Goal: Contribute content: Contribute content

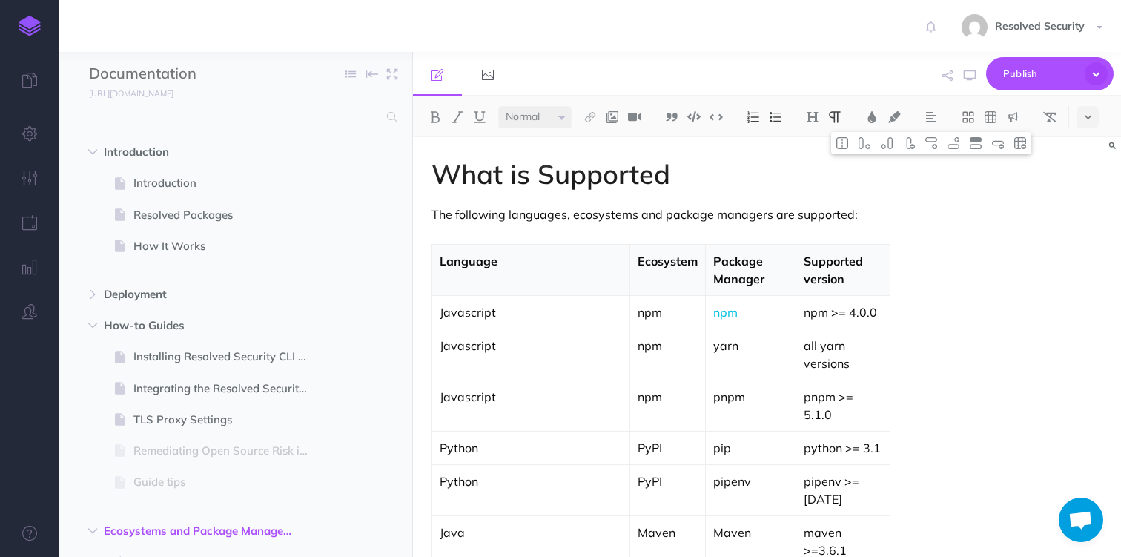
select select "null"
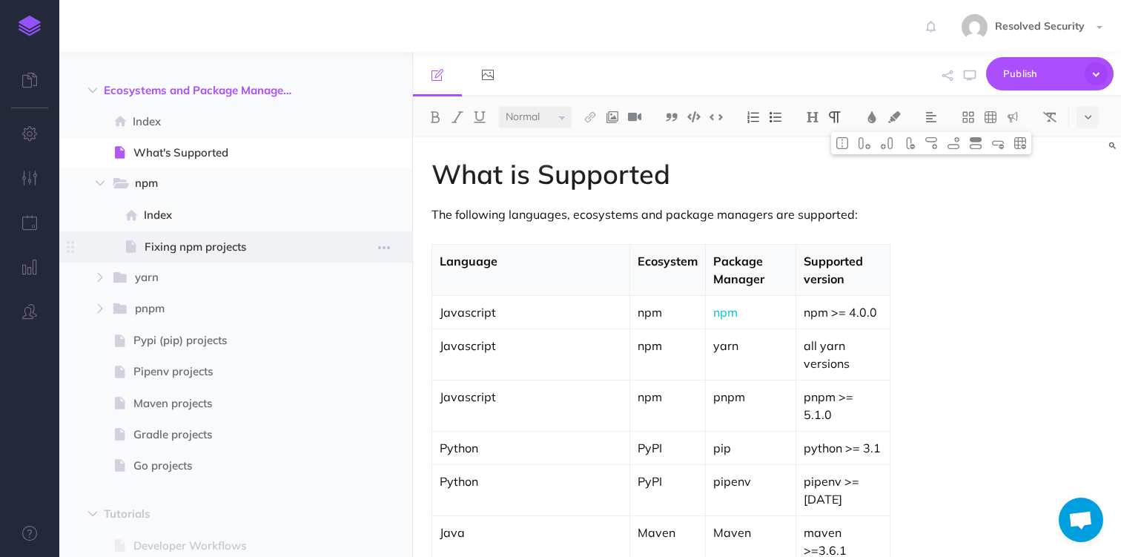
scroll to position [48, 0]
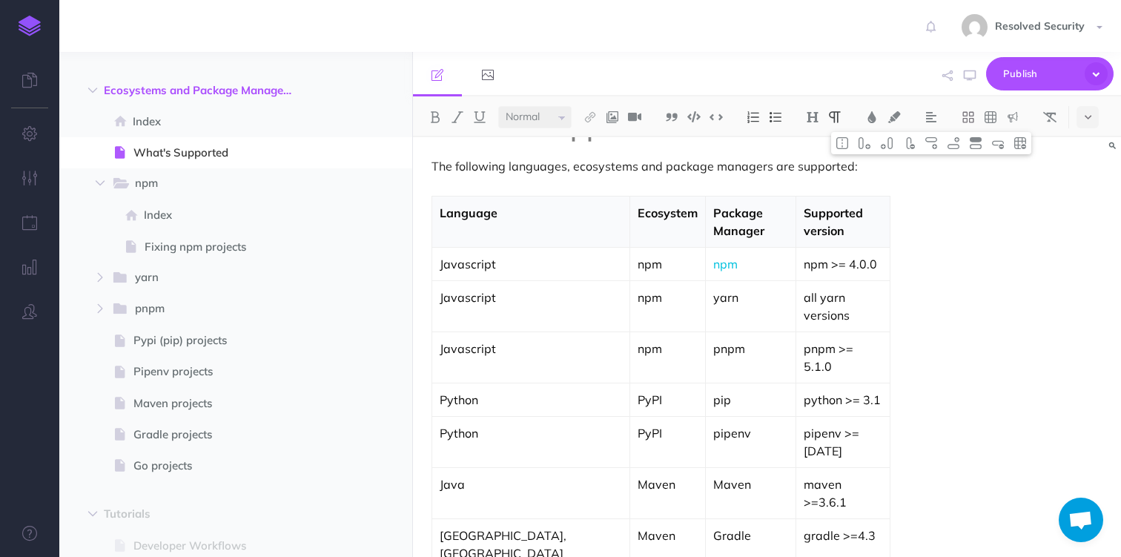
click at [714, 289] on p "yarn" at bounding box center [751, 298] width 74 height 18
click at [592, 116] on img at bounding box center [590, 117] width 13 height 12
click at [595, 165] on icon at bounding box center [590, 165] width 12 height 10
select select
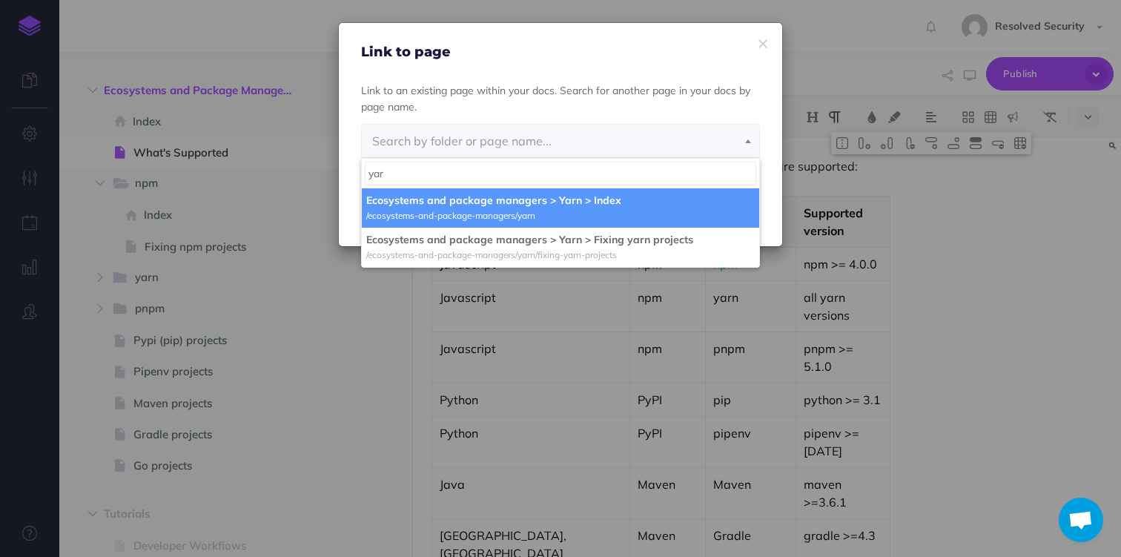
type input "yar"
select select "32R-BFLP-12R-76K"
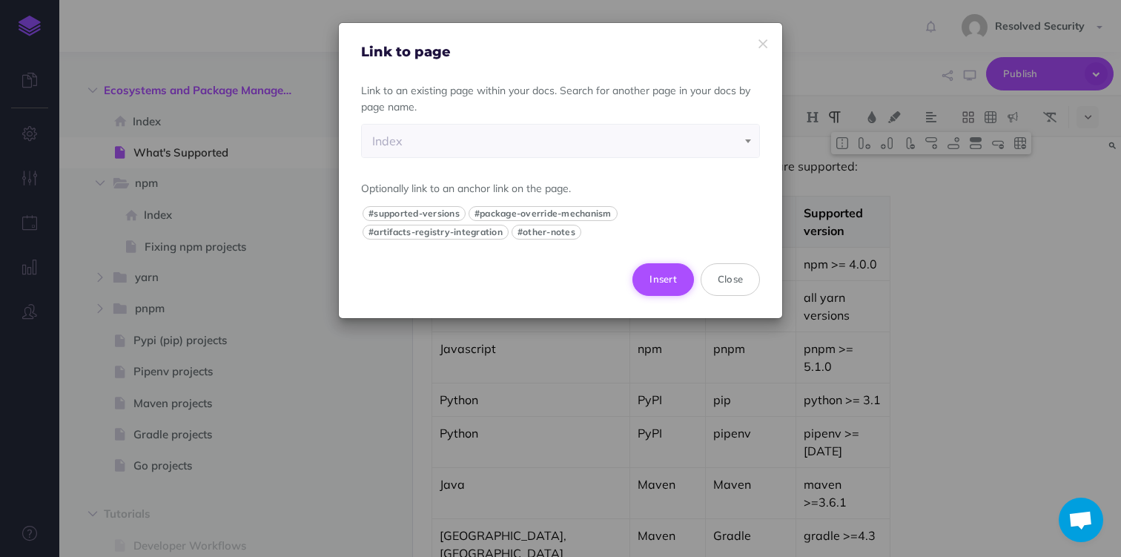
click at [668, 279] on button "Insert" at bounding box center [664, 279] width 62 height 33
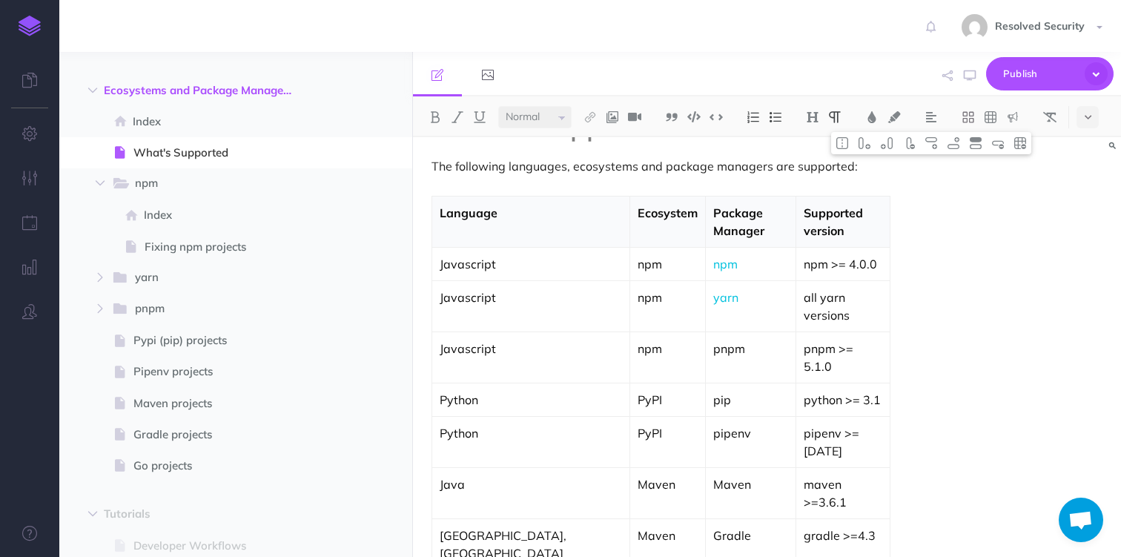
click at [714, 340] on p "pnpm" at bounding box center [751, 349] width 74 height 18
click at [591, 116] on img at bounding box center [590, 117] width 13 height 12
click at [595, 162] on icon at bounding box center [590, 165] width 12 height 10
select select
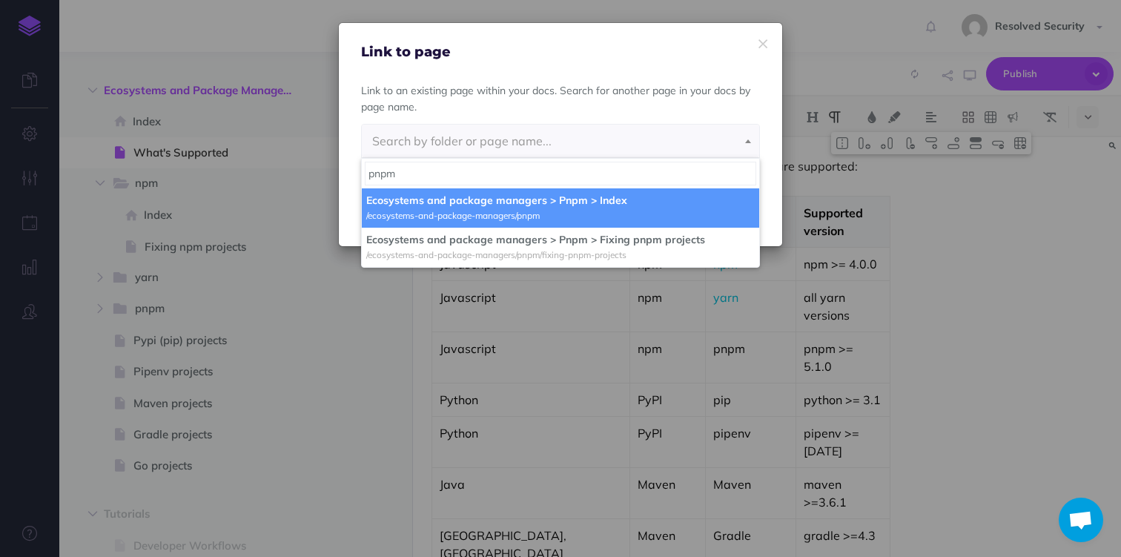
type input "pnpm"
select select "OD2-Y33P-2DP-ECW"
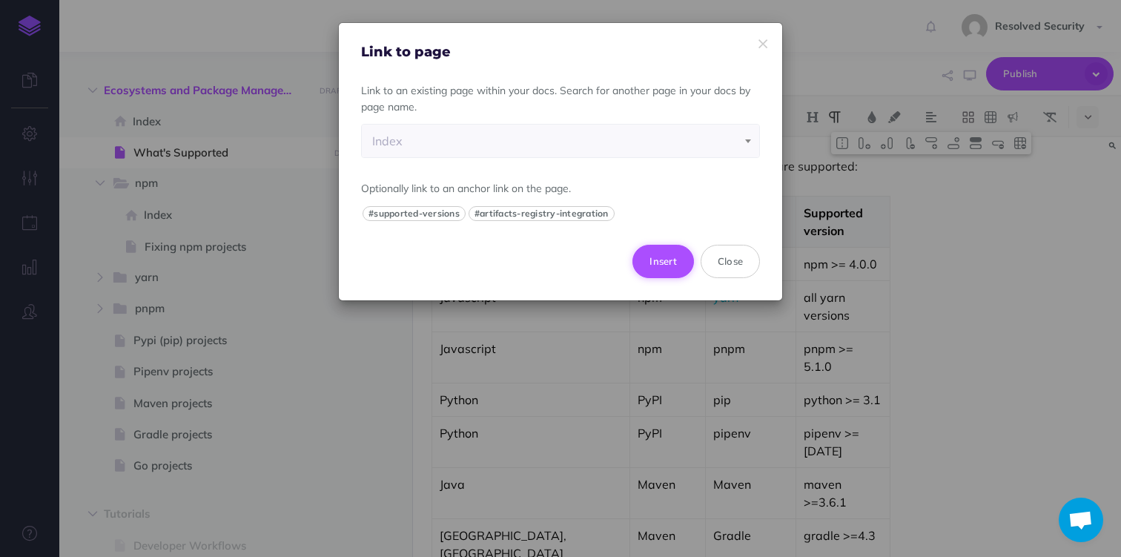
click at [661, 254] on button "Insert" at bounding box center [664, 261] width 62 height 33
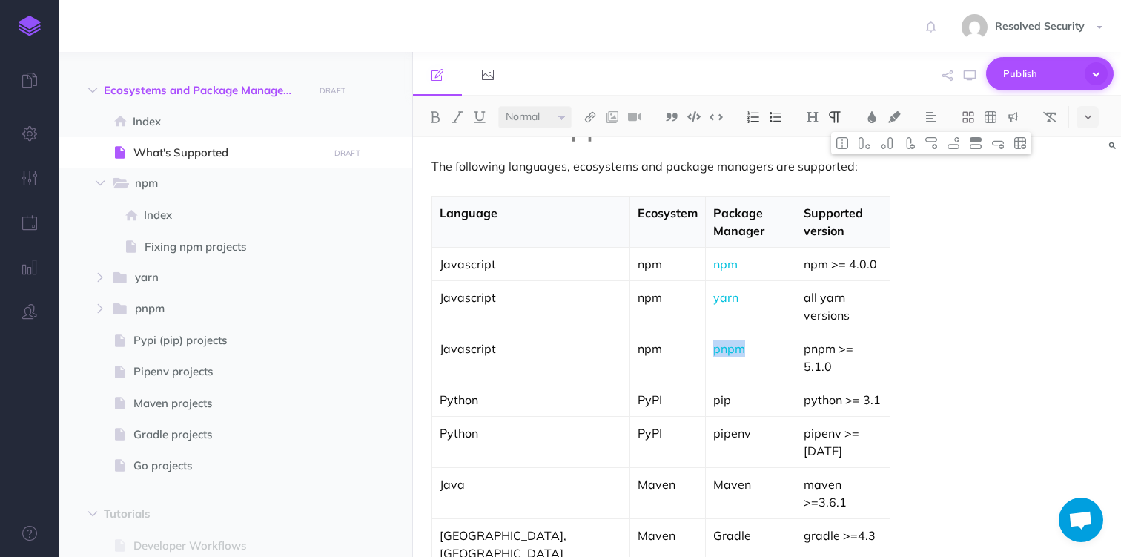
click at [1020, 77] on span "Publish" at bounding box center [1041, 73] width 74 height 23
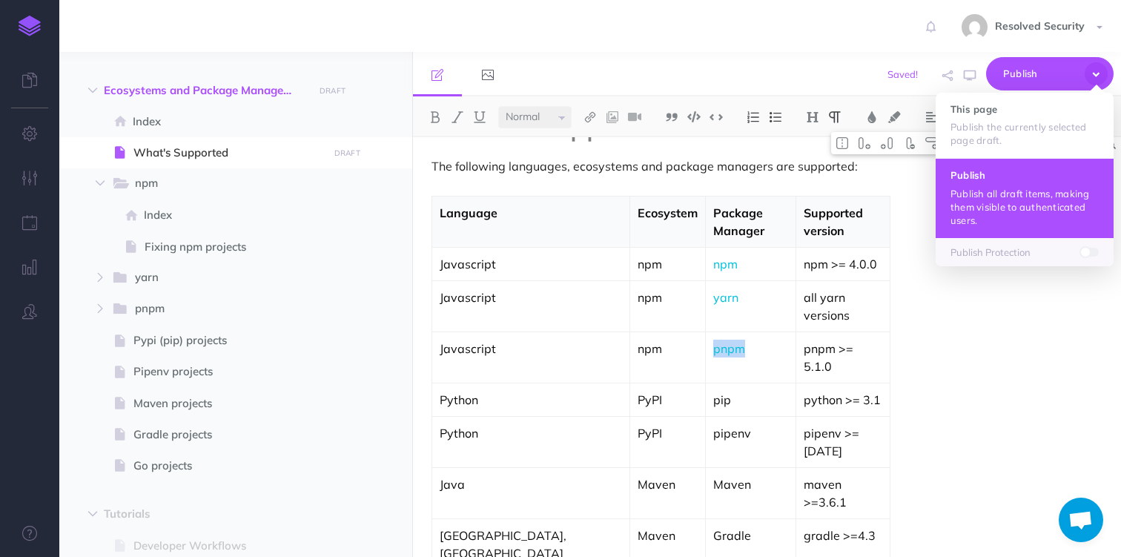
click at [997, 205] on p "Publish all draft items, making them visible to authenticated users." at bounding box center [1025, 207] width 148 height 40
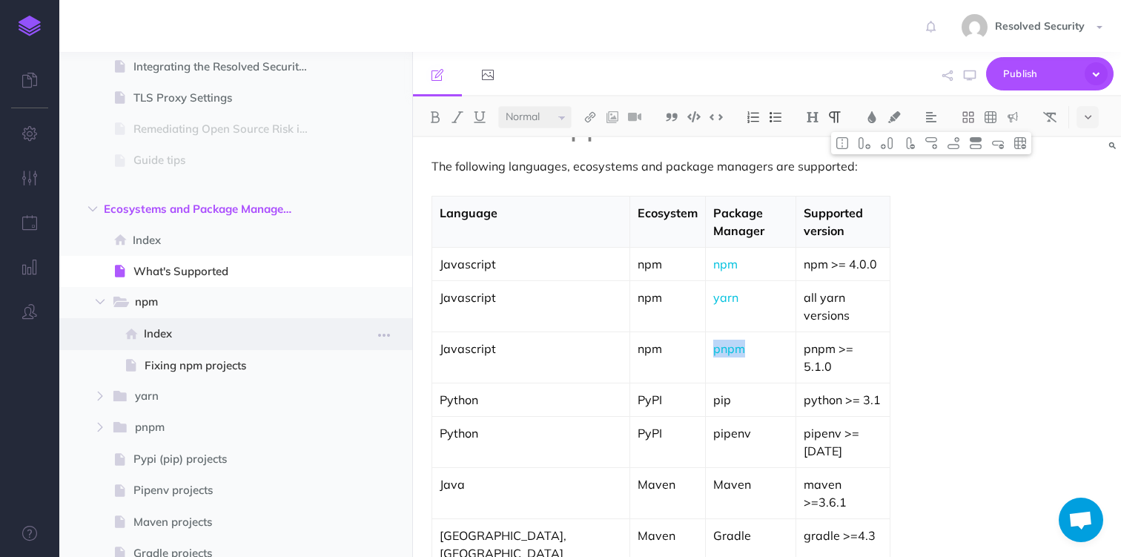
scroll to position [333, 0]
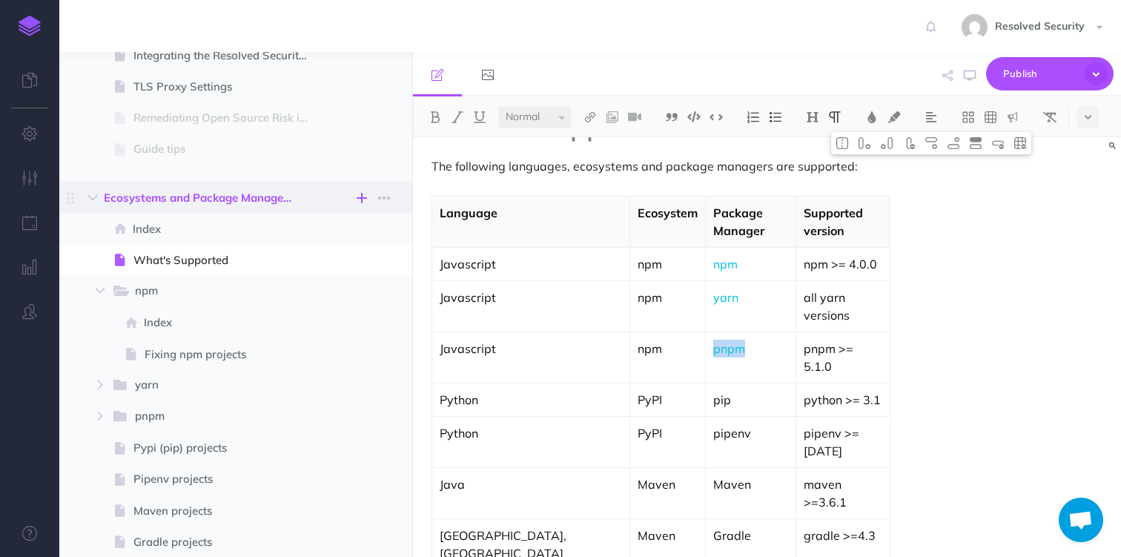
click at [362, 197] on icon "button" at bounding box center [362, 198] width 10 height 18
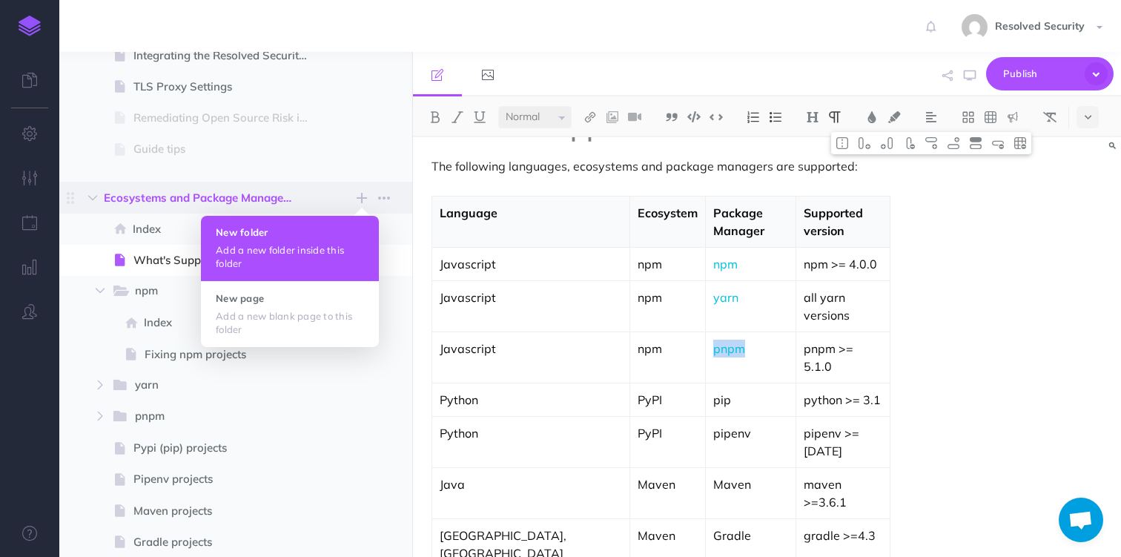
click at [266, 238] on button "New folder Add a new folder inside this folder" at bounding box center [290, 248] width 178 height 65
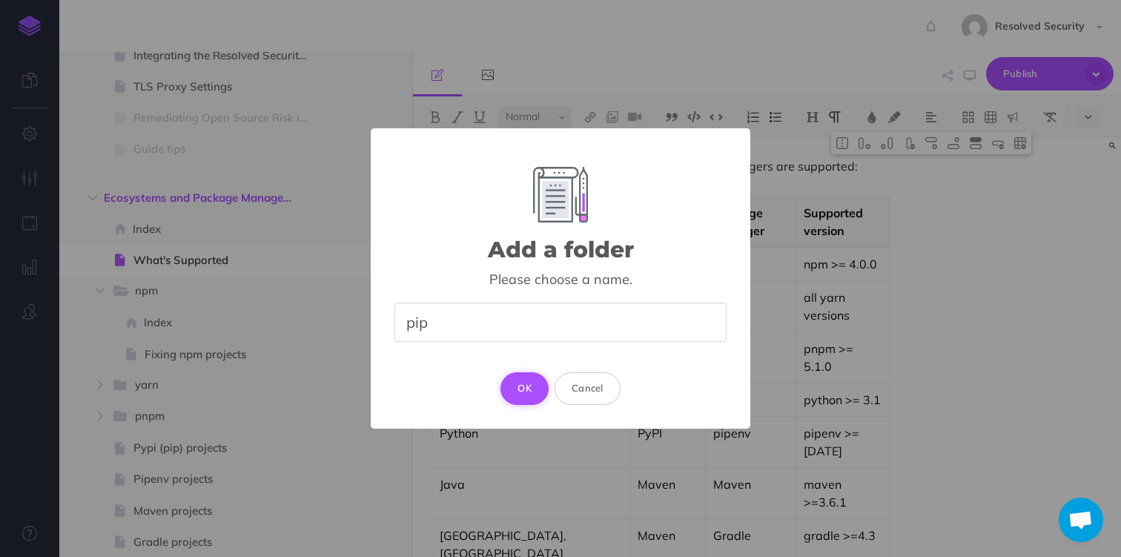
type input "pip"
click at [527, 384] on button "OK" at bounding box center [525, 388] width 48 height 33
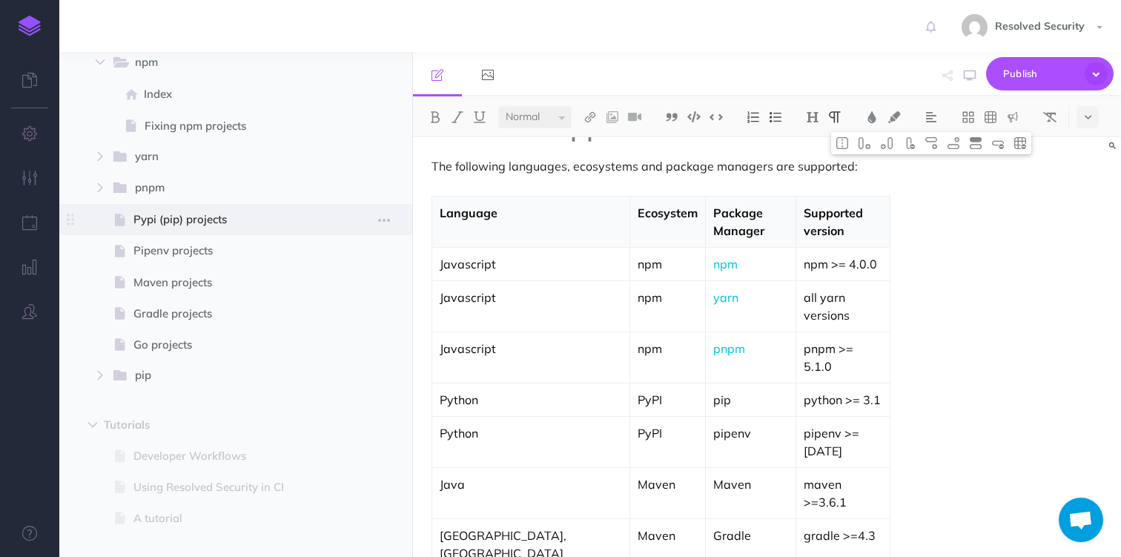
scroll to position [592, 0]
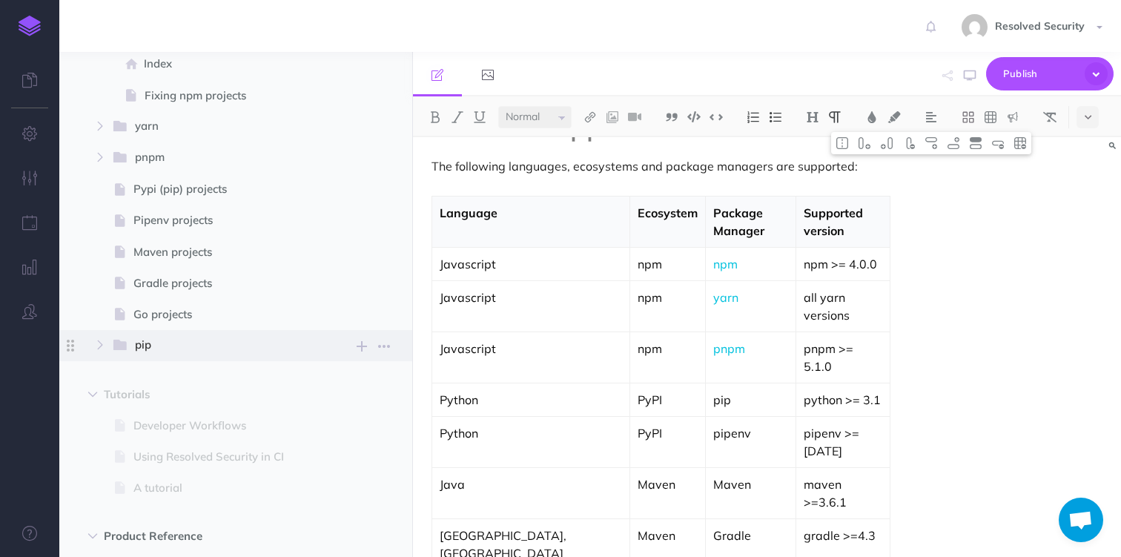
select select "null"
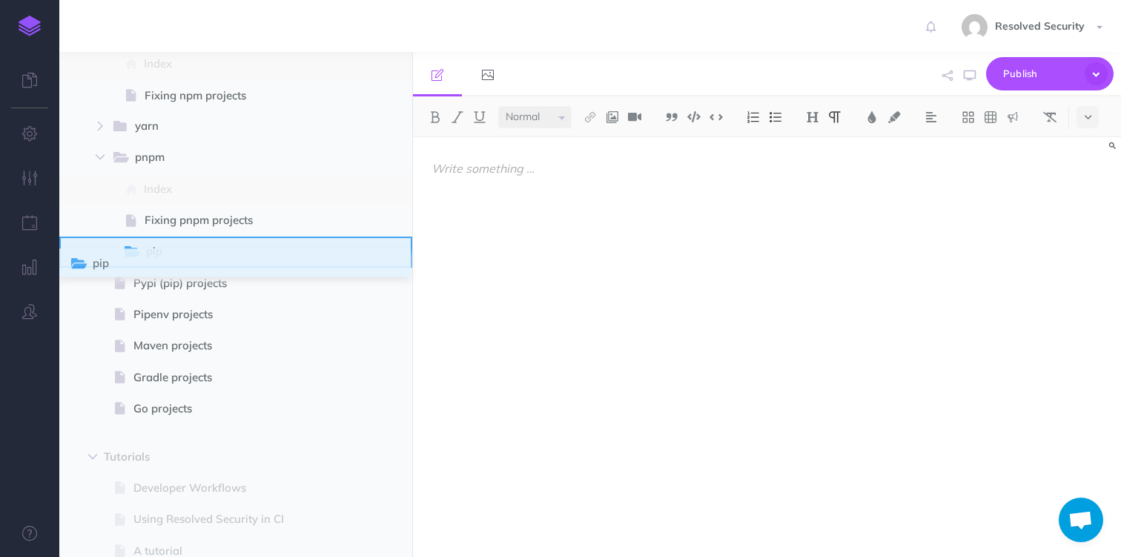
drag, startPoint x: 65, startPoint y: 345, endPoint x: 73, endPoint y: 264, distance: 81.3
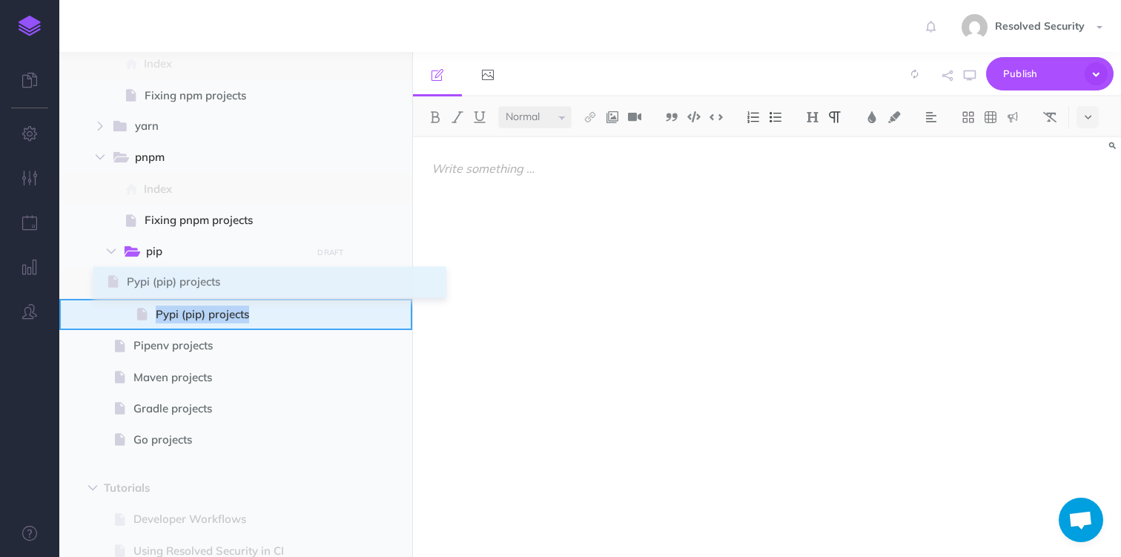
drag, startPoint x: 72, startPoint y: 317, endPoint x: 109, endPoint y: 285, distance: 48.9
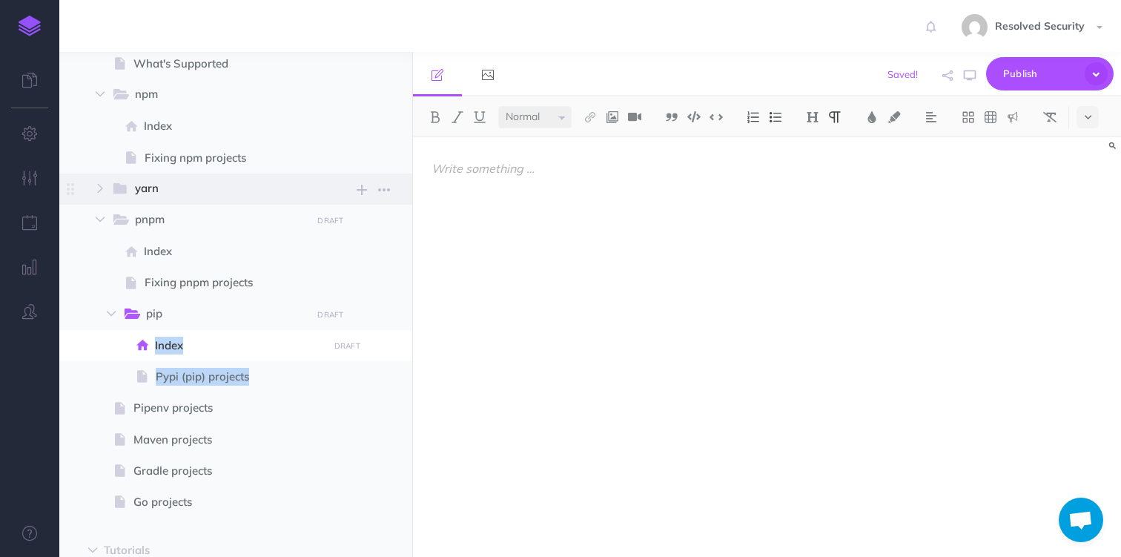
scroll to position [500, 0]
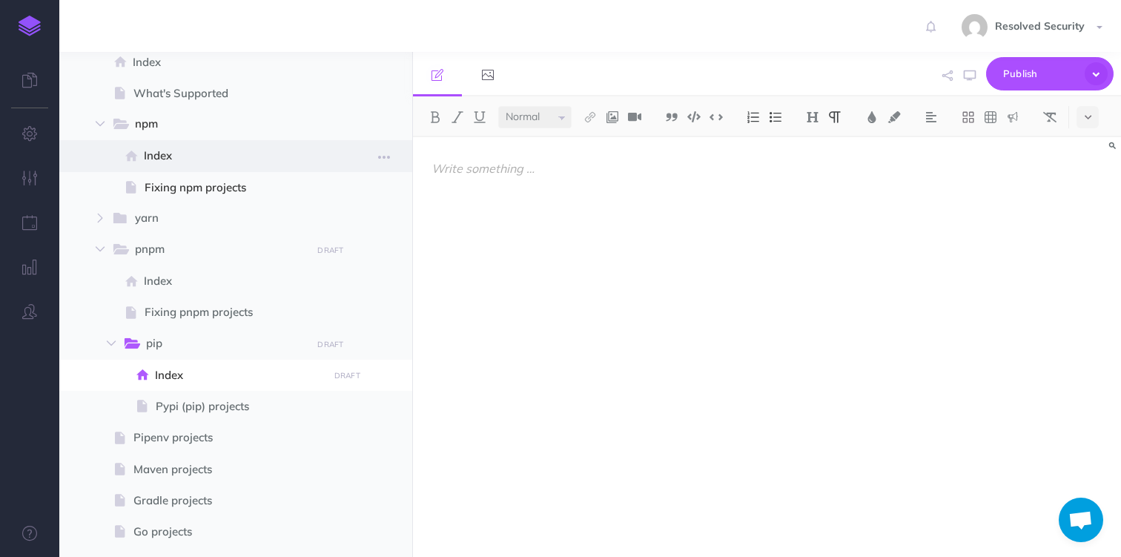
click at [171, 159] on span "Index" at bounding box center [233, 156] width 179 height 18
select select "null"
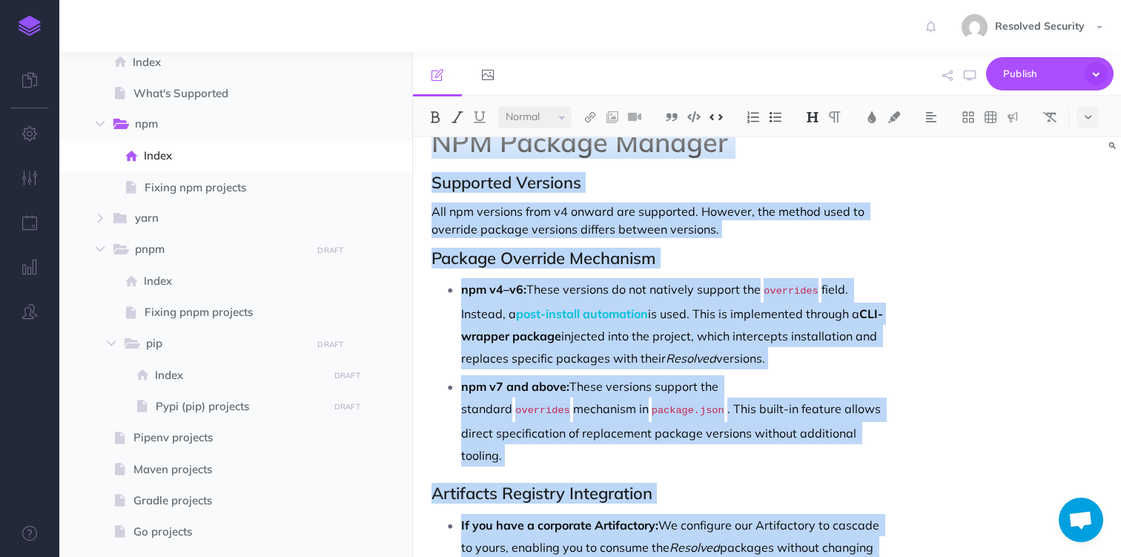
scroll to position [172, 0]
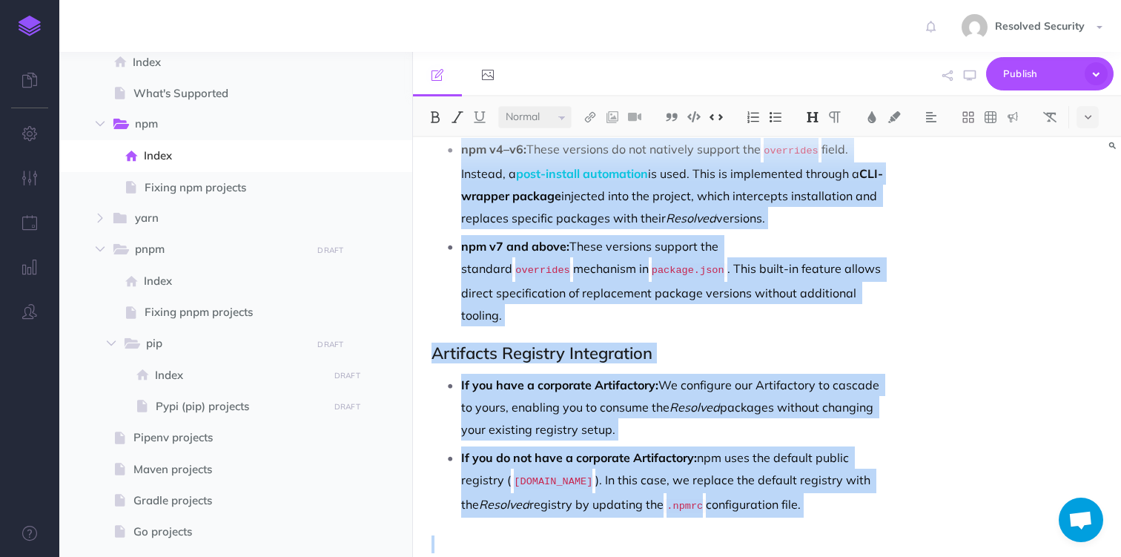
drag, startPoint x: 434, startPoint y: 171, endPoint x: 845, endPoint y: 518, distance: 538.4
click at [845, 518] on div "NPM Package Manager Supported Versions All npm versions from v4 onward are supp…" at bounding box center [660, 274] width 495 height 618
copy div "LOR Ipsumdo Sitamet Consectet Adipisci Eli sed doeiusmo temp i4 utlabo etd magn…"
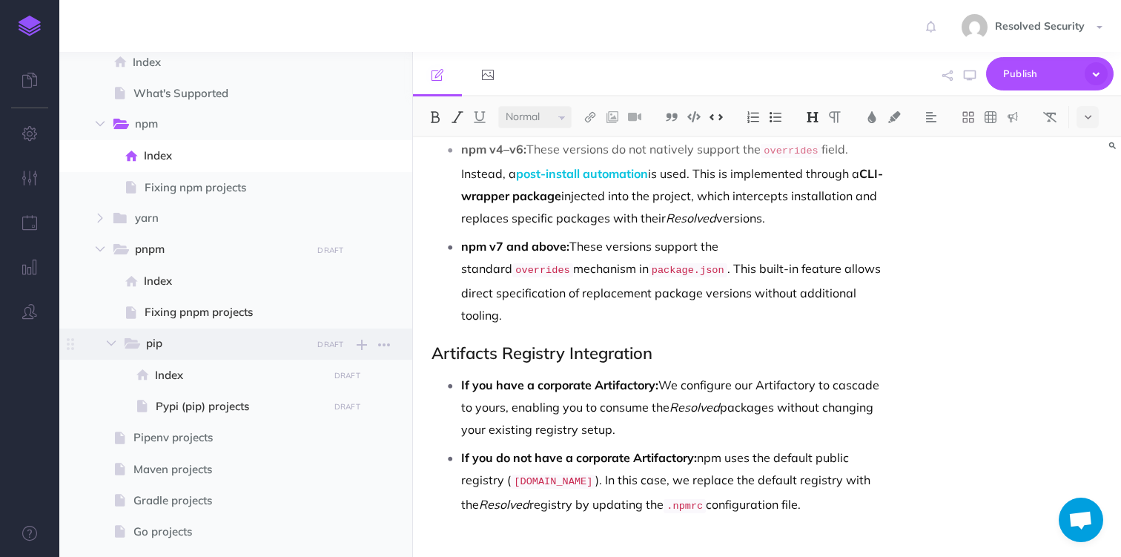
click at [150, 343] on span "pip" at bounding box center [223, 344] width 155 height 19
select select "null"
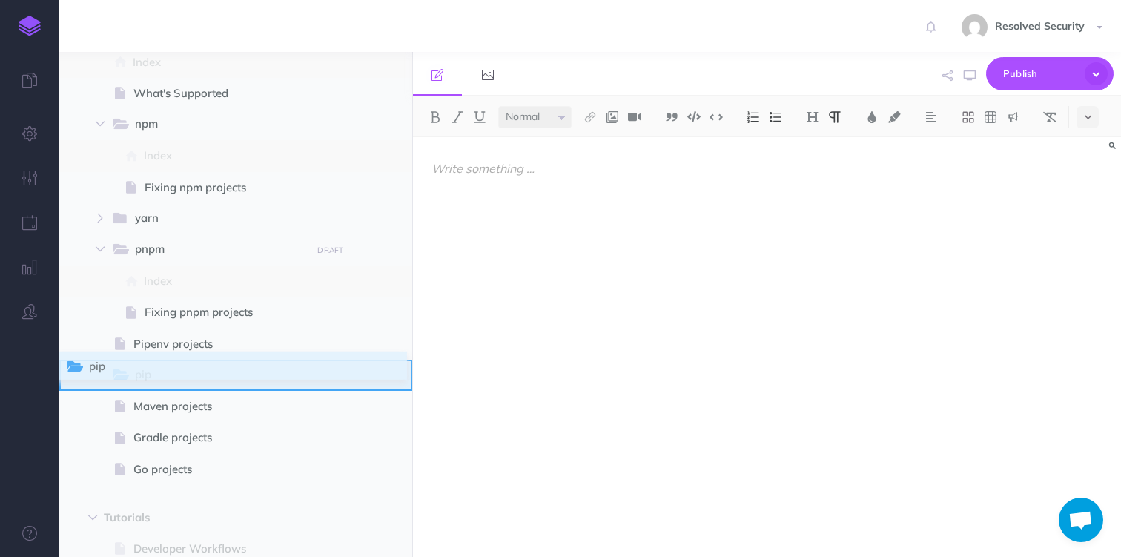
drag, startPoint x: 73, startPoint y: 343, endPoint x: 70, endPoint y: 366, distance: 23.3
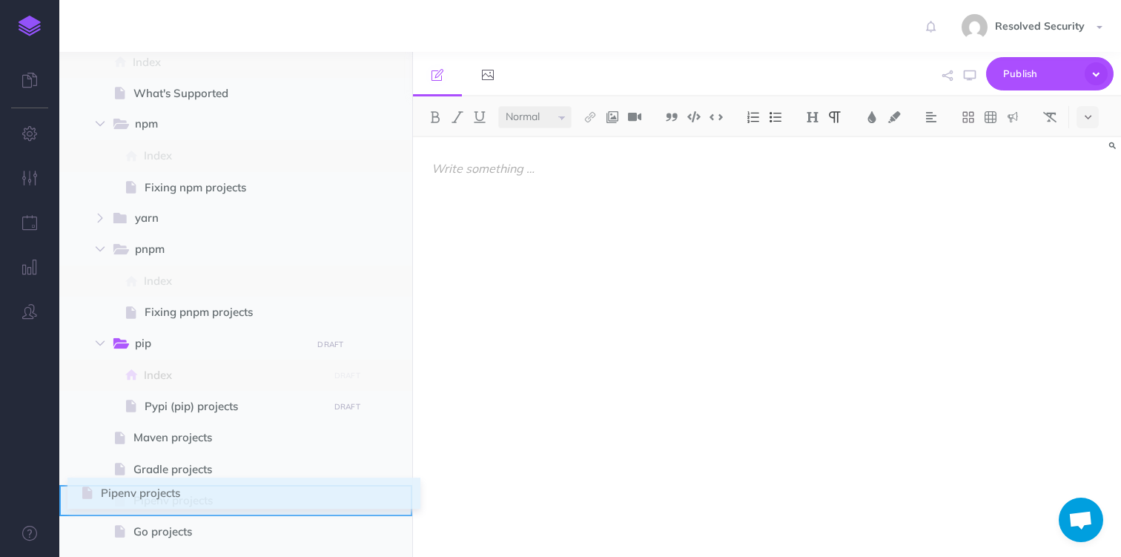
drag, startPoint x: 70, startPoint y: 341, endPoint x: 83, endPoint y: 490, distance: 148.9
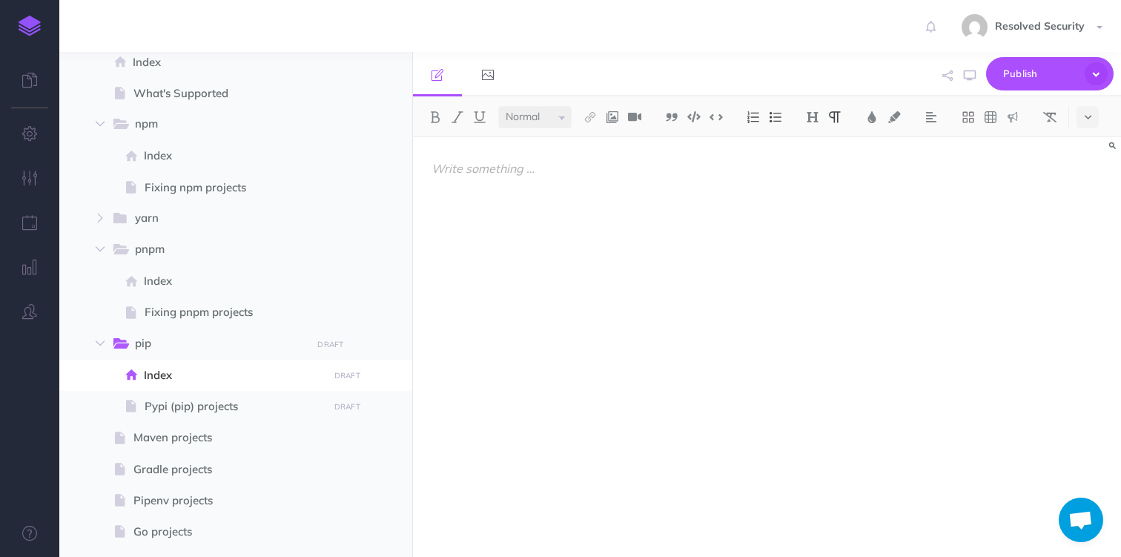
click at [543, 297] on div at bounding box center [660, 339] width 495 height 405
click at [453, 165] on p at bounding box center [661, 168] width 458 height 18
paste div
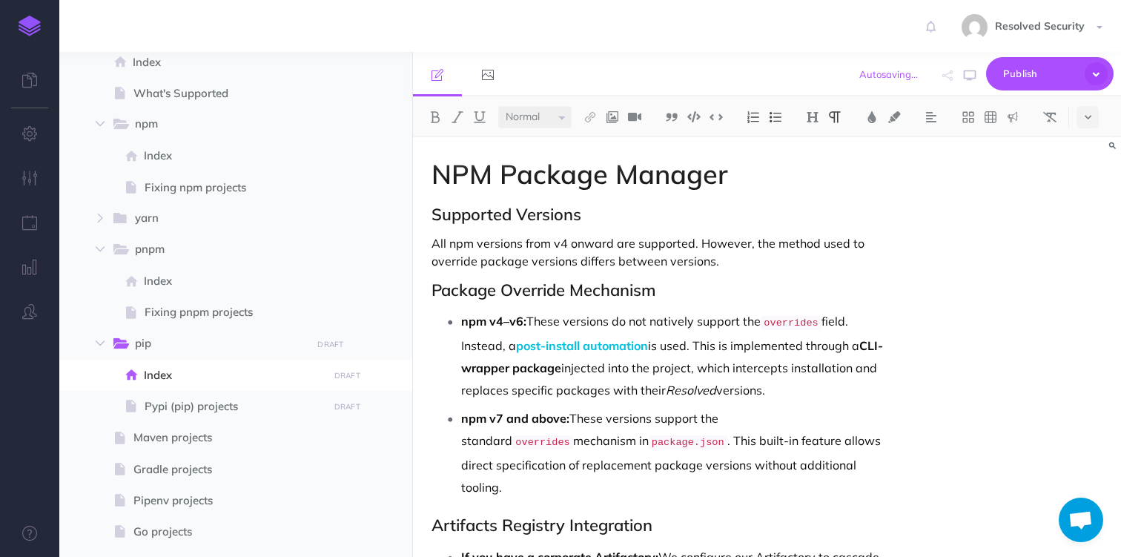
click at [456, 175] on h1 "NPM Package Manager" at bounding box center [661, 174] width 458 height 30
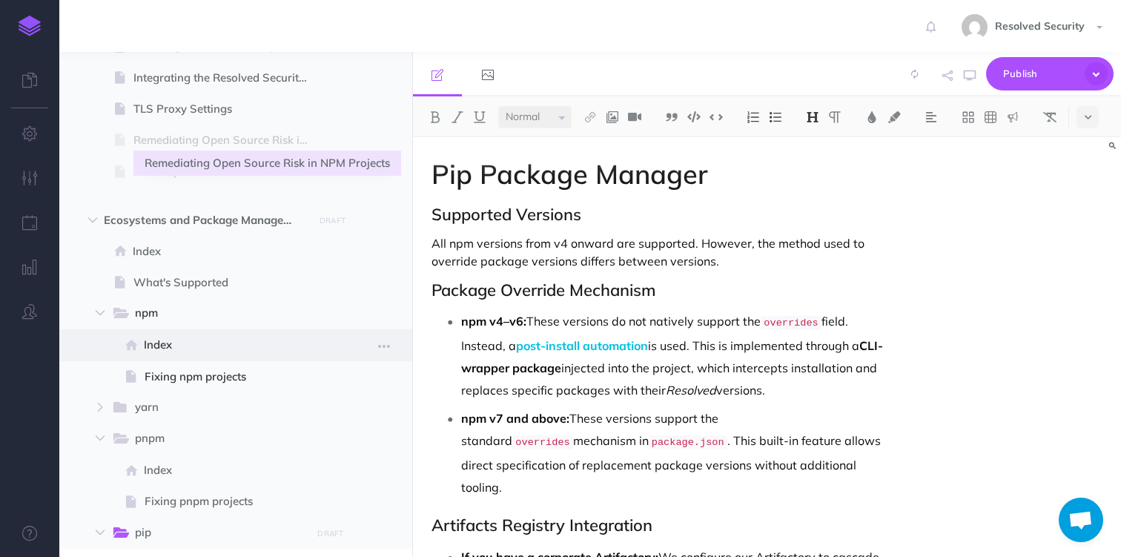
scroll to position [309, 0]
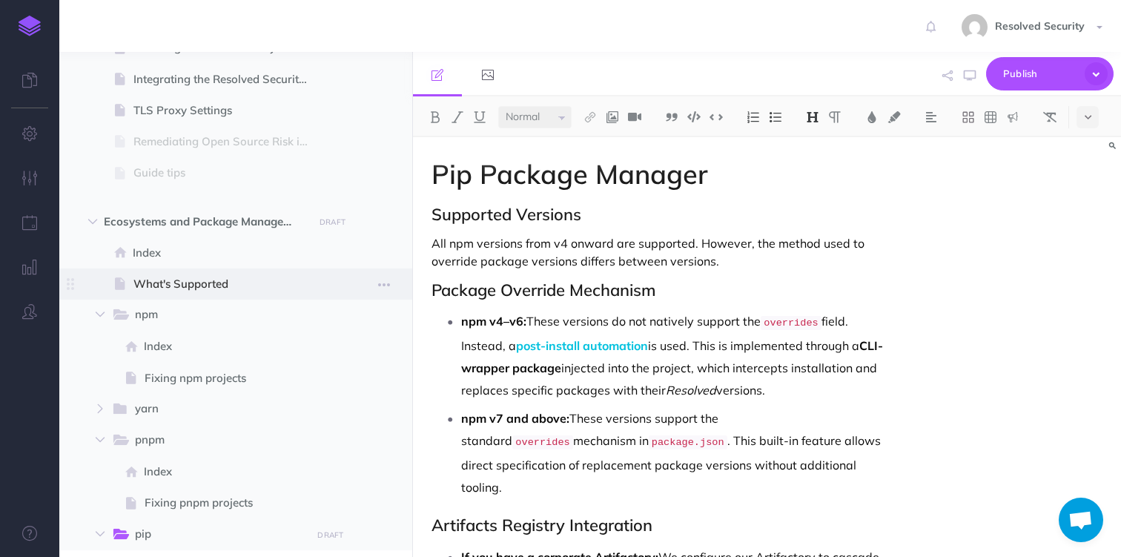
click at [187, 289] on span "What's Supported" at bounding box center [229, 284] width 190 height 18
select select "null"
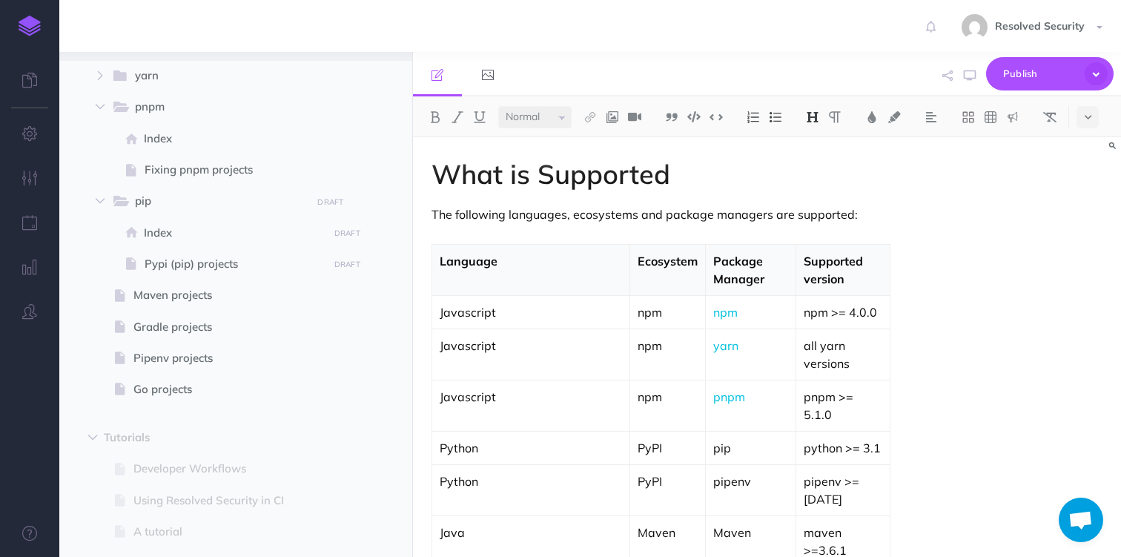
scroll to position [658, 0]
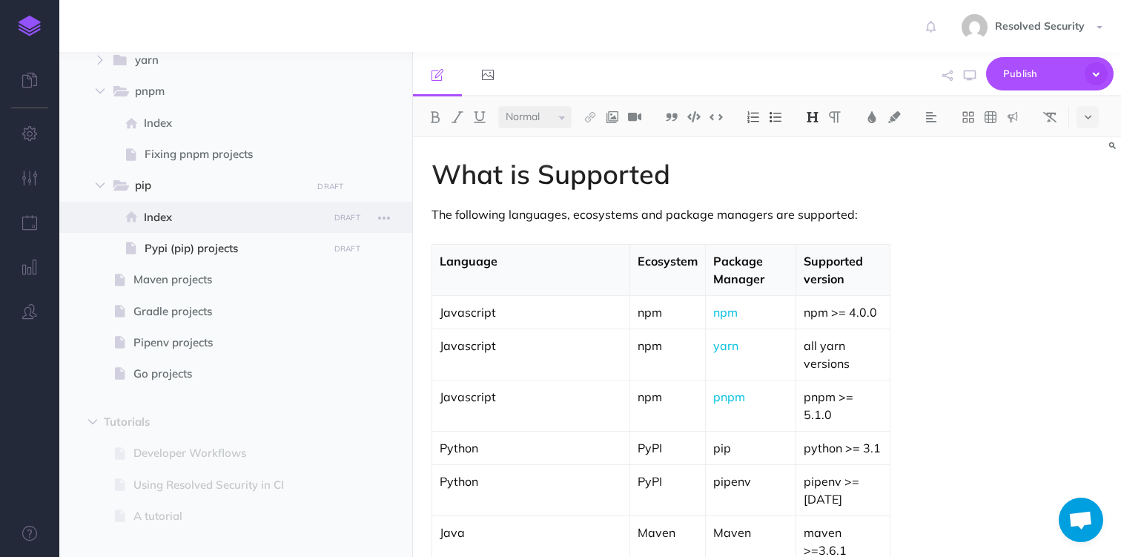
click at [183, 219] on span "Index" at bounding box center [233, 217] width 179 height 18
select select "null"
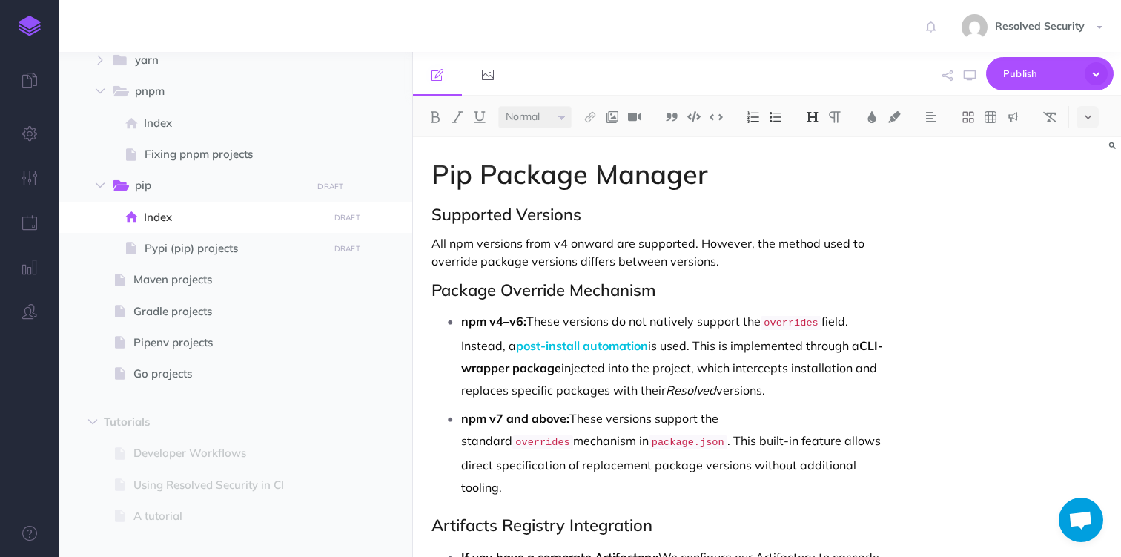
click at [464, 245] on p "All npm versions from v4 onward are supported. However, the method used to over…" at bounding box center [661, 252] width 458 height 36
click at [559, 243] on p "All pip versions from v4 onward are supported. However, the method used to over…" at bounding box center [661, 252] width 458 height 36
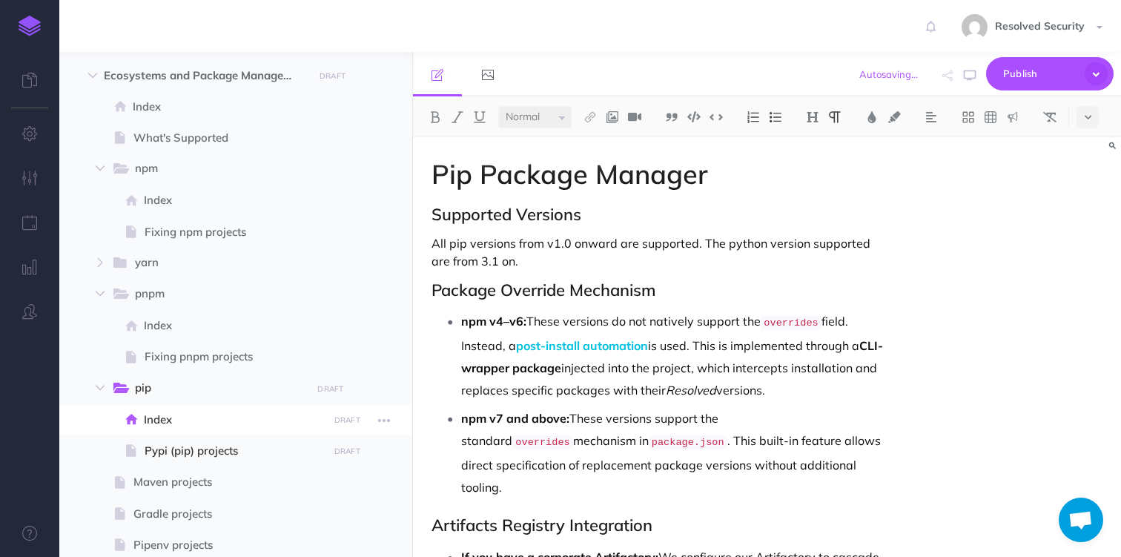
scroll to position [447, 0]
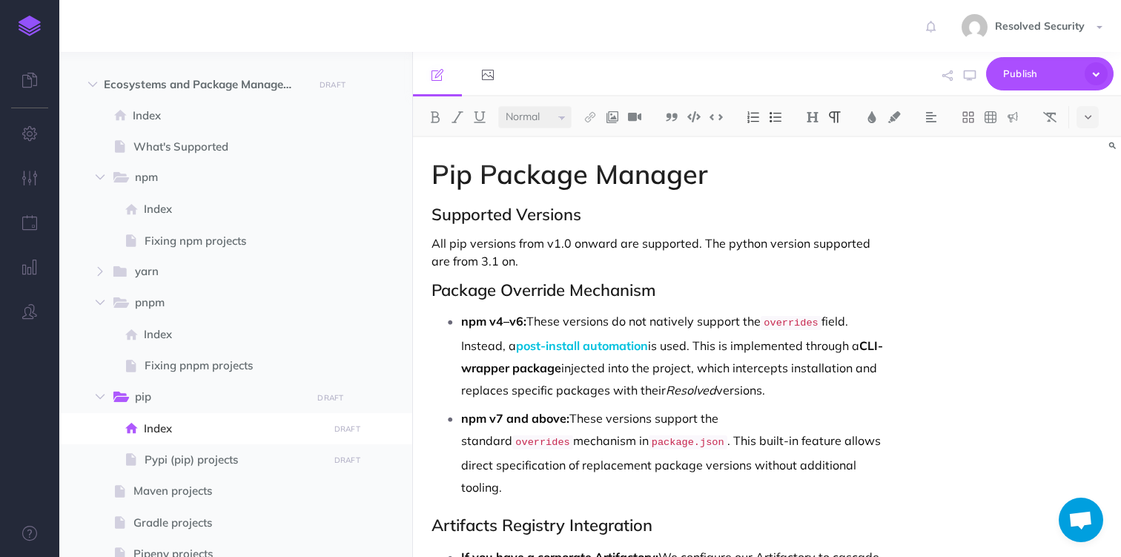
click at [803, 237] on p "All pip versions from v1.0 onward are supported. The python version supported a…" at bounding box center [661, 252] width 458 height 36
click at [706, 241] on p "All pip versions from v1.0 onward are supported. The python versions supported …" at bounding box center [661, 252] width 458 height 36
drag, startPoint x: 706, startPoint y: 241, endPoint x: 713, endPoint y: 264, distance: 23.9
click at [713, 264] on p "All pip versions from v1.0 onward are supported. The python versions supported …" at bounding box center [661, 252] width 458 height 36
copy p "The python versions supported are from 3.1 on."
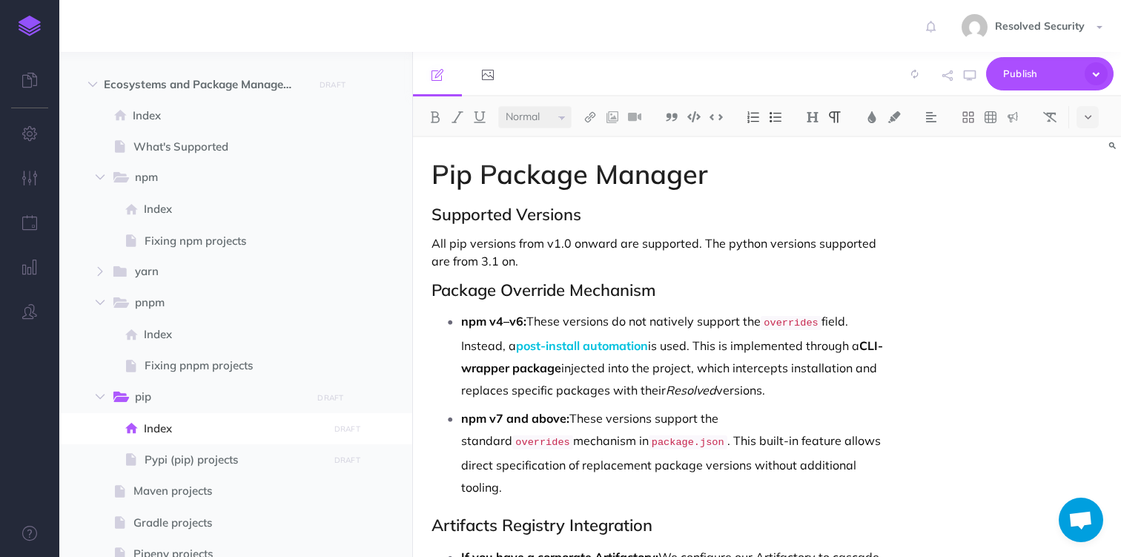
click at [434, 248] on p "All pip versions from v1.0 onward are supported. The python versions supported …" at bounding box center [661, 252] width 458 height 36
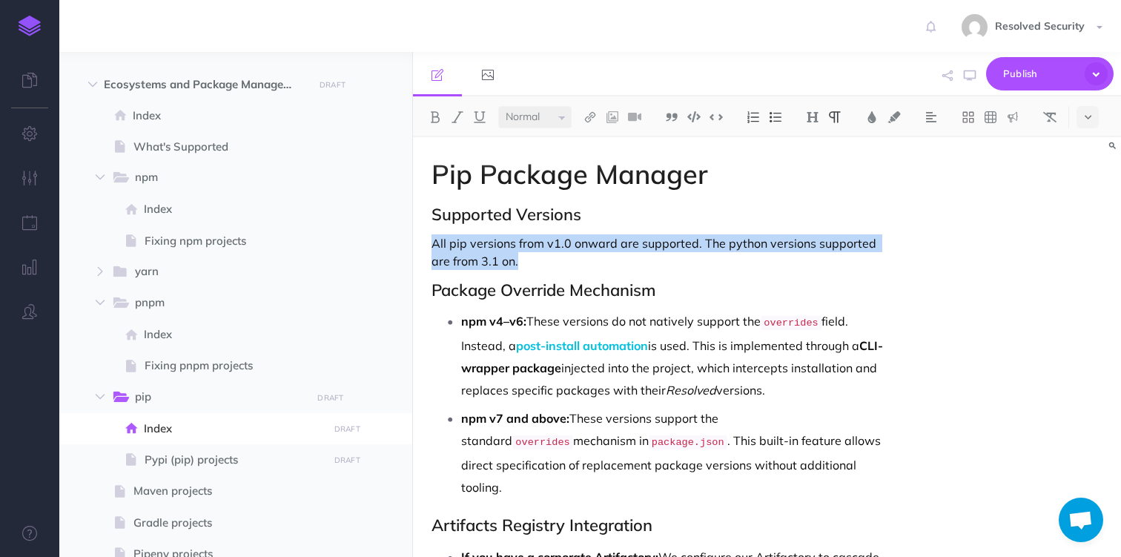
drag, startPoint x: 434, startPoint y: 248, endPoint x: 514, endPoint y: 256, distance: 80.4
click at [514, 256] on p "All pip versions from v1.0 onward are supported. The python versions supported …" at bounding box center [661, 252] width 458 height 36
copy p "All pip versions from v1.0 onward are supported. The python versions supported …"
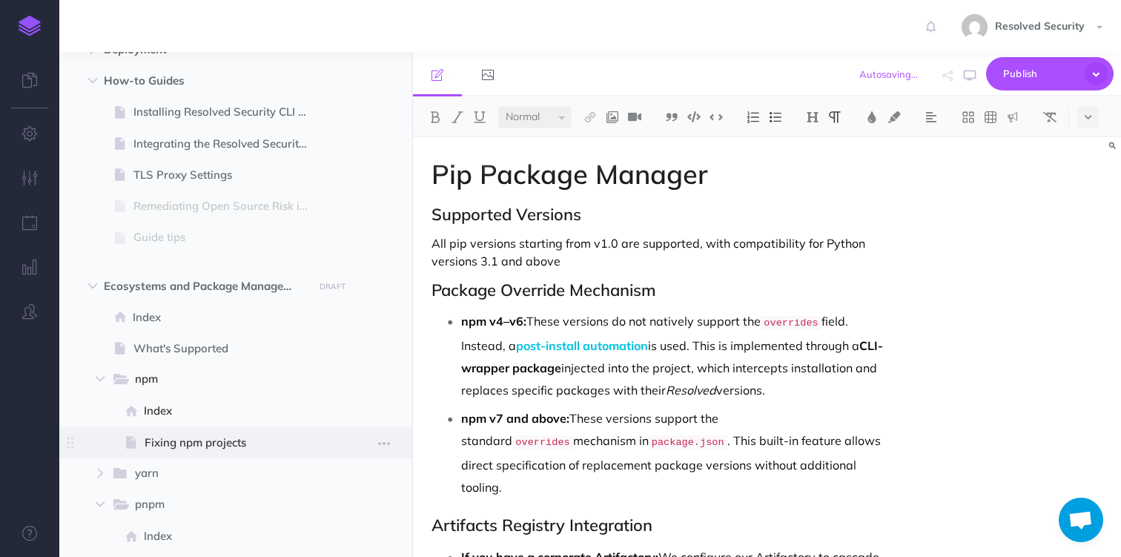
scroll to position [240, 0]
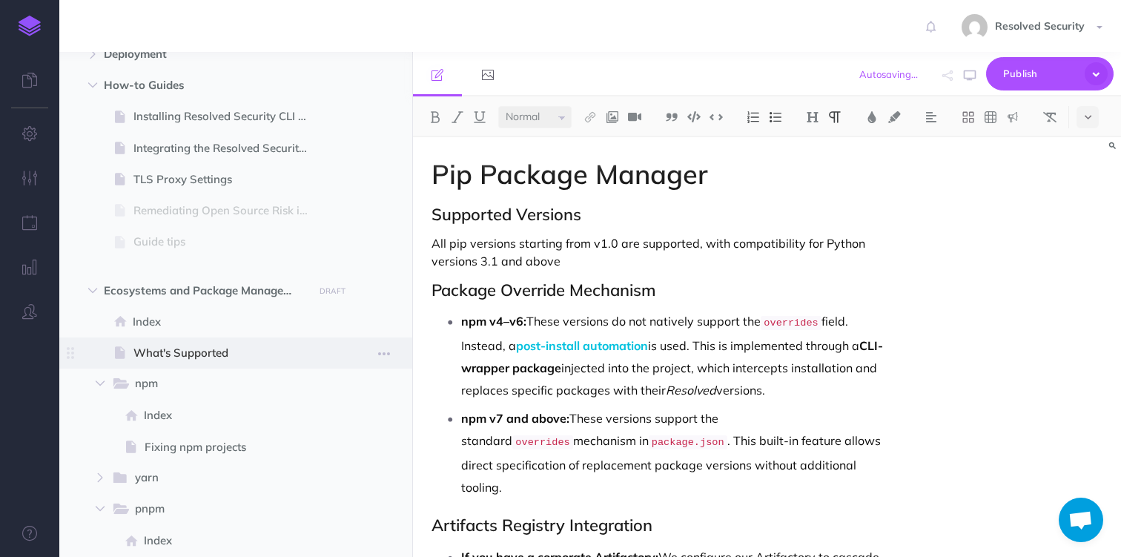
click at [166, 362] on span at bounding box center [235, 352] width 353 height 31
click at [182, 349] on span "What's Supported" at bounding box center [229, 353] width 190 height 18
select select "null"
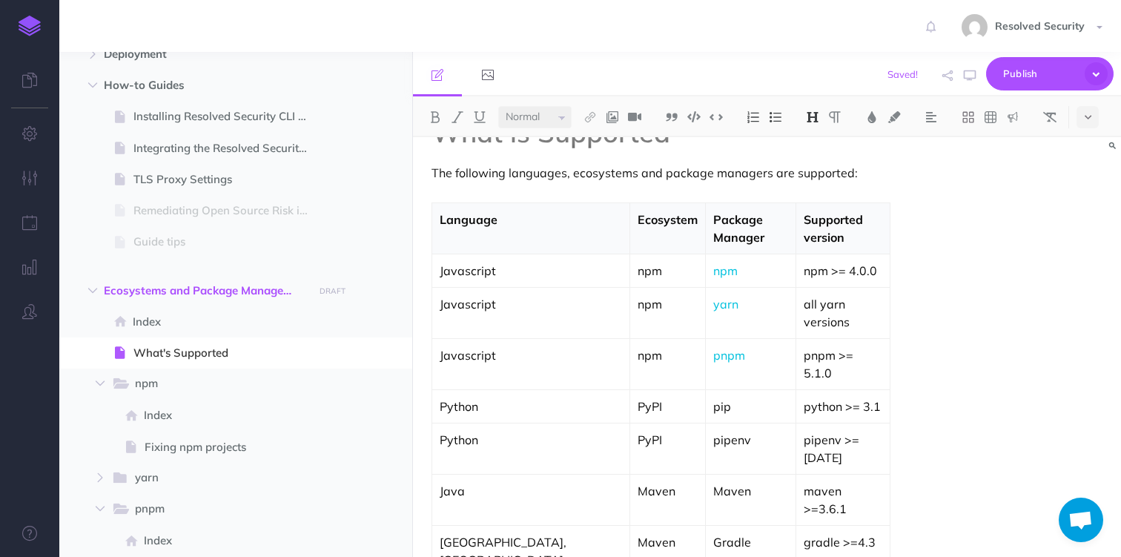
scroll to position [48, 0]
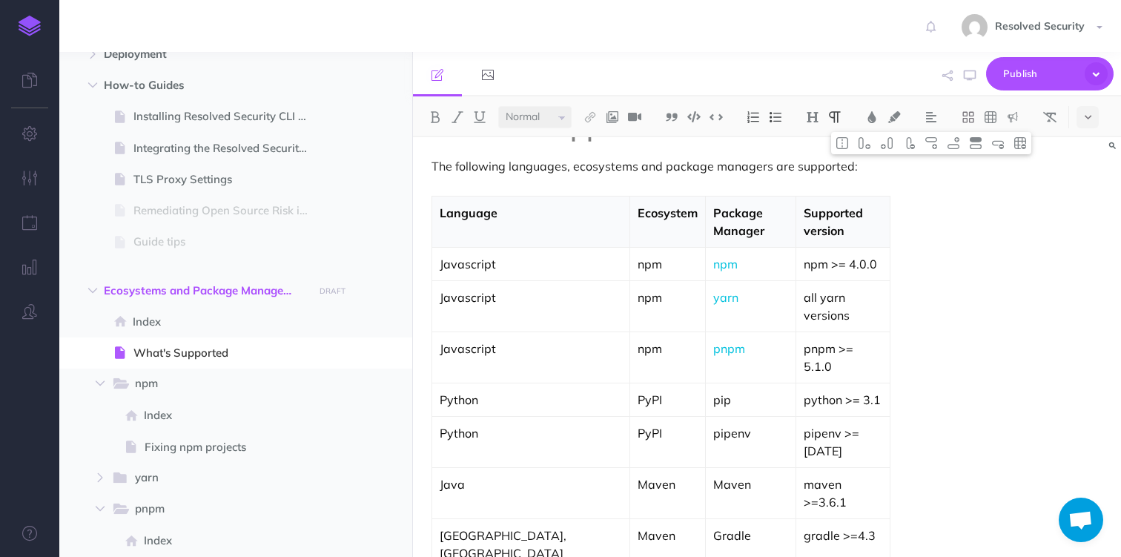
click at [796, 383] on td "python >= 3.1" at bounding box center [843, 399] width 94 height 33
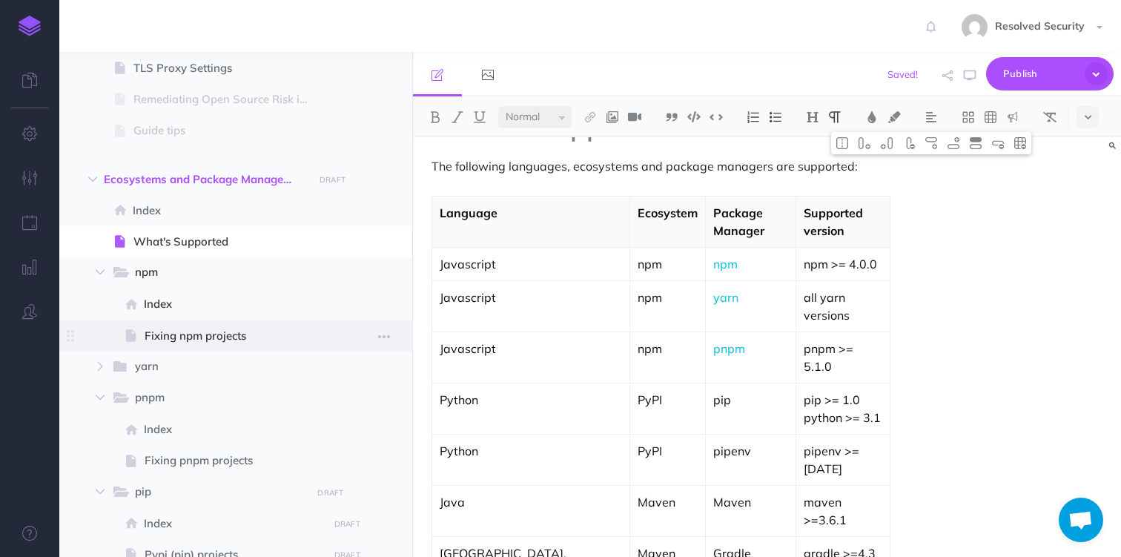
scroll to position [379, 0]
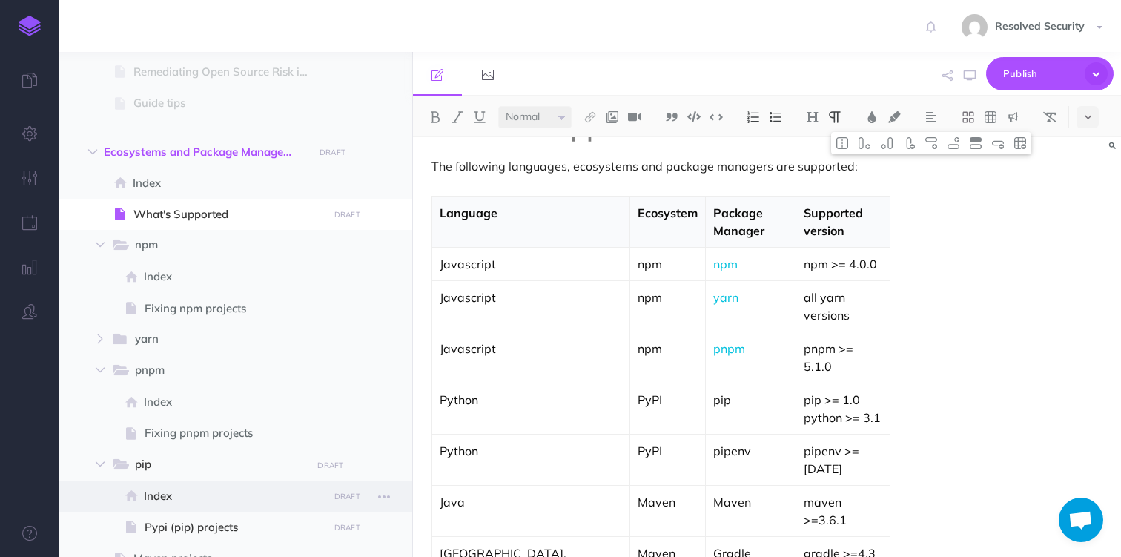
click at [163, 496] on span "Index" at bounding box center [233, 496] width 179 height 18
select select "null"
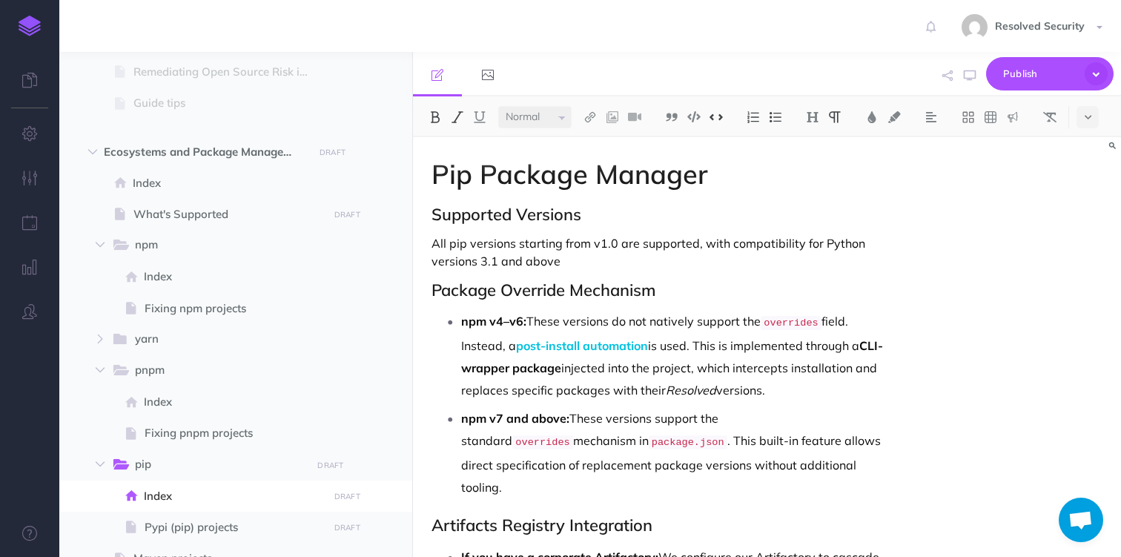
drag, startPoint x: 463, startPoint y: 322, endPoint x: 788, endPoint y: 392, distance: 333.0
click at [788, 392] on p "npm v4–v6: These versions do not natively support the overrides field. Instead,…" at bounding box center [675, 355] width 429 height 91
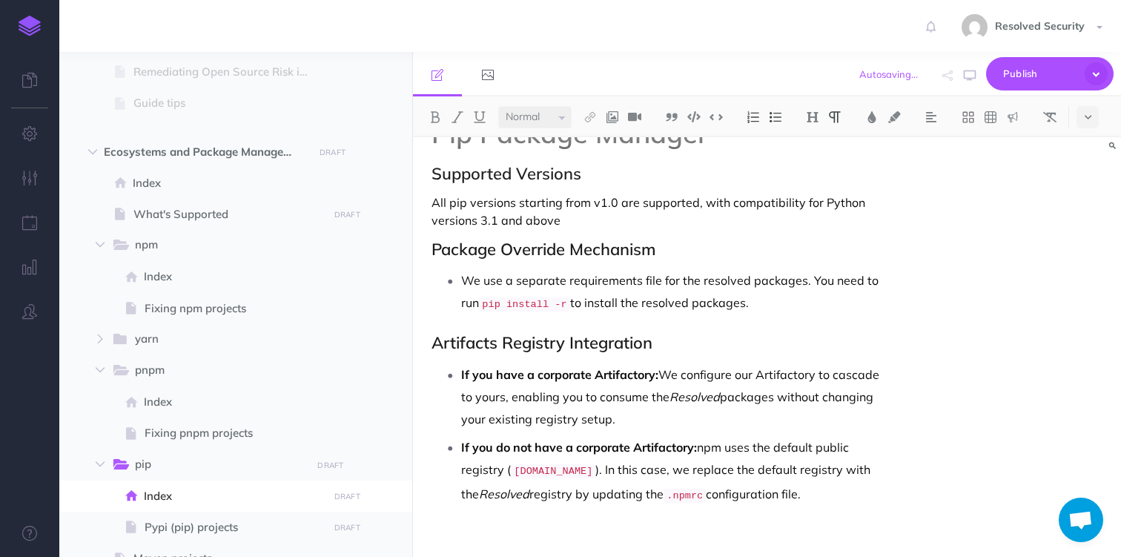
scroll to position [53, 0]
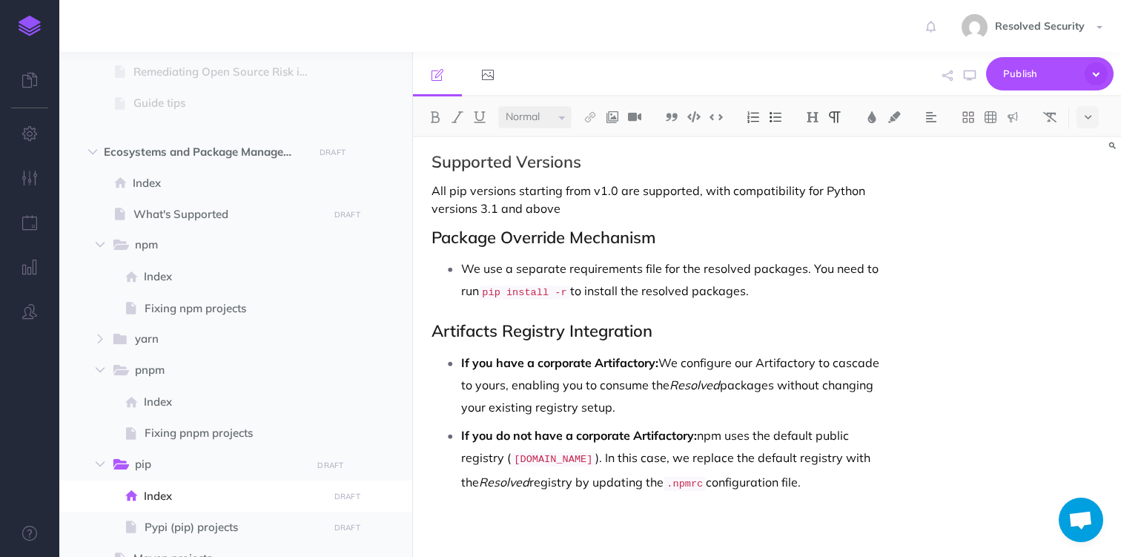
click at [714, 435] on p "If you do not have a corporate Artifactory: npm uses the default public registr…" at bounding box center [675, 459] width 429 height 71
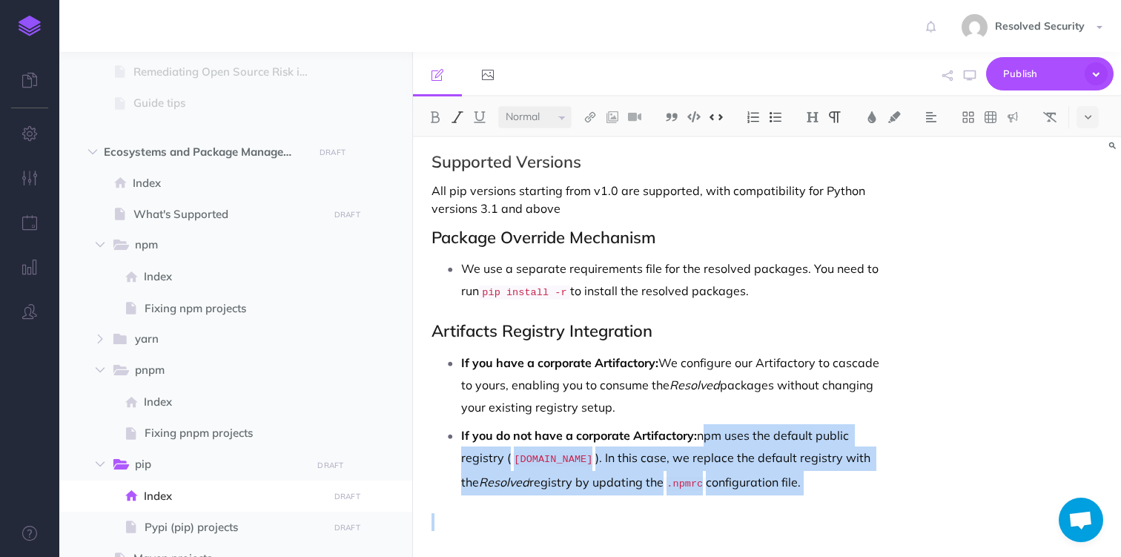
drag, startPoint x: 714, startPoint y: 435, endPoint x: 835, endPoint y: 474, distance: 127.1
click at [835, 474] on p "If you do not have a corporate Artifactory: npm uses the default public registr…" at bounding box center [675, 459] width 429 height 71
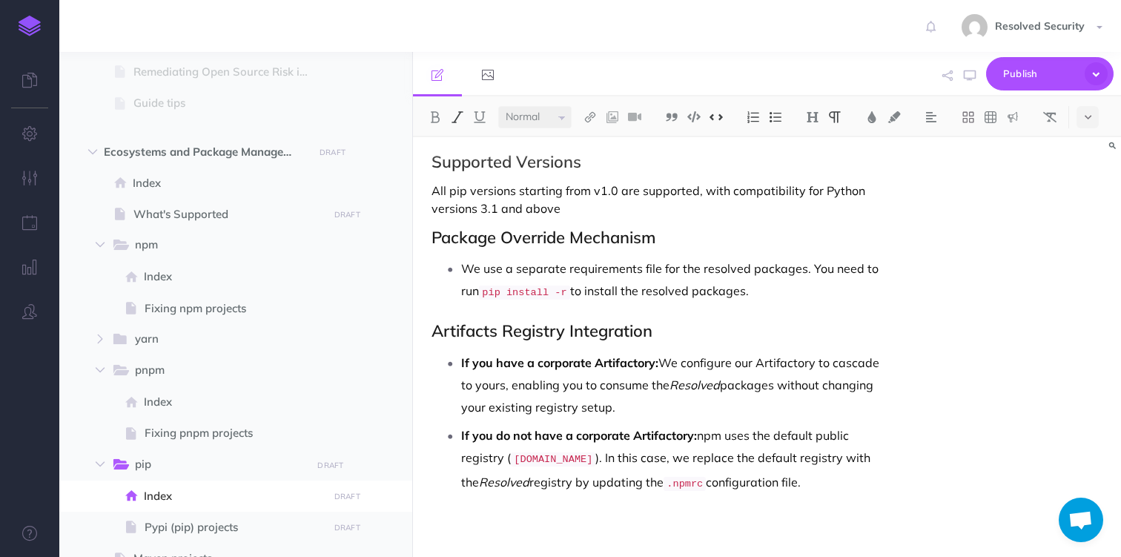
scroll to position [0, 0]
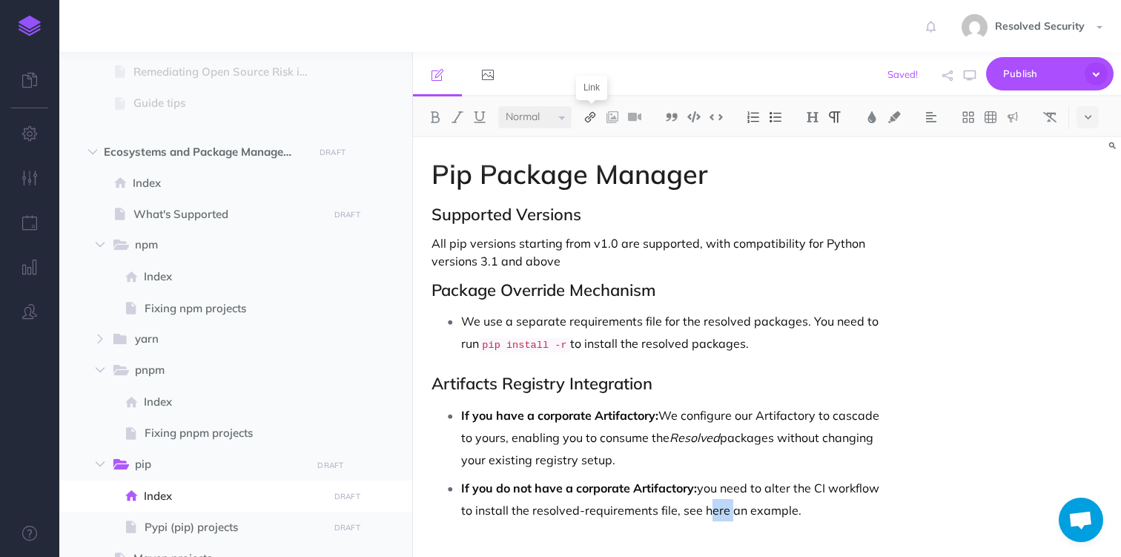
click at [590, 119] on img at bounding box center [590, 117] width 13 height 12
click at [594, 165] on icon at bounding box center [590, 165] width 12 height 10
select select
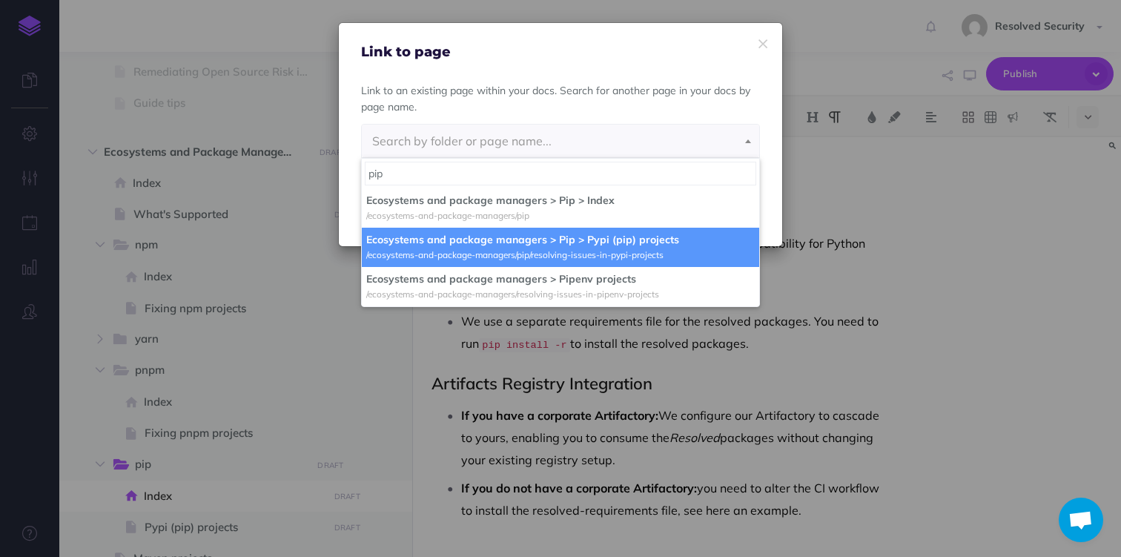
type input "pip"
select select "YT8-UCAR-N6X-BNG"
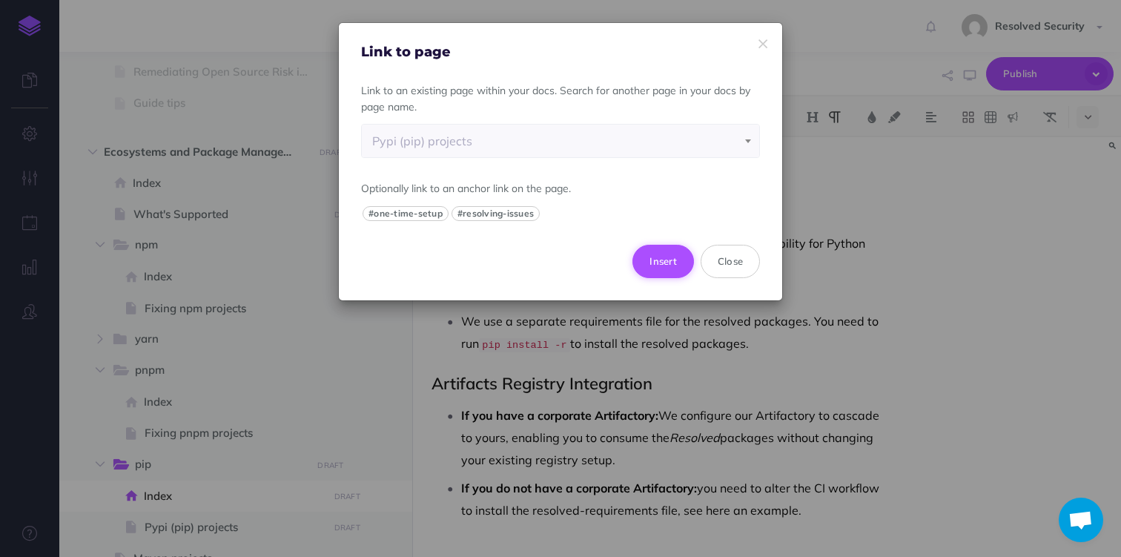
click at [660, 257] on button "Insert" at bounding box center [664, 261] width 62 height 33
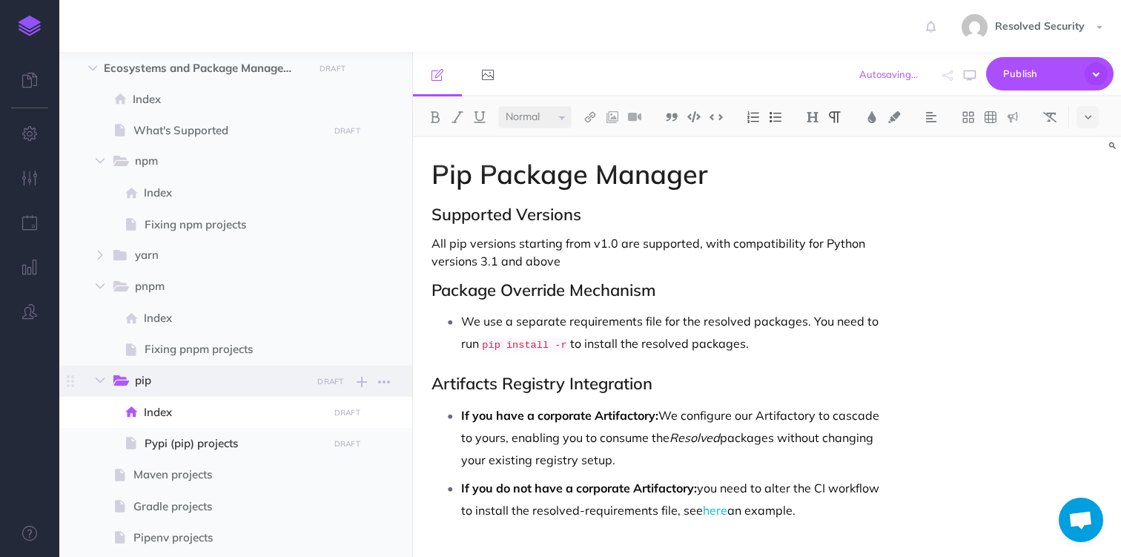
scroll to position [481, 0]
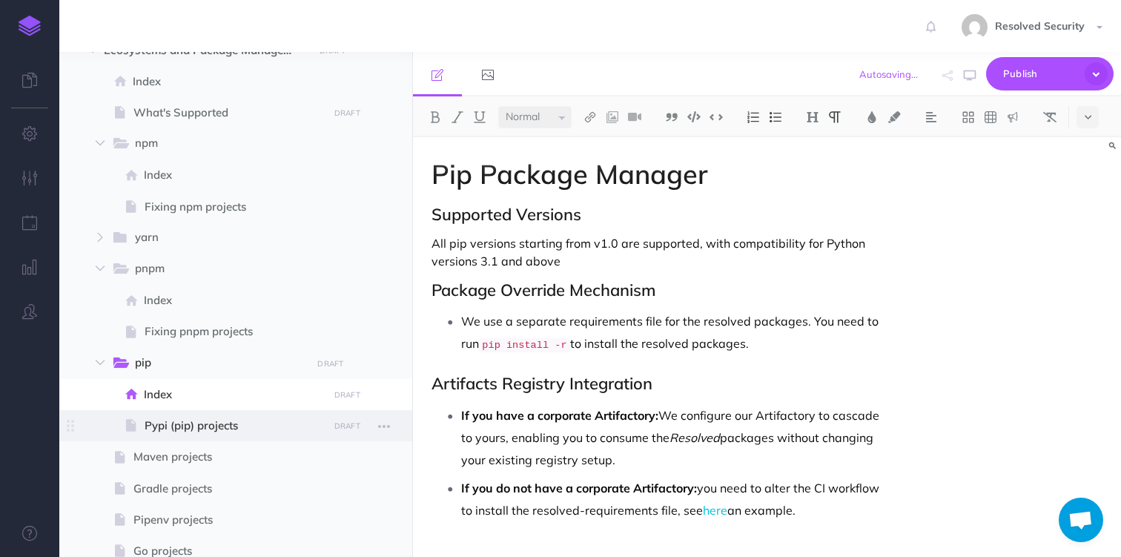
click at [216, 430] on span "Pypi (pip) projects" at bounding box center [234, 426] width 179 height 18
click at [195, 426] on span "Pypi (pip) projects" at bounding box center [234, 426] width 179 height 18
select select "null"
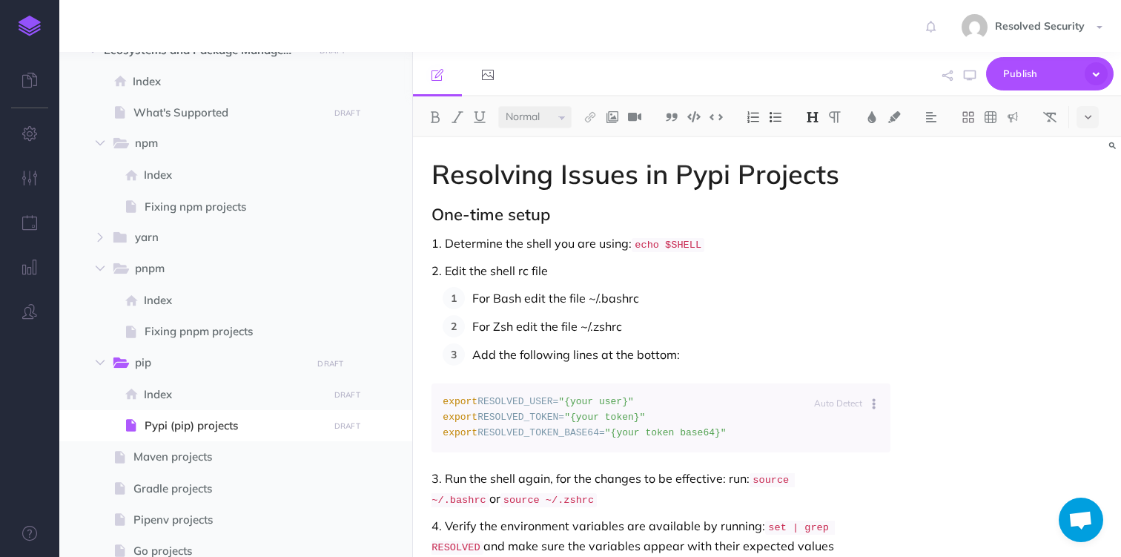
click at [699, 175] on h1 "Resolving Issues in Pypi Projects" at bounding box center [661, 174] width 458 height 30
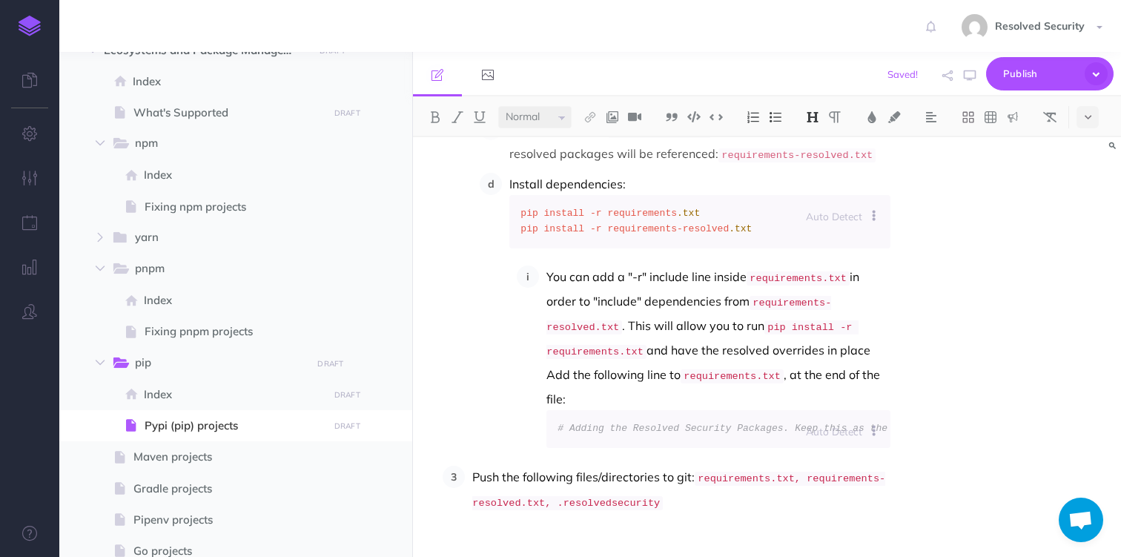
scroll to position [858, 0]
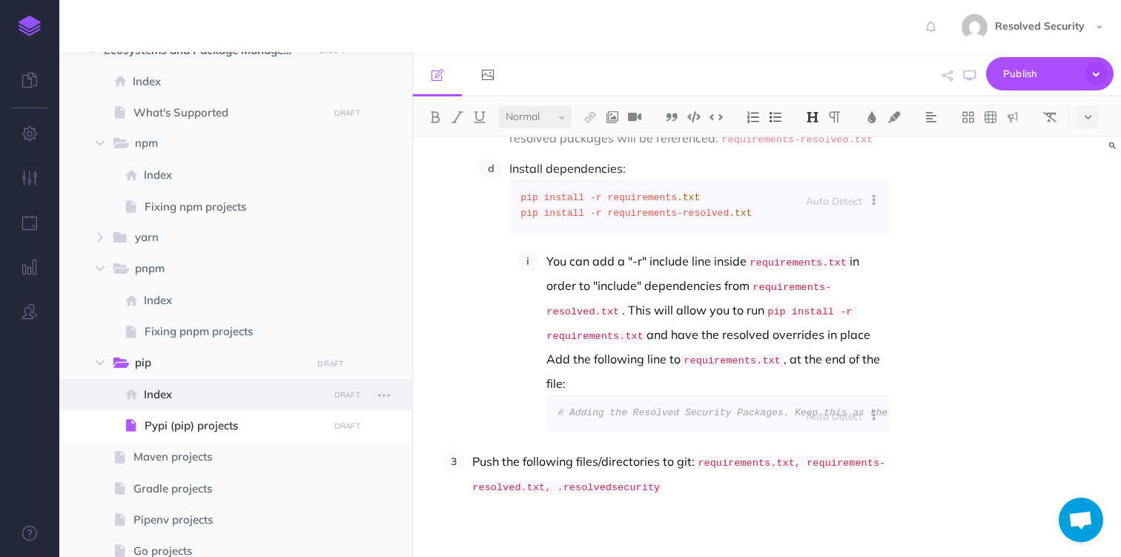
click at [179, 398] on span "Index" at bounding box center [233, 395] width 179 height 18
select select "null"
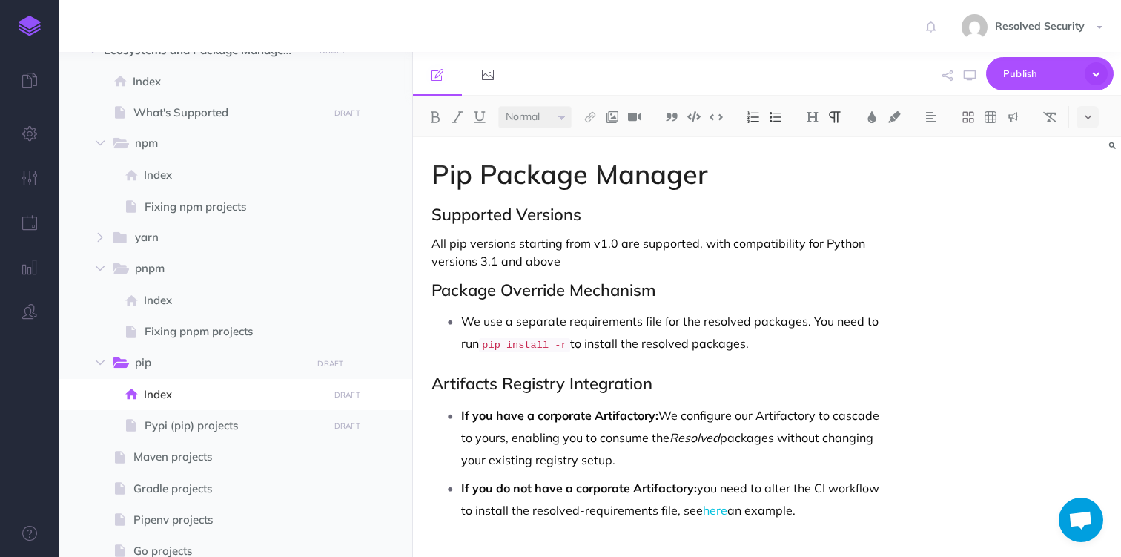
click at [483, 321] on p "We use a separate requirements file for the resolved packages. You need to run …" at bounding box center [675, 333] width 429 height 47
click at [614, 343] on code "pip install -r" at bounding box center [569, 345] width 90 height 14
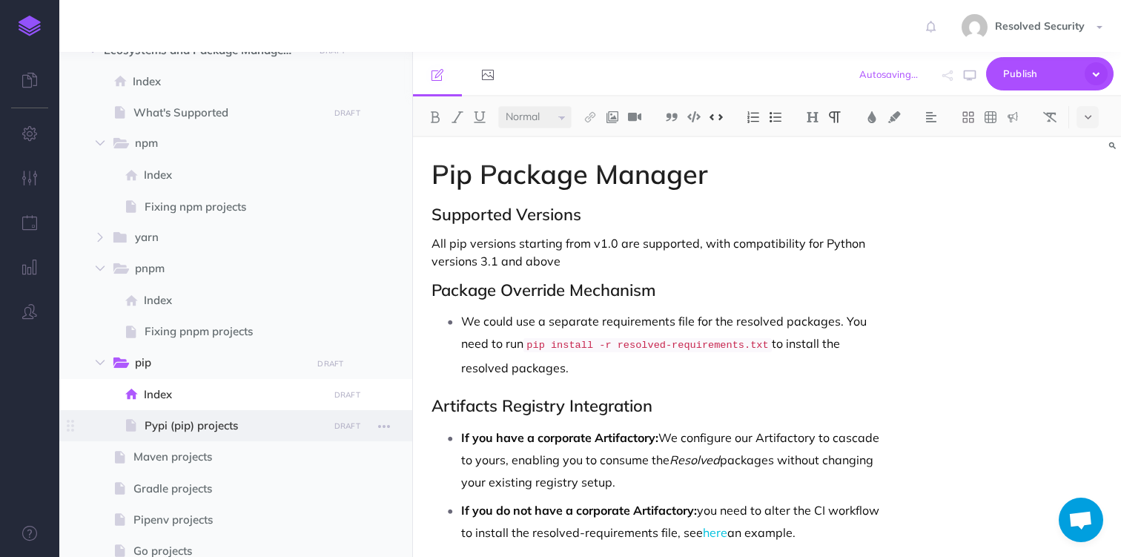
click at [182, 430] on span "Pypi (pip) projects" at bounding box center [234, 426] width 179 height 18
click at [169, 428] on span "Pypi (pip) projects" at bounding box center [234, 426] width 179 height 18
select select "null"
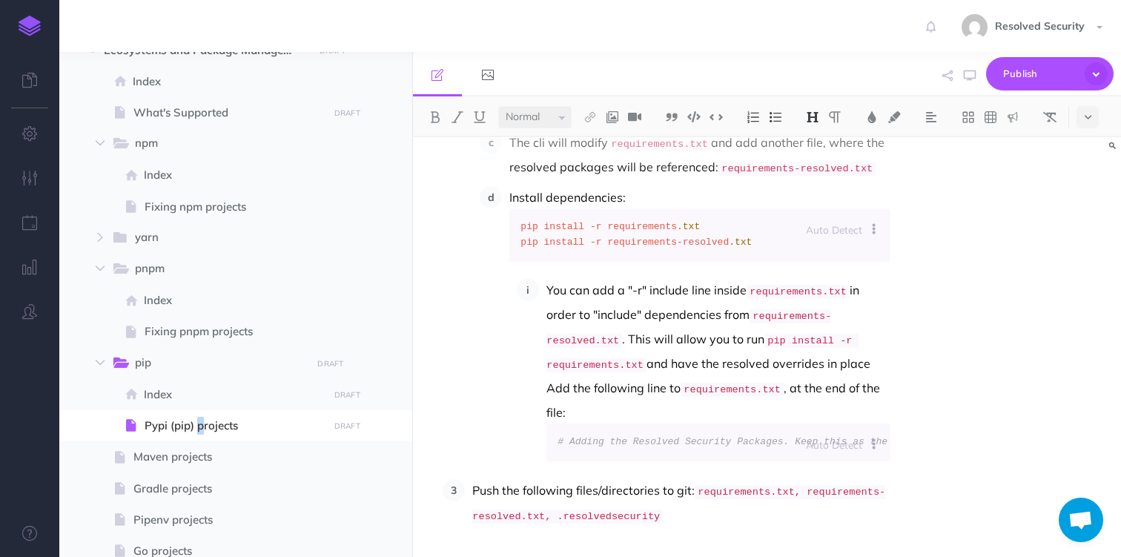
scroll to position [825, 0]
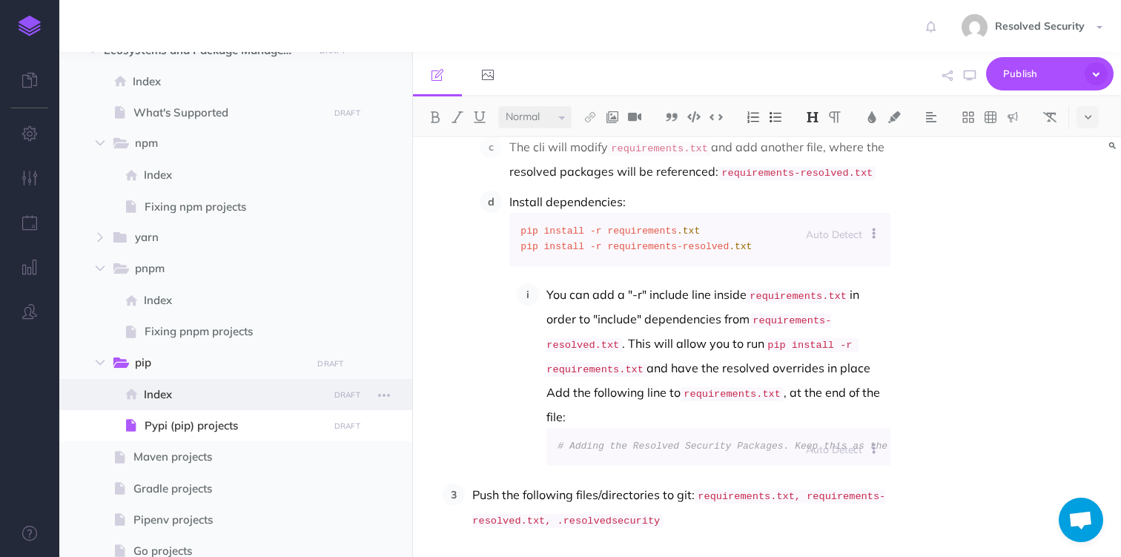
click at [164, 390] on span "Index" at bounding box center [233, 395] width 179 height 18
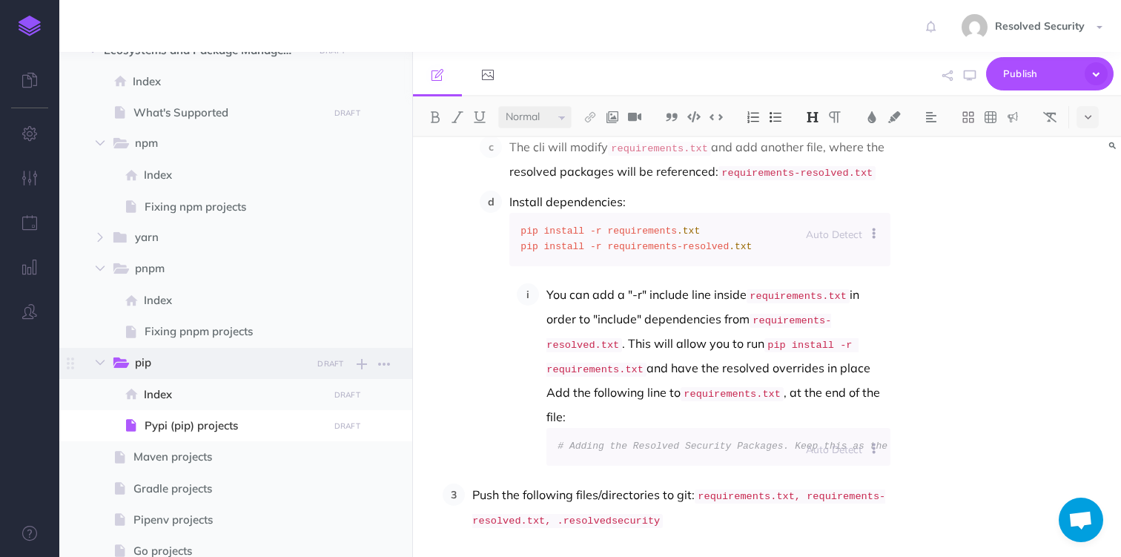
select select "null"
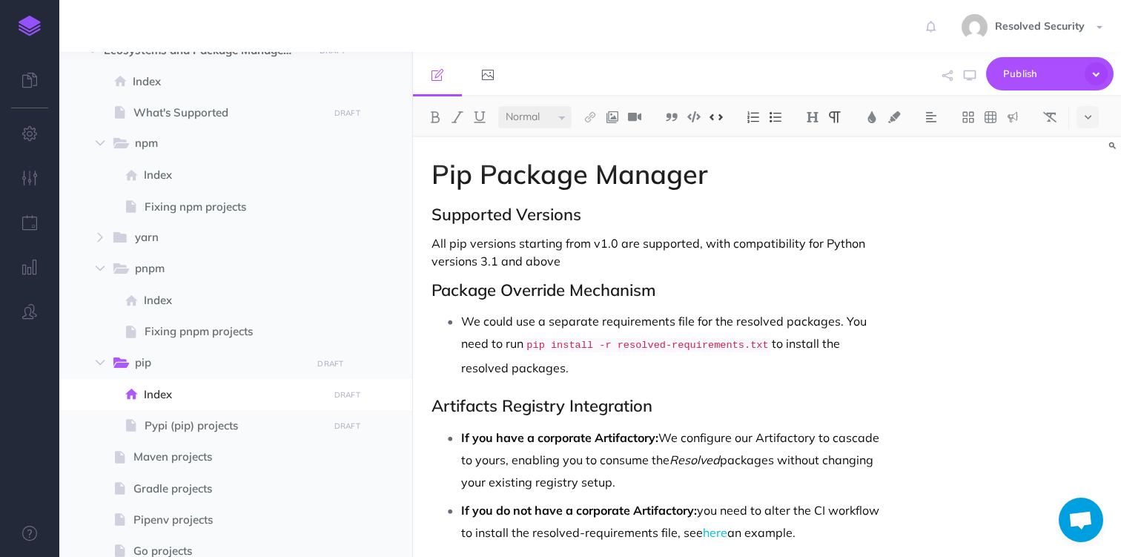
click at [645, 345] on code "pip install -r resolved-requirements.txt" at bounding box center [648, 345] width 248 height 14
drag, startPoint x: 645, startPoint y: 345, endPoint x: 670, endPoint y: 341, distance: 25.5
click at [670, 341] on code "pip install -r resolved-requirements.txt" at bounding box center [648, 345] width 248 height 14
click at [1018, 72] on span "Publish" at bounding box center [1041, 73] width 74 height 23
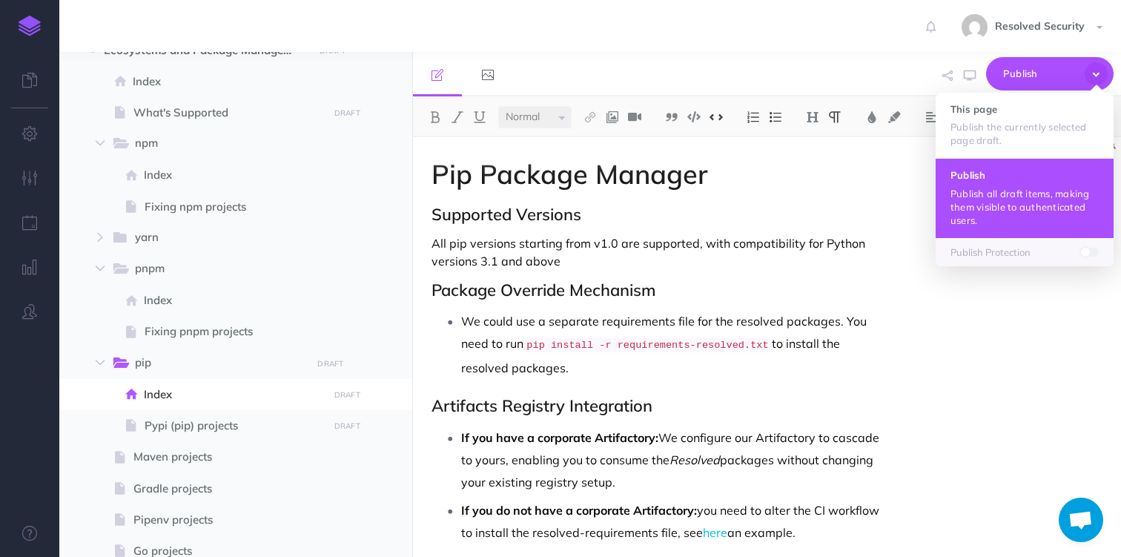
click at [975, 185] on button "Publish Publish all draft items, making them visible to authenticated users." at bounding box center [1025, 197] width 178 height 79
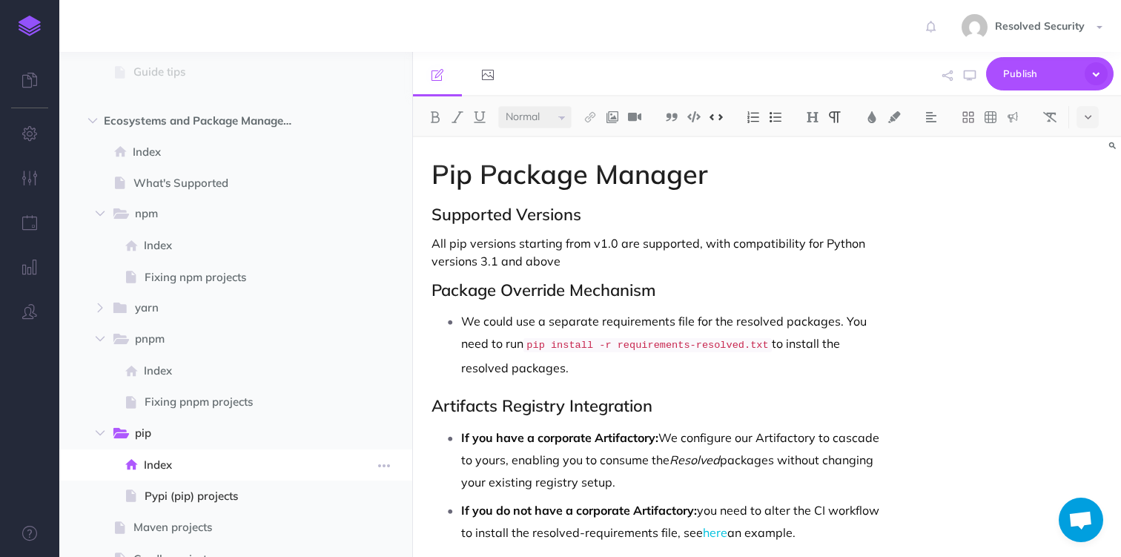
scroll to position [416, 0]
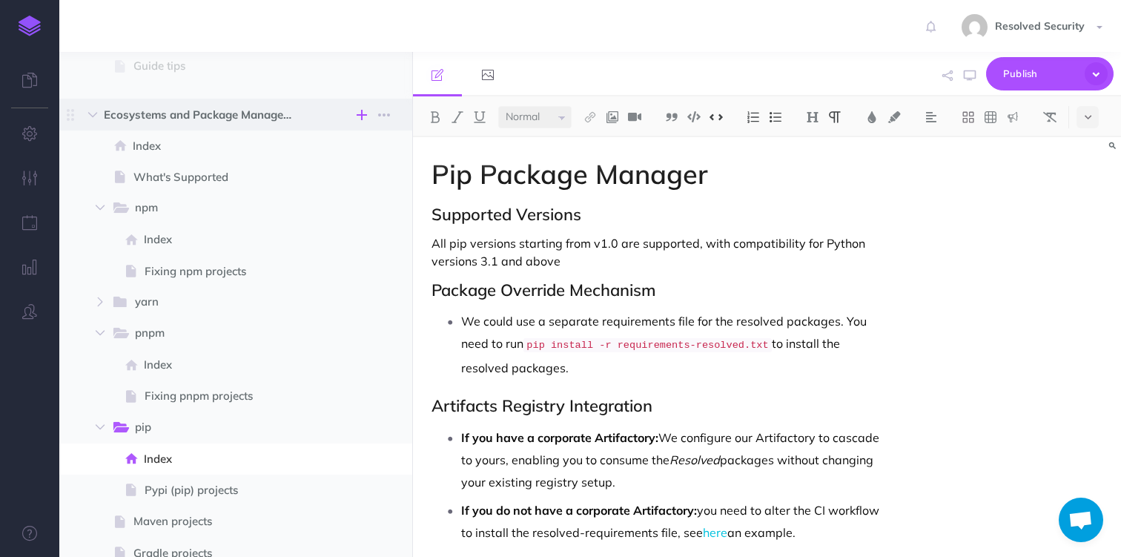
click at [360, 114] on icon "button" at bounding box center [362, 115] width 10 height 18
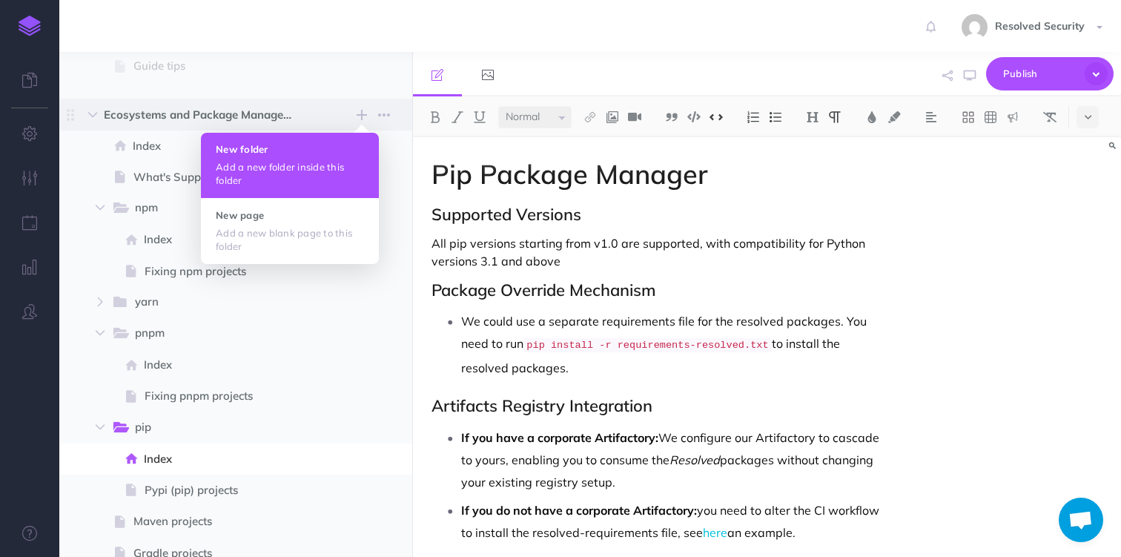
click at [294, 164] on p "Add a new folder inside this folder" at bounding box center [290, 173] width 148 height 27
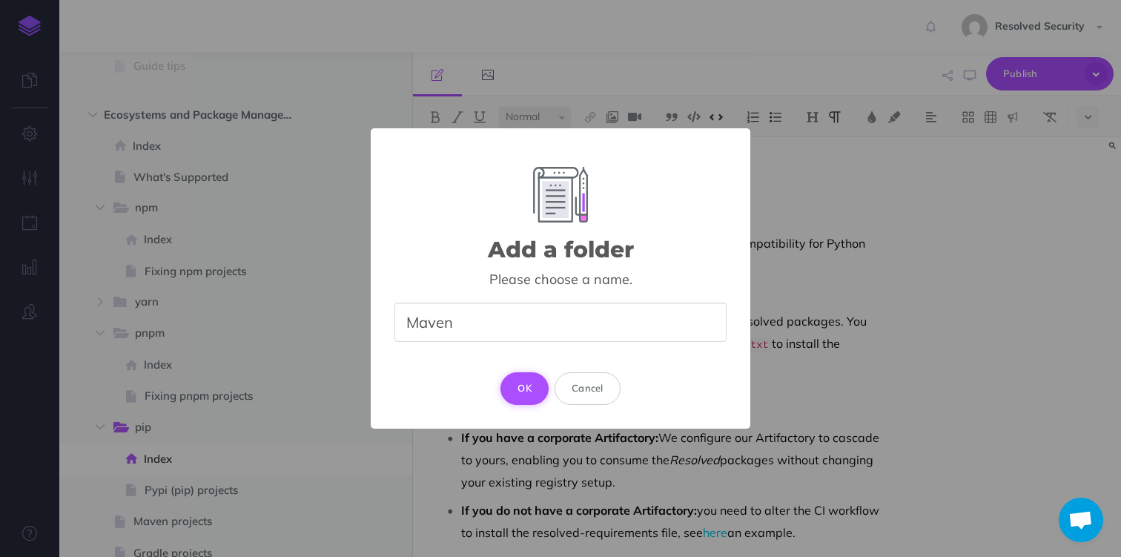
type input "Maven"
click at [522, 386] on button "OK" at bounding box center [525, 388] width 48 height 33
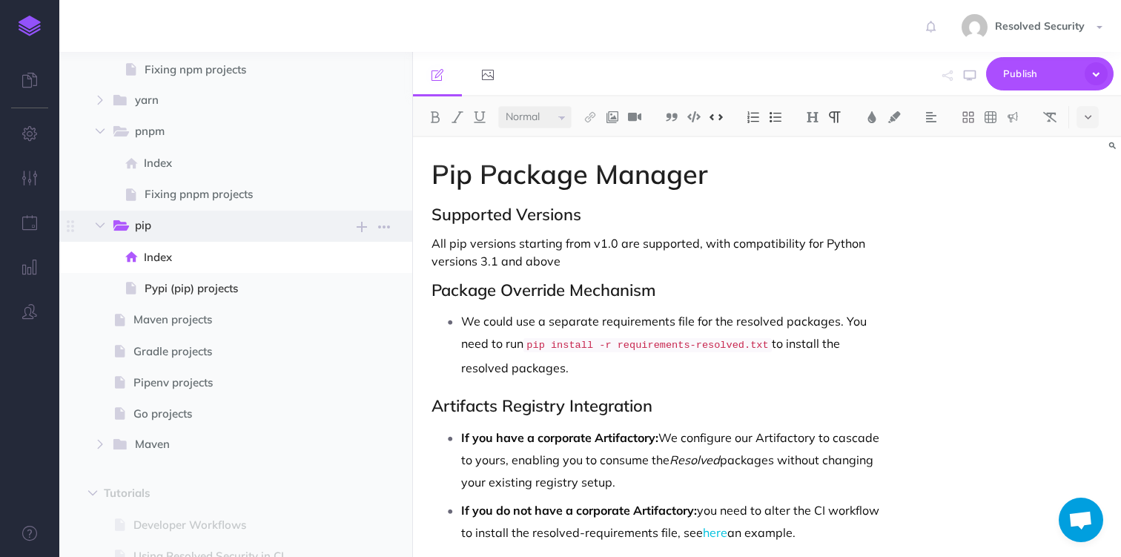
scroll to position [604, 0]
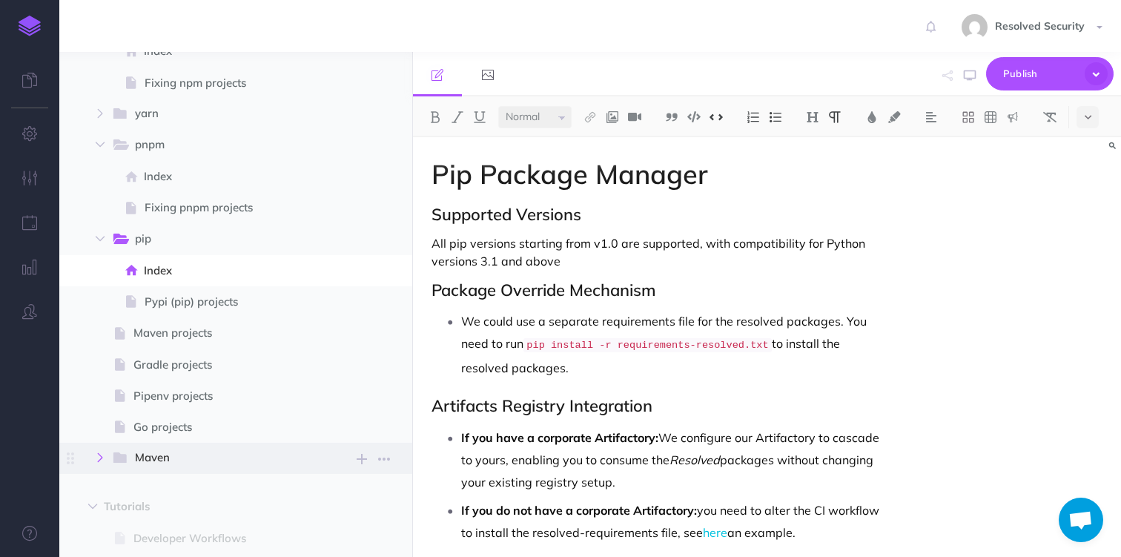
select select "null"
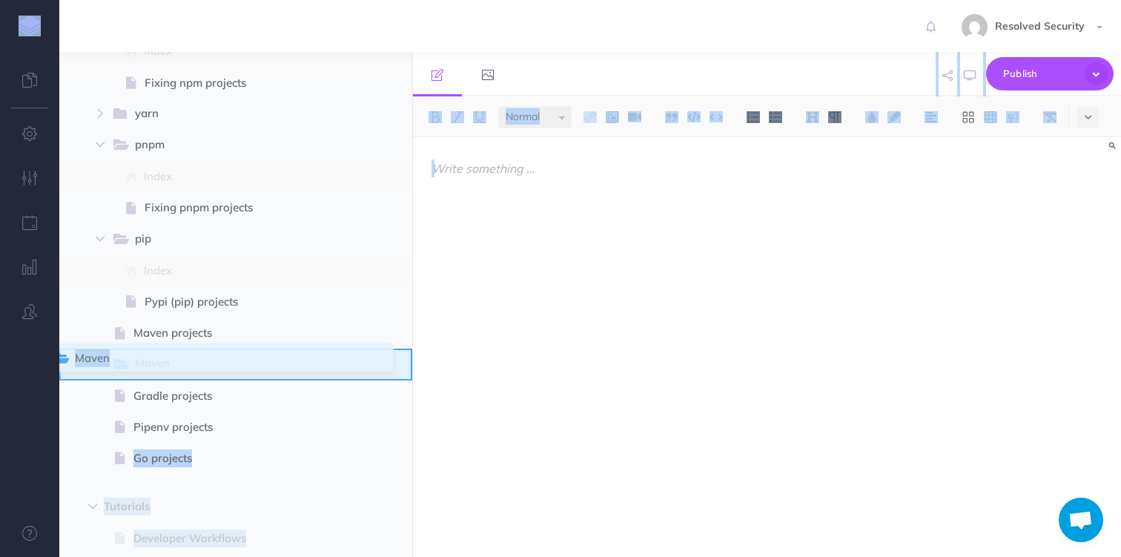
drag, startPoint x: 67, startPoint y: 461, endPoint x: 56, endPoint y: 363, distance: 99.2
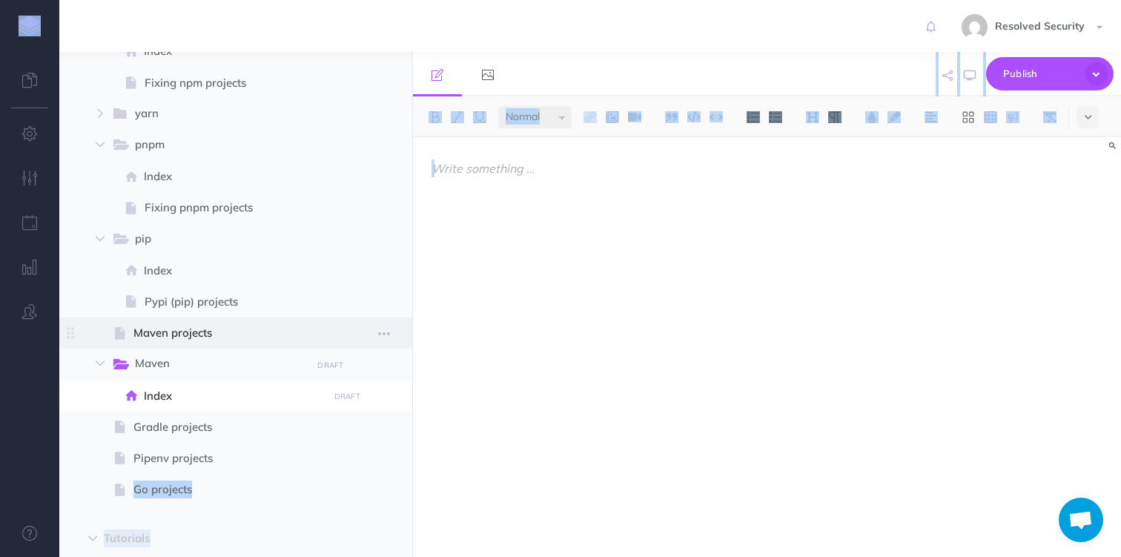
drag, startPoint x: 185, startPoint y: 331, endPoint x: 162, endPoint y: 333, distance: 23.1
click at [163, 333] on span "Maven projects" at bounding box center [229, 333] width 190 height 18
select select "null"
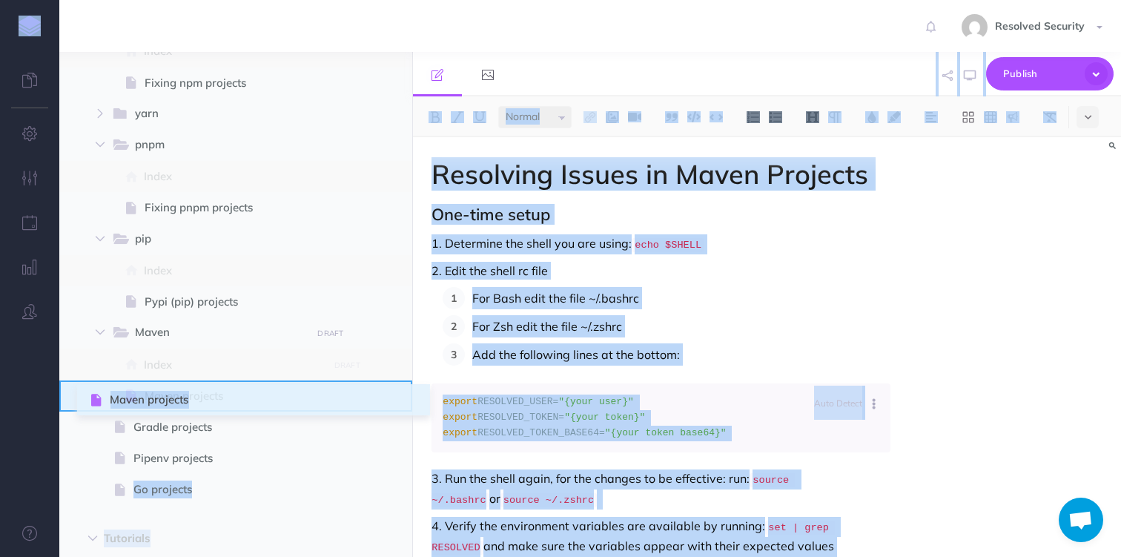
drag, startPoint x: 71, startPoint y: 335, endPoint x: 93, endPoint y: 401, distance: 70.1
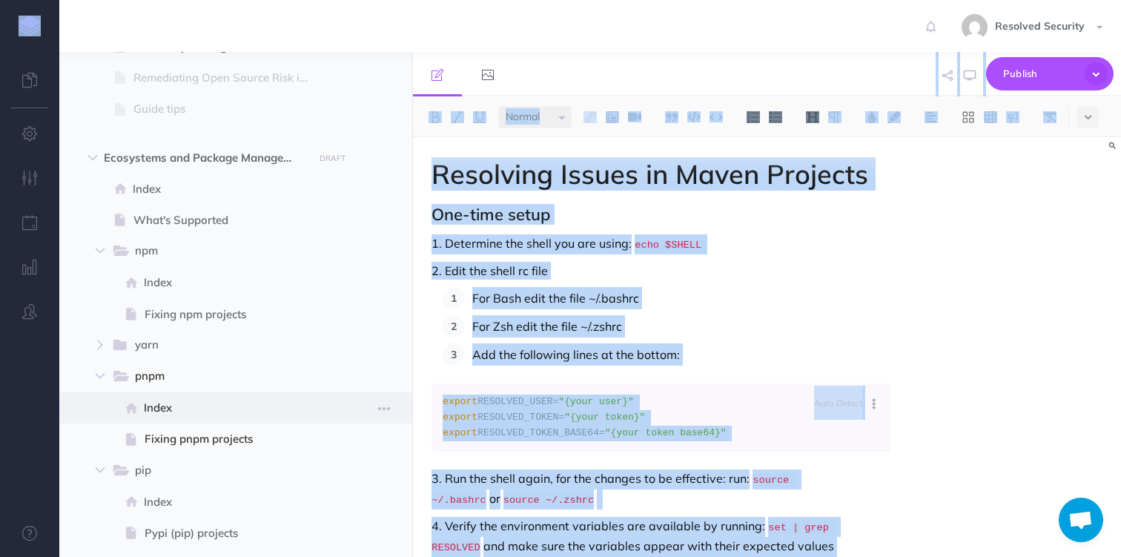
scroll to position [352, 0]
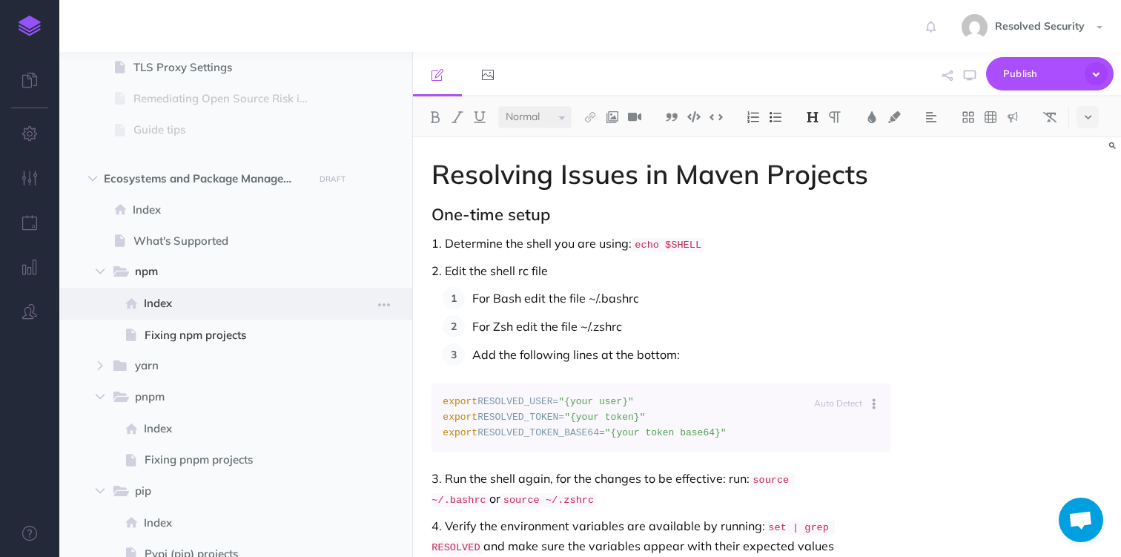
click at [171, 298] on span "Index" at bounding box center [233, 303] width 179 height 18
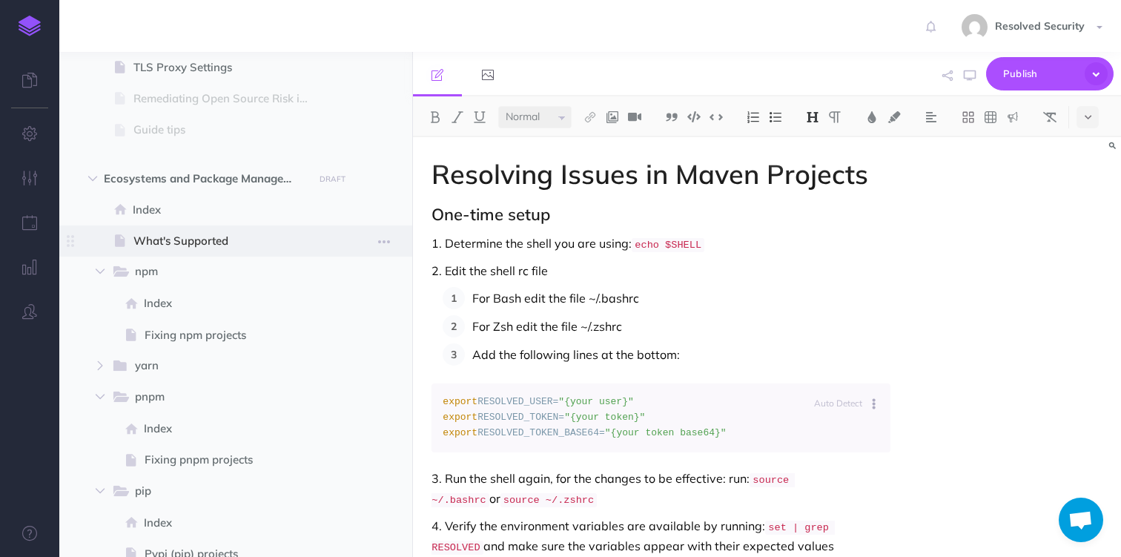
select select "null"
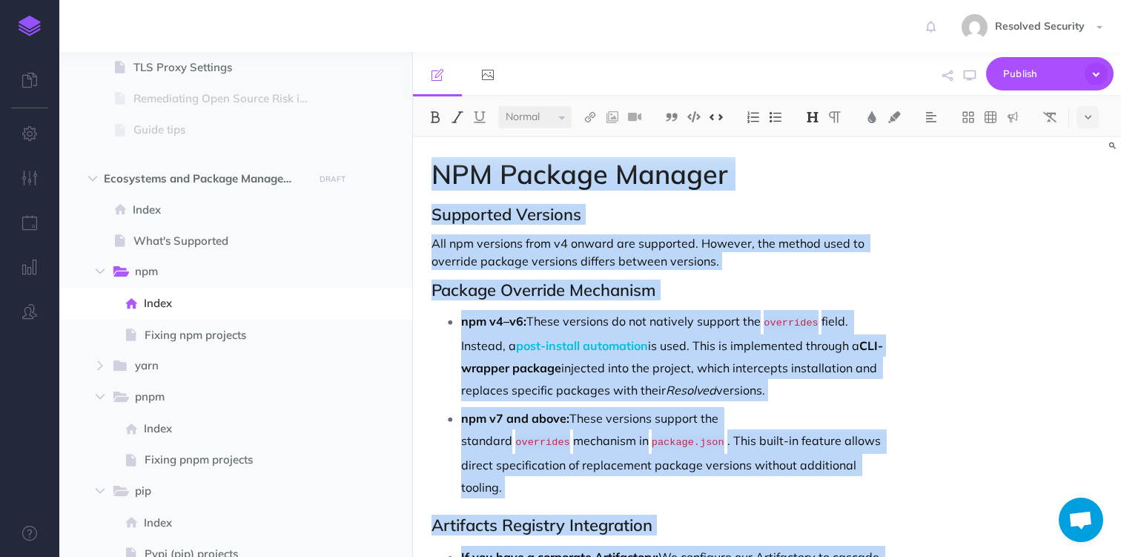
scroll to position [172, 0]
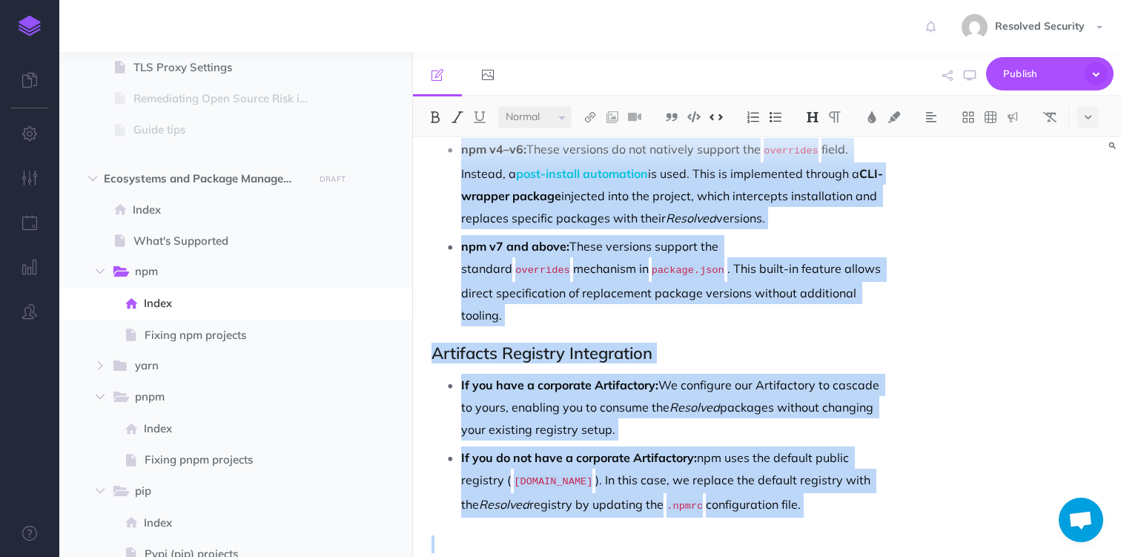
drag, startPoint x: 435, startPoint y: 174, endPoint x: 762, endPoint y: 591, distance: 530.9
click at [762, 556] on html "Toggle Navigation Resolved Security Settings Account Settings Teams Create Team…" at bounding box center [560, 278] width 1121 height 557
copy div "LOR Ipsumdo Sitamet Consectet Adipisci Eli sed doeiusmo temp i4 utlabo etd magn…"
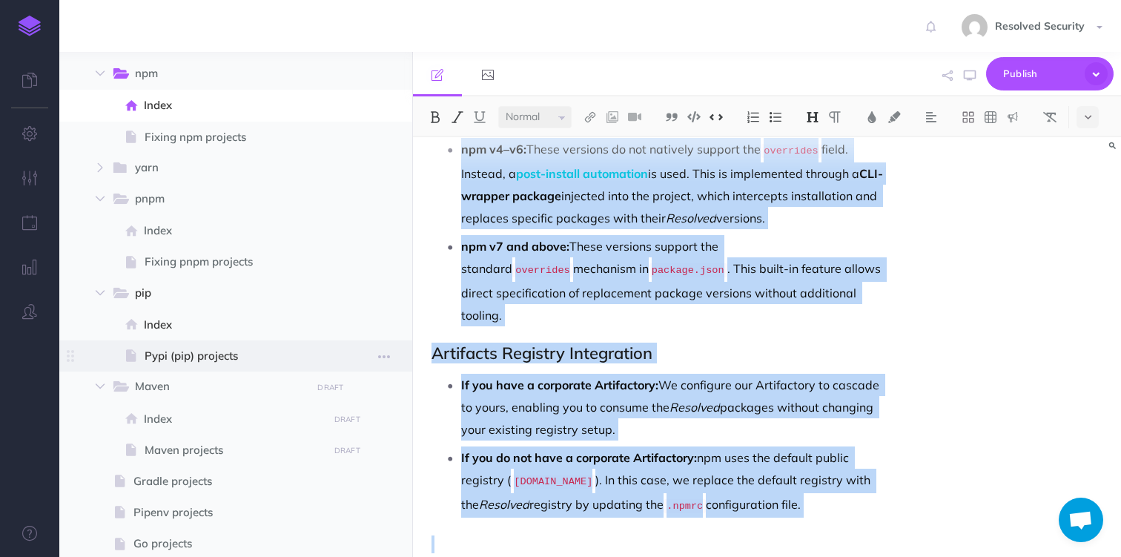
scroll to position [561, 0]
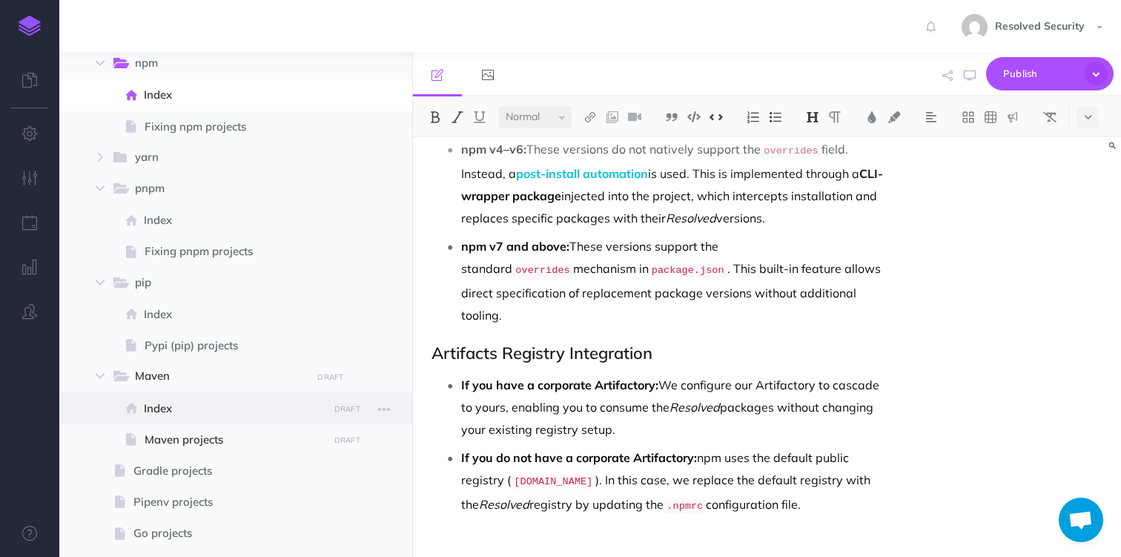
click at [177, 407] on span "Index" at bounding box center [233, 409] width 179 height 18
select select "null"
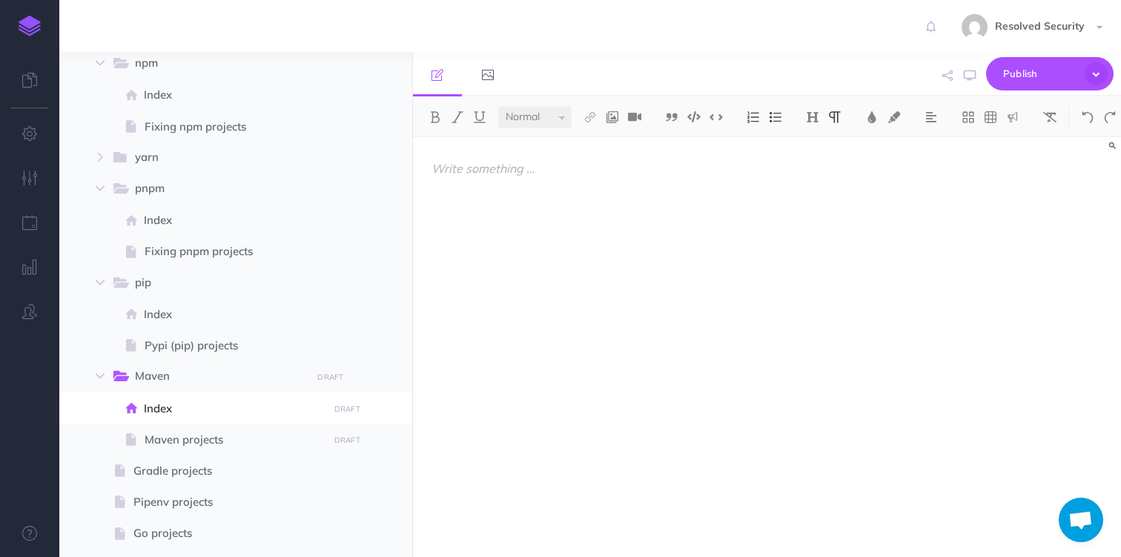
click at [458, 170] on p at bounding box center [661, 168] width 458 height 18
paste div
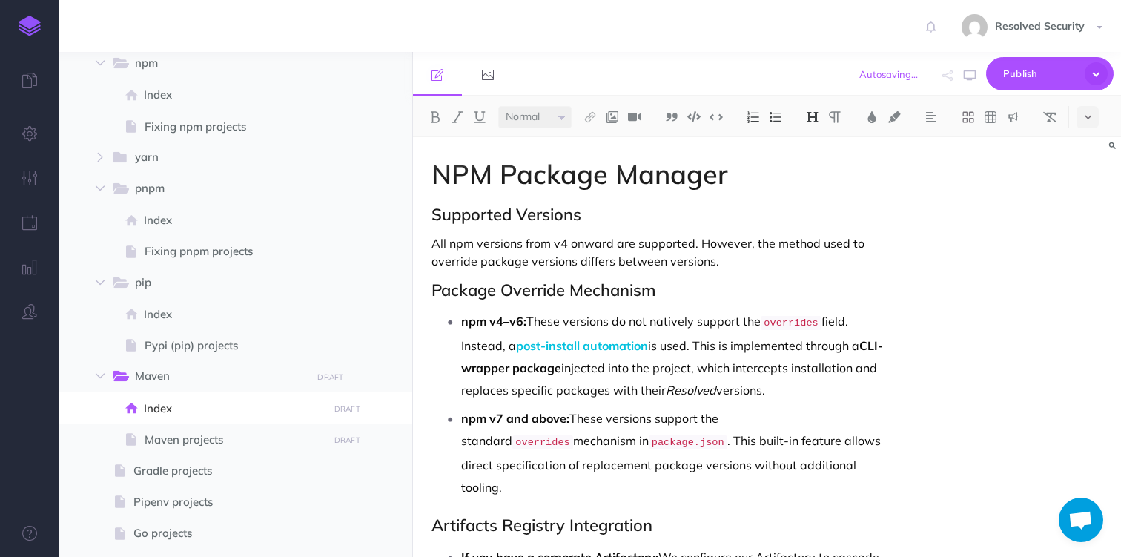
click at [461, 173] on h1 "NPM Package Manager" at bounding box center [661, 174] width 458 height 30
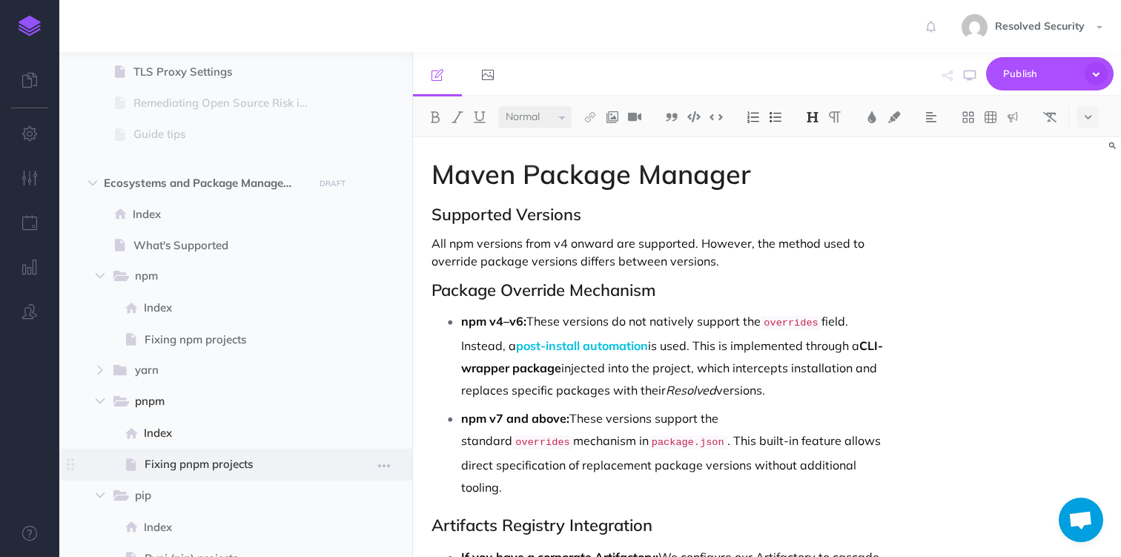
scroll to position [355, 0]
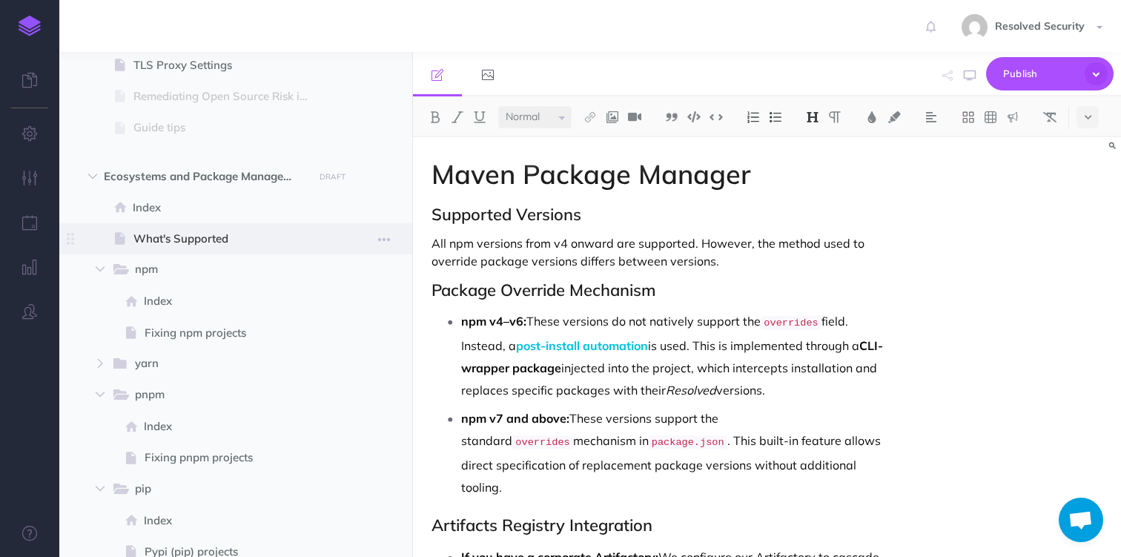
click at [221, 241] on span "What's Supported" at bounding box center [229, 239] width 190 height 18
click at [184, 235] on span "What's Supported" at bounding box center [229, 239] width 190 height 18
select select "null"
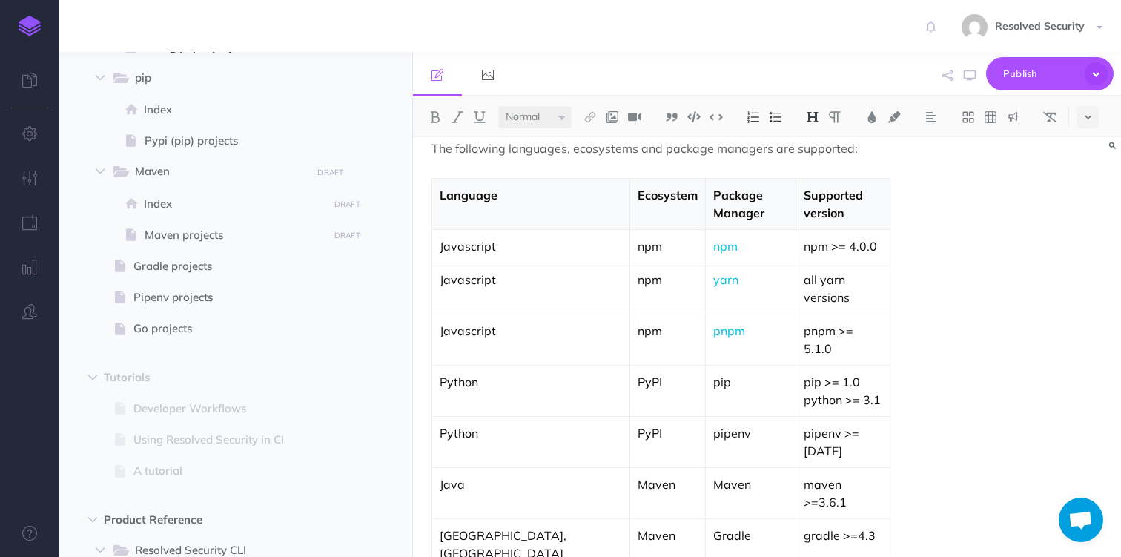
scroll to position [788, 0]
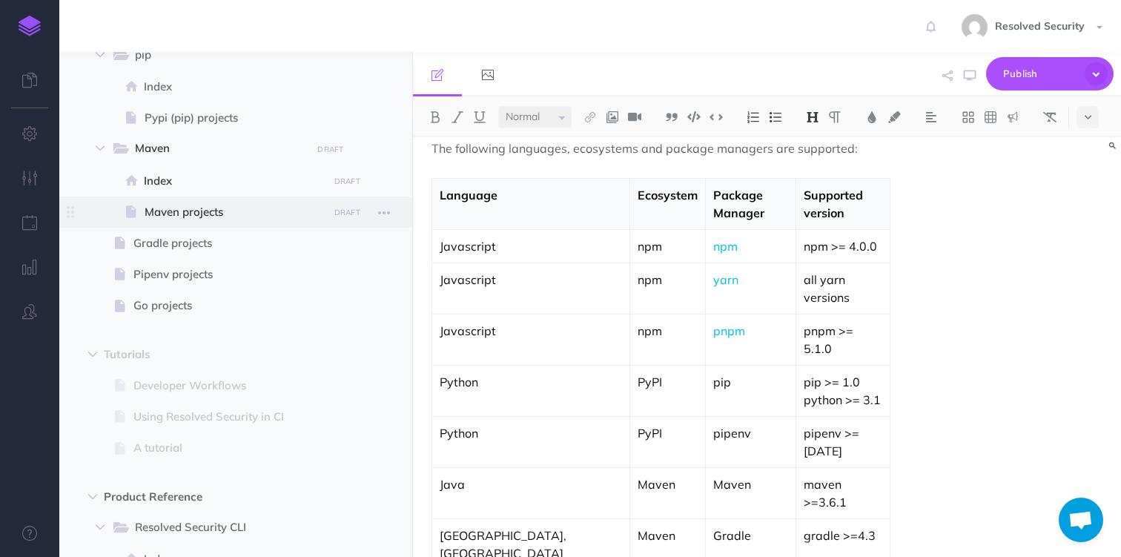
click at [188, 209] on span "Maven projects" at bounding box center [234, 212] width 179 height 18
select select "null"
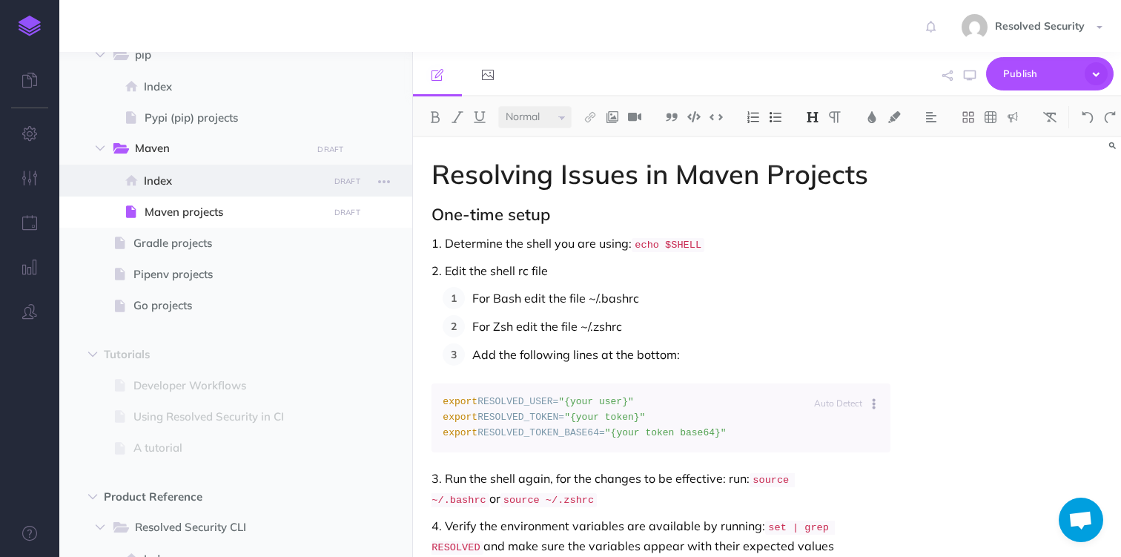
click at [182, 186] on span "Index" at bounding box center [233, 181] width 179 height 18
select select "null"
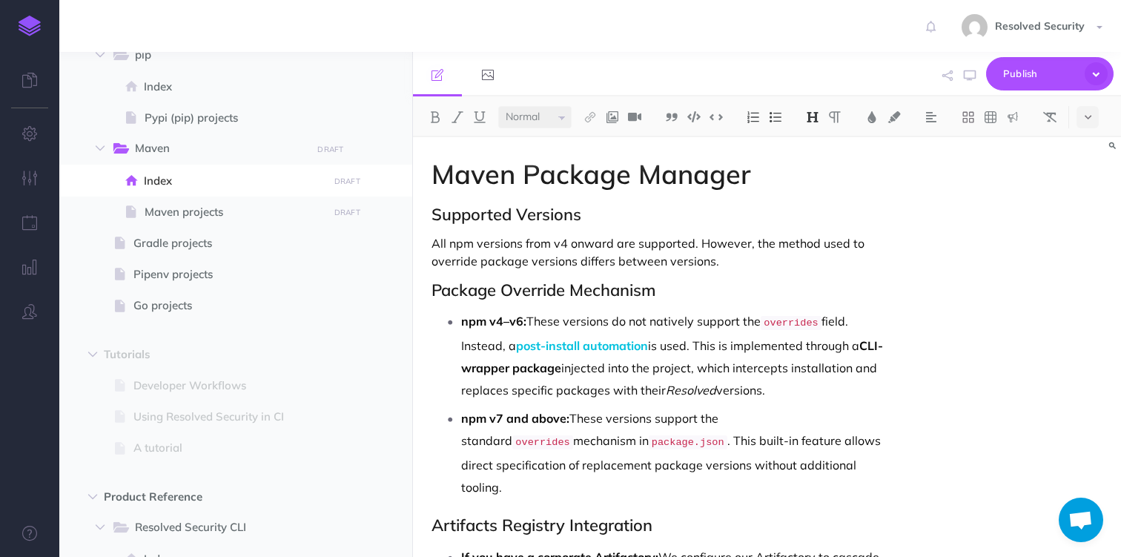
click at [458, 245] on p "All npm versions from v4 onward are supported. However, the method used to over…" at bounding box center [661, 252] width 458 height 36
click at [579, 240] on p "All Maven versions from v4 onward are supported. However, the method used to ov…" at bounding box center [661, 252] width 458 height 36
click at [745, 247] on p "All Maven versions from v3.6.1 onward are supported. However, the method used t…" at bounding box center [661, 252] width 458 height 36
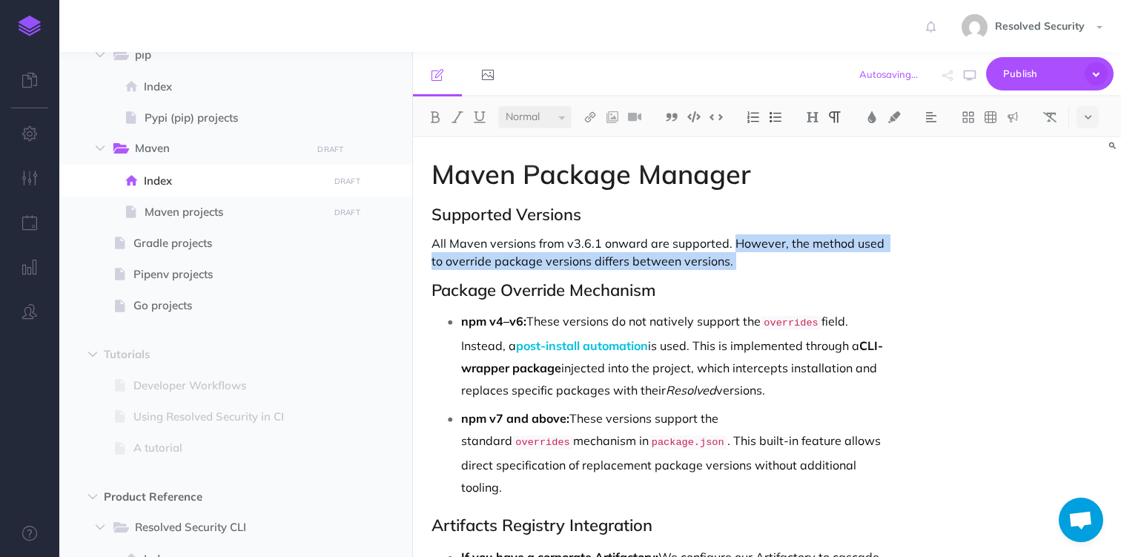
drag, startPoint x: 745, startPoint y: 247, endPoint x: 754, endPoint y: 260, distance: 16.5
click at [754, 260] on p "All Maven versions from v3.6.1 onward are supported. However, the method used t…" at bounding box center [661, 252] width 458 height 36
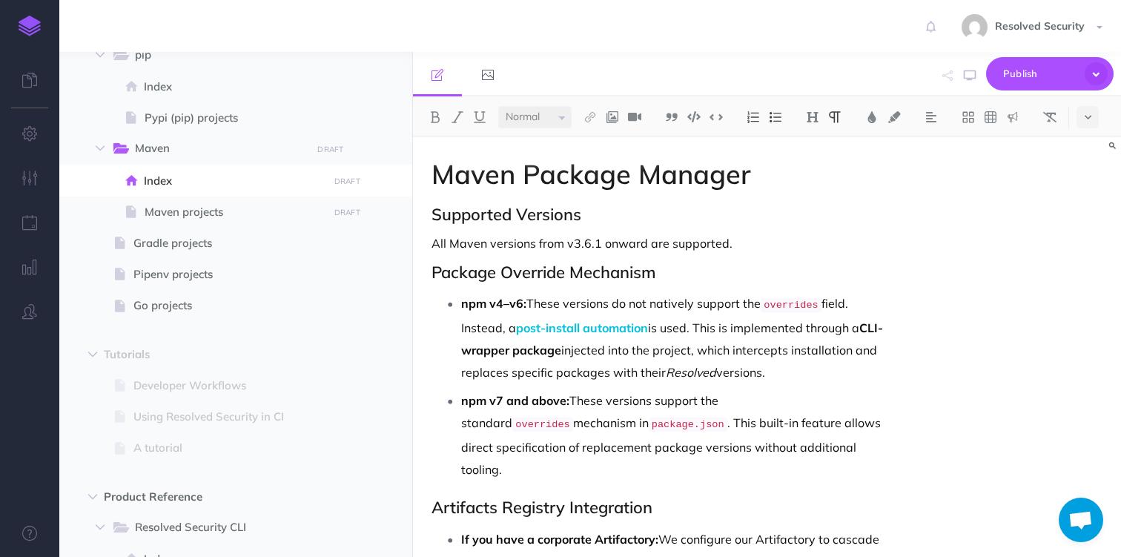
click at [478, 305] on strong "npm v4–v6:" at bounding box center [493, 303] width 65 height 15
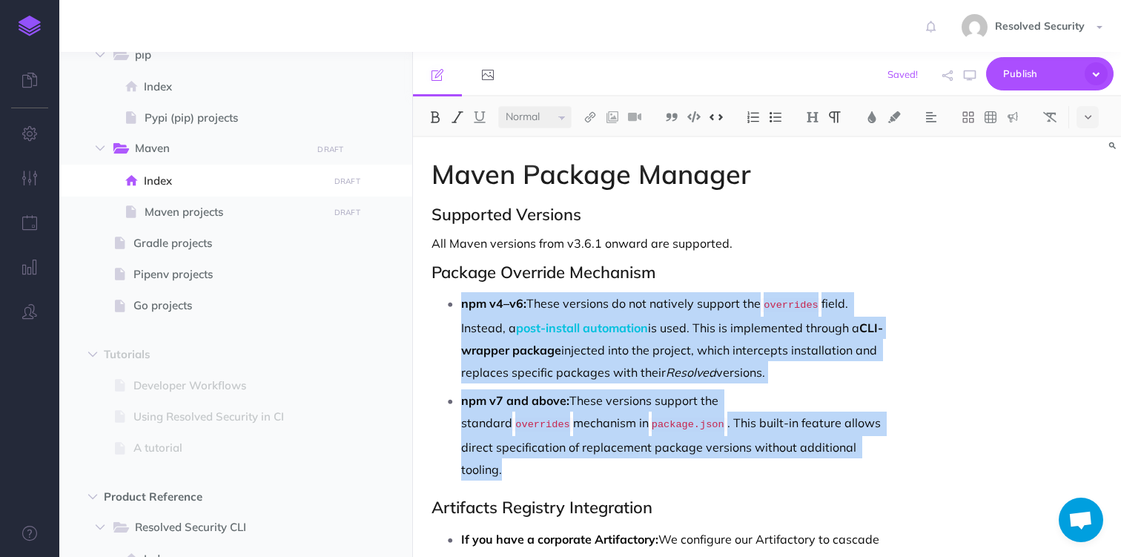
drag, startPoint x: 478, startPoint y: 305, endPoint x: 773, endPoint y: 445, distance: 326.1
click at [773, 445] on ul "npm v4–v6: These versions do not natively support the overrides field. Instead,…" at bounding box center [664, 386] width 451 height 188
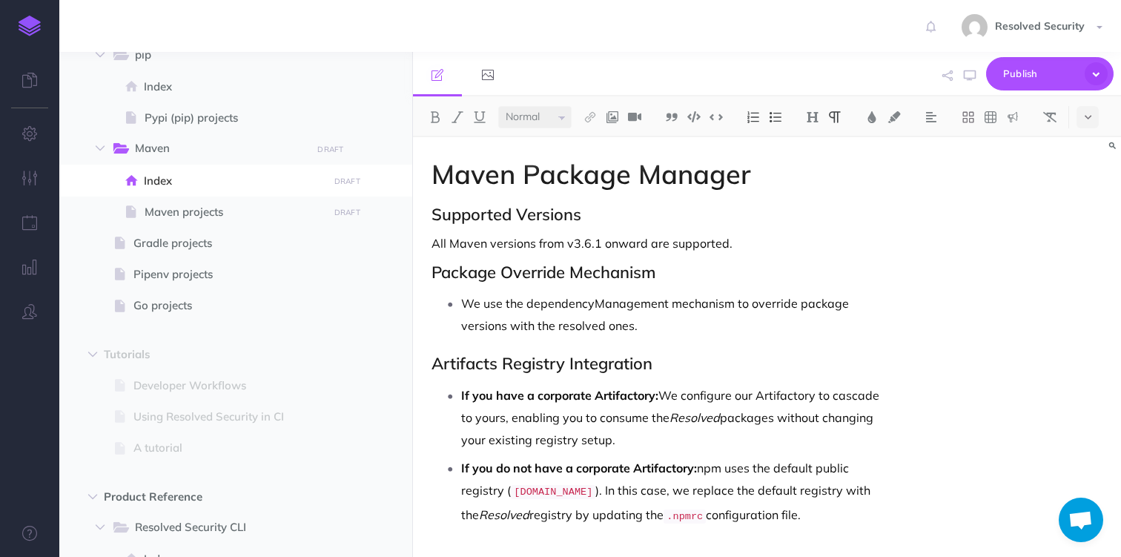
click at [558, 310] on p "We use the dependencyManagement mechanism to override package versions with the…" at bounding box center [675, 314] width 429 height 45
click at [649, 329] on p "We use the dependencyManagement mechanism to override package versions with the…" at bounding box center [675, 314] width 429 height 45
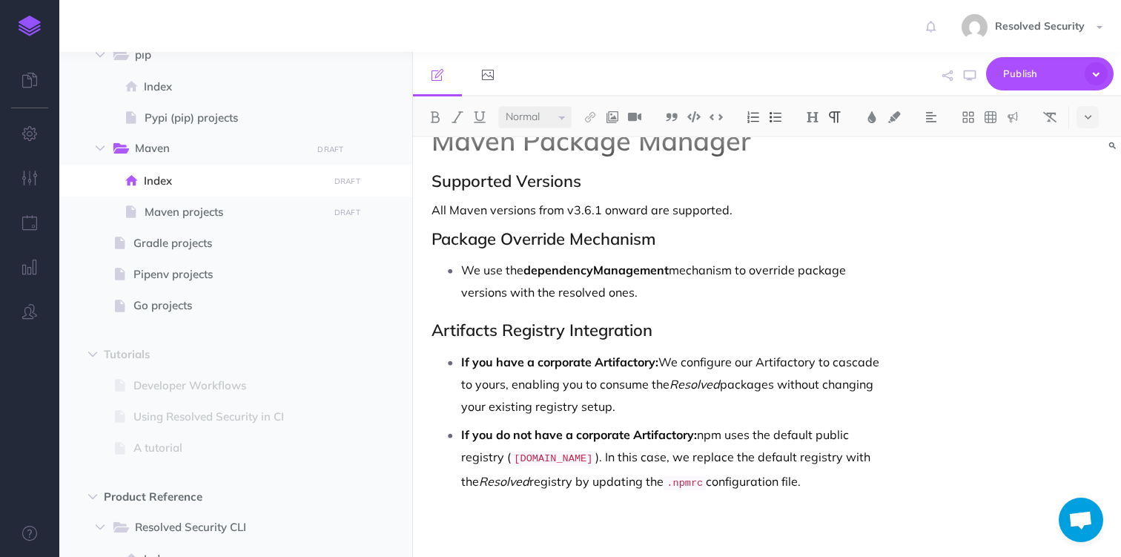
click at [714, 432] on p "If you do not have a corporate Artifactory: npm uses the default public registr…" at bounding box center [675, 459] width 429 height 71
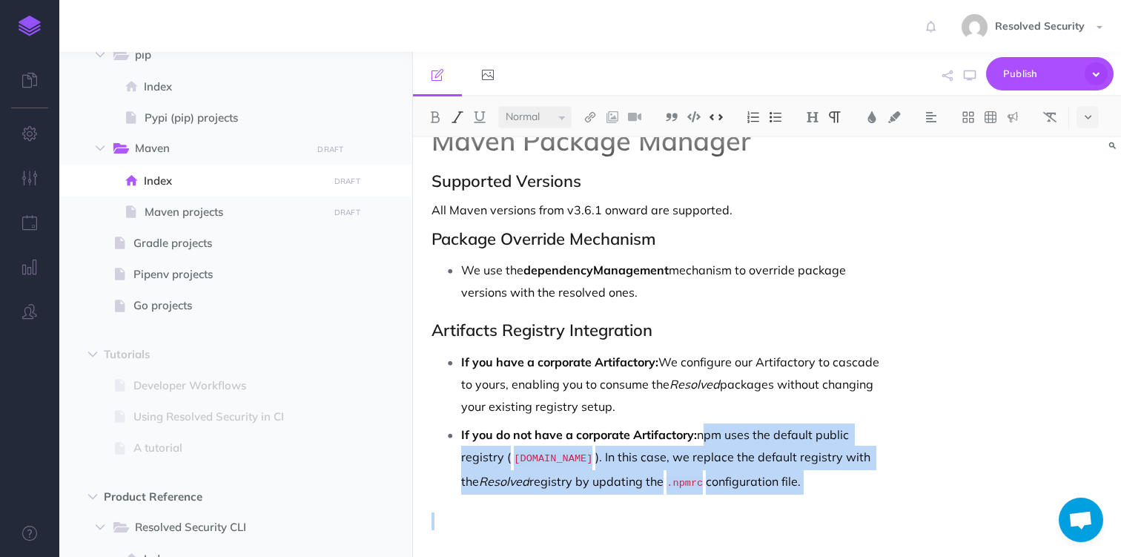
drag, startPoint x: 714, startPoint y: 432, endPoint x: 837, endPoint y: 478, distance: 132.4
click at [837, 478] on p "If you do not have a corporate Artifactory: npm uses the default public registr…" at bounding box center [675, 459] width 429 height 71
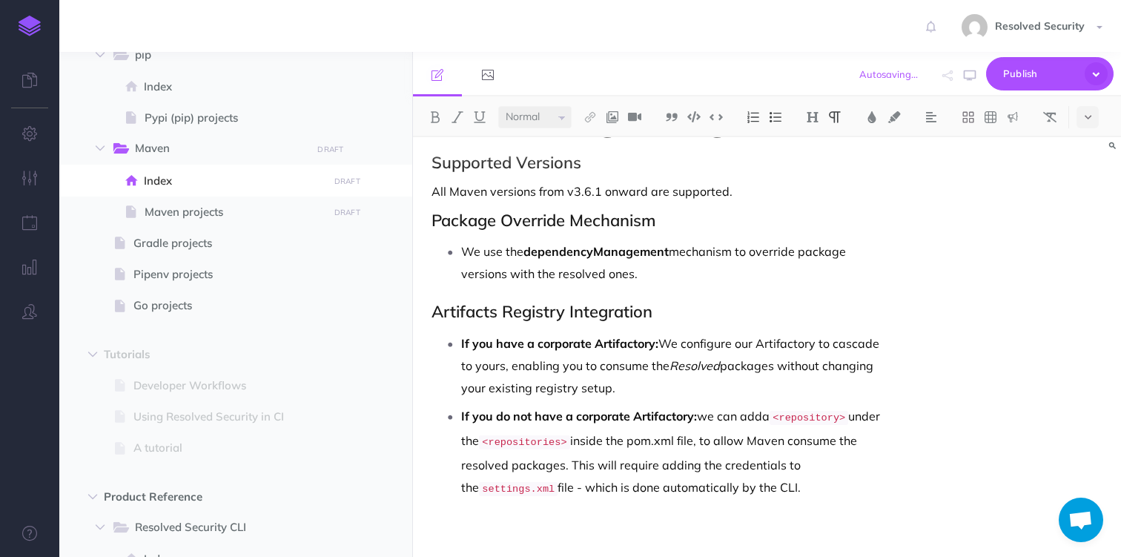
scroll to position [57, 0]
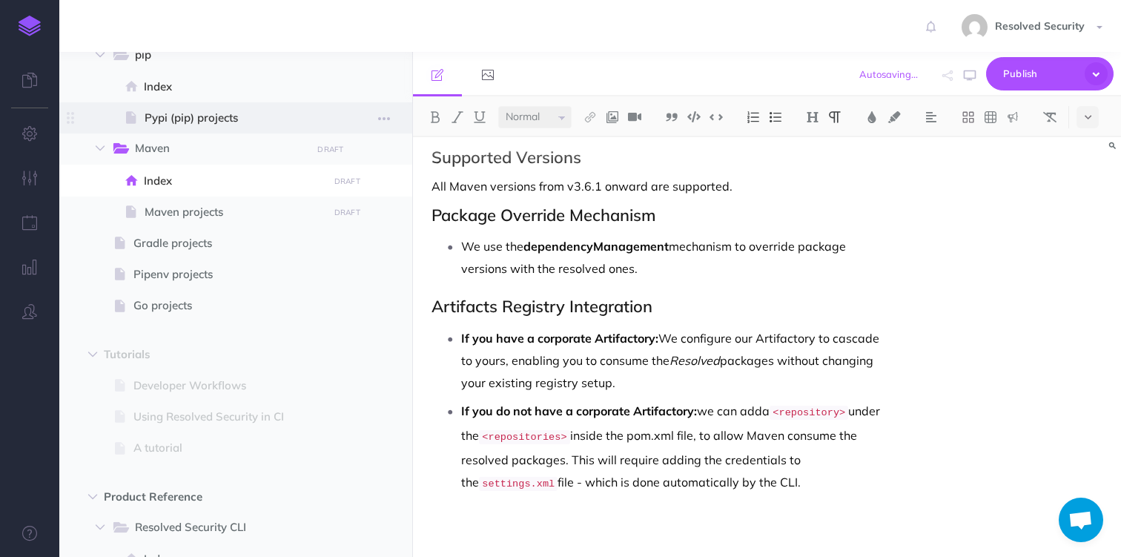
click at [192, 116] on span "Pypi (pip) projects" at bounding box center [234, 118] width 179 height 18
click at [208, 122] on span "Pypi (pip) projects" at bounding box center [234, 118] width 179 height 18
select select "null"
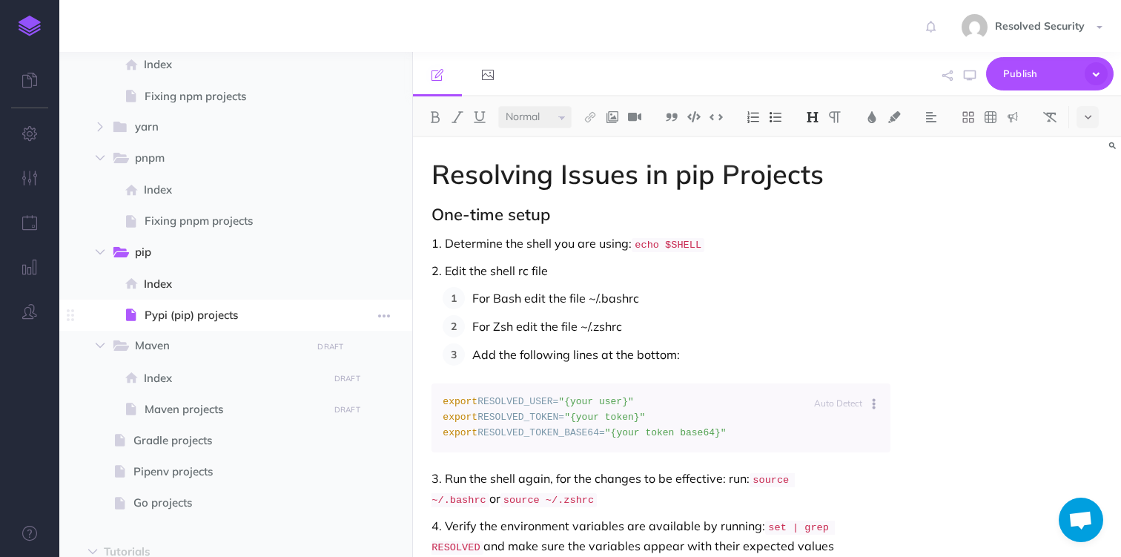
scroll to position [604, 0]
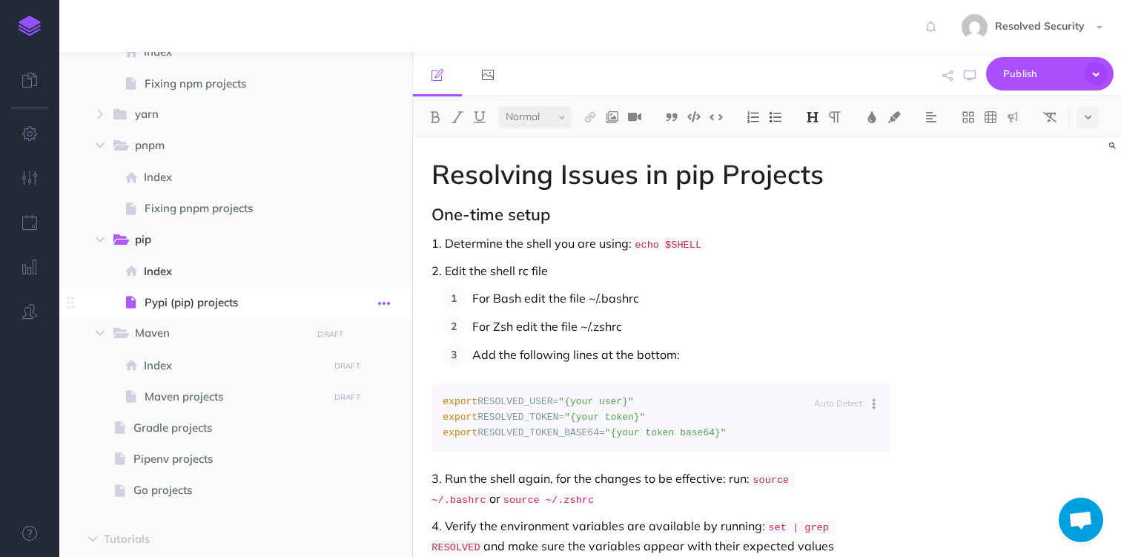
click at [384, 301] on icon "button" at bounding box center [384, 303] width 12 height 18
click at [366, 404] on link "Settings" at bounding box center [341, 403] width 111 height 24
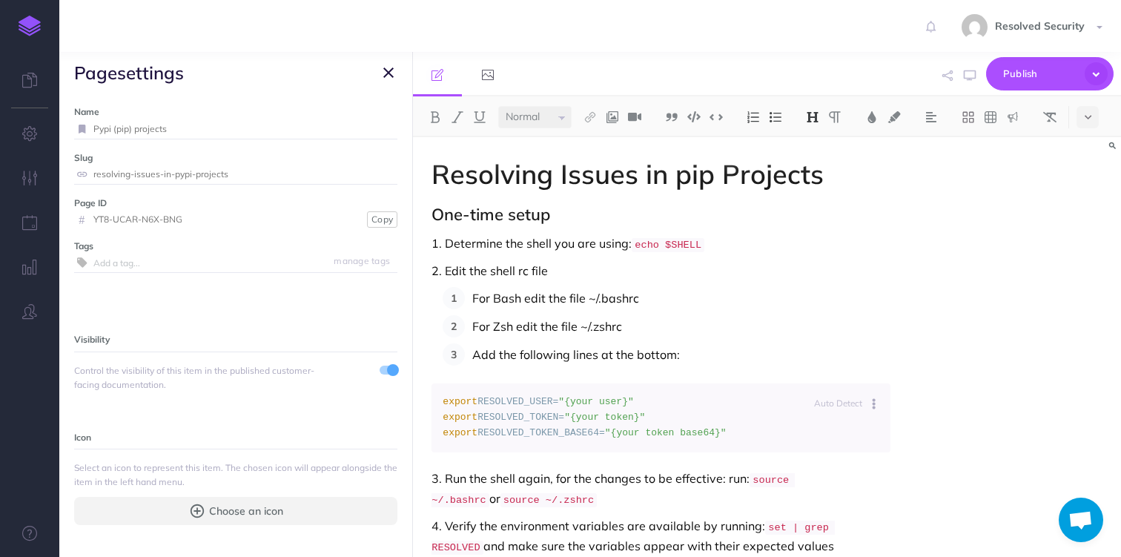
click at [157, 130] on input "Pypi (pip) projects" at bounding box center [245, 128] width 304 height 19
type input "Fixing pip Projects"
click at [369, 131] on button "Save" at bounding box center [380, 129] width 28 height 14
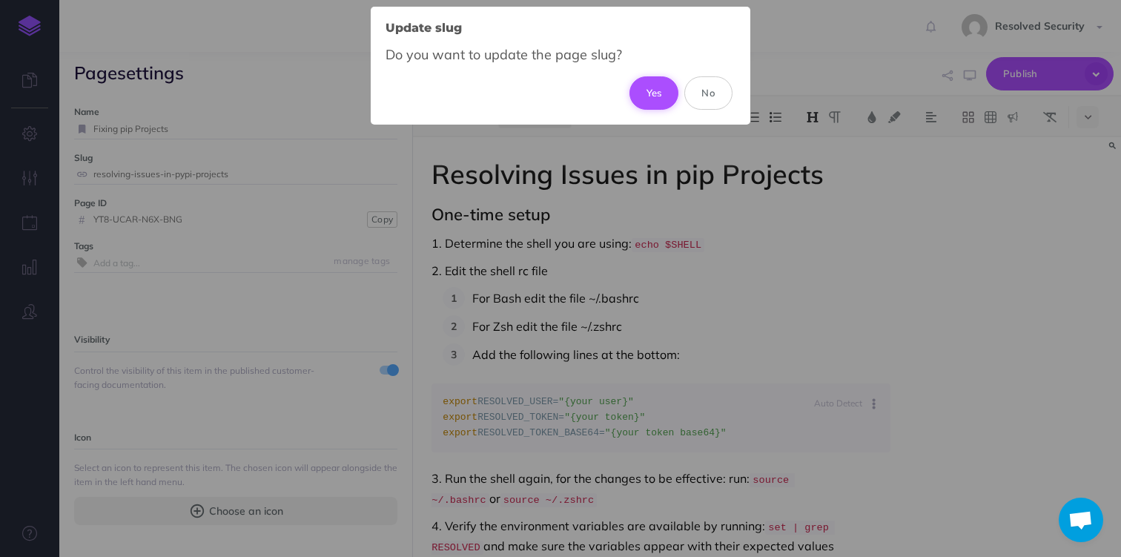
click at [665, 92] on button "Yes" at bounding box center [655, 92] width 50 height 33
type input "fixing-pip-projects"
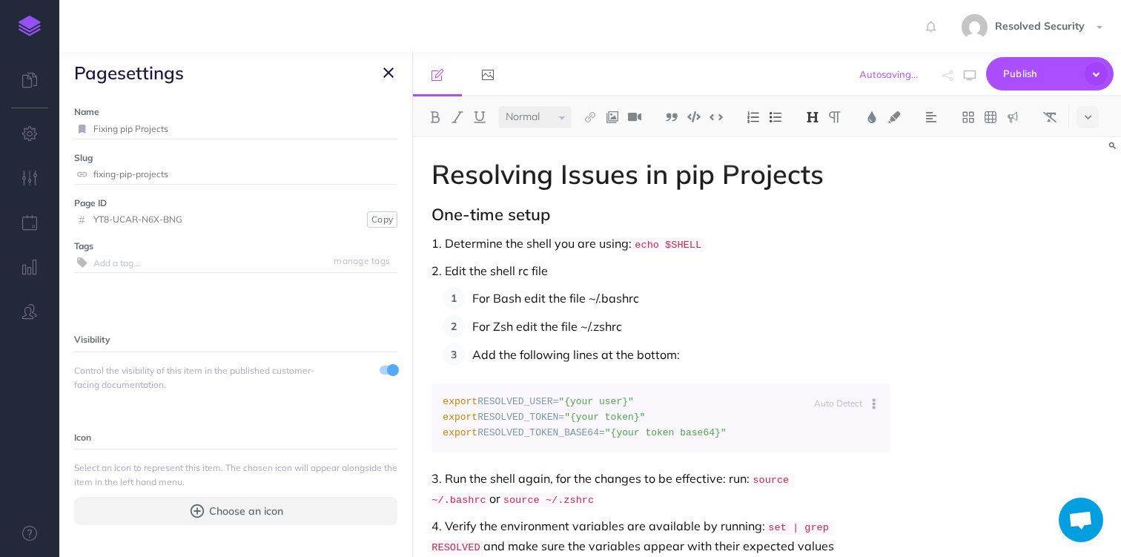
click at [387, 74] on icon "button" at bounding box center [388, 73] width 10 height 18
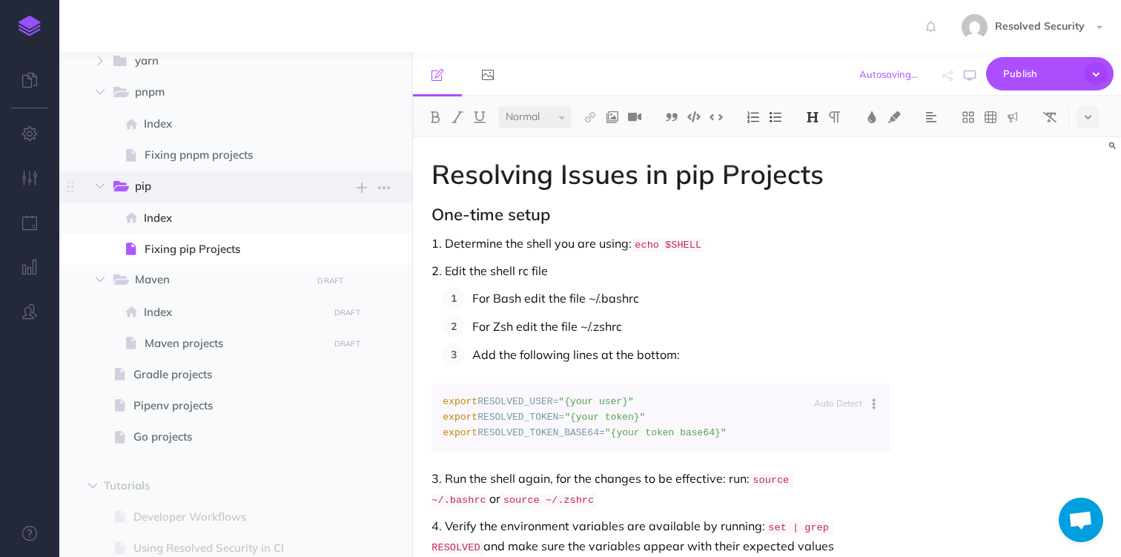
scroll to position [665, 0]
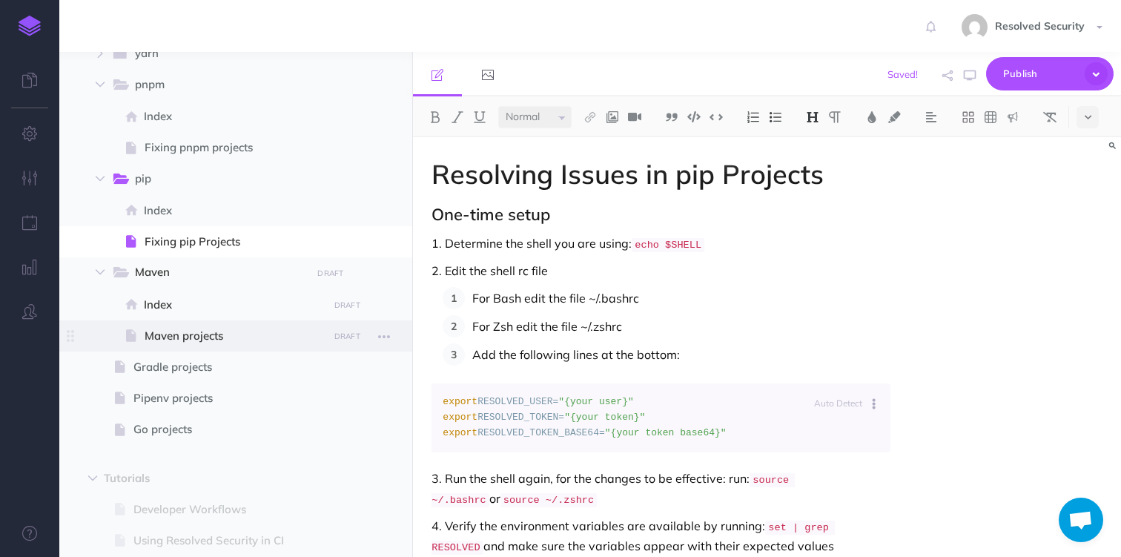
click at [230, 332] on span "Maven projects" at bounding box center [234, 336] width 179 height 18
select select "null"
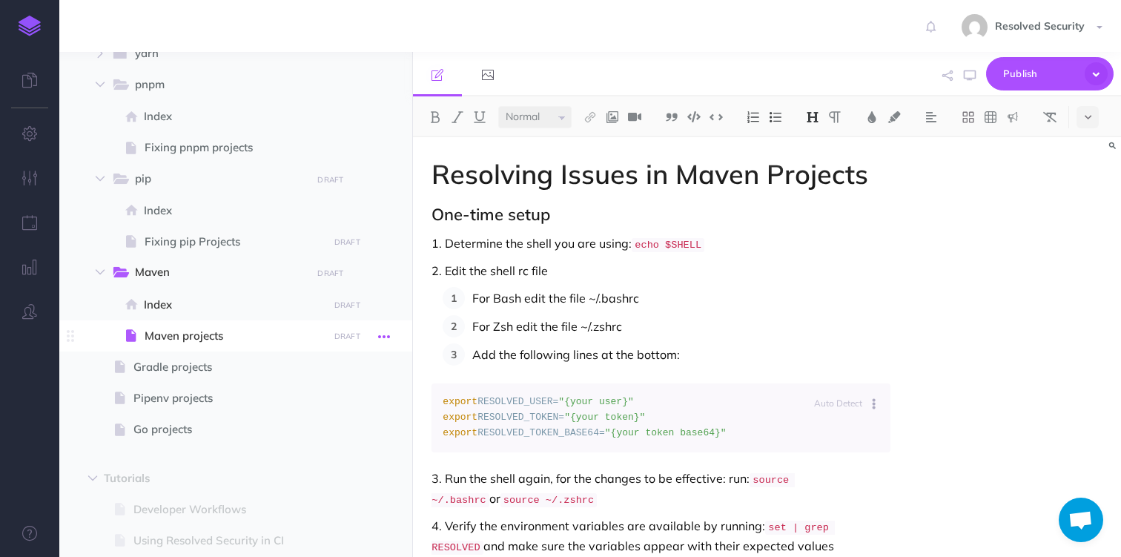
click at [389, 335] on icon "button" at bounding box center [384, 337] width 12 height 18
click at [342, 436] on link "Settings" at bounding box center [341, 436] width 111 height 24
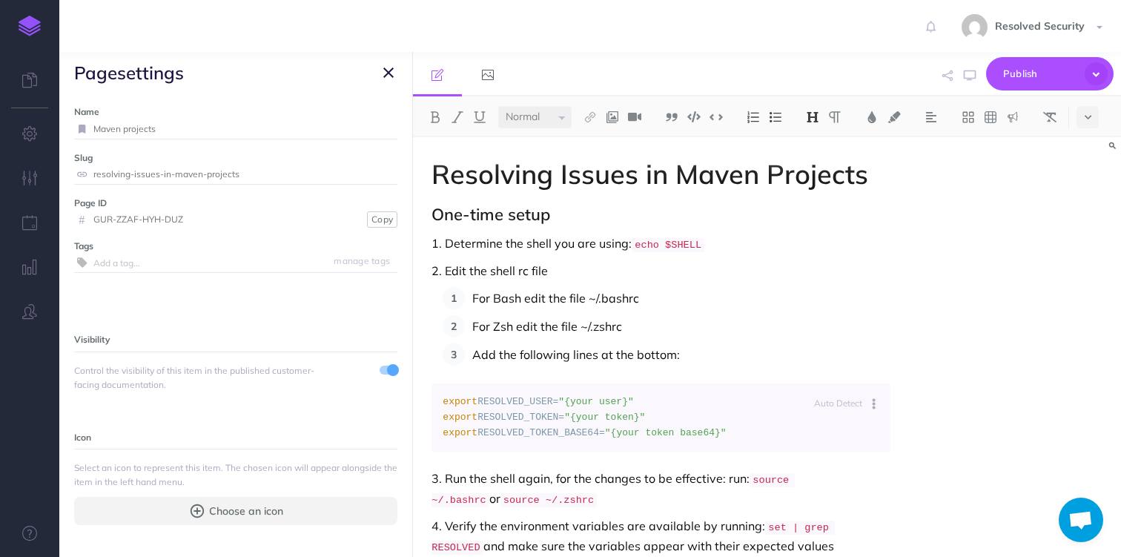
click at [94, 128] on input "Maven projects" at bounding box center [245, 128] width 304 height 19
click at [154, 131] on input "Fixing Maven projects" at bounding box center [227, 128] width 268 height 19
type input "Fixing Maven Projects"
click at [378, 125] on small "Save" at bounding box center [379, 128] width 19 height 11
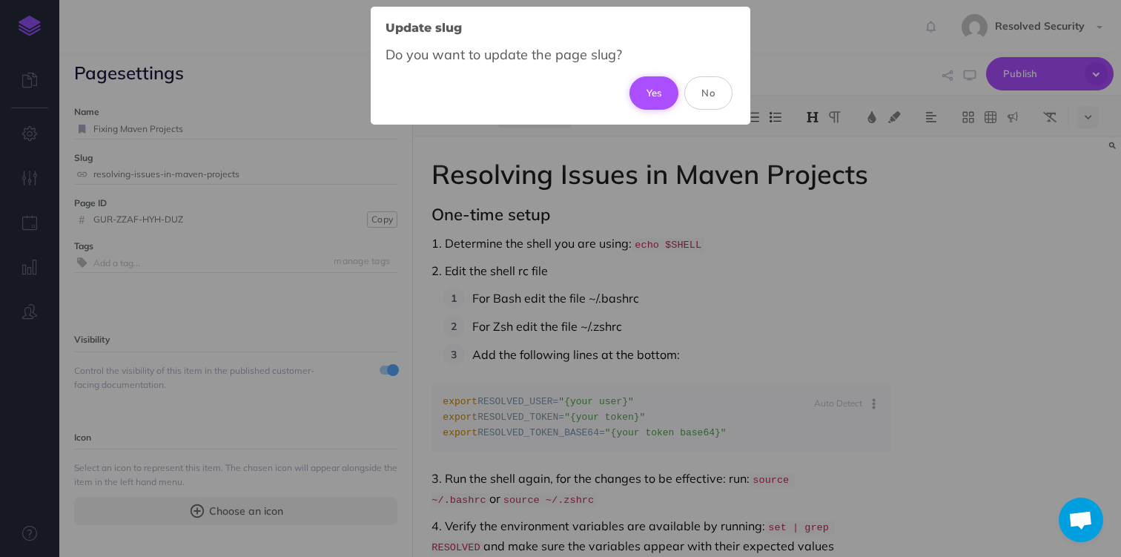
click at [656, 83] on button "Yes" at bounding box center [655, 92] width 50 height 33
type input "fixing-maven-projects"
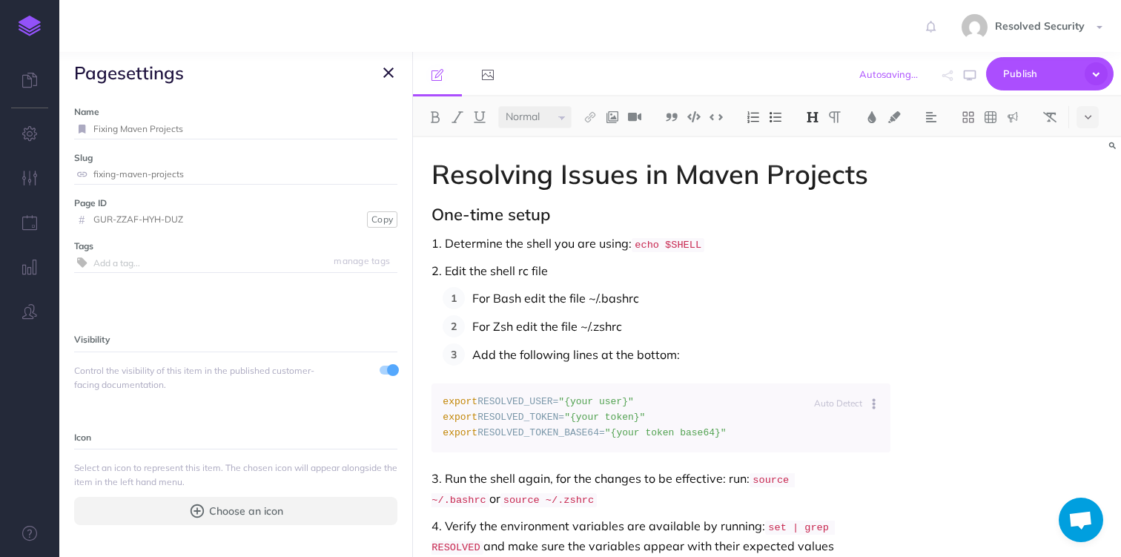
click at [389, 76] on icon "button" at bounding box center [388, 73] width 10 height 18
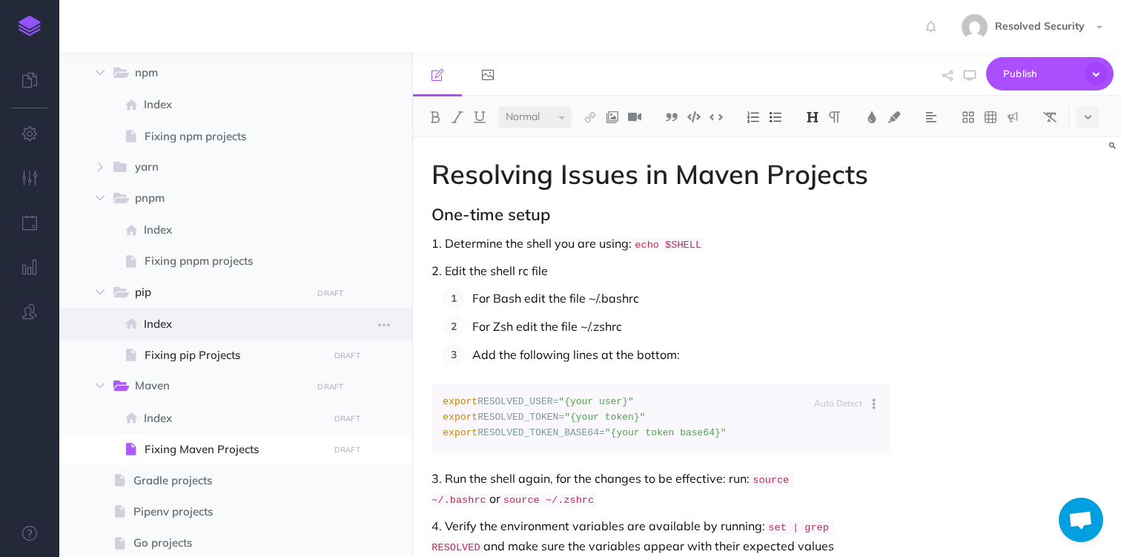
scroll to position [575, 0]
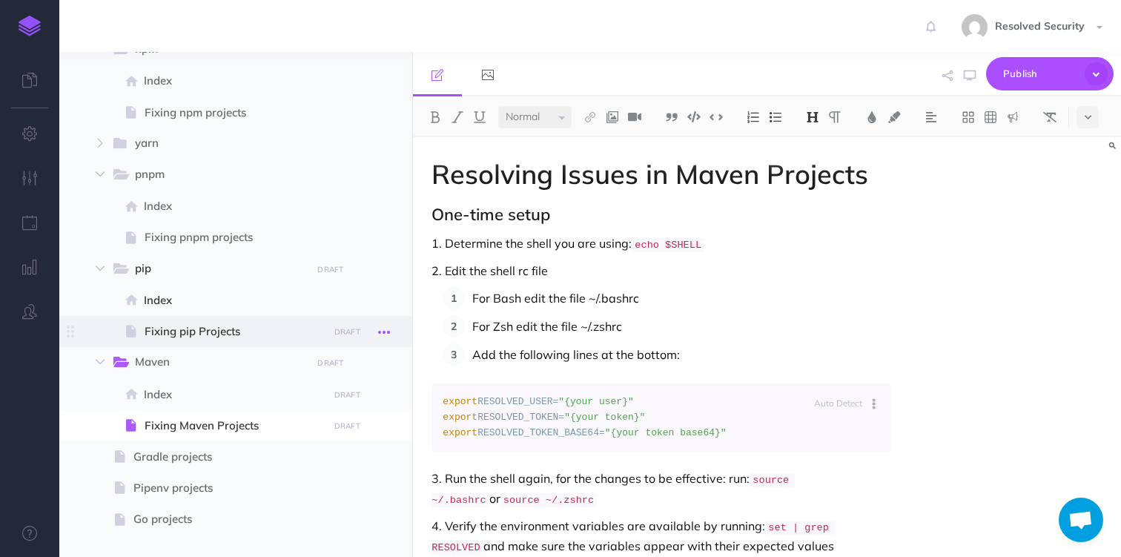
click at [387, 335] on icon "button" at bounding box center [384, 332] width 12 height 18
click at [333, 434] on link "Settings" at bounding box center [341, 432] width 111 height 24
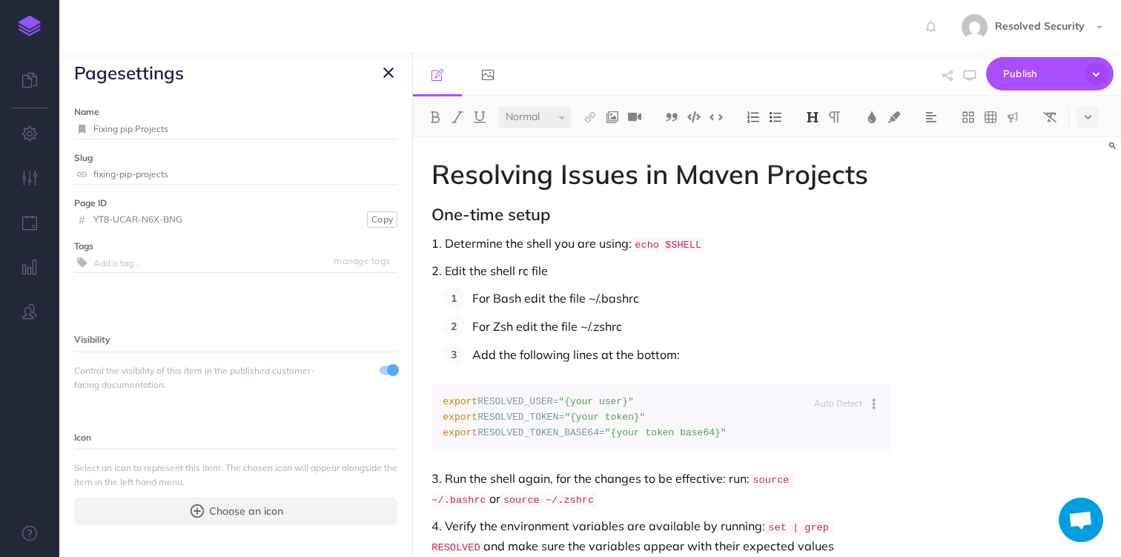
click at [139, 131] on input "Fixing pip Projects" at bounding box center [245, 128] width 304 height 19
type input "Fixing pip projects"
click at [378, 123] on small "Save" at bounding box center [379, 128] width 19 height 11
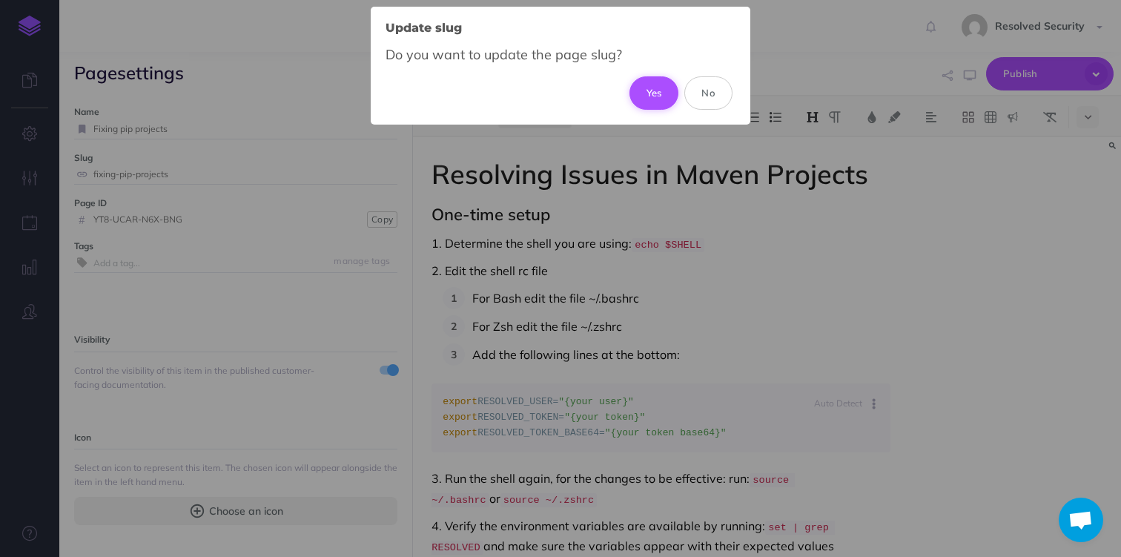
click at [648, 87] on button "Yes" at bounding box center [655, 92] width 50 height 33
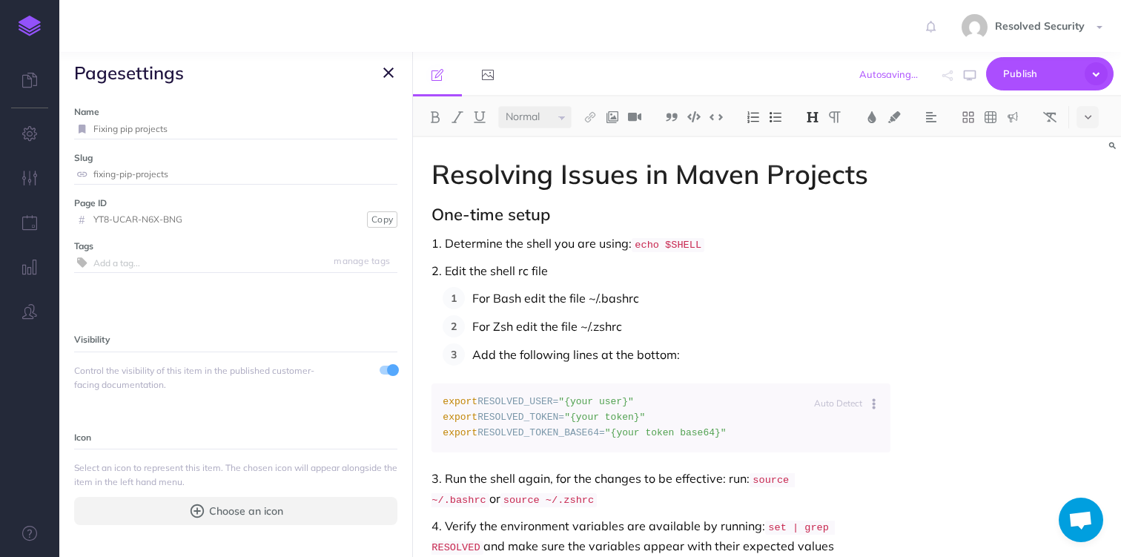
click at [387, 75] on icon "button" at bounding box center [388, 73] width 10 height 18
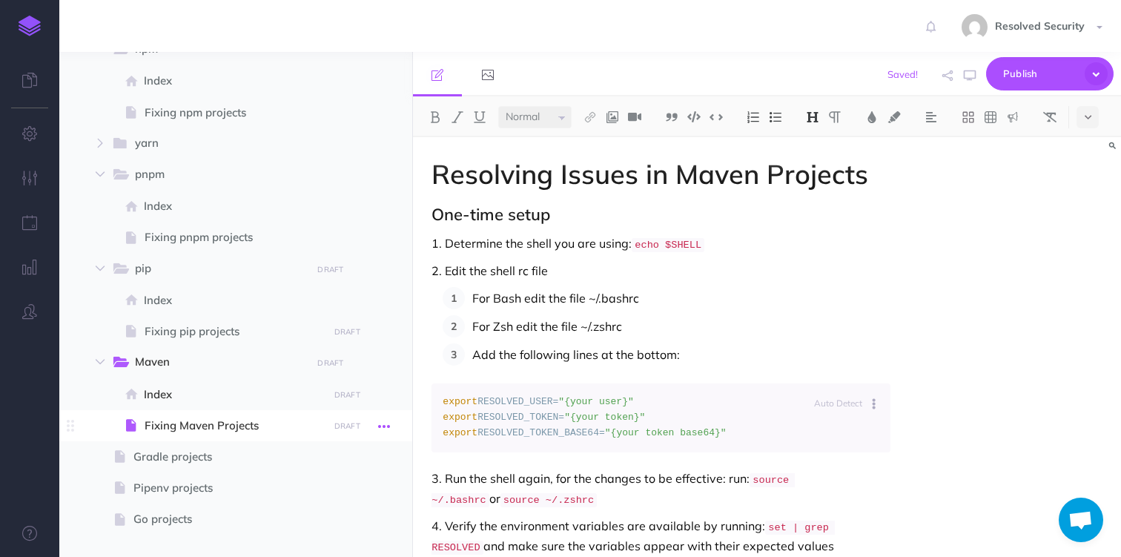
click at [384, 423] on icon "button" at bounding box center [384, 427] width 12 height 18
click at [332, 529] on link "Settings" at bounding box center [341, 526] width 111 height 24
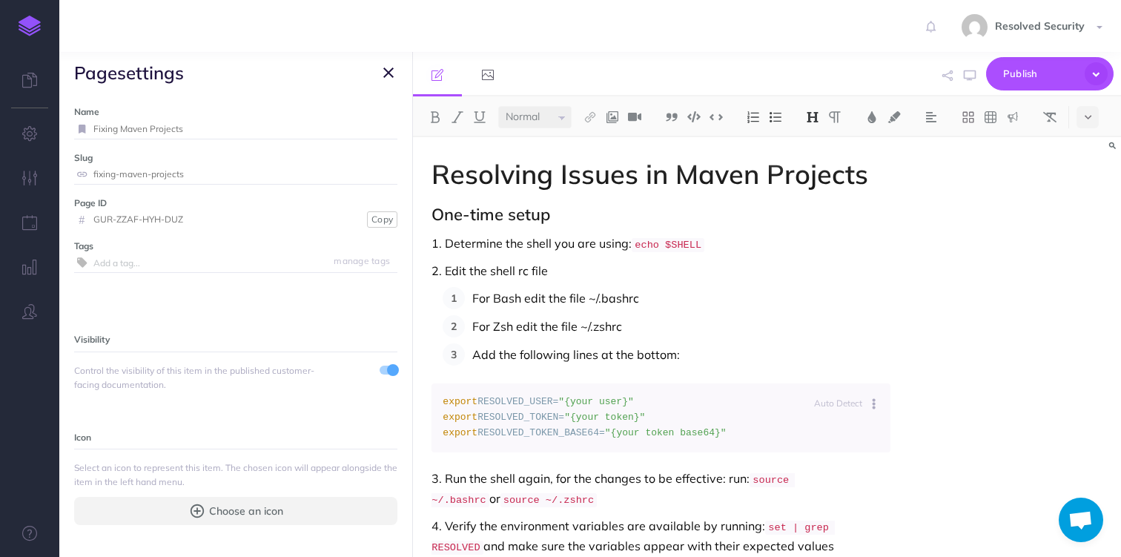
click at [153, 129] on input "Fixing Maven Projects" at bounding box center [245, 128] width 304 height 19
type input "Fixing Maven projects"
click at [378, 128] on small "Save" at bounding box center [379, 128] width 19 height 11
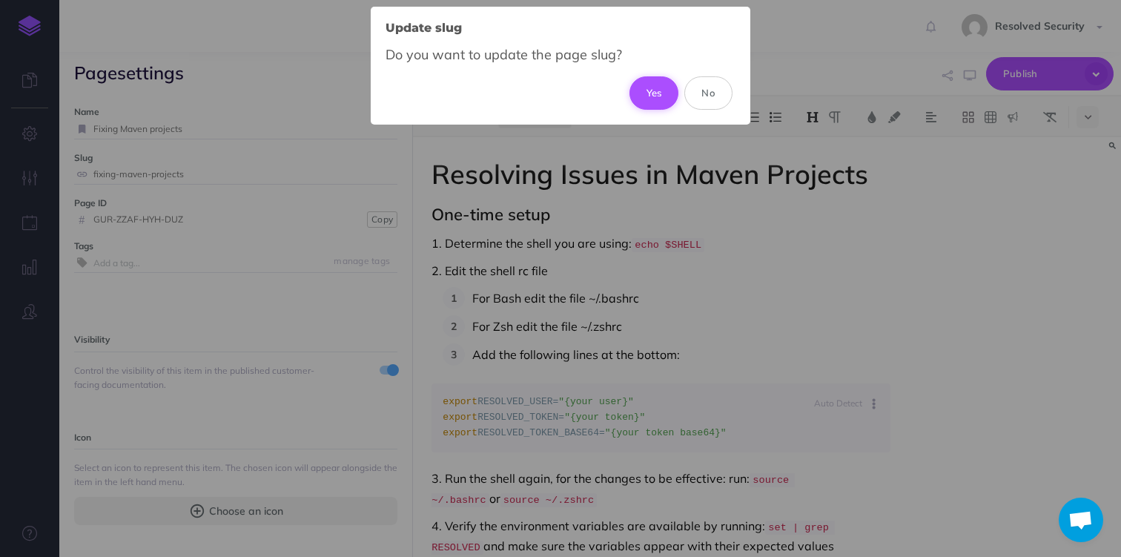
click at [648, 90] on button "Yes" at bounding box center [655, 92] width 50 height 33
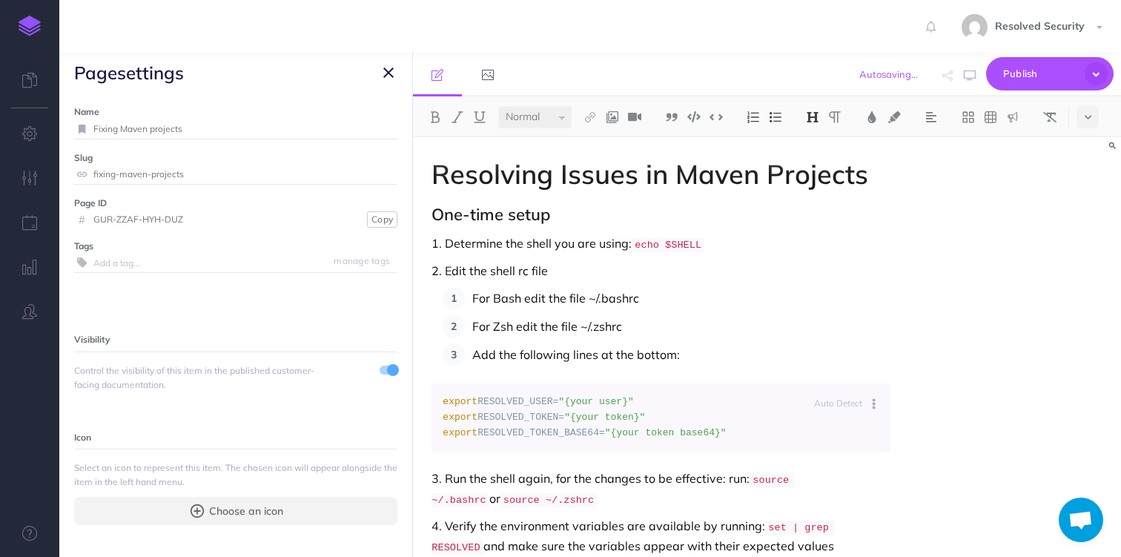
click at [384, 79] on icon "button" at bounding box center [388, 73] width 10 height 18
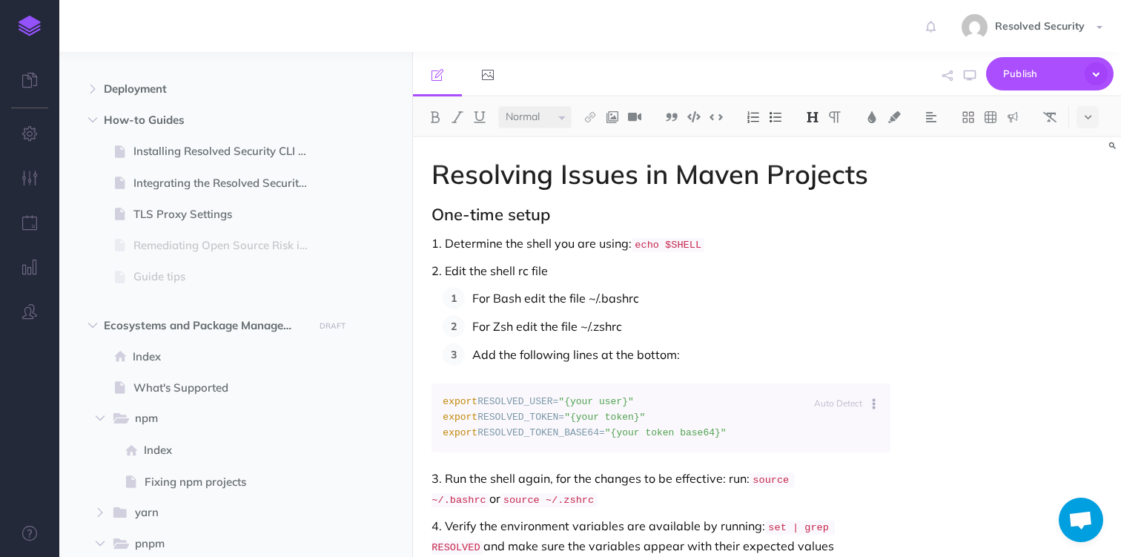
scroll to position [267, 0]
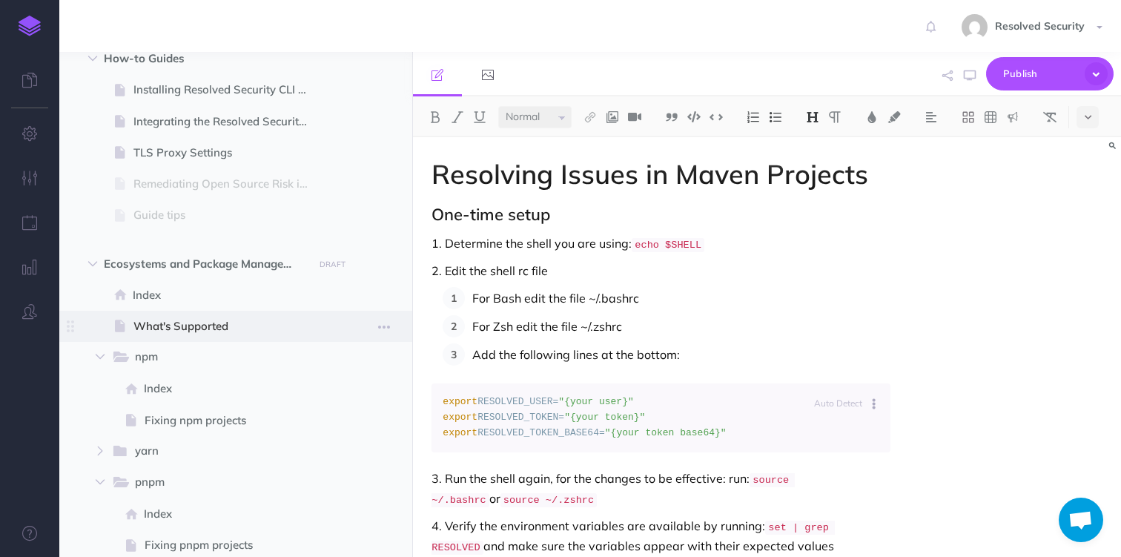
click at [198, 333] on span "What's Supported" at bounding box center [229, 326] width 190 height 18
select select "null"
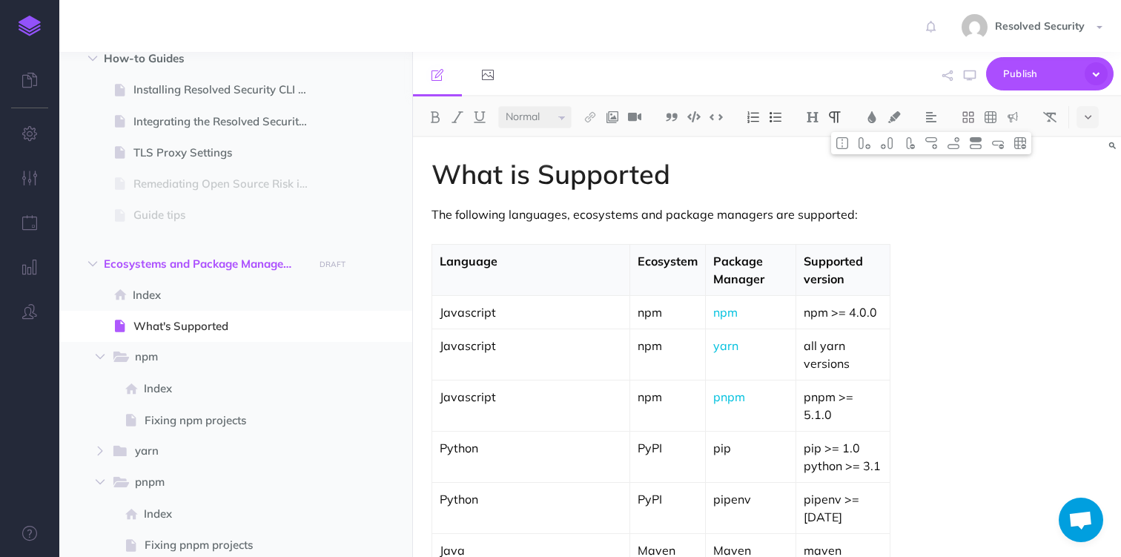
click at [714, 439] on p "pip" at bounding box center [751, 448] width 74 height 18
click at [591, 117] on img at bounding box center [590, 117] width 13 height 12
click at [596, 166] on icon at bounding box center [590, 165] width 12 height 10
select select
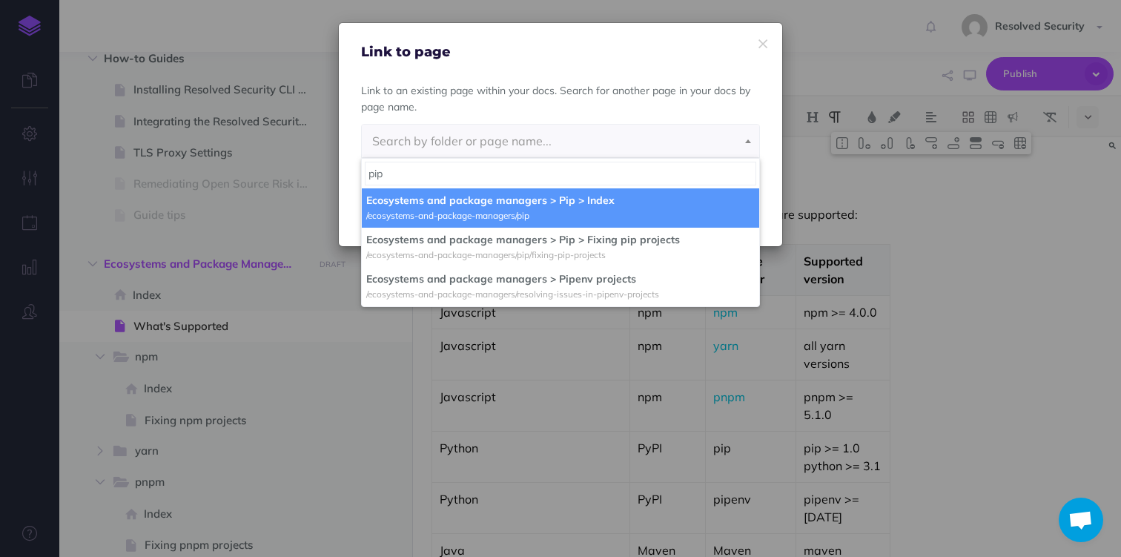
type input "pip"
select select "SPD-212P-VBG-26X"
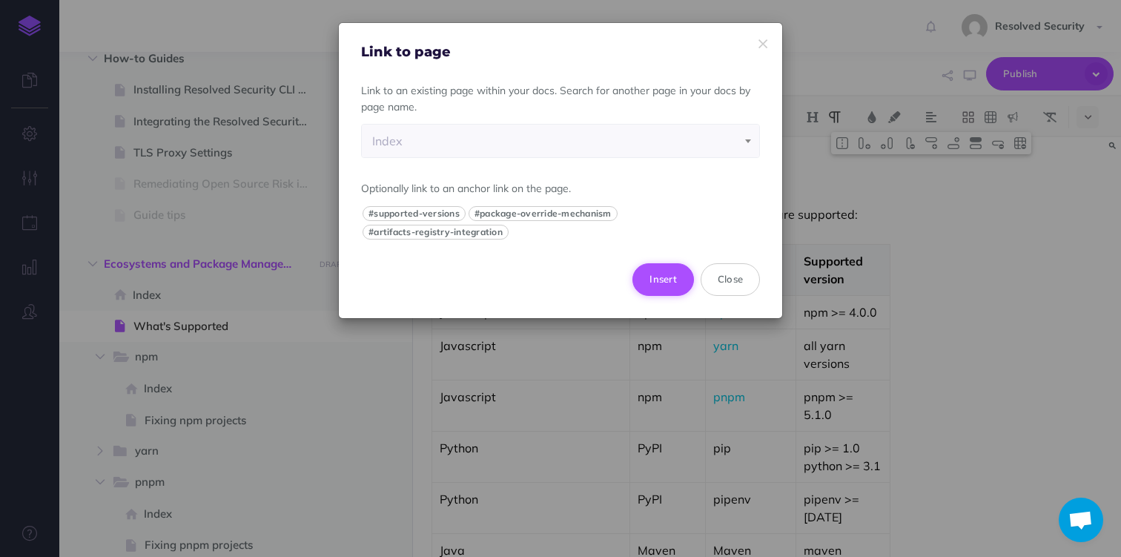
click at [656, 281] on button "Insert" at bounding box center [664, 279] width 62 height 33
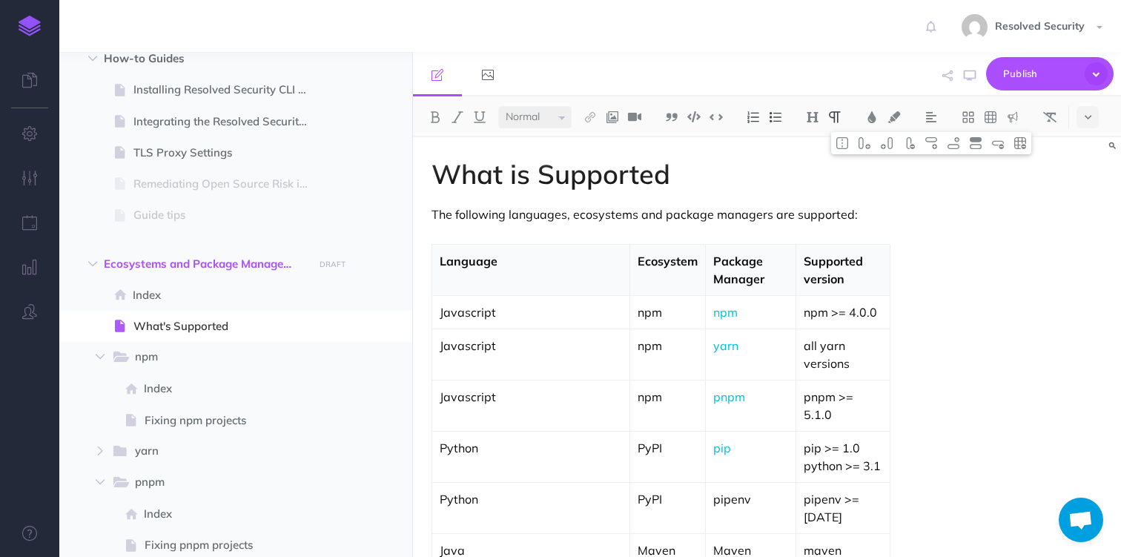
click at [714, 490] on p "pipenv" at bounding box center [751, 499] width 74 height 18
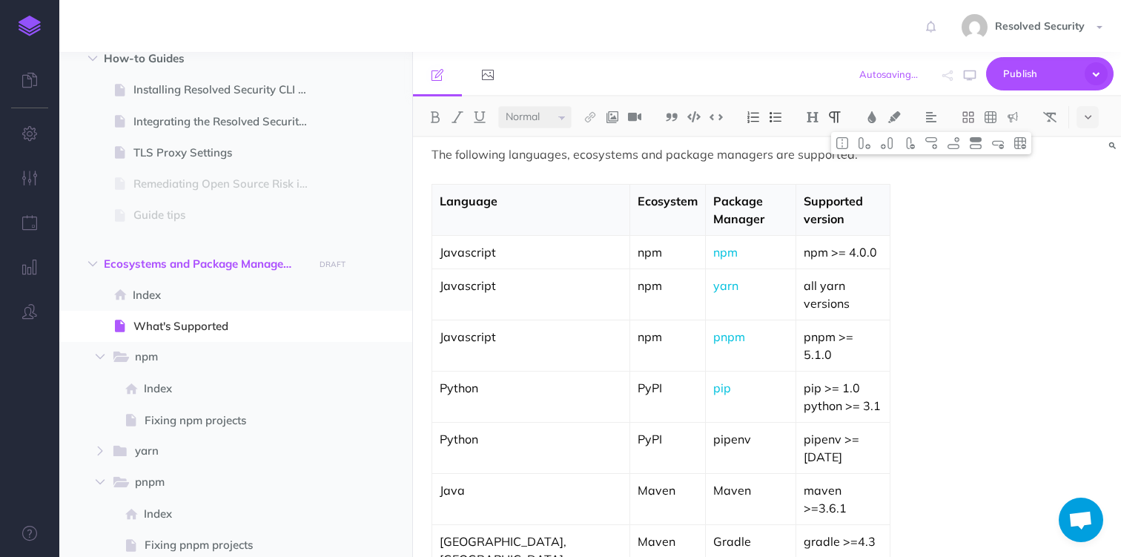
scroll to position [66, 0]
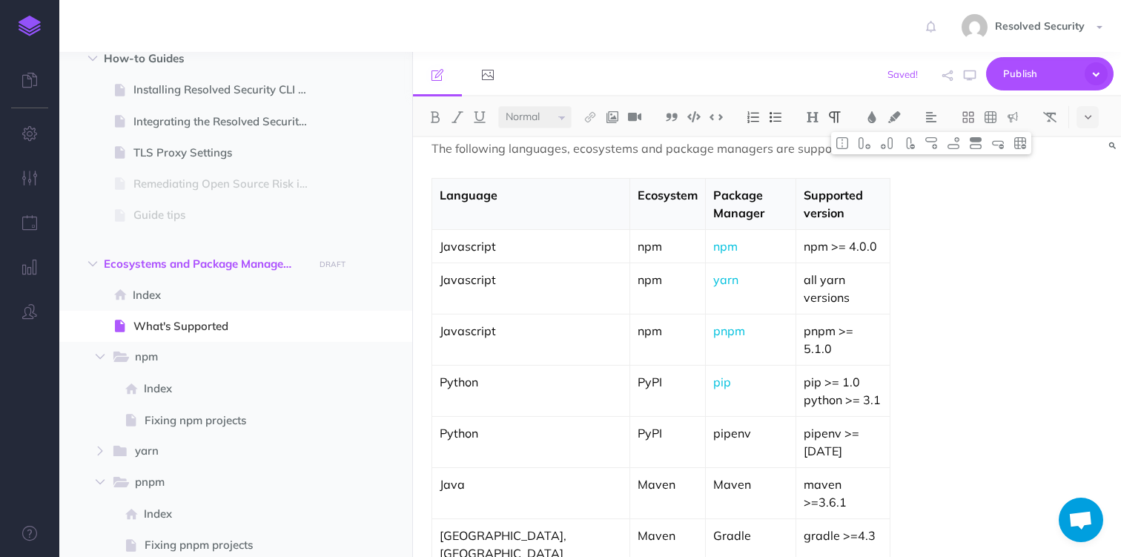
click at [714, 475] on p "Maven" at bounding box center [751, 484] width 74 height 18
click at [594, 116] on img at bounding box center [590, 117] width 13 height 12
click at [596, 165] on icon at bounding box center [590, 165] width 12 height 10
select select
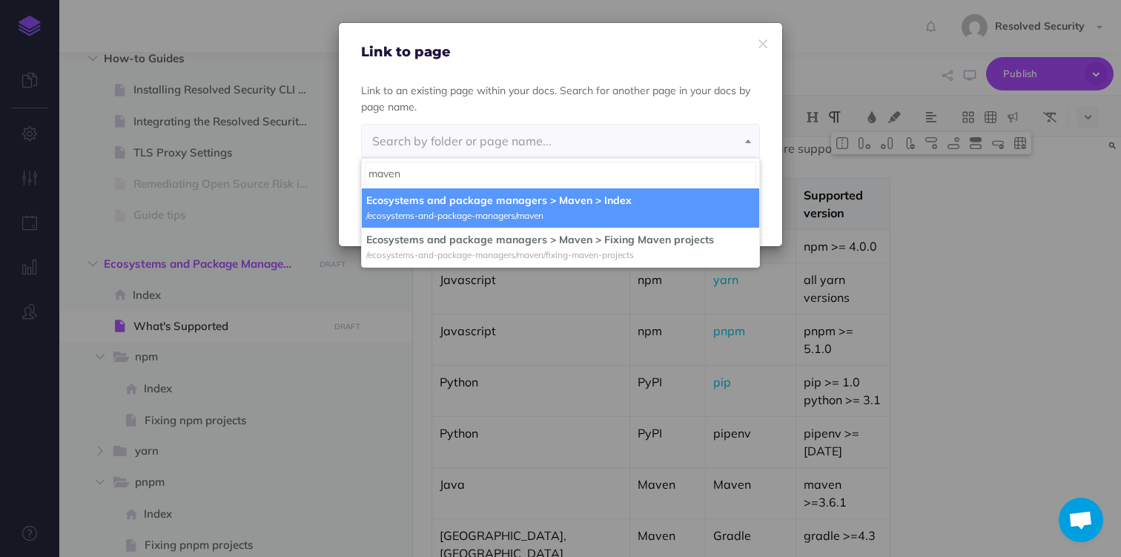
type input "maven"
select select "GE0-RPUI-WY2-XEQ"
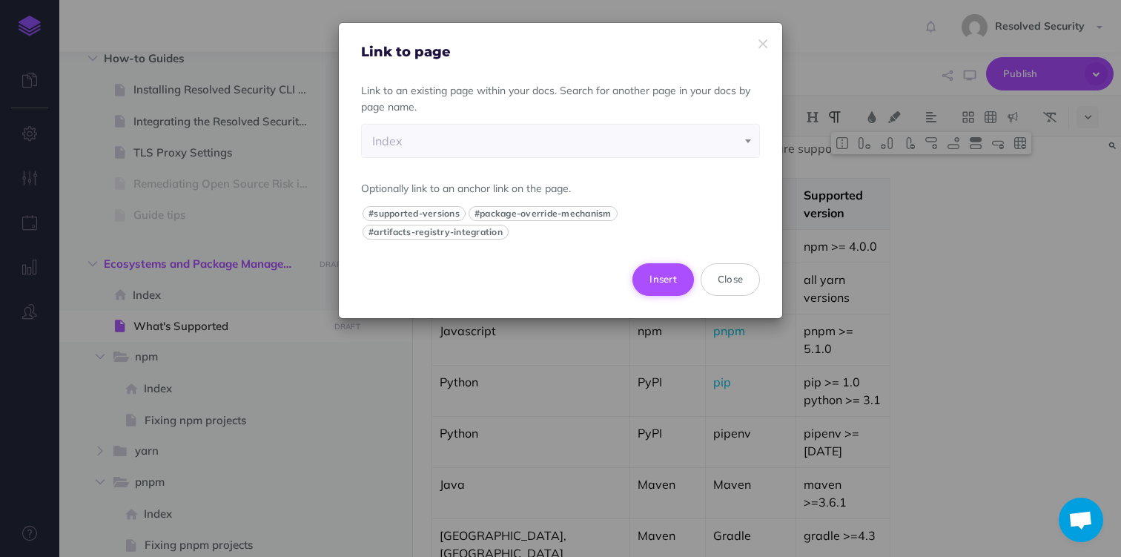
click at [677, 272] on button "Insert" at bounding box center [664, 279] width 62 height 33
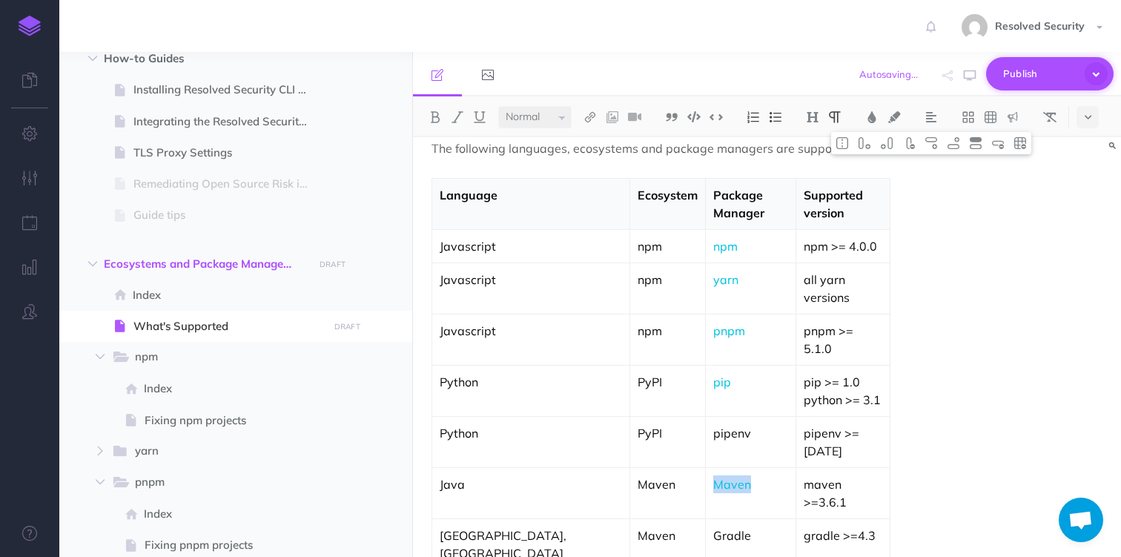
click at [1026, 73] on span "Publish" at bounding box center [1041, 73] width 74 height 23
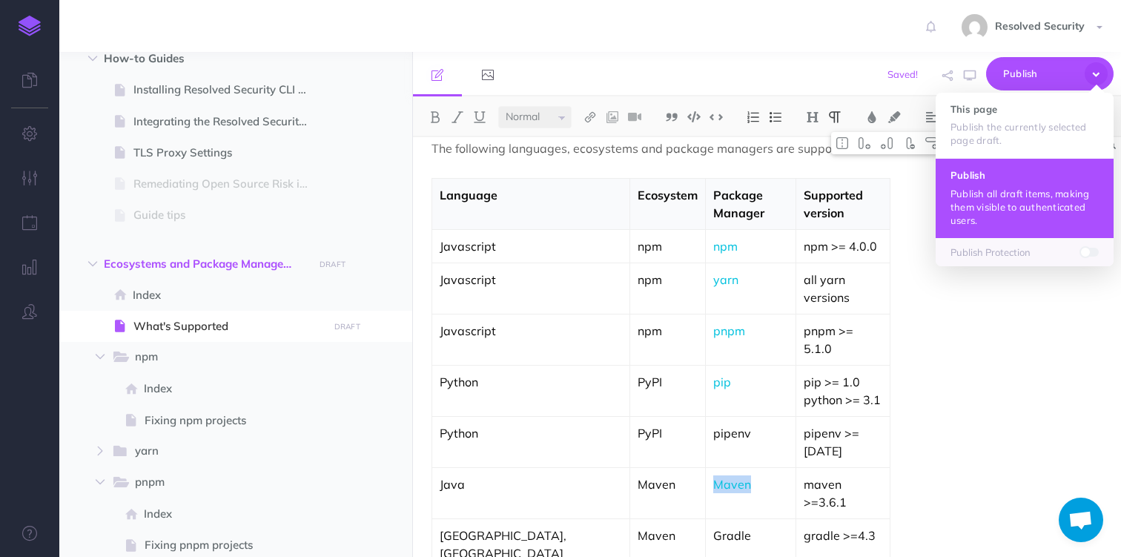
click at [978, 188] on p "Publish all draft items, making them visible to authenticated users." at bounding box center [1025, 207] width 148 height 40
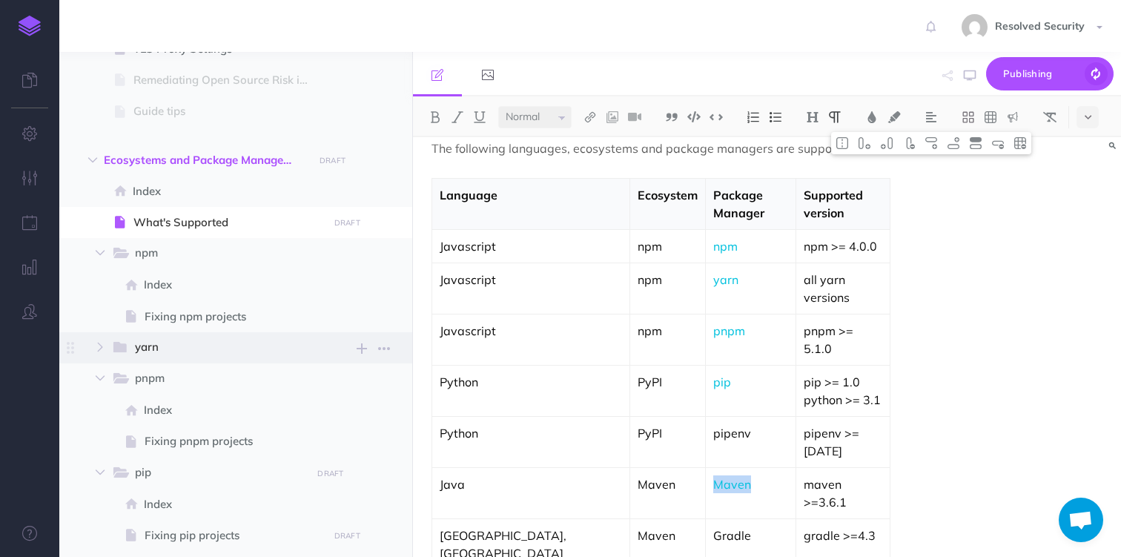
scroll to position [416, 0]
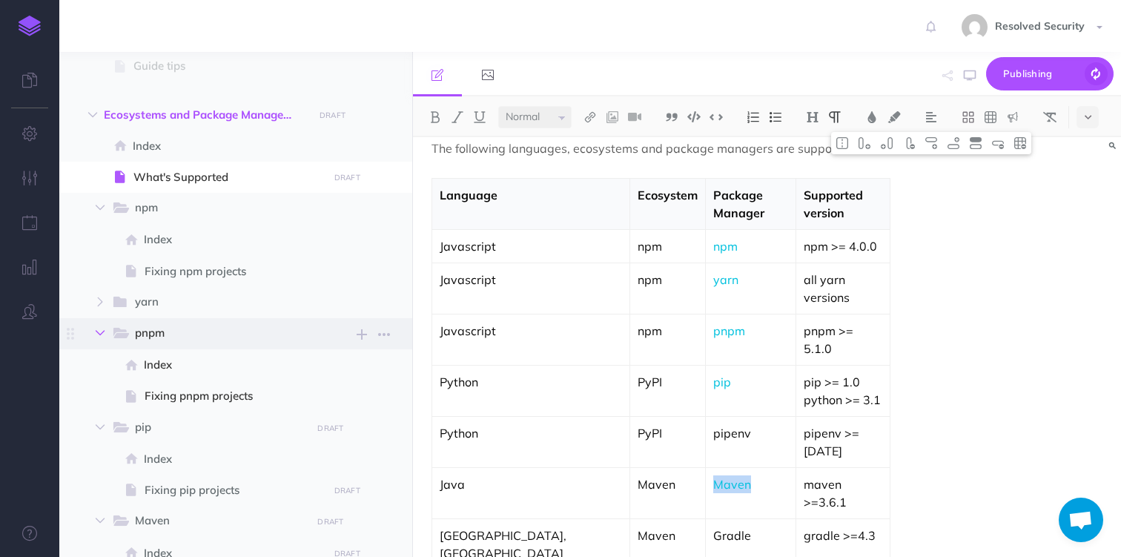
click at [99, 329] on icon "button" at bounding box center [100, 333] width 9 height 9
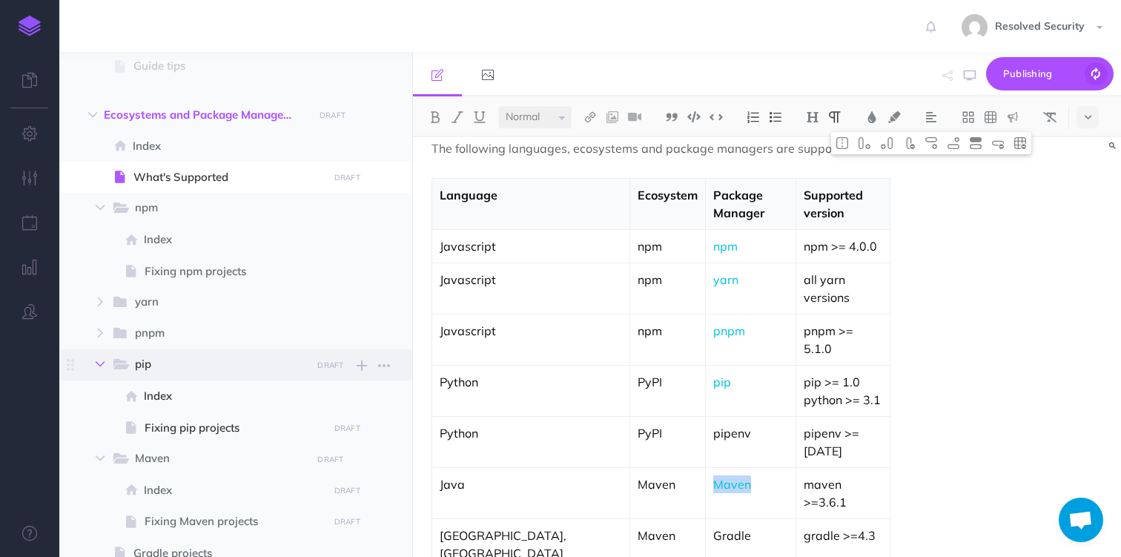
click at [100, 364] on icon "button" at bounding box center [100, 364] width 9 height 9
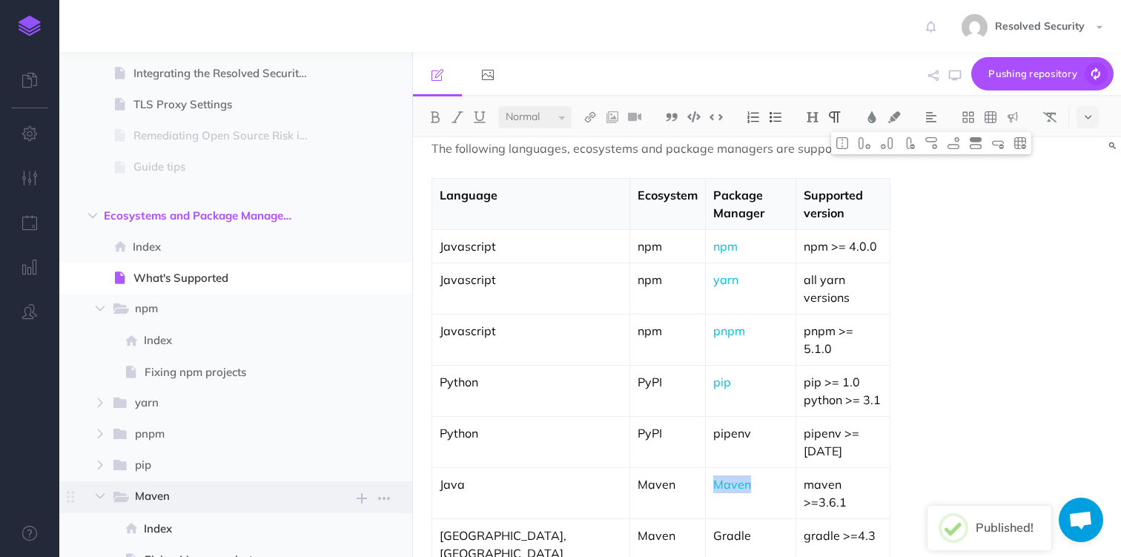
scroll to position [314, 0]
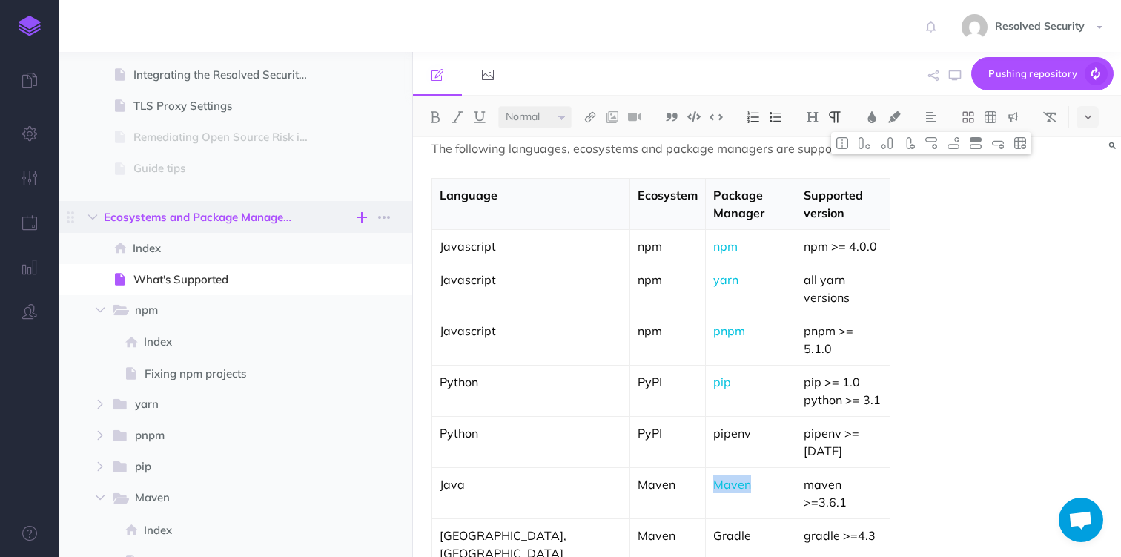
click at [361, 215] on icon "button" at bounding box center [362, 217] width 10 height 18
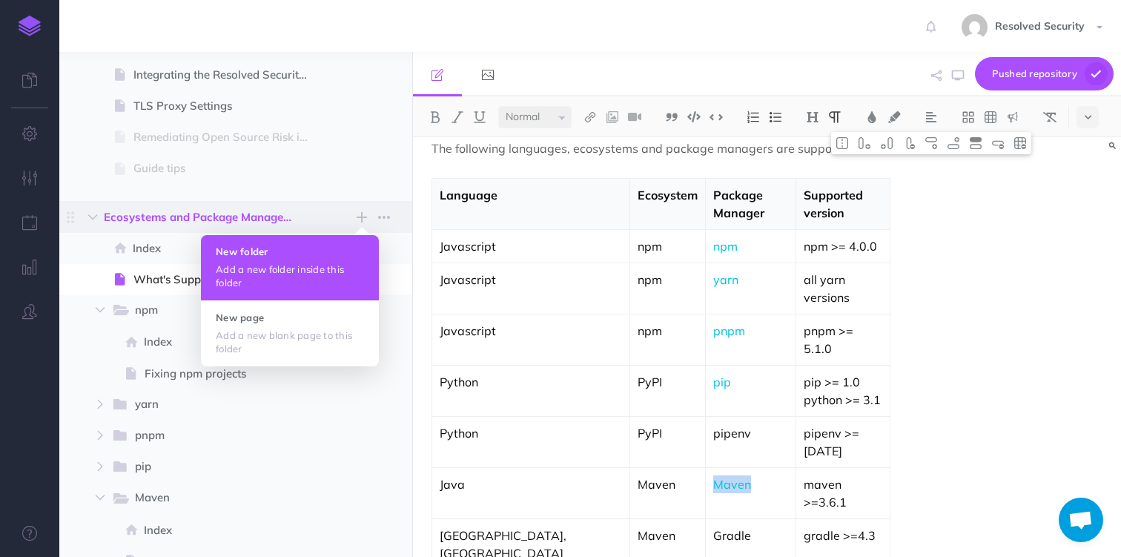
click at [283, 264] on p "Add a new folder inside this folder" at bounding box center [290, 276] width 148 height 27
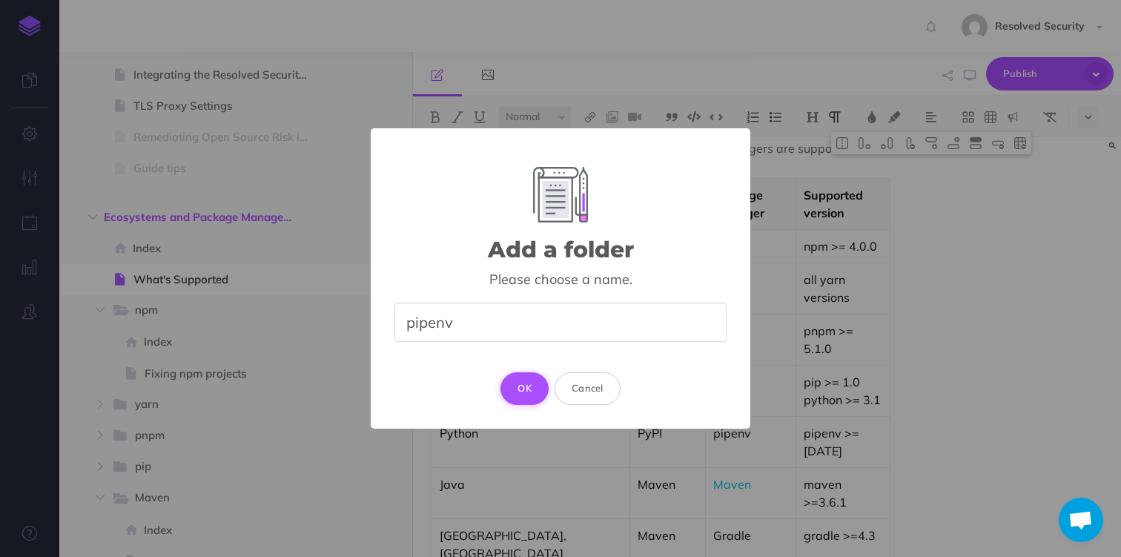
type input "pipenv"
click at [527, 383] on button "OK" at bounding box center [525, 388] width 48 height 33
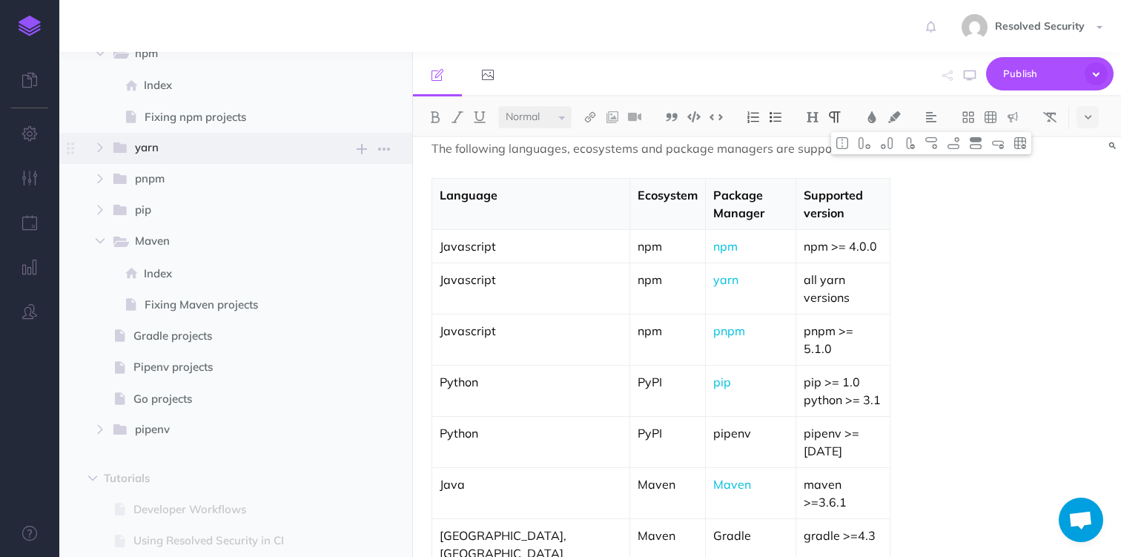
scroll to position [571, 0]
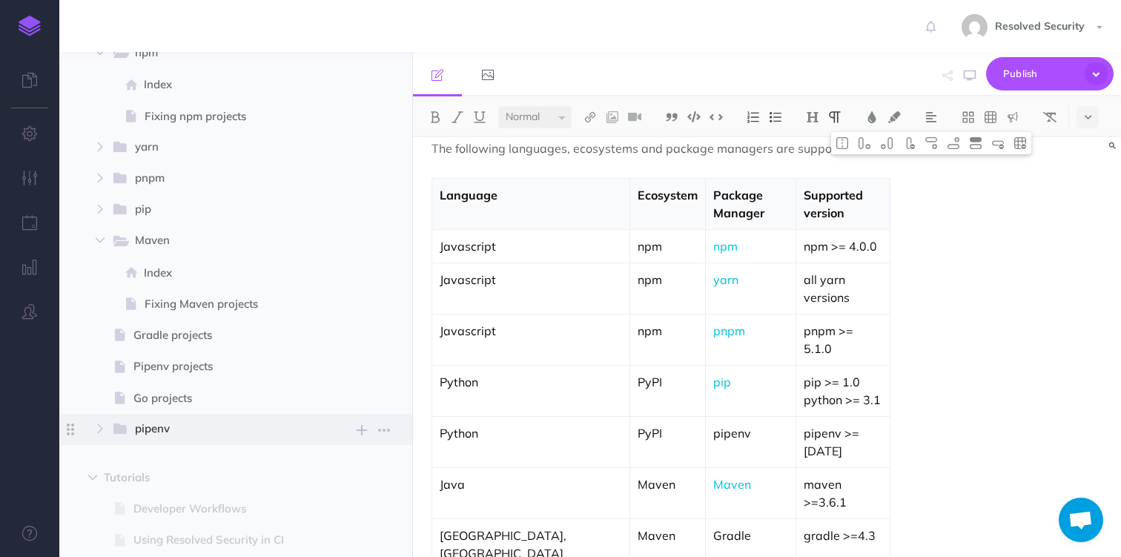
select select "null"
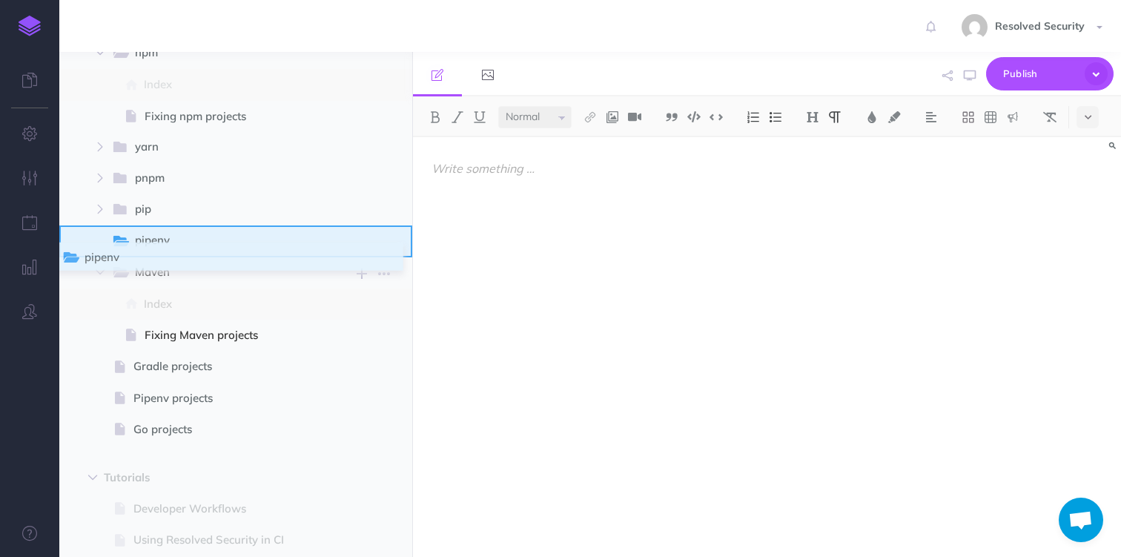
drag, startPoint x: 74, startPoint y: 428, endPoint x: 66, endPoint y: 257, distance: 171.5
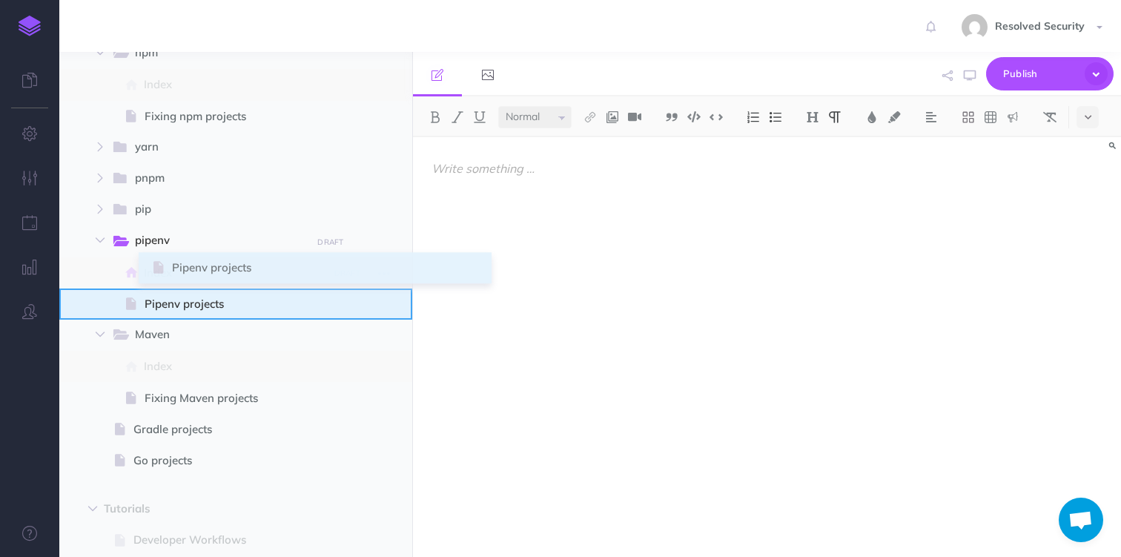
drag, startPoint x: 73, startPoint y: 426, endPoint x: 155, endPoint y: 265, distance: 180.8
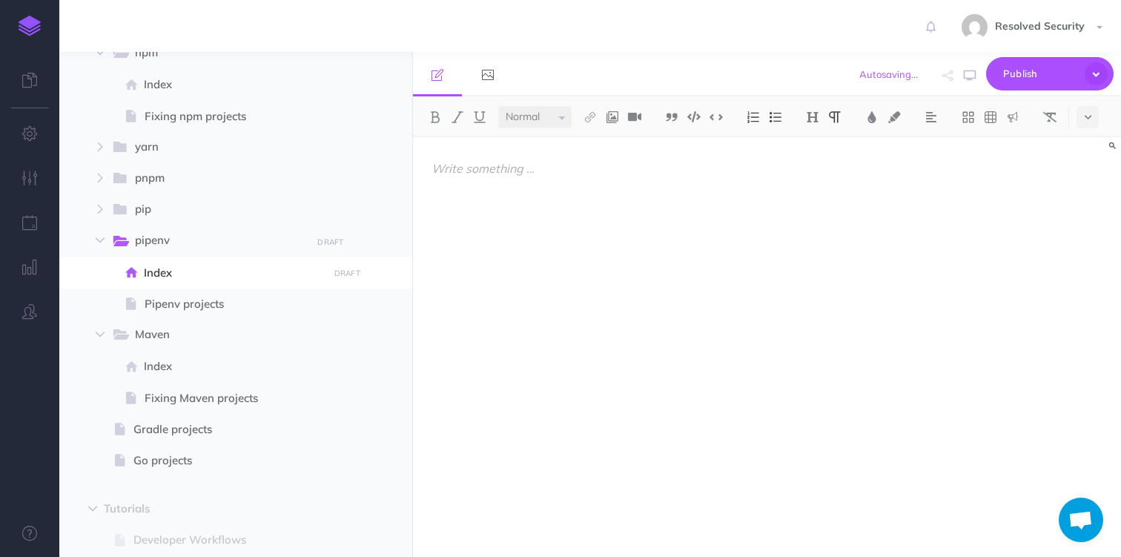
click at [533, 253] on div at bounding box center [660, 339] width 495 height 405
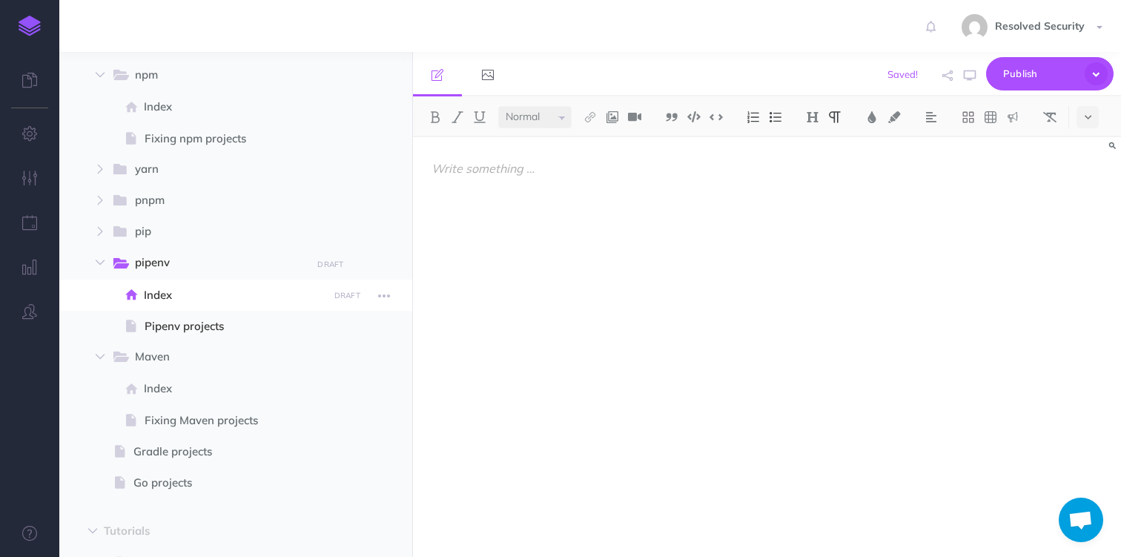
scroll to position [548, 0]
click at [104, 234] on icon "button" at bounding box center [100, 232] width 9 height 9
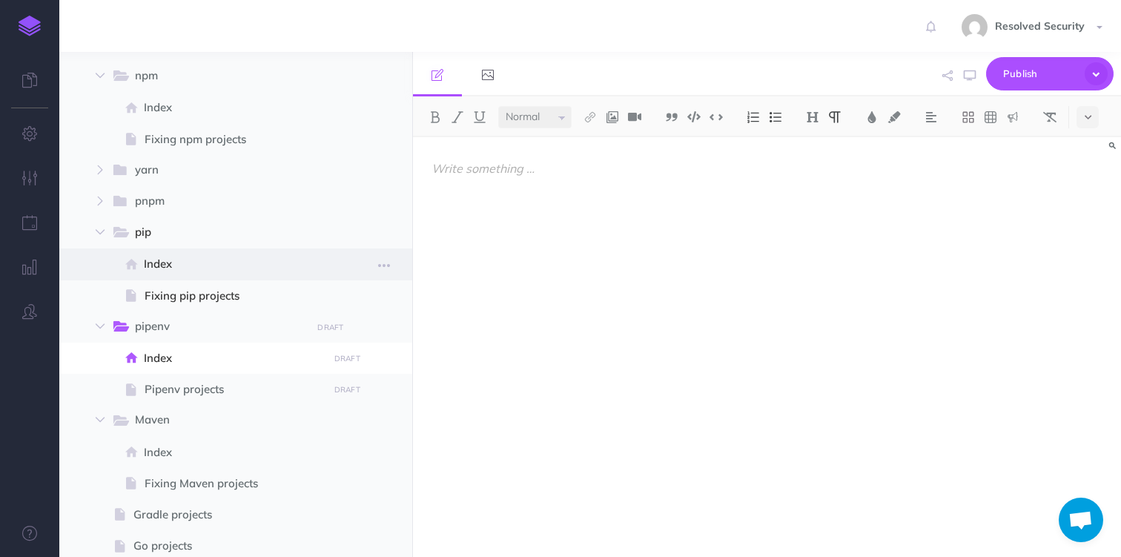
click at [166, 265] on span "Index" at bounding box center [233, 264] width 179 height 18
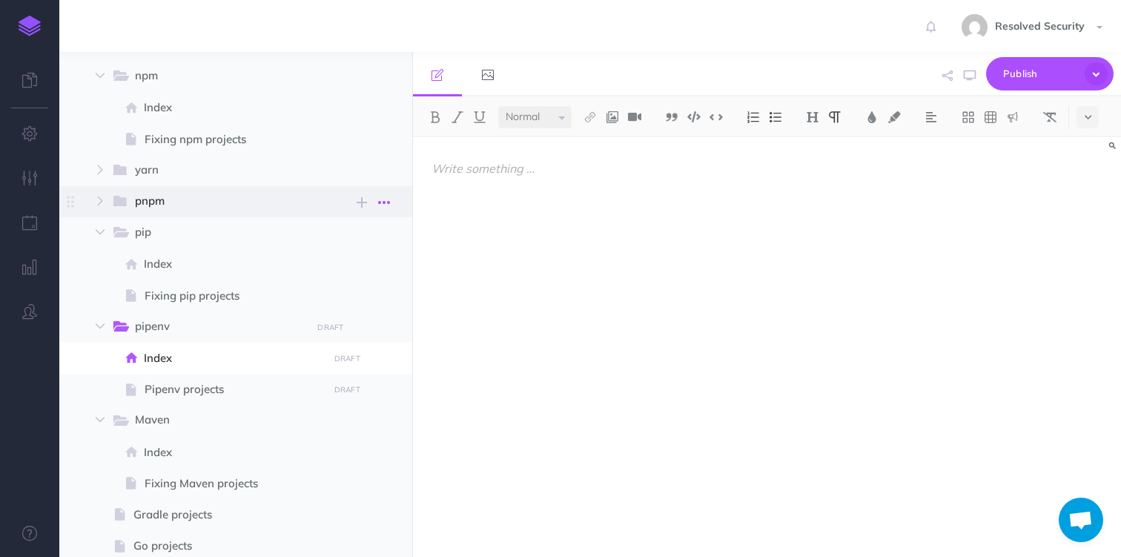
select select "null"
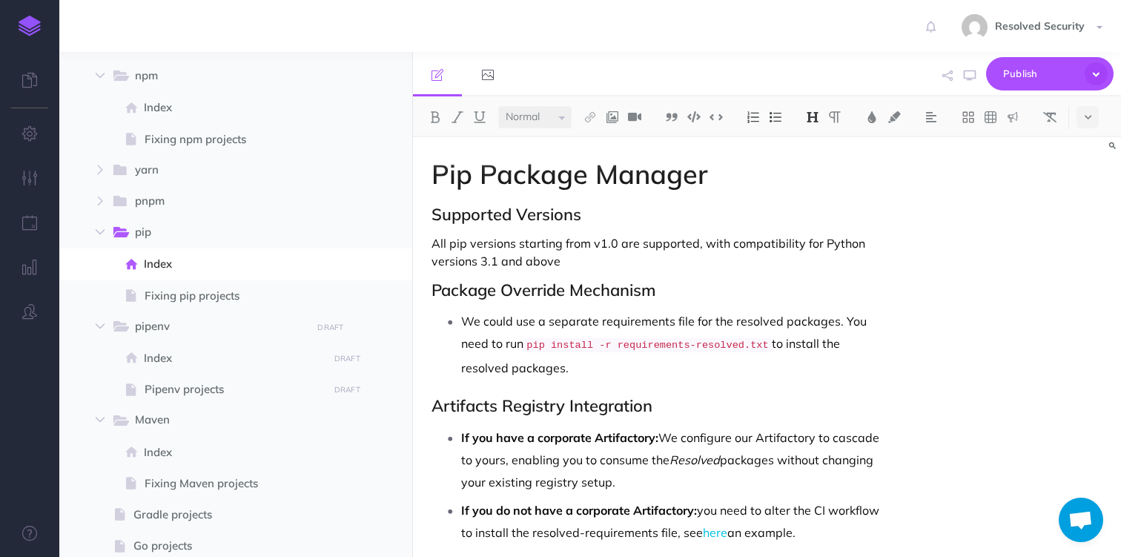
click at [444, 177] on h1 "Pip Package Manager" at bounding box center [661, 174] width 458 height 30
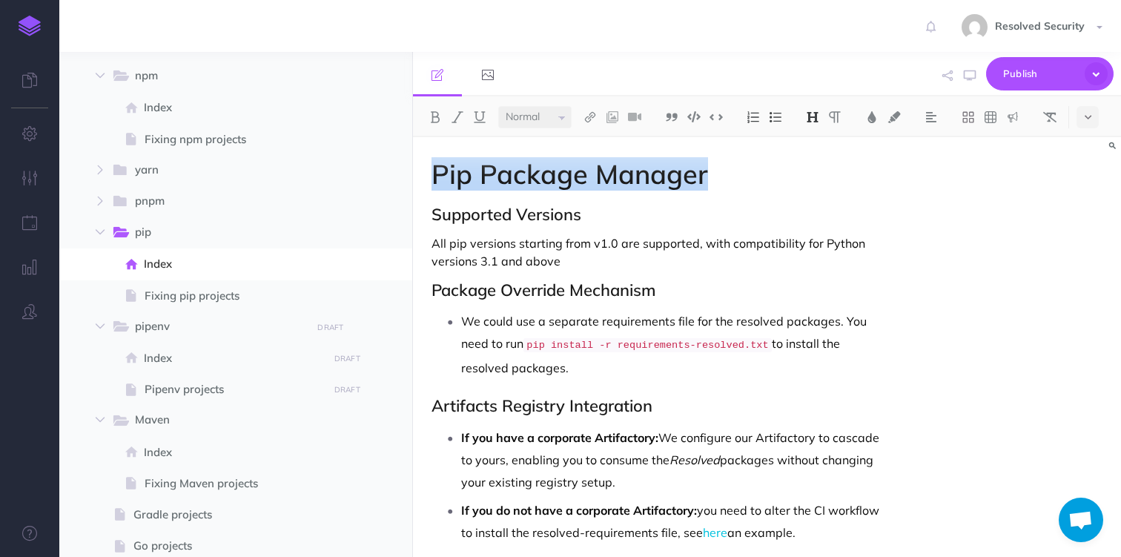
drag, startPoint x: 444, startPoint y: 177, endPoint x: 497, endPoint y: 542, distance: 368.8
click at [497, 542] on div "Pip Package Manager Supported Versions All pip versions starting from v1.0 are …" at bounding box center [660, 373] width 495 height 472
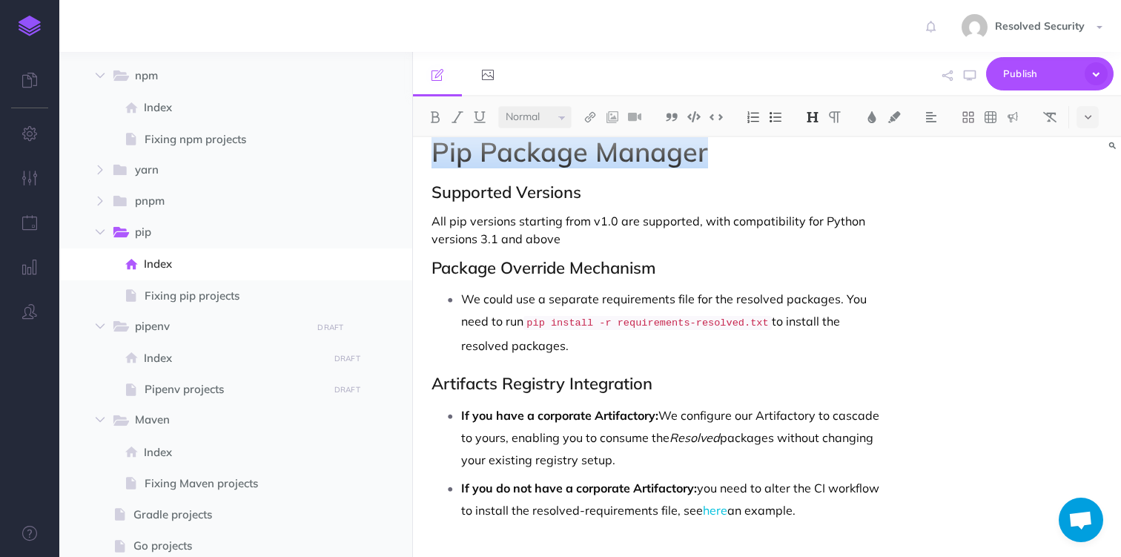
scroll to position [50, 0]
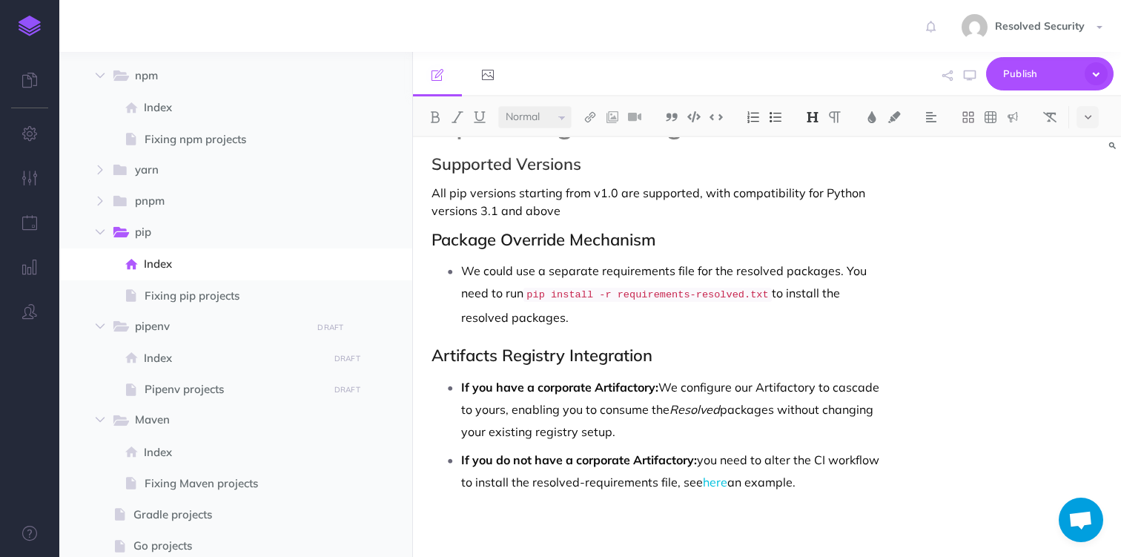
click at [831, 496] on div "Pip Package Manager Supported Versions All pip versions starting from v1.0 are …" at bounding box center [660, 323] width 495 height 472
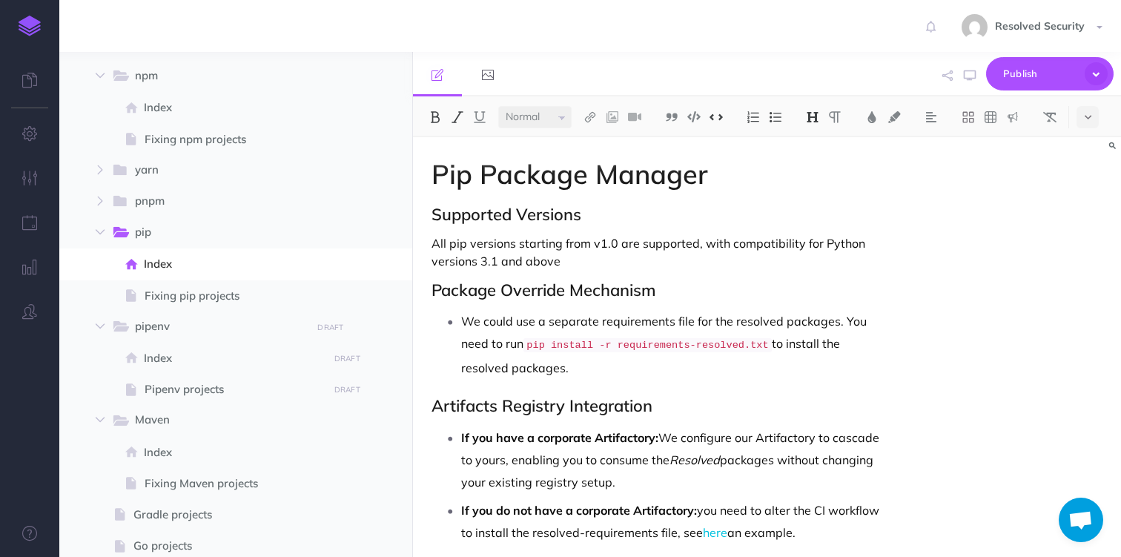
drag, startPoint x: 831, startPoint y: 482, endPoint x: 429, endPoint y: 156, distance: 517.2
click at [429, 156] on div "Pip Package Manager Supported Versions All pip versions starting from v1.0 are …" at bounding box center [660, 373] width 495 height 472
copy div "Pip Package Manager Supported Versions All pip versions starting from v1.0 are …"
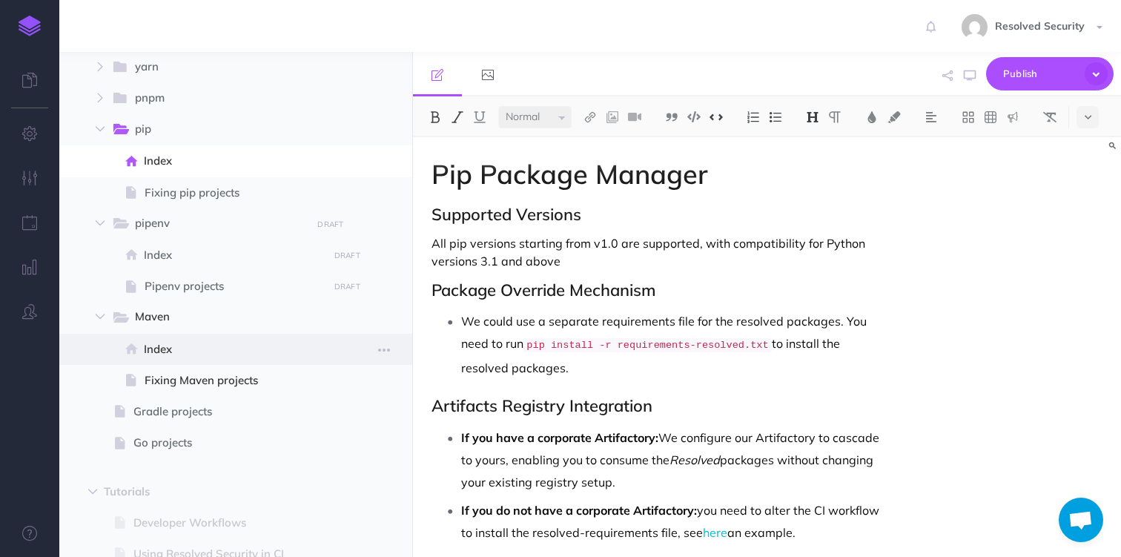
scroll to position [704, 0]
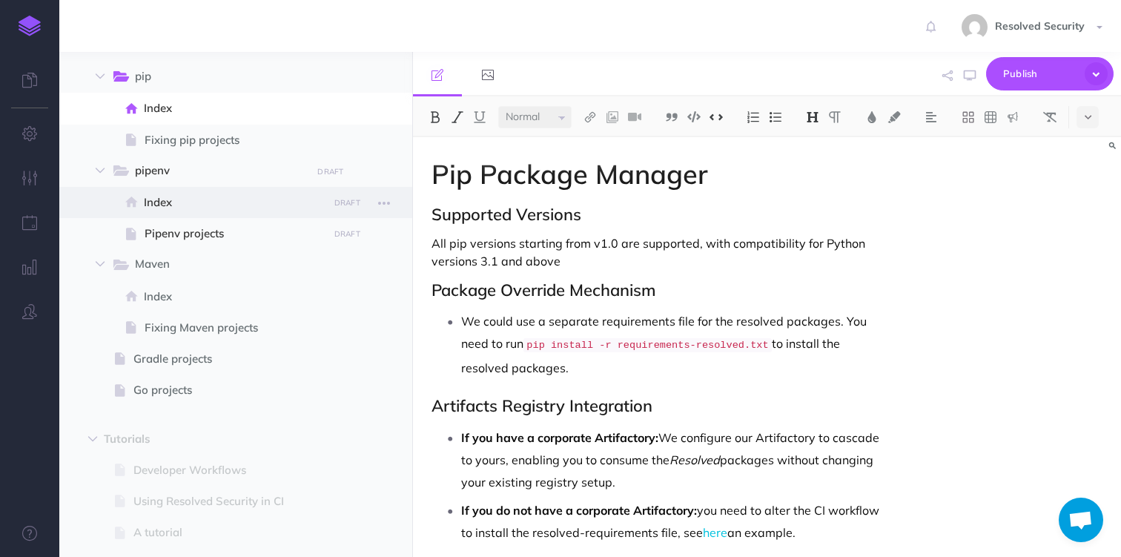
click at [182, 208] on span "Index" at bounding box center [233, 203] width 179 height 18
select select "null"
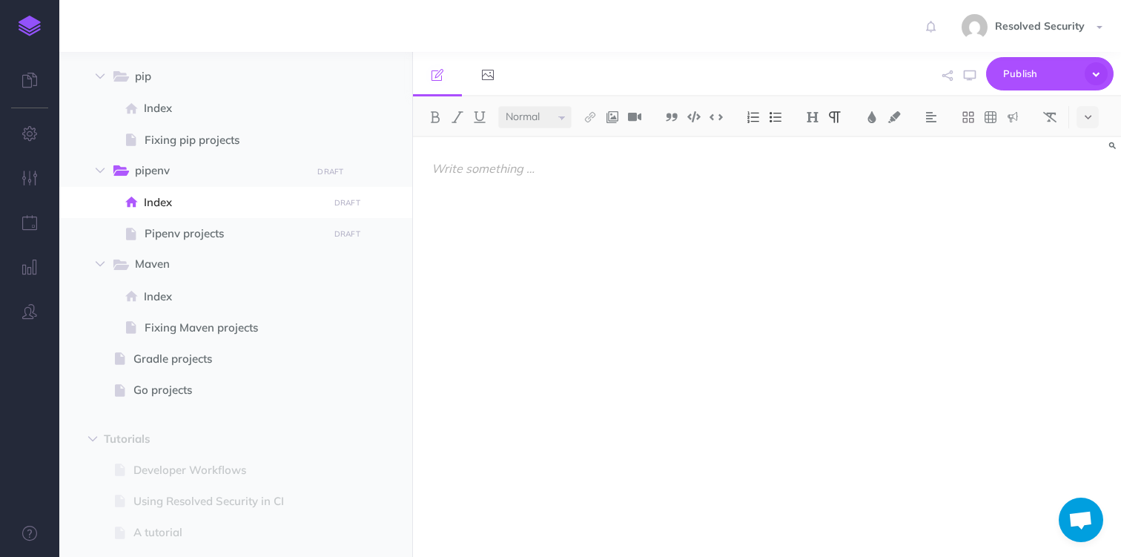
click at [468, 173] on p at bounding box center [661, 168] width 458 height 18
paste div
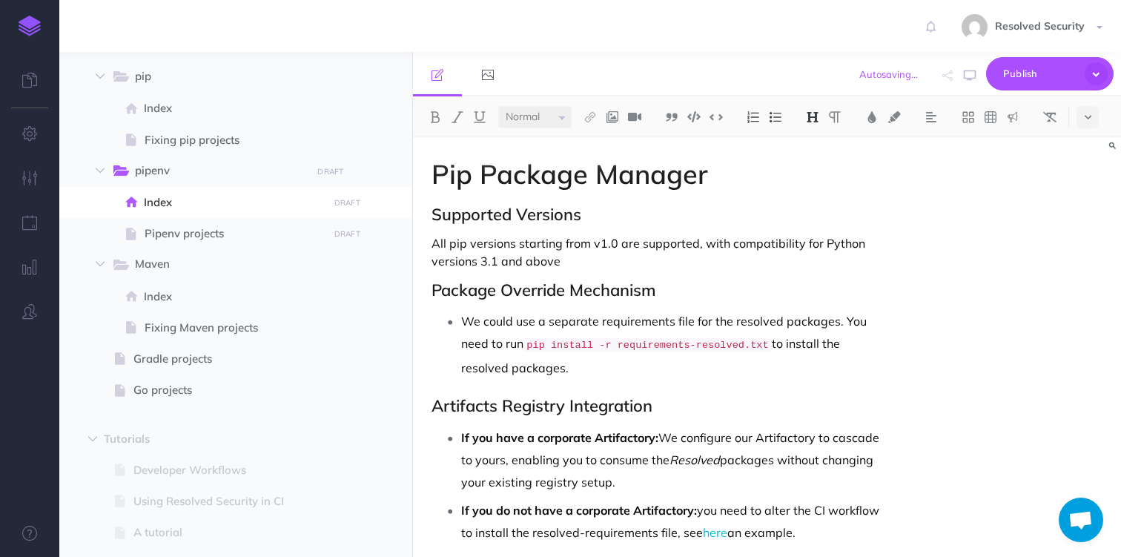
click at [472, 174] on h1 "Pip Package Manager" at bounding box center [661, 174] width 458 height 30
click at [464, 246] on p "All pip versions starting from v1.0 are supported, with compatibility for Pytho…" at bounding box center [661, 252] width 458 height 36
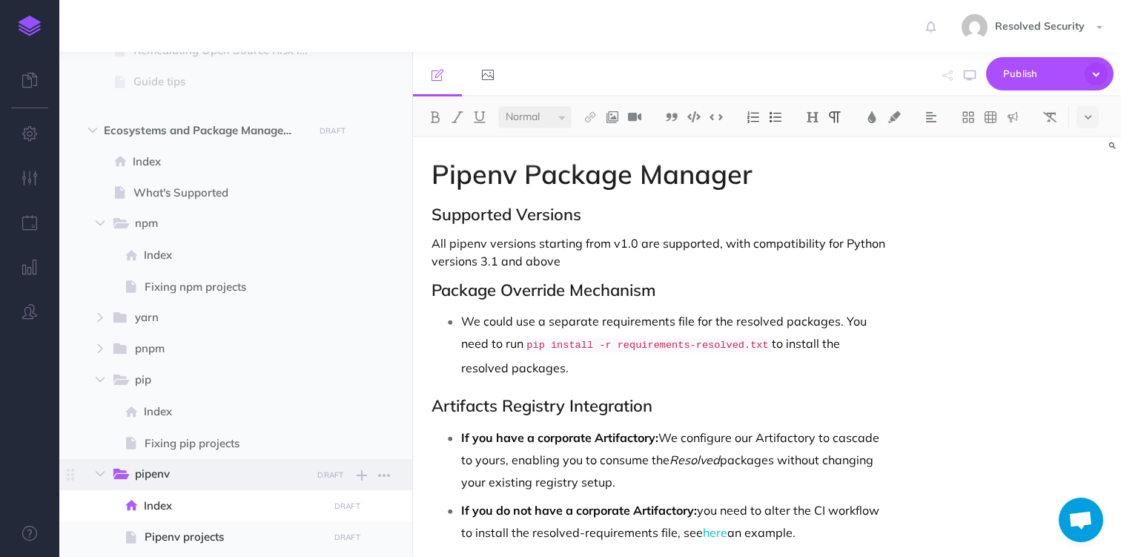
scroll to position [386, 0]
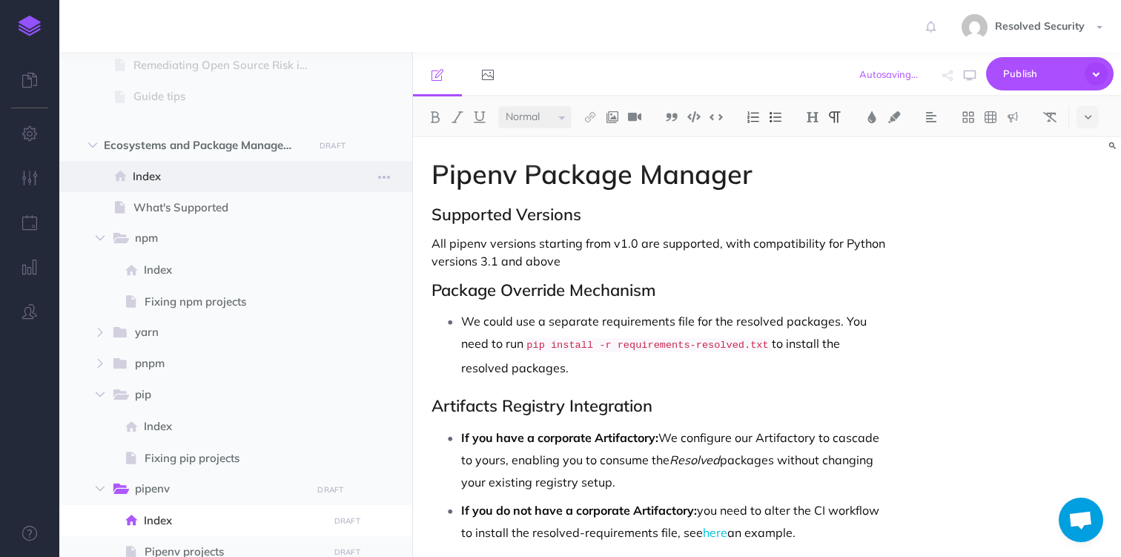
click at [197, 182] on span "Index" at bounding box center [228, 177] width 191 height 18
click at [170, 174] on span "Index" at bounding box center [228, 177] width 191 height 18
select select "null"
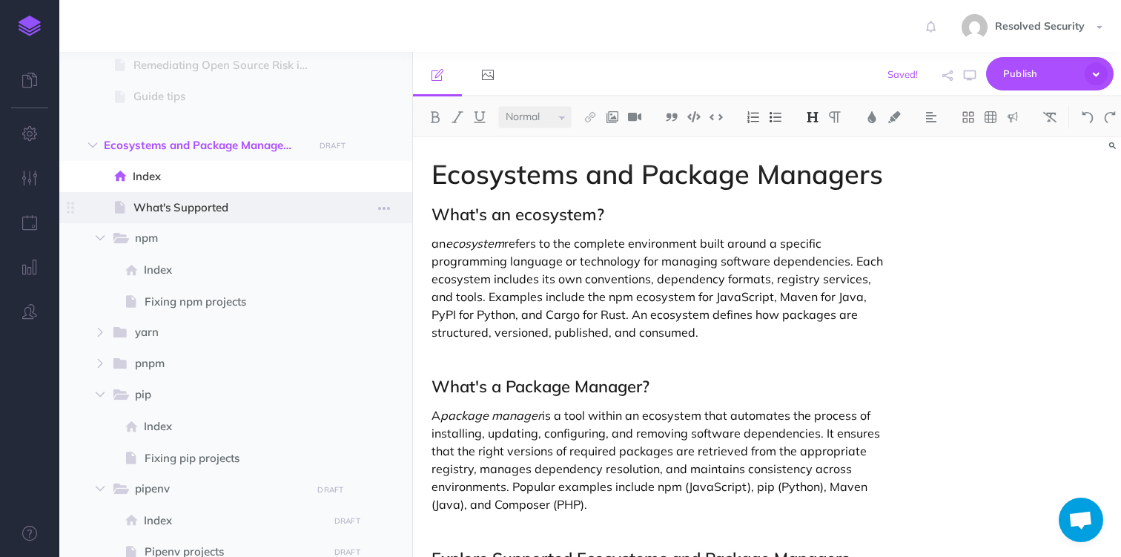
click at [175, 209] on span "What's Supported" at bounding box center [229, 208] width 190 height 18
select select "null"
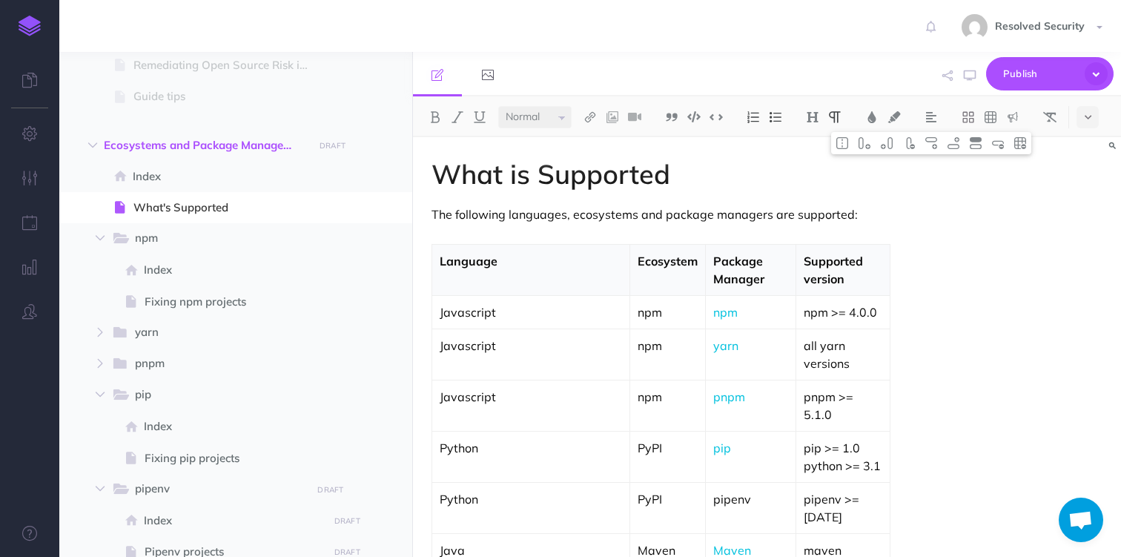
drag, startPoint x: 767, startPoint y: 444, endPoint x: 813, endPoint y: 444, distance: 46.0
click at [813, 490] on p "pipenv >= [DATE]" at bounding box center [843, 508] width 79 height 36
copy p "[DATE]"
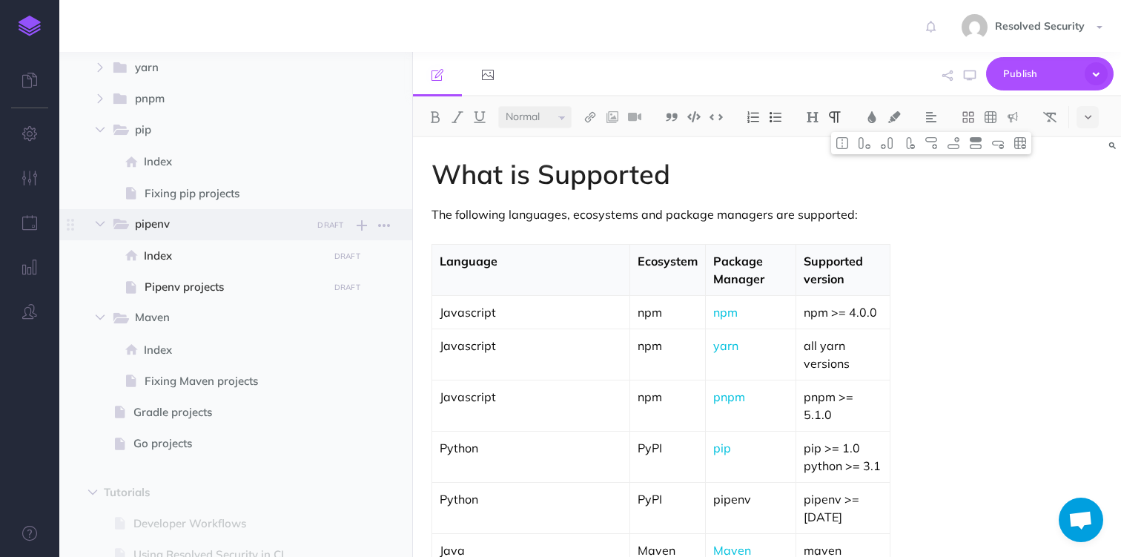
scroll to position [680, 0]
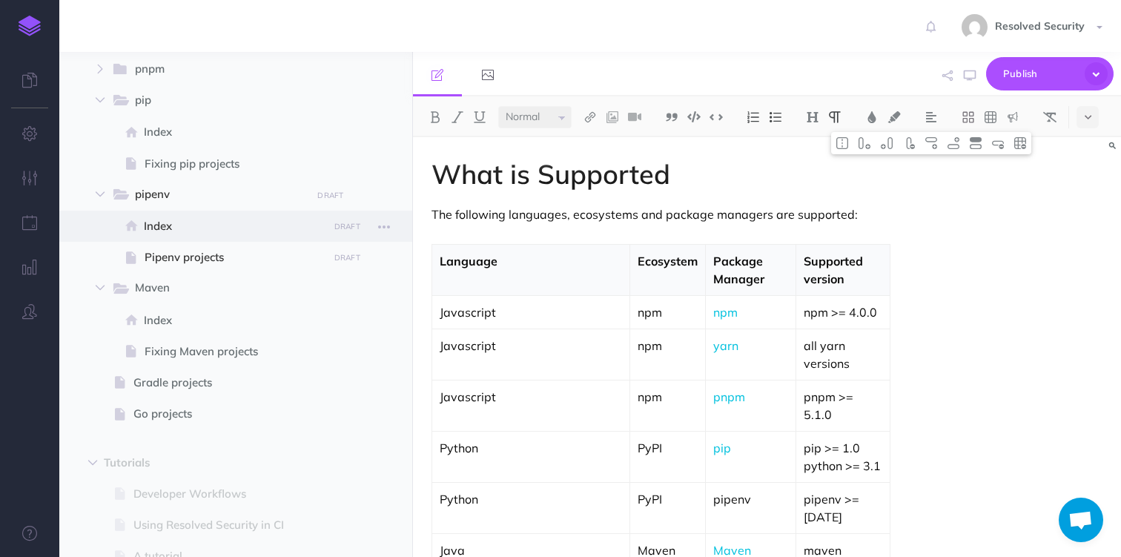
click at [175, 220] on span "Index" at bounding box center [233, 226] width 179 height 18
select select "null"
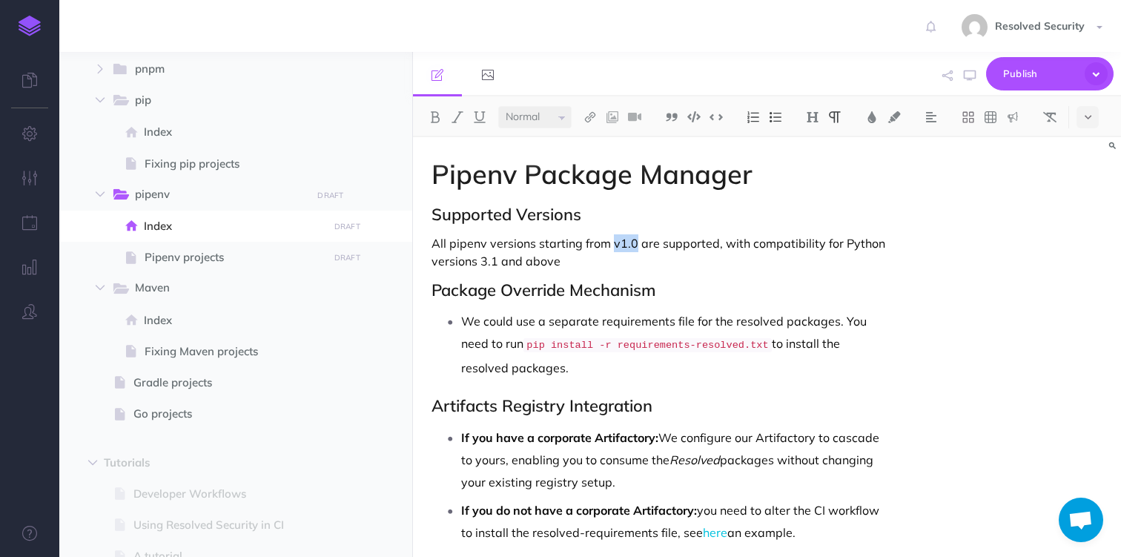
drag, startPoint x: 613, startPoint y: 243, endPoint x: 633, endPoint y: 243, distance: 20.8
click at [633, 243] on p "All pipenv versions starting from v1.0 are supported, with compatibility for Py…" at bounding box center [661, 252] width 458 height 36
click at [613, 243] on p "All pipenv versions starting from [DATE] are supported, with compatibility for …" at bounding box center [661, 252] width 458 height 36
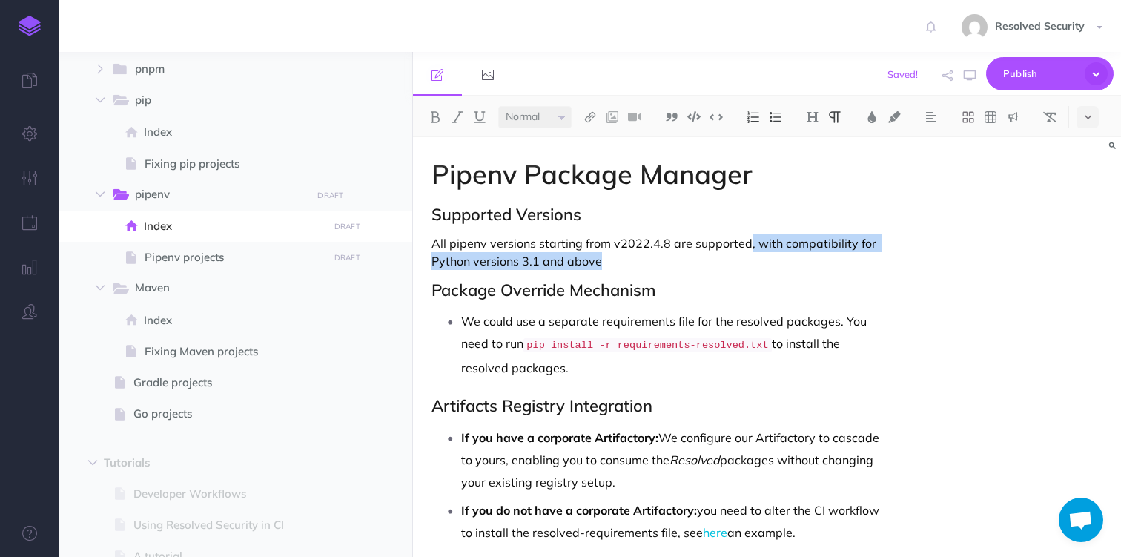
drag, startPoint x: 746, startPoint y: 246, endPoint x: 754, endPoint y: 258, distance: 14.6
click at [754, 258] on p "All pipenv versions starting from v2022.4.8 are supported, with compatibility f…" at bounding box center [661, 252] width 458 height 36
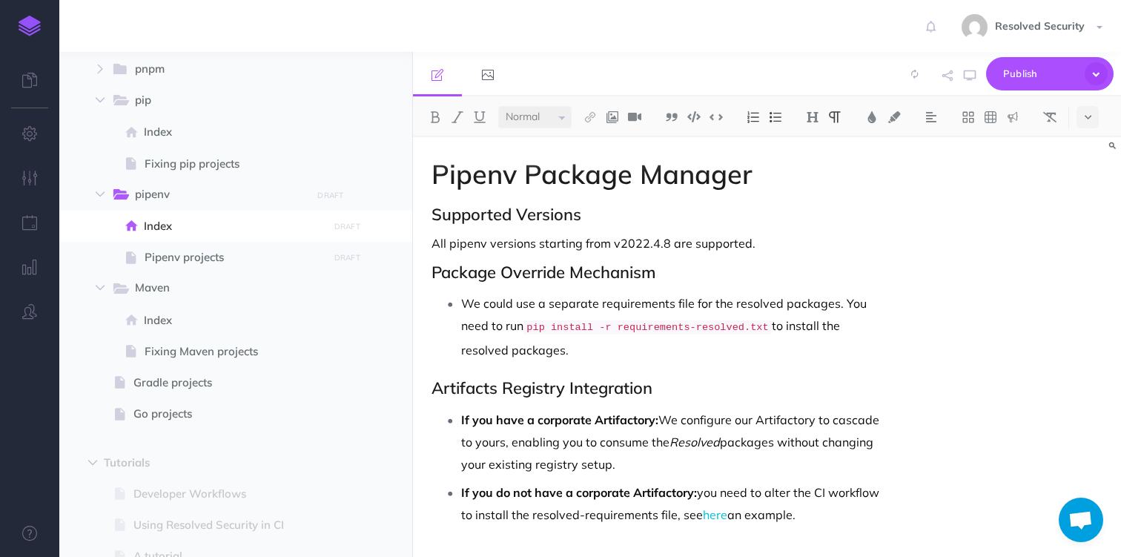
click at [498, 306] on p "We could use a separate requirements file for the resolved packages. You need t…" at bounding box center [675, 326] width 429 height 69
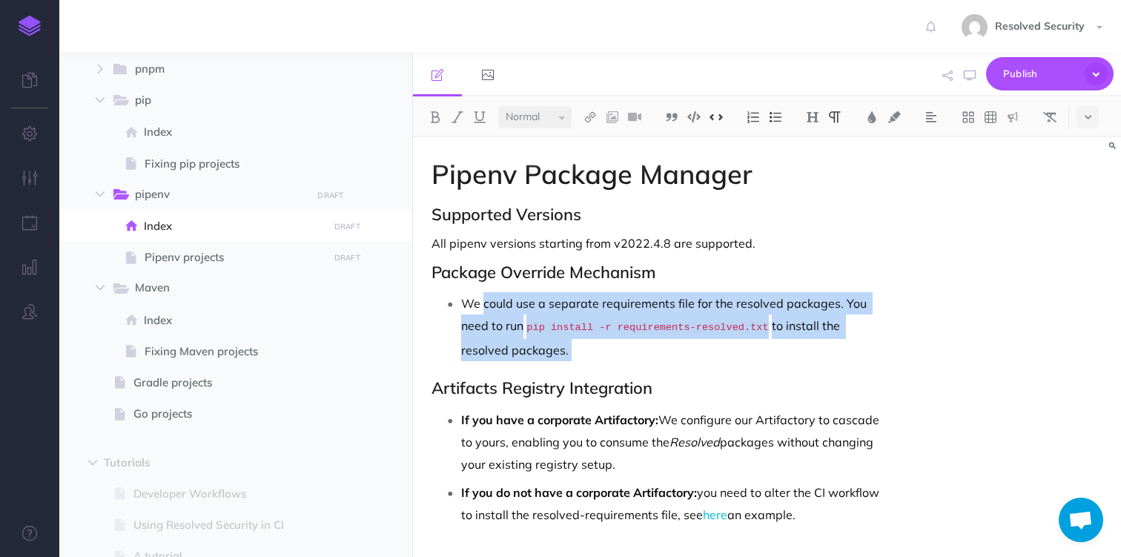
drag, startPoint x: 498, startPoint y: 306, endPoint x: 565, endPoint y: 349, distance: 80.0
click at [565, 349] on p "We could use a separate requirements file for the resolved packages. You need t…" at bounding box center [675, 326] width 429 height 69
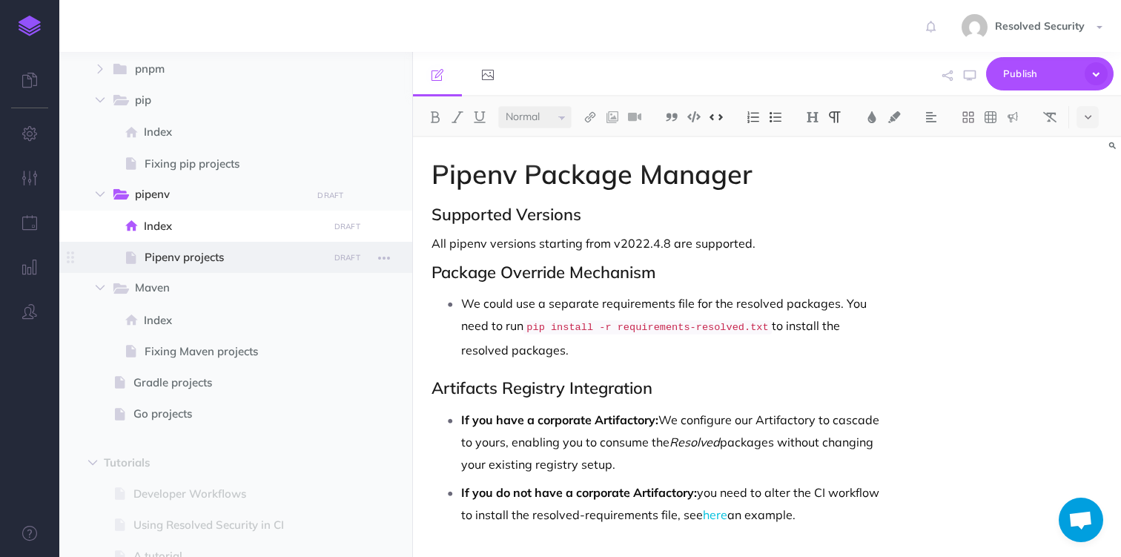
click at [208, 261] on span "Pipenv projects" at bounding box center [234, 257] width 179 height 18
select select "null"
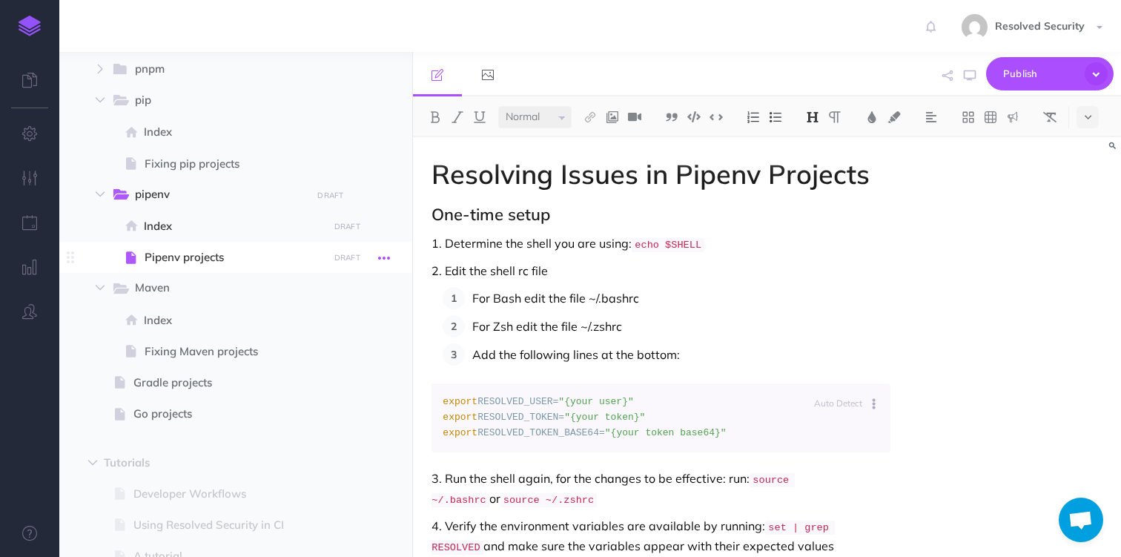
click at [389, 257] on icon "button" at bounding box center [384, 258] width 12 height 18
click at [350, 357] on link "Settings" at bounding box center [341, 358] width 111 height 24
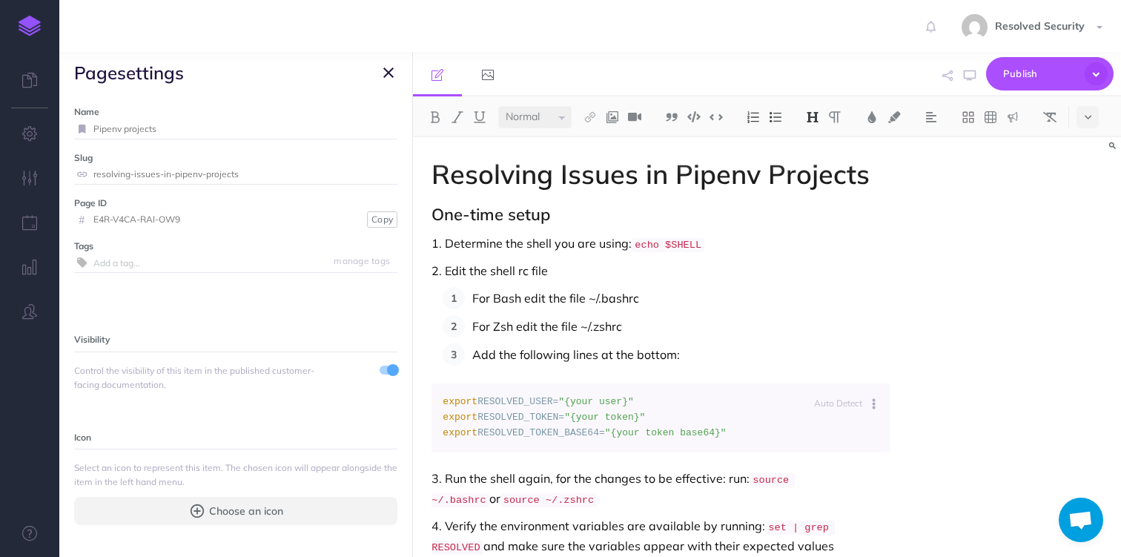
click at [93, 131] on input "Pipenv projects" at bounding box center [245, 128] width 304 height 19
type input "Fixing pipenv projects"
click at [383, 129] on small "Save" at bounding box center [379, 128] width 19 height 11
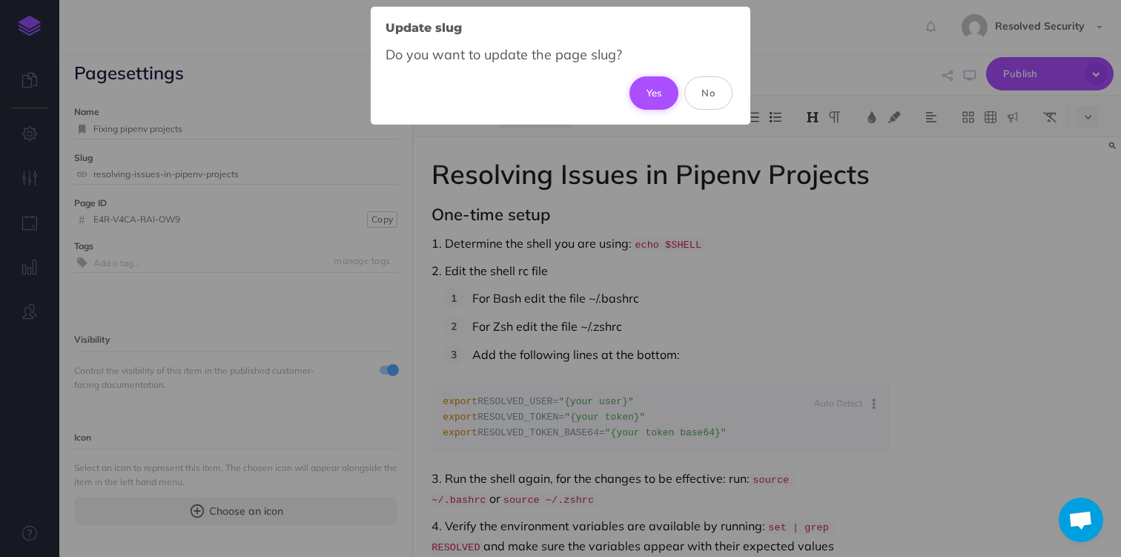
click at [649, 93] on button "Yes" at bounding box center [655, 92] width 50 height 33
type input "fixing-pipenv-projects"
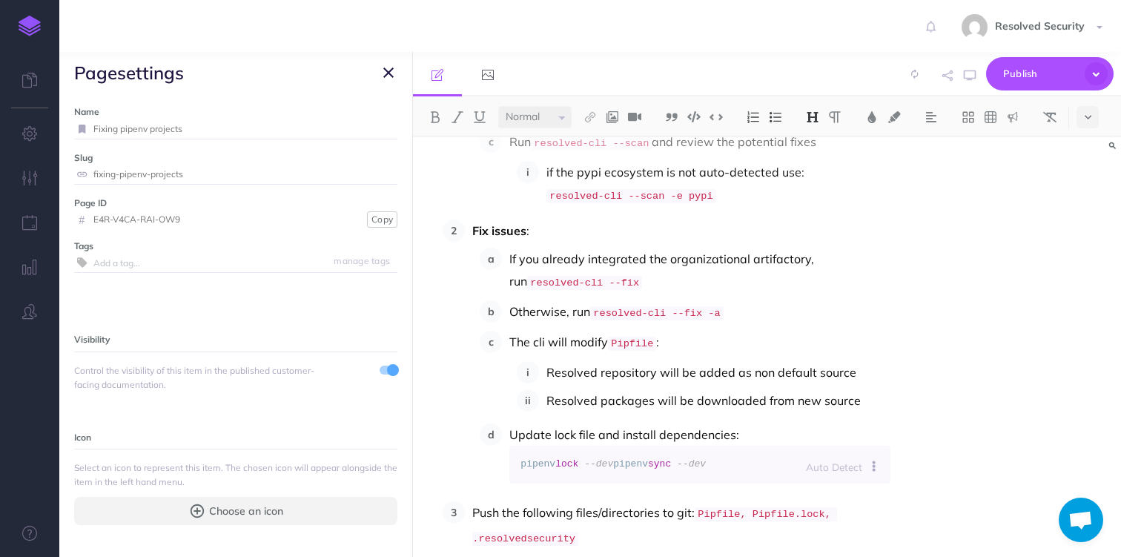
scroll to position [638, 0]
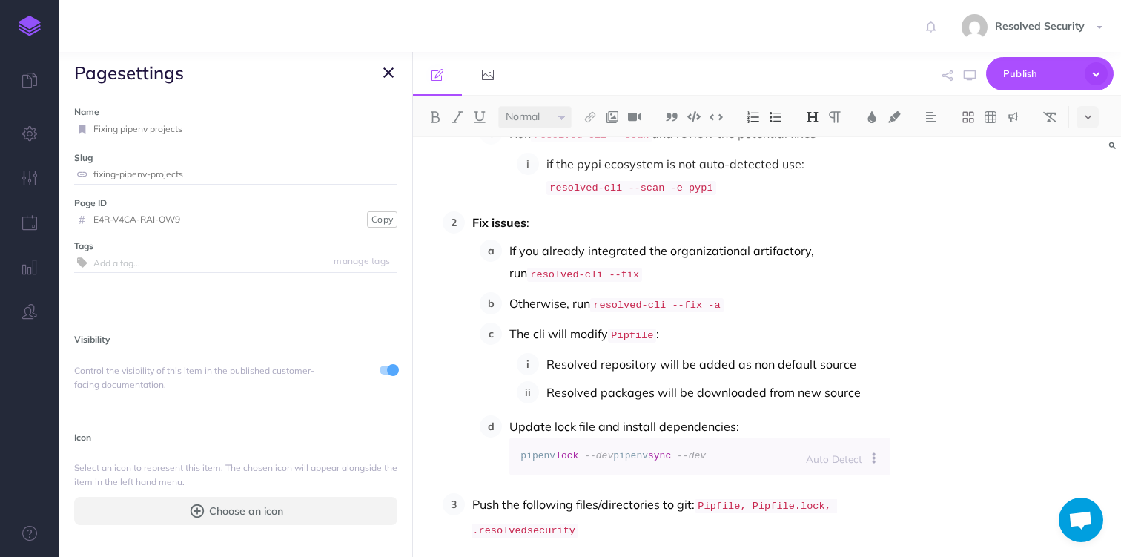
click at [630, 329] on code "Pipfile" at bounding box center [632, 336] width 48 height 14
copy code "Pipfile"
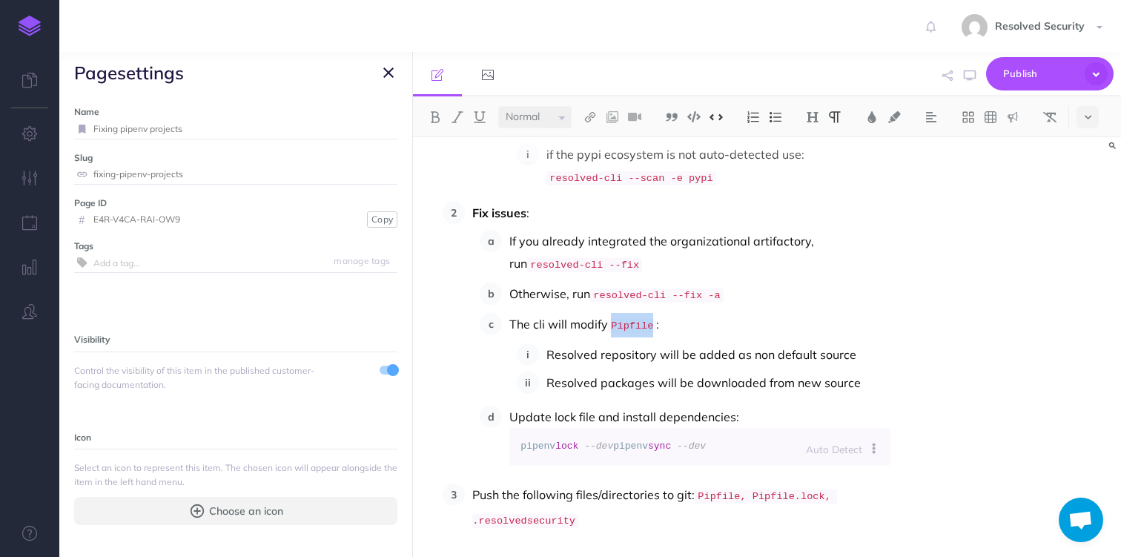
scroll to position [649, 0]
click at [389, 74] on icon "button" at bounding box center [388, 73] width 10 height 18
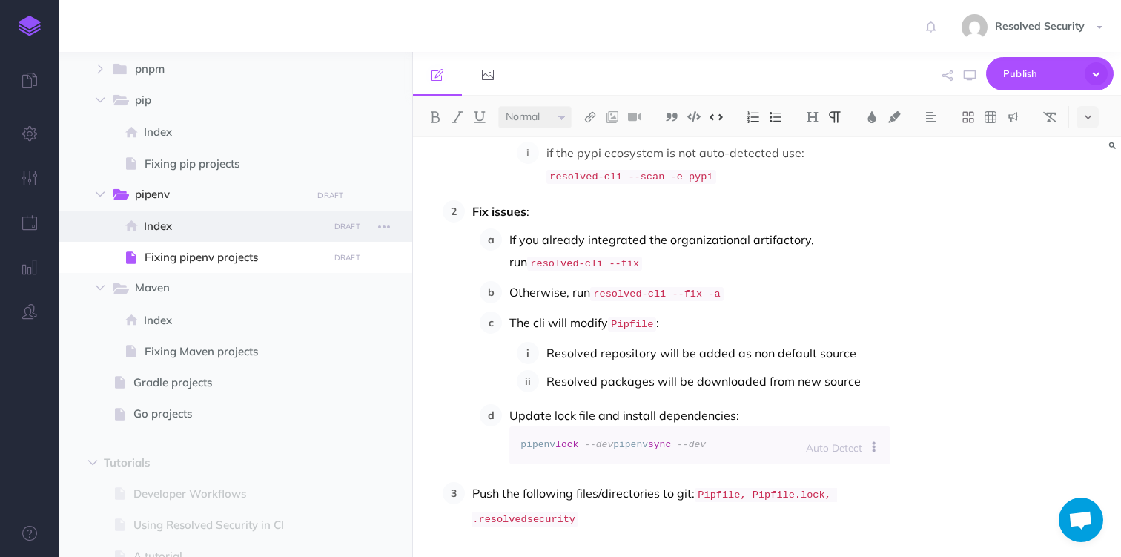
click at [186, 224] on span "Index" at bounding box center [233, 226] width 179 height 18
select select "null"
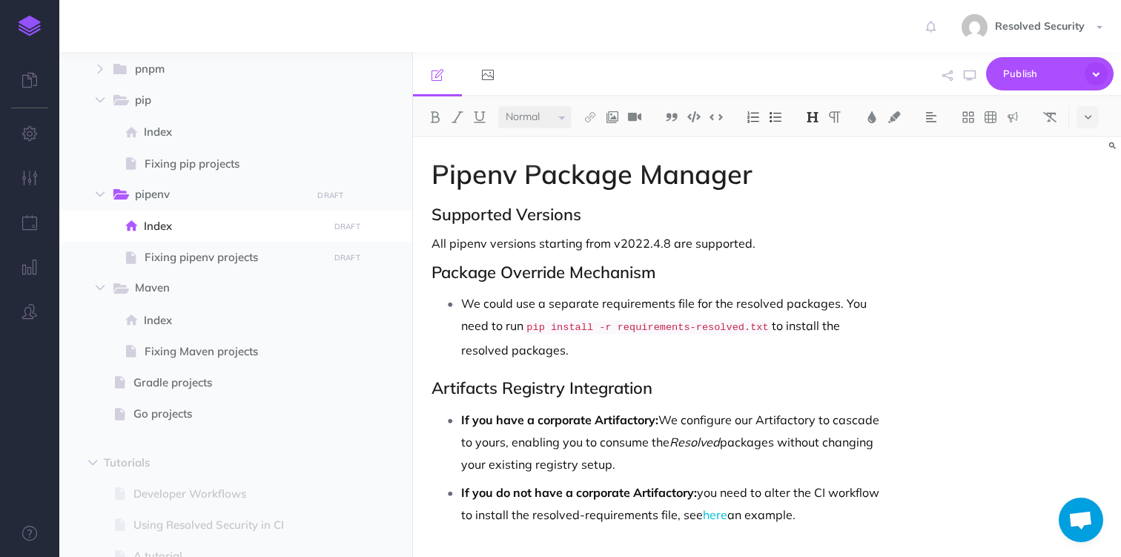
click at [503, 306] on p "We could use a separate requirements file for the resolved packages. You need t…" at bounding box center [675, 326] width 429 height 69
drag, startPoint x: 503, startPoint y: 306, endPoint x: 630, endPoint y: 307, distance: 127.6
click at [630, 307] on p "We could use a separate requirements file for the resolved packages. You need t…" at bounding box center [675, 326] width 429 height 69
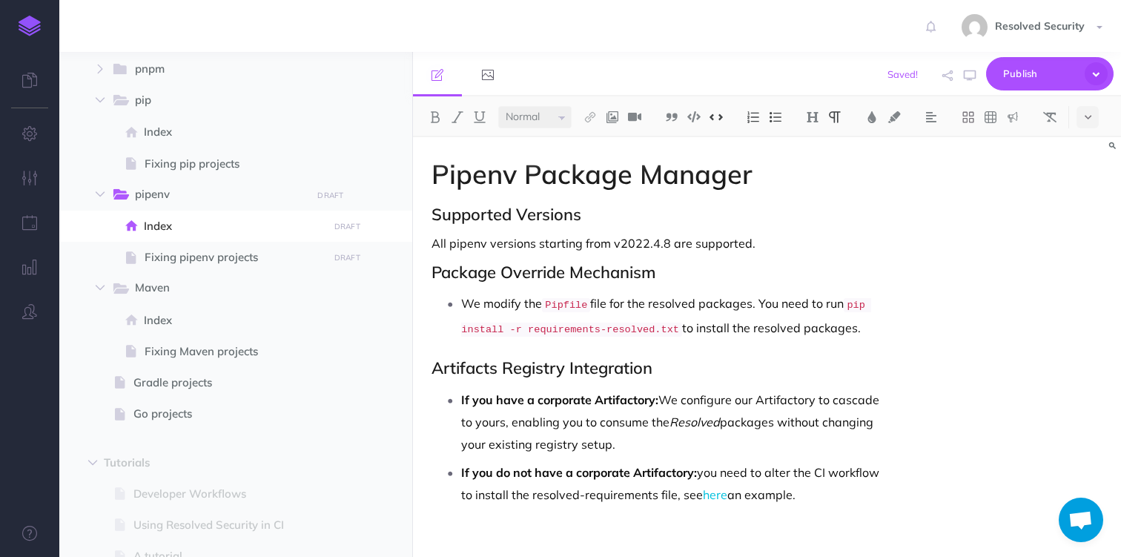
click at [633, 305] on p "We modify the Pipfile file for the resolved packages. You need to run pip insta…" at bounding box center [675, 316] width 429 height 49
click at [737, 471] on p "If you do not have a corporate Artifactory: you need to alter the CI workflow t…" at bounding box center [675, 481] width 429 height 45
click at [715, 470] on p "If you do not have a corporate Artifactory: you need to alter the CI workflow t…" at bounding box center [675, 481] width 429 height 45
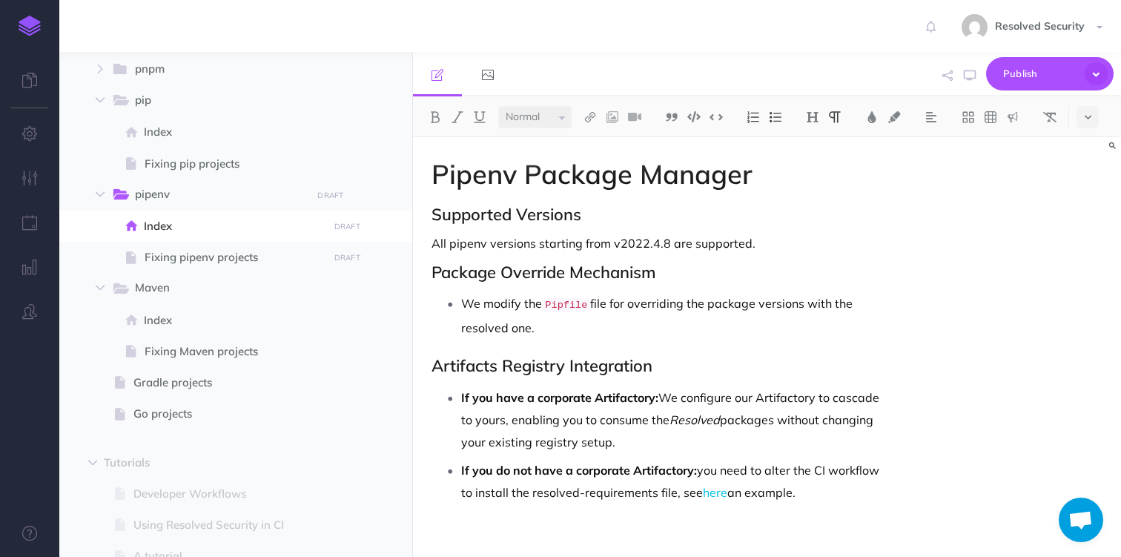
drag, startPoint x: 715, startPoint y: 470, endPoint x: 791, endPoint y: 489, distance: 78.6
click at [791, 489] on p "If you do not have a corporate Artifactory: you need to alter the CI workflow t…" at bounding box center [675, 481] width 429 height 45
click at [1033, 71] on span "Publish" at bounding box center [1041, 73] width 74 height 23
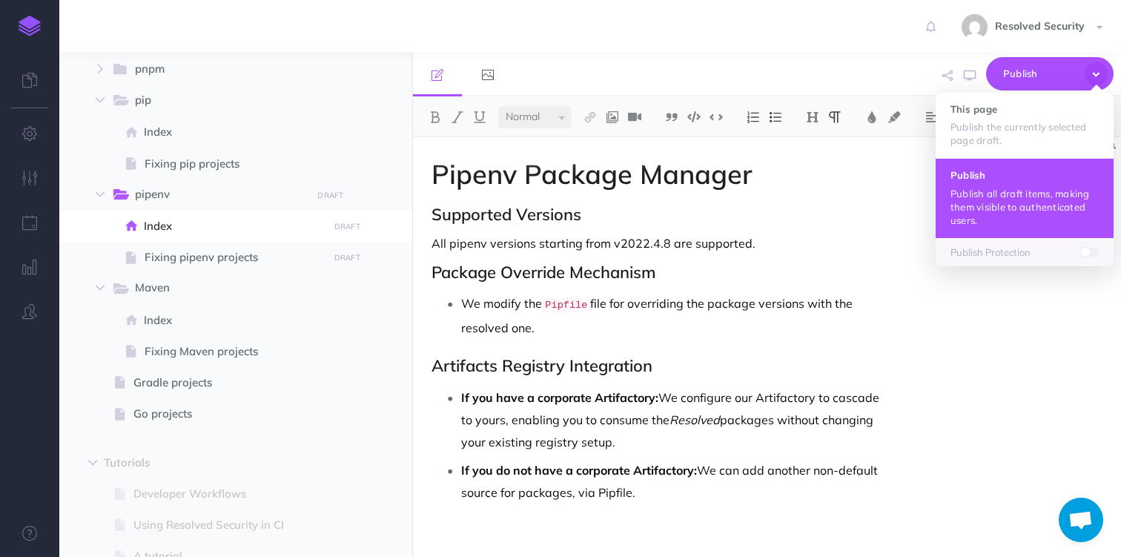
click at [976, 177] on h4 "Publish" at bounding box center [1025, 175] width 148 height 10
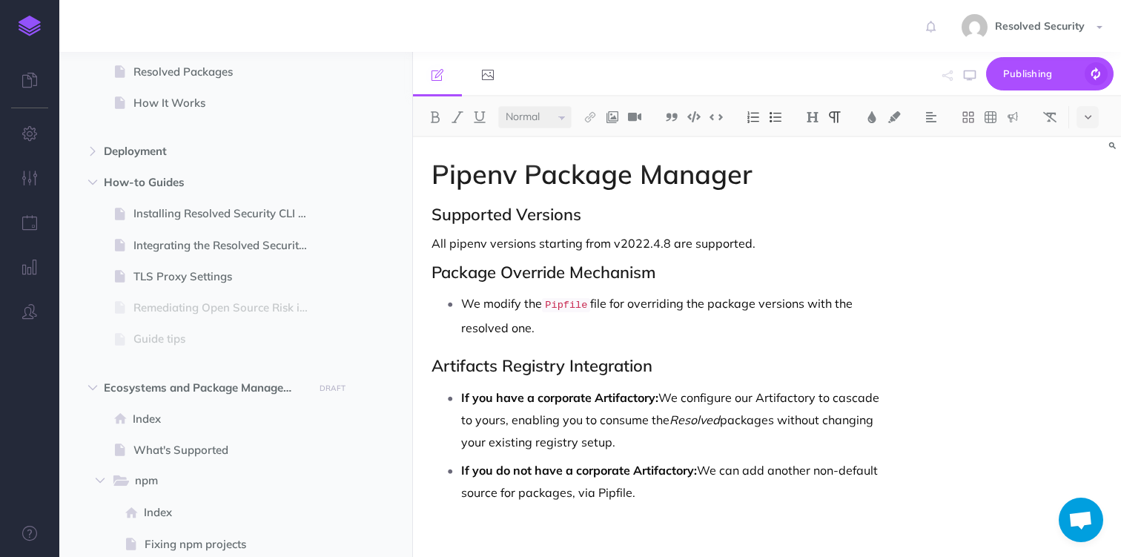
scroll to position [145, 0]
click at [161, 457] on span "What's Supported" at bounding box center [229, 449] width 190 height 18
select select "null"
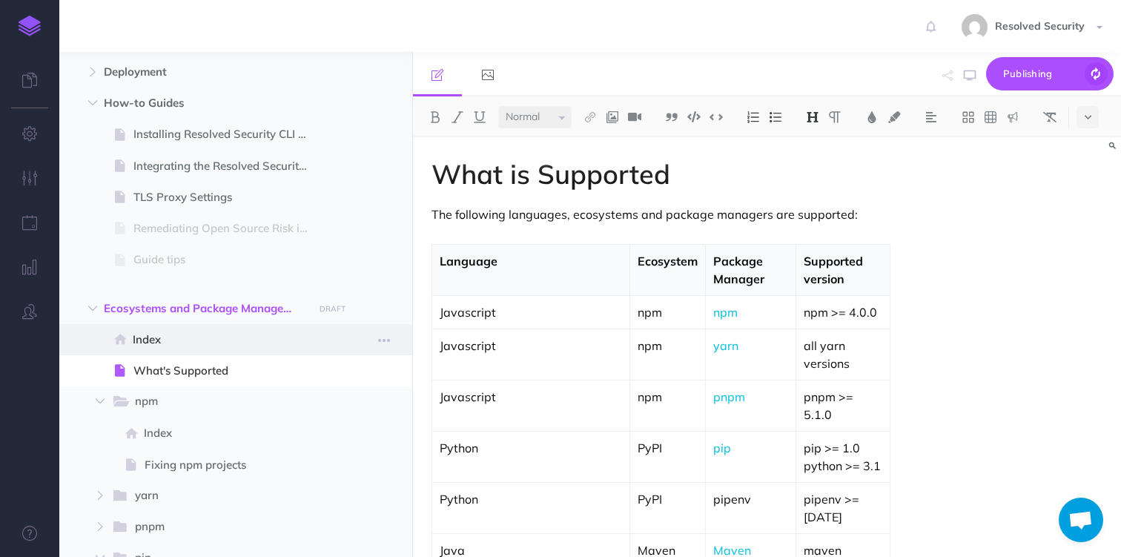
scroll to position [224, 0]
click at [714, 490] on p "pipenv" at bounding box center [751, 499] width 74 height 18
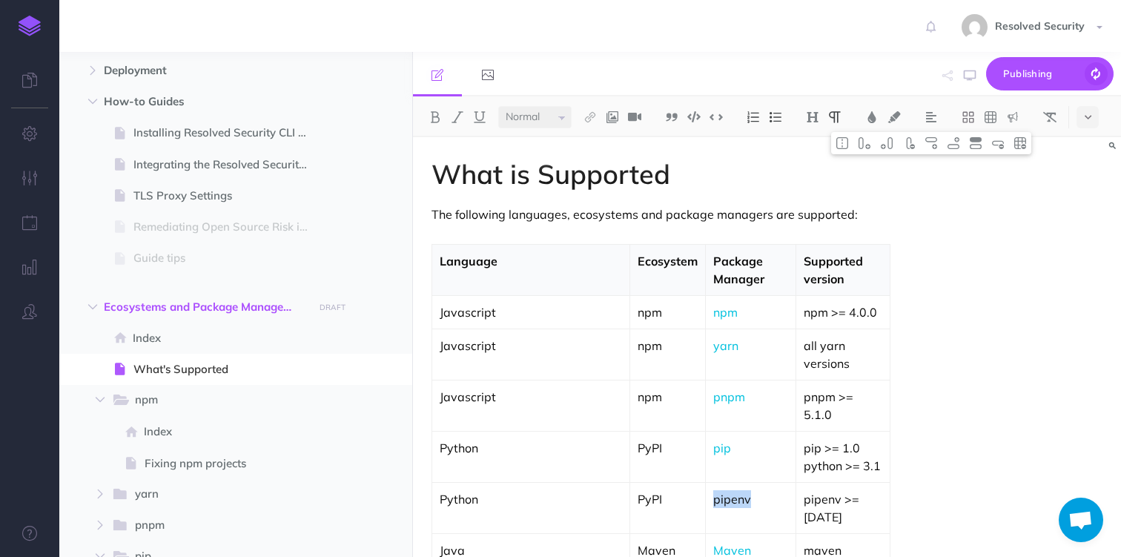
click at [714, 490] on p "pipenv" at bounding box center [751, 499] width 74 height 18
click at [593, 114] on img at bounding box center [590, 117] width 13 height 12
click at [593, 162] on icon at bounding box center [590, 165] width 12 height 10
select select
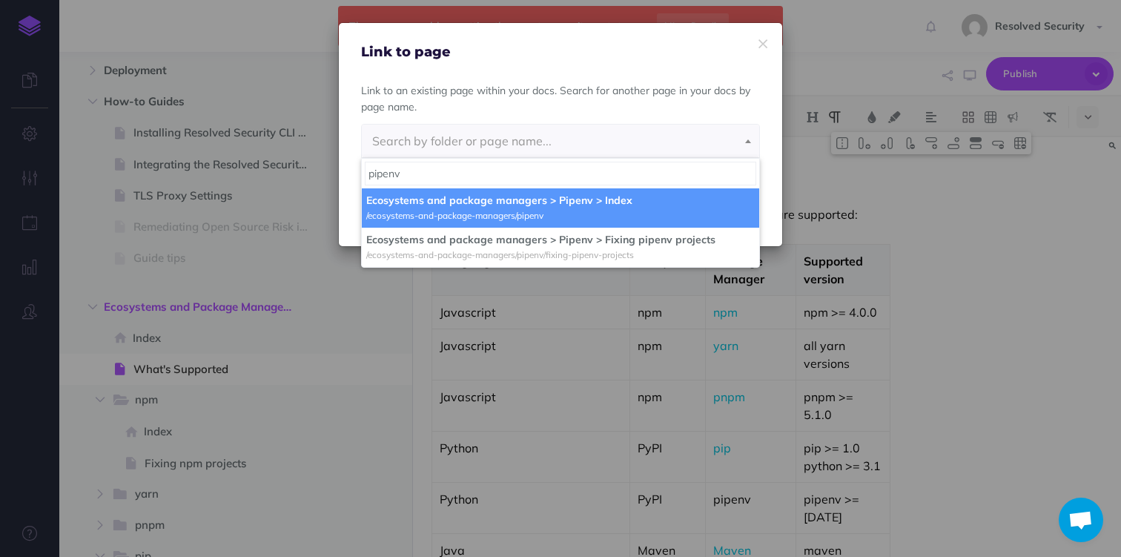
type input "pipenv"
select select "W4G-OT94-9SQ-HZ0"
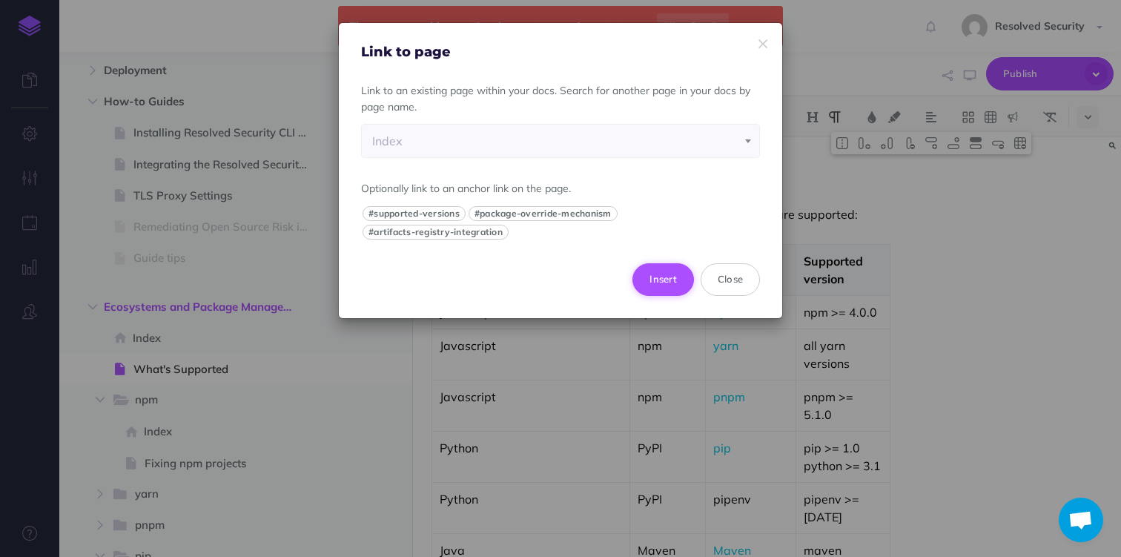
click at [667, 277] on button "Insert" at bounding box center [664, 279] width 62 height 33
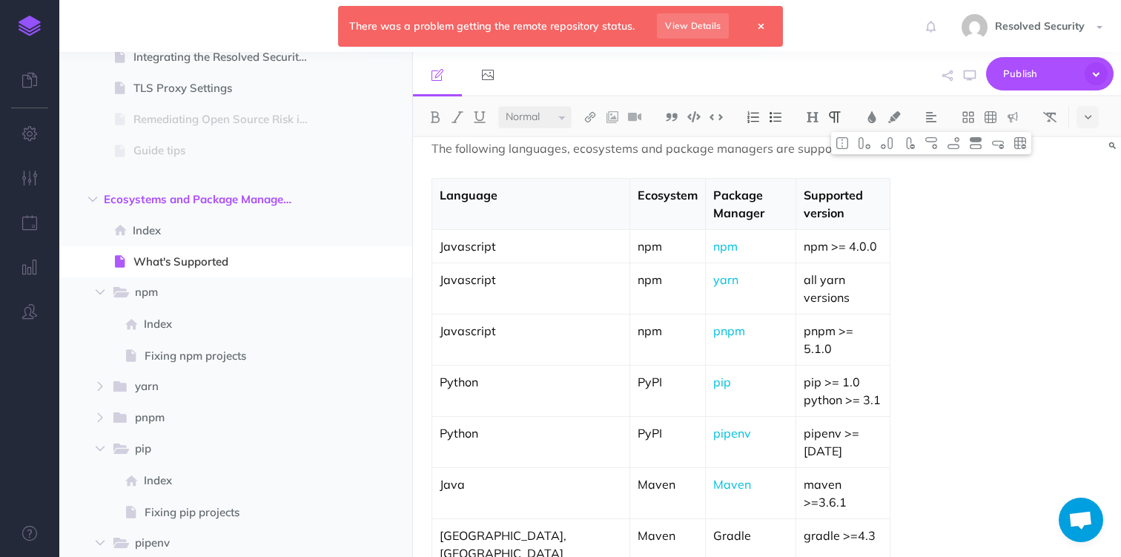
scroll to position [301, 0]
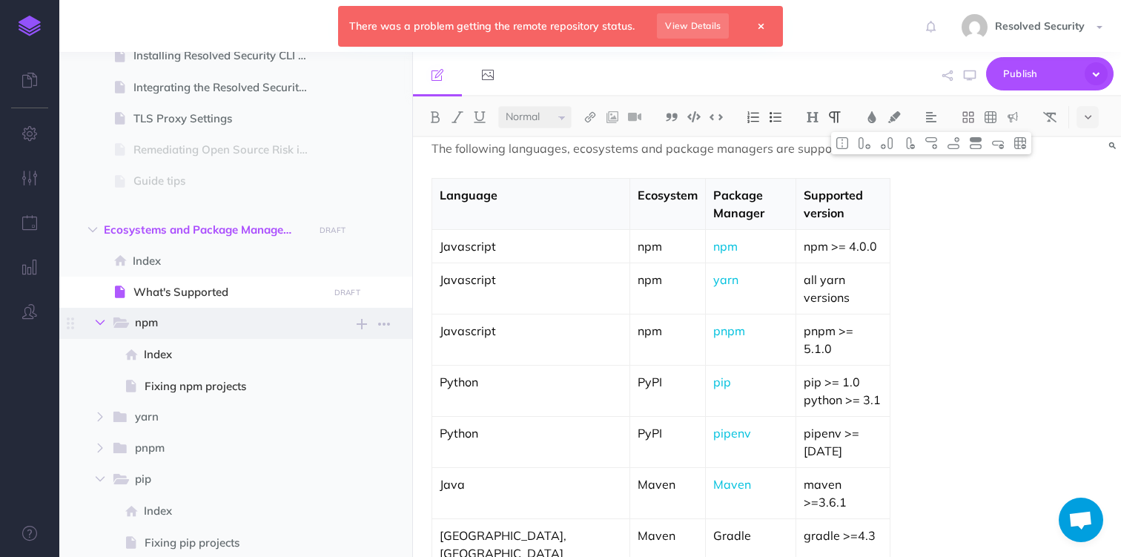
click at [101, 320] on icon "button" at bounding box center [100, 322] width 9 height 9
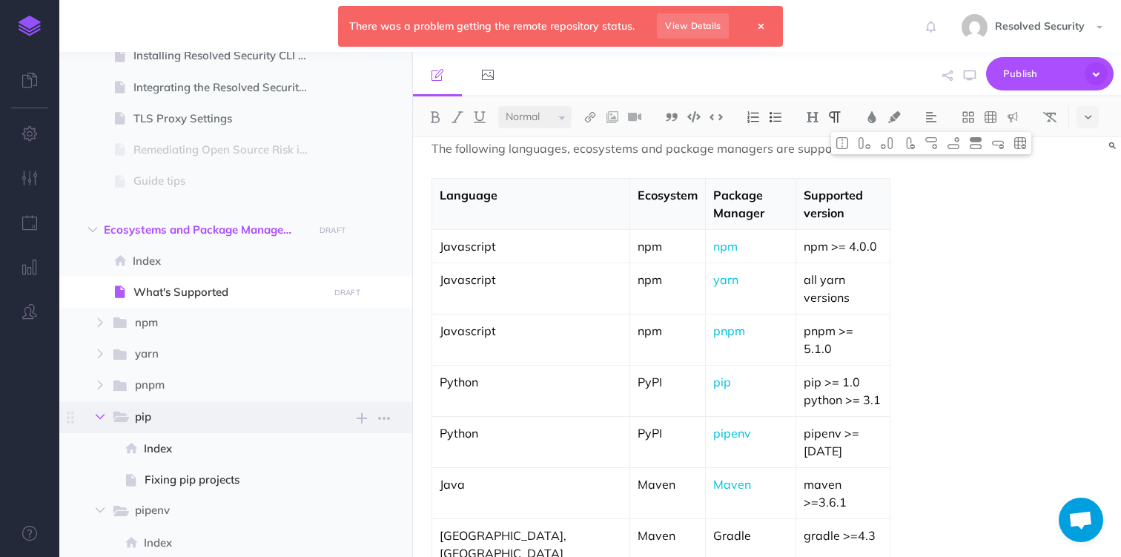
click at [100, 420] on icon "button" at bounding box center [100, 416] width 9 height 9
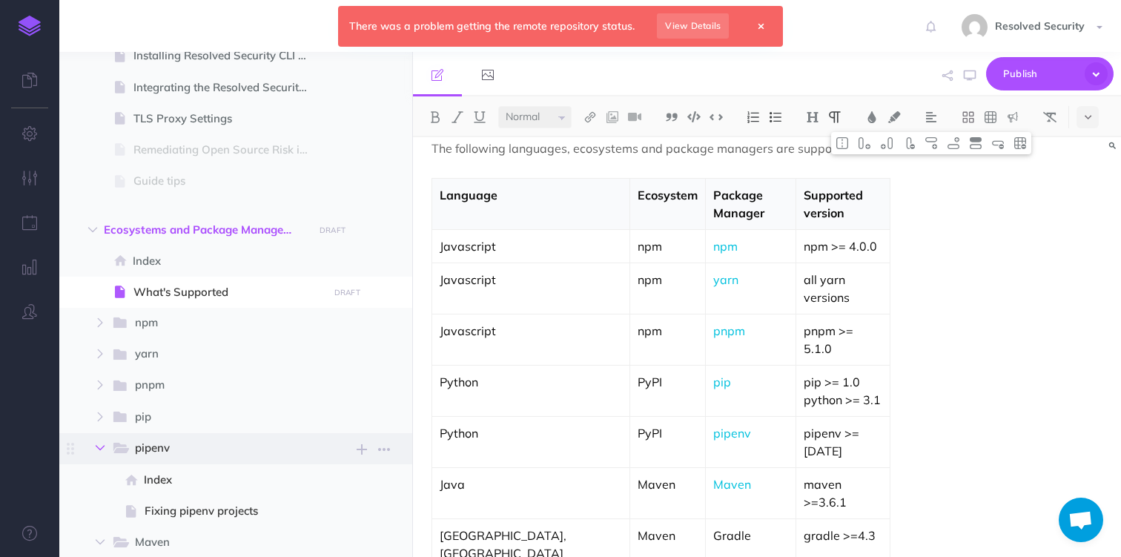
click at [102, 455] on button "button" at bounding box center [100, 448] width 27 height 18
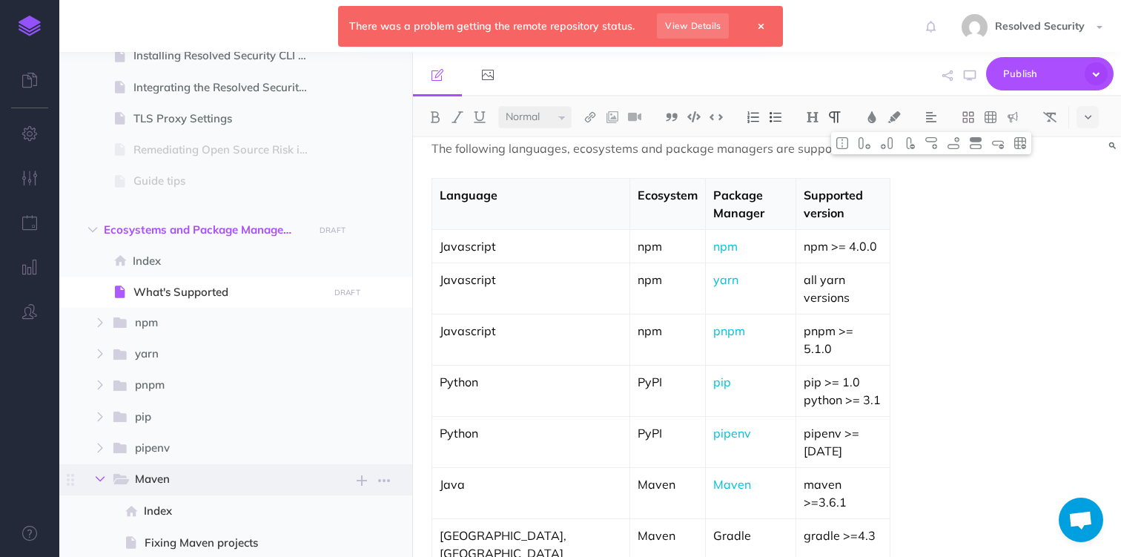
click at [103, 477] on icon "button" at bounding box center [100, 479] width 9 height 9
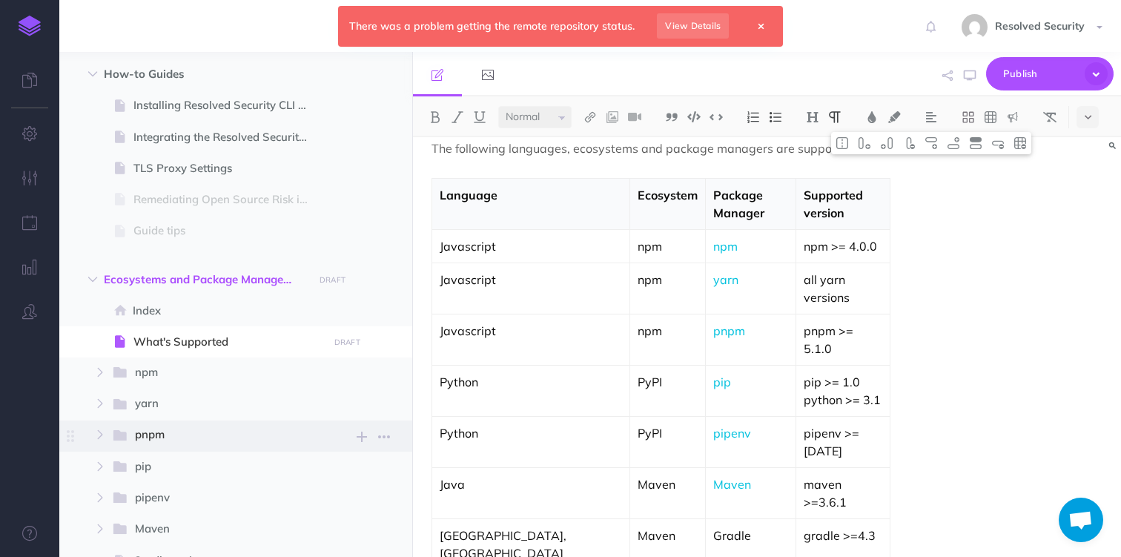
scroll to position [252, 0]
click at [363, 280] on icon "button" at bounding box center [362, 279] width 10 height 18
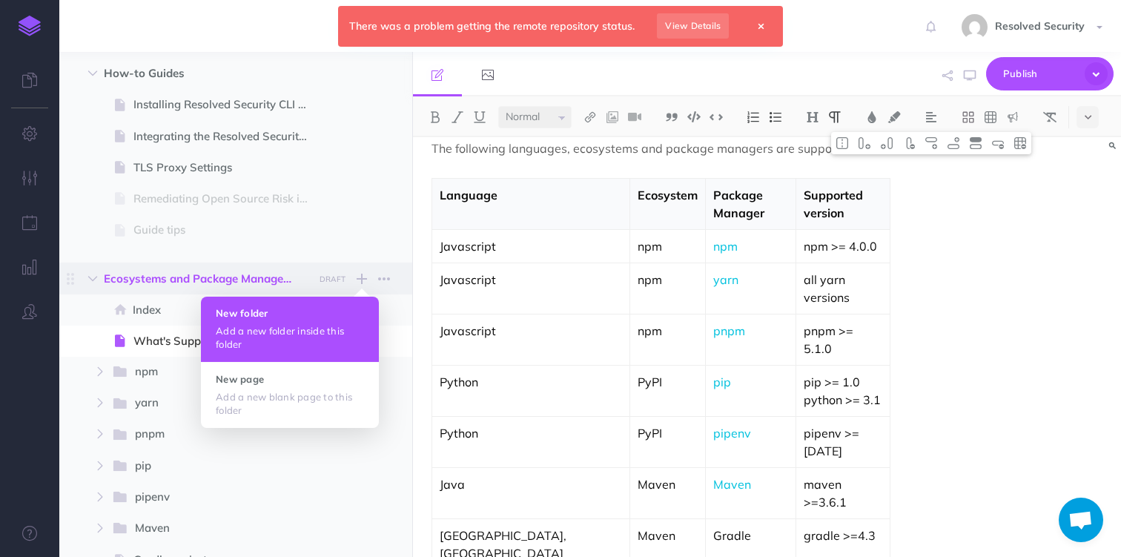
click at [287, 320] on button "New folder Add a new folder inside this folder" at bounding box center [290, 329] width 178 height 65
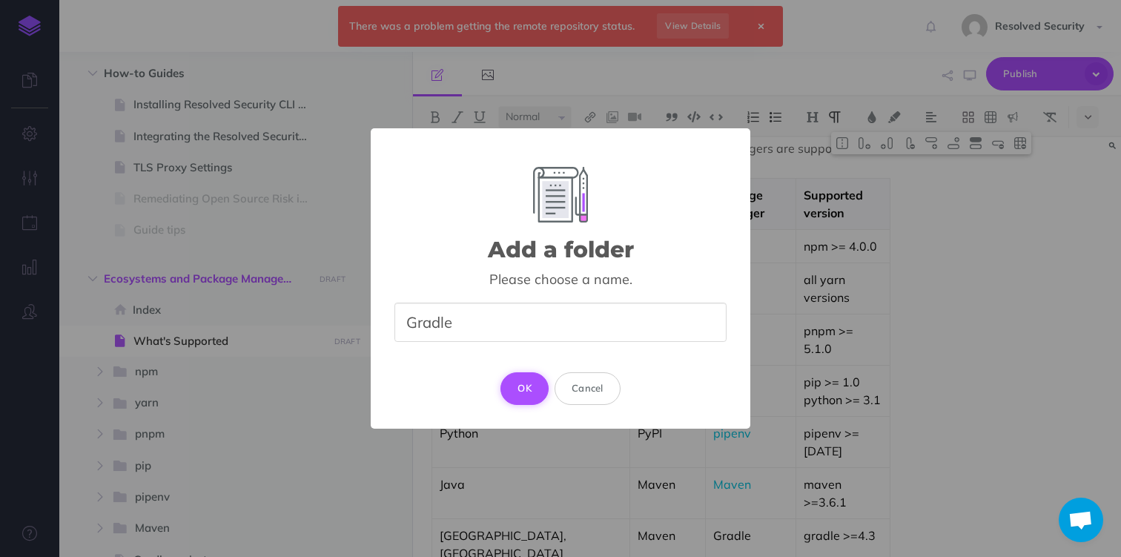
type input "Gradle"
click at [527, 386] on button "OK" at bounding box center [525, 388] width 48 height 33
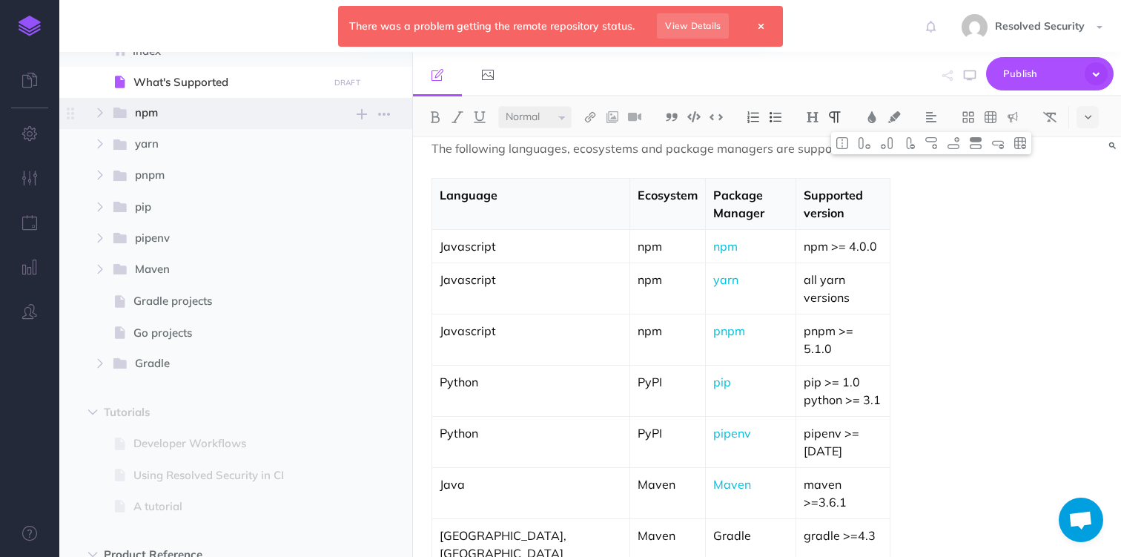
scroll to position [512, 0]
select select "null"
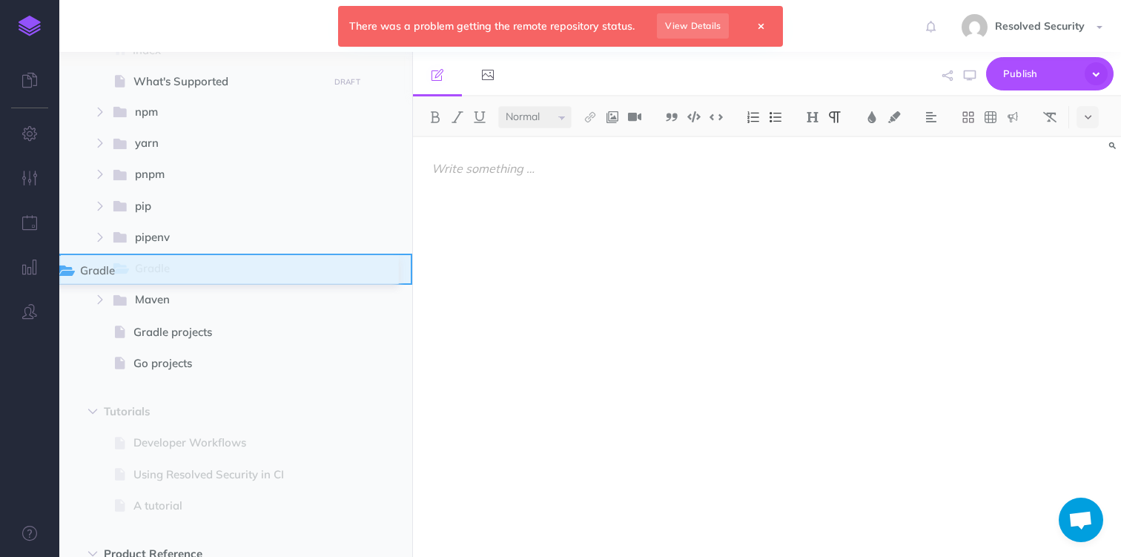
drag, startPoint x: 70, startPoint y: 367, endPoint x: 62, endPoint y: 275, distance: 92.3
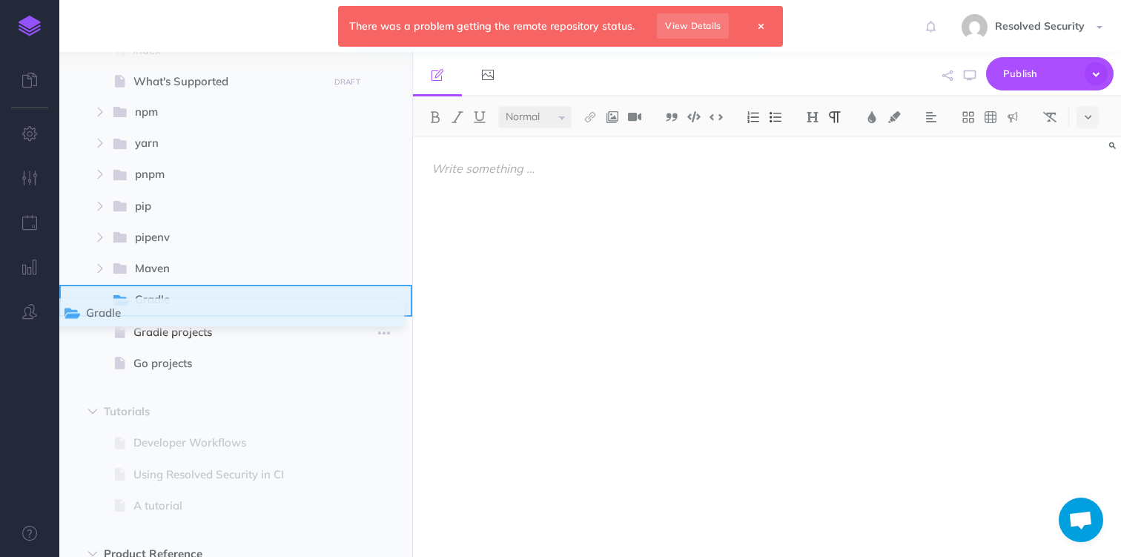
drag, startPoint x: 67, startPoint y: 271, endPoint x: 67, endPoint y: 317, distance: 45.2
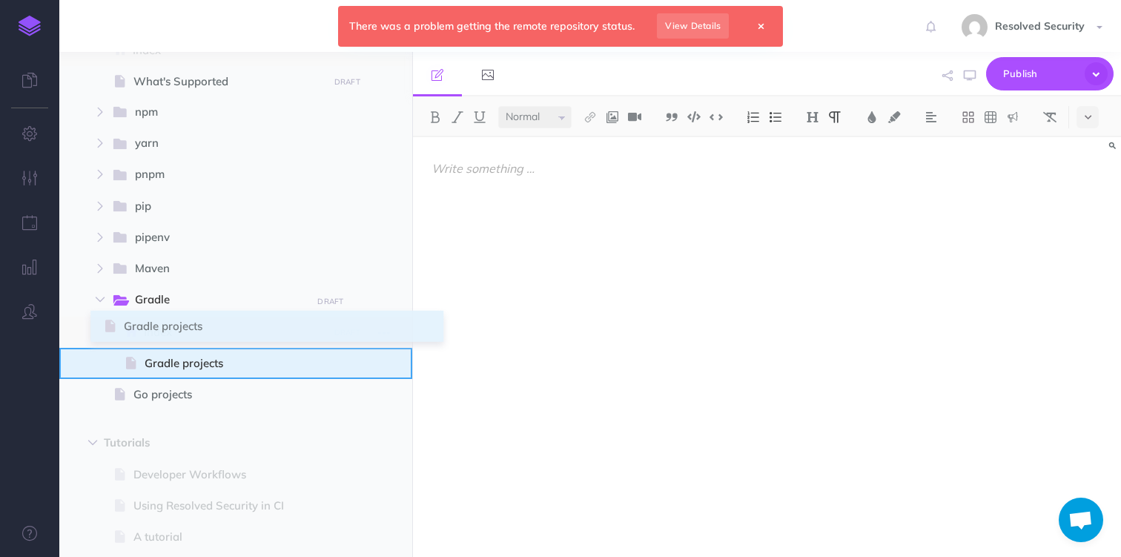
drag, startPoint x: 68, startPoint y: 360, endPoint x: 106, endPoint y: 323, distance: 53.0
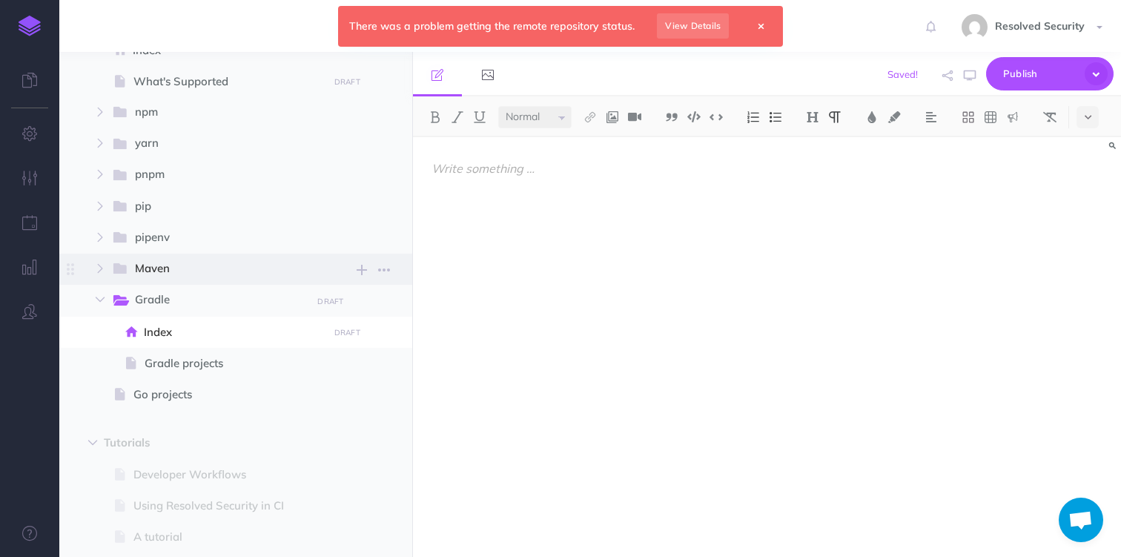
click at [154, 275] on span "Maven" at bounding box center [218, 269] width 166 height 19
select select "null"
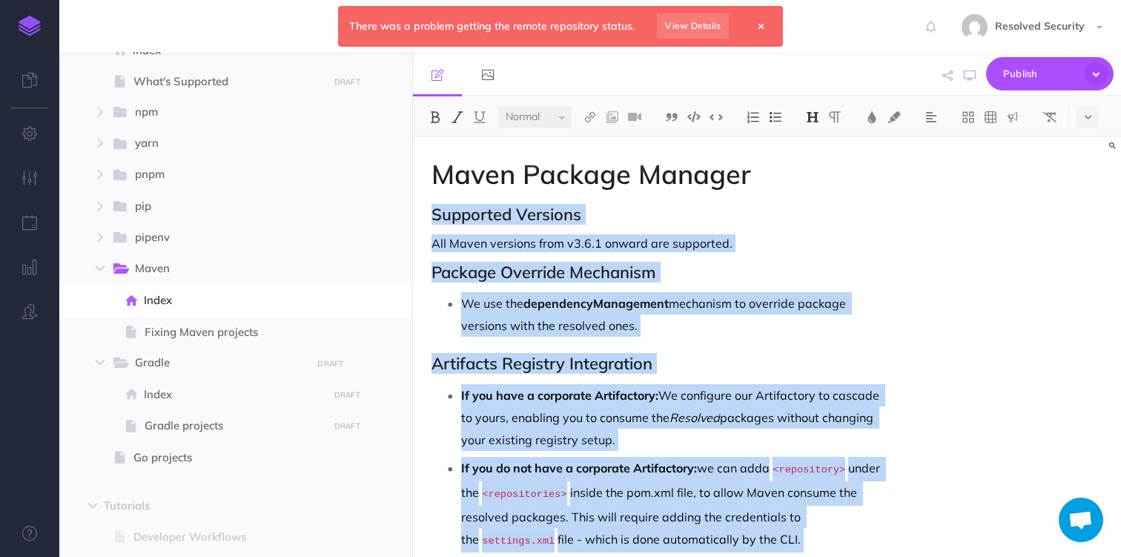
scroll to position [57, 0]
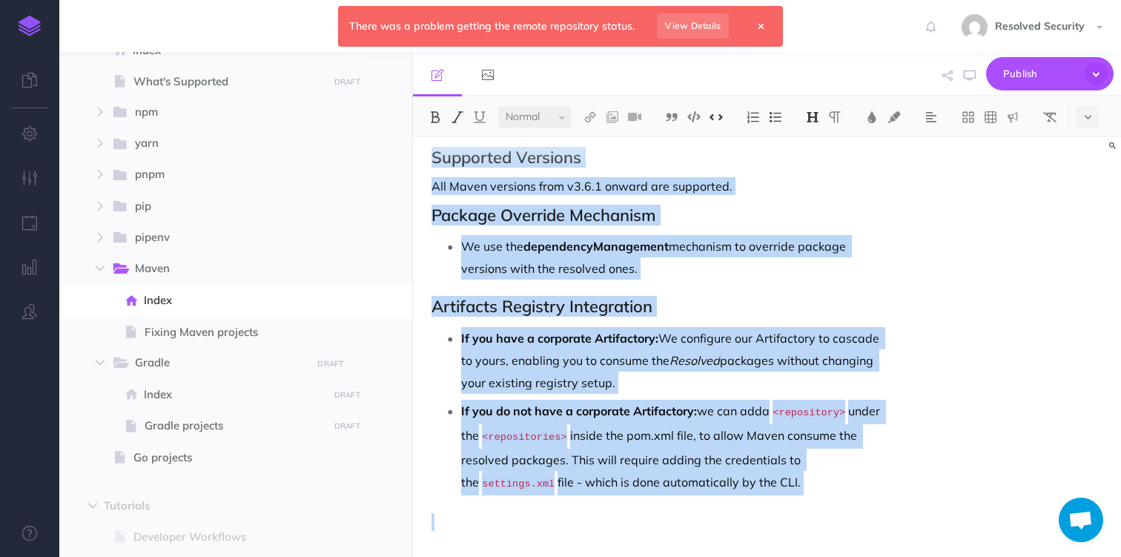
drag, startPoint x: 429, startPoint y: 212, endPoint x: 846, endPoint y: 596, distance: 566.9
click at [846, 556] on html "There was a problem getting the remote repository status. View Details Toggle N…" at bounding box center [560, 278] width 1121 height 557
copy div "Supported Versions All Maven versions from v3.6.1 onward are supported. Package…"
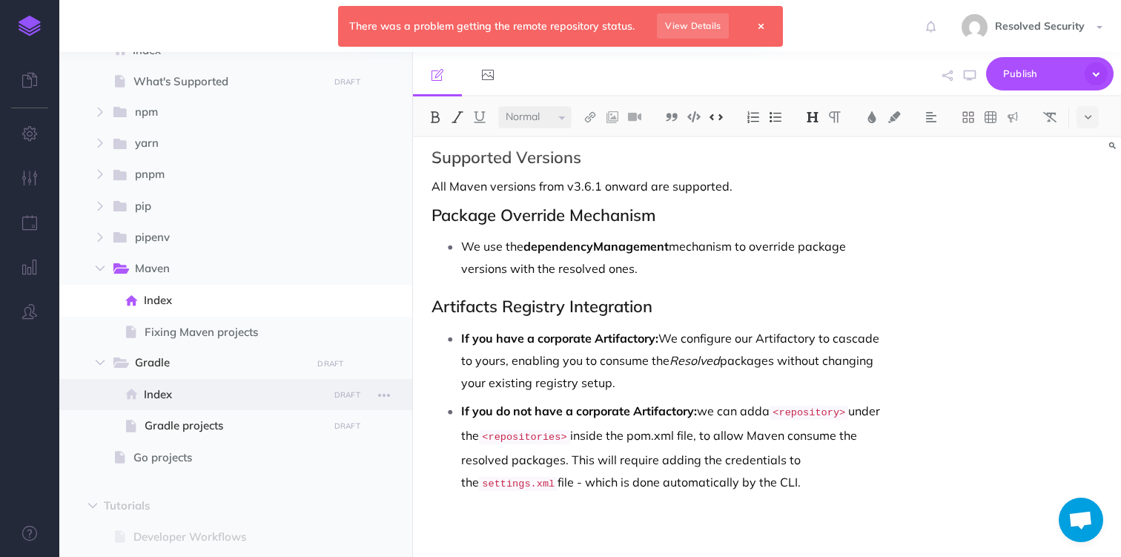
click at [159, 395] on span "Index" at bounding box center [233, 395] width 179 height 18
select select "null"
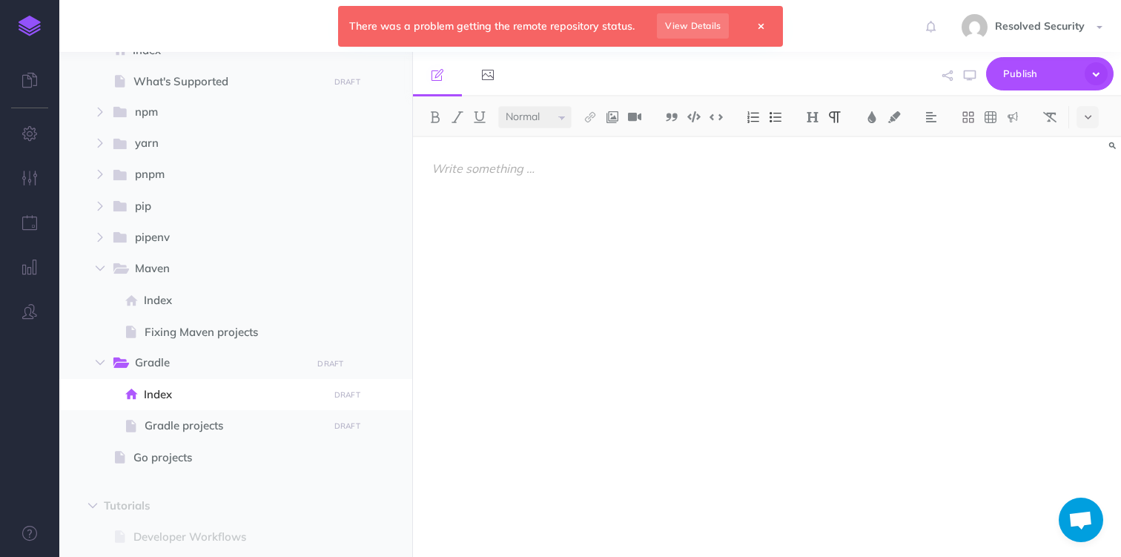
click at [452, 171] on p at bounding box center [661, 168] width 458 height 18
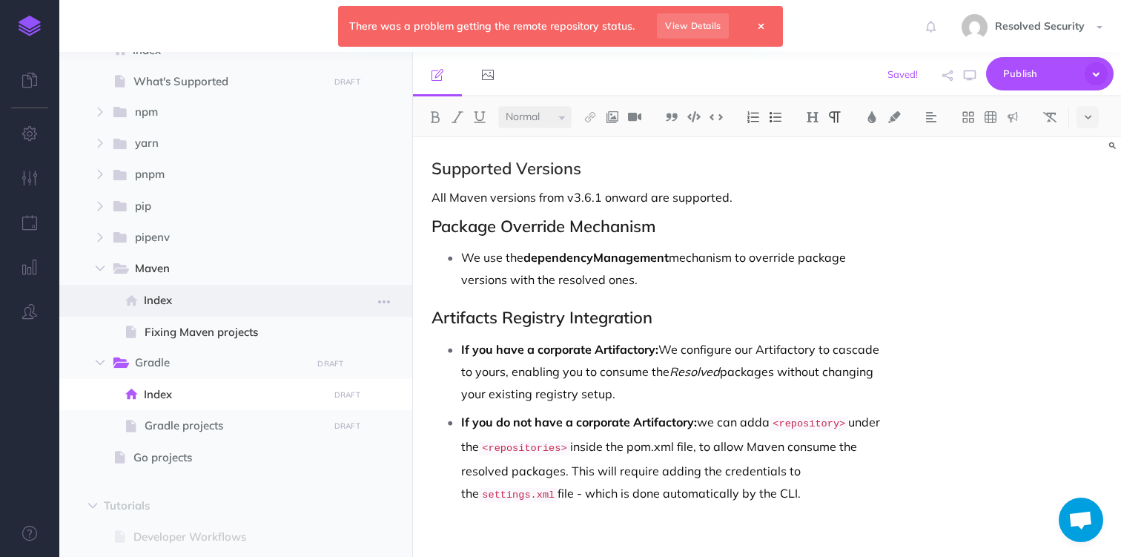
click at [159, 299] on span "Index" at bounding box center [233, 300] width 179 height 18
select select "null"
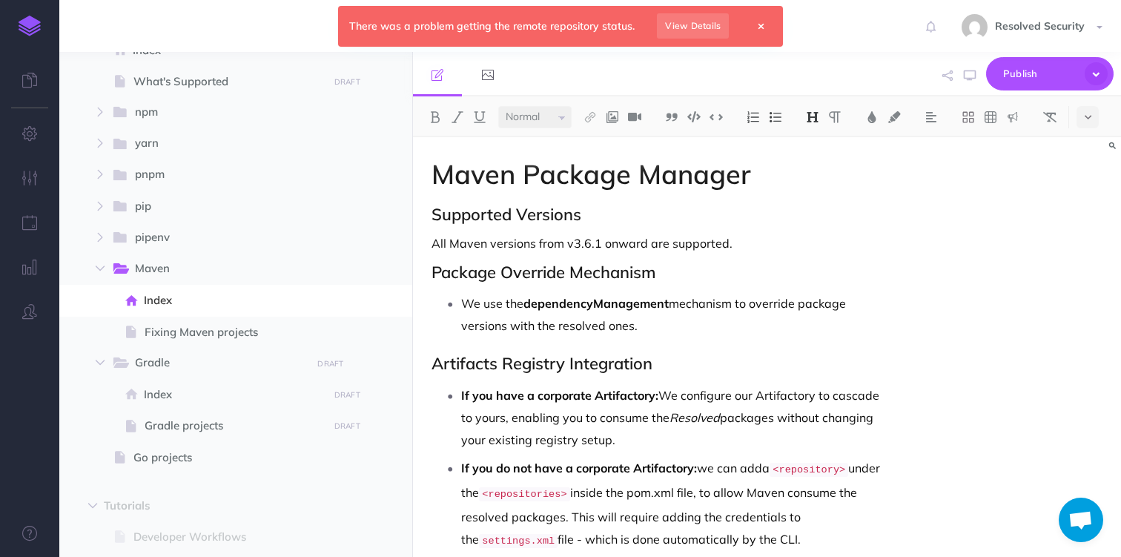
click at [487, 175] on h1 "Maven Package Manager" at bounding box center [661, 174] width 458 height 30
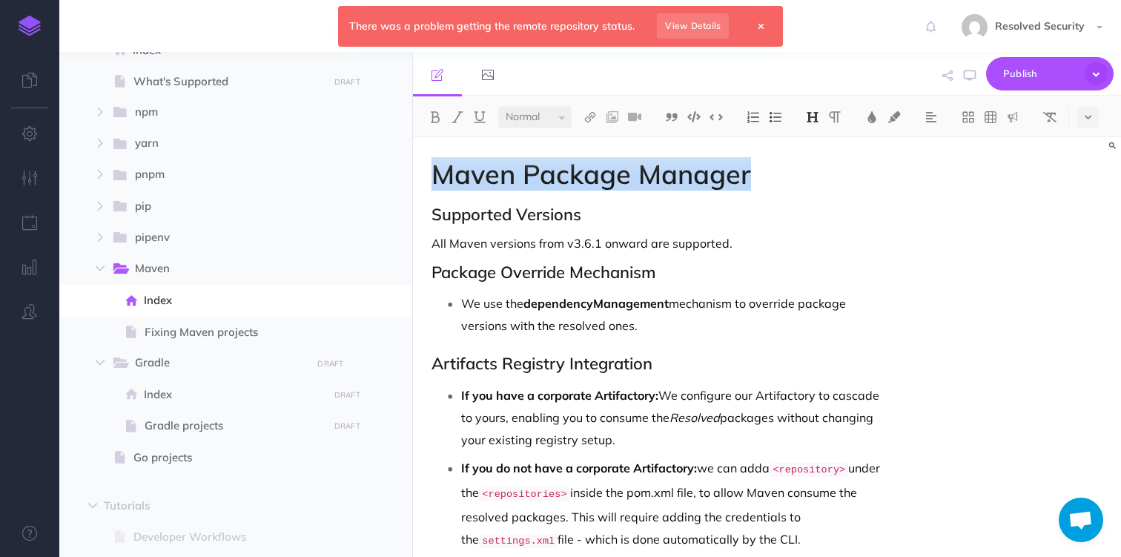
click at [487, 175] on h1 "Maven Package Manager" at bounding box center [661, 174] width 458 height 30
copy h1 "Maven Package Manager"
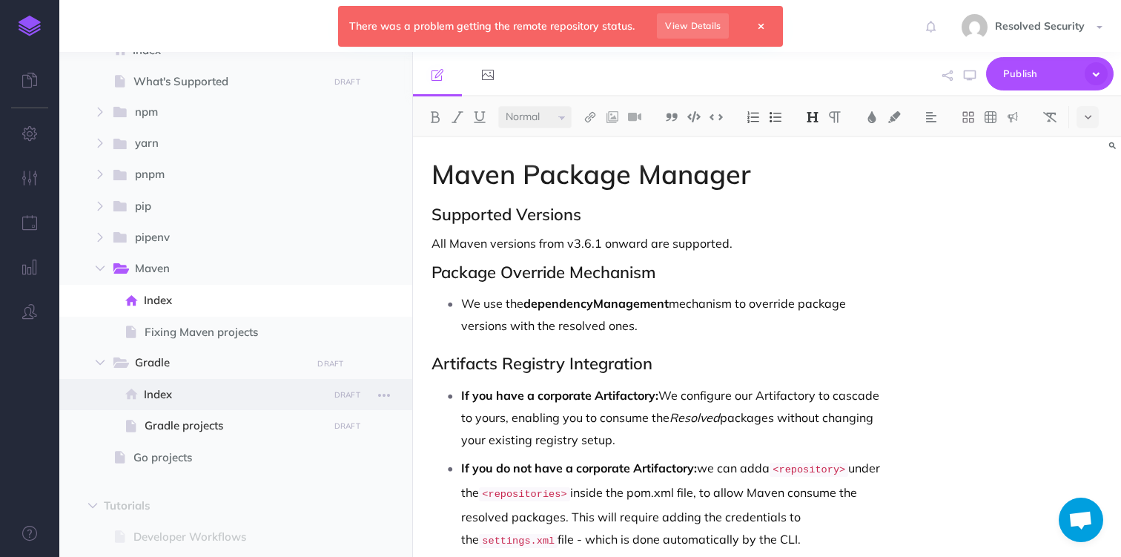
click at [160, 395] on span "Index" at bounding box center [233, 395] width 179 height 18
select select "null"
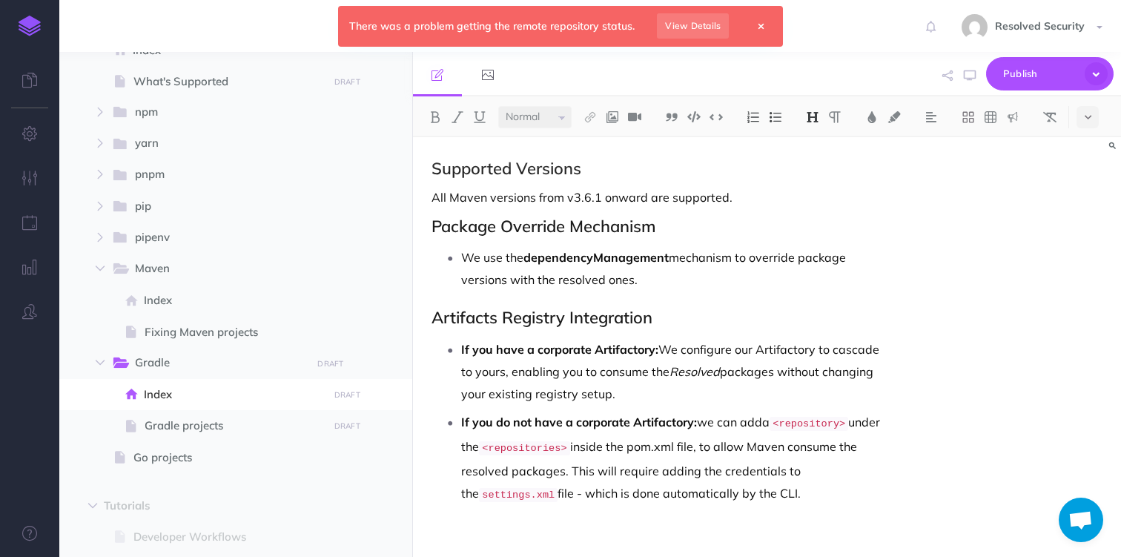
click at [427, 168] on div "Supported Versions All Maven versions from v3.6.1 onward are supported. Package…" at bounding box center [660, 354] width 495 height 435
paste div
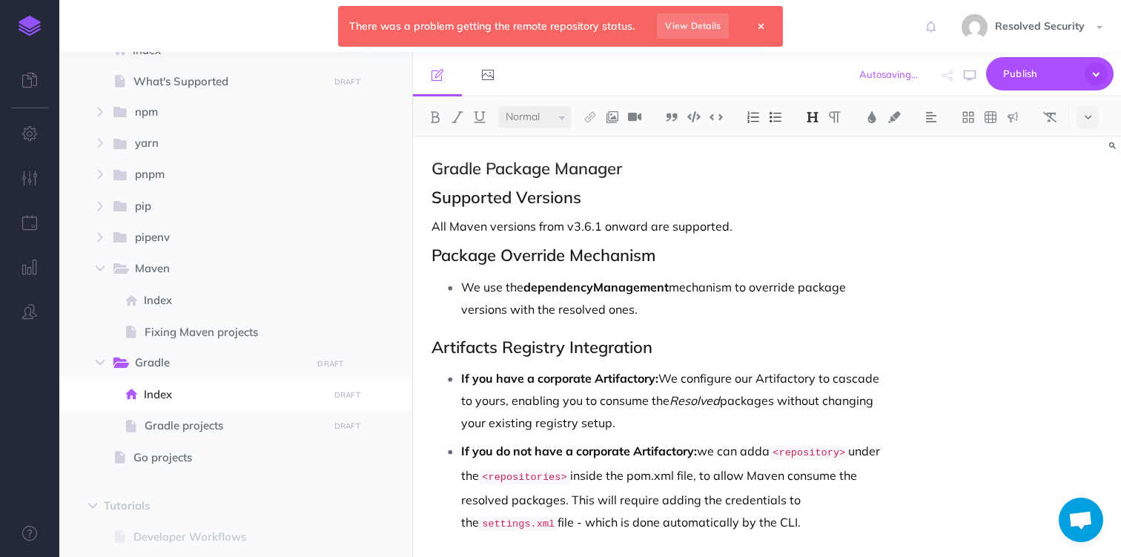
click at [481, 168] on h2 "Gradle Package Manager" at bounding box center [661, 168] width 458 height 18
click at [759, 30] on icon at bounding box center [761, 26] width 5 height 9
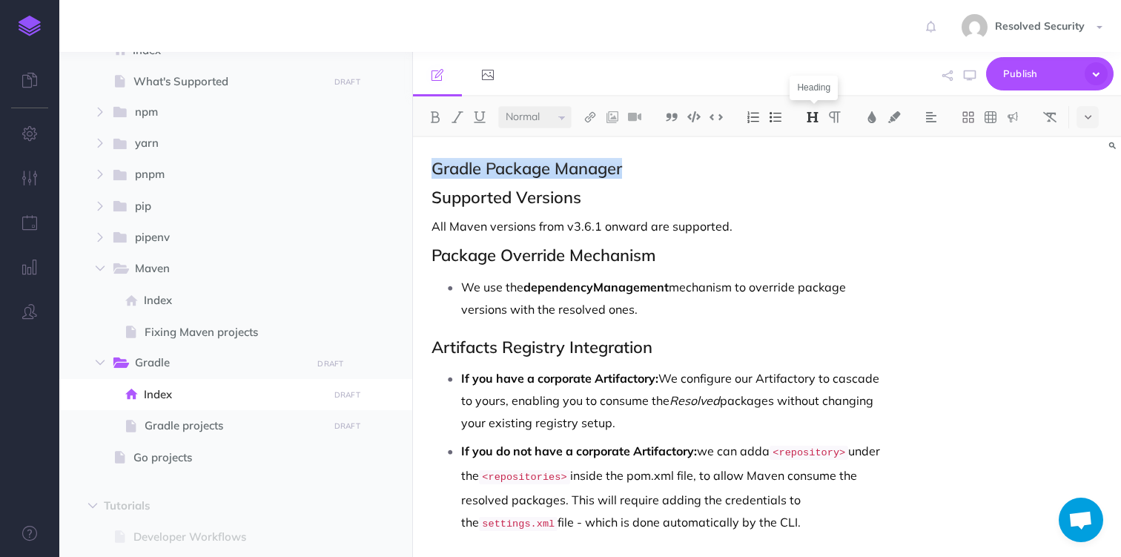
click at [819, 116] on img at bounding box center [812, 117] width 13 height 12
click at [818, 147] on button "H1" at bounding box center [813, 143] width 22 height 22
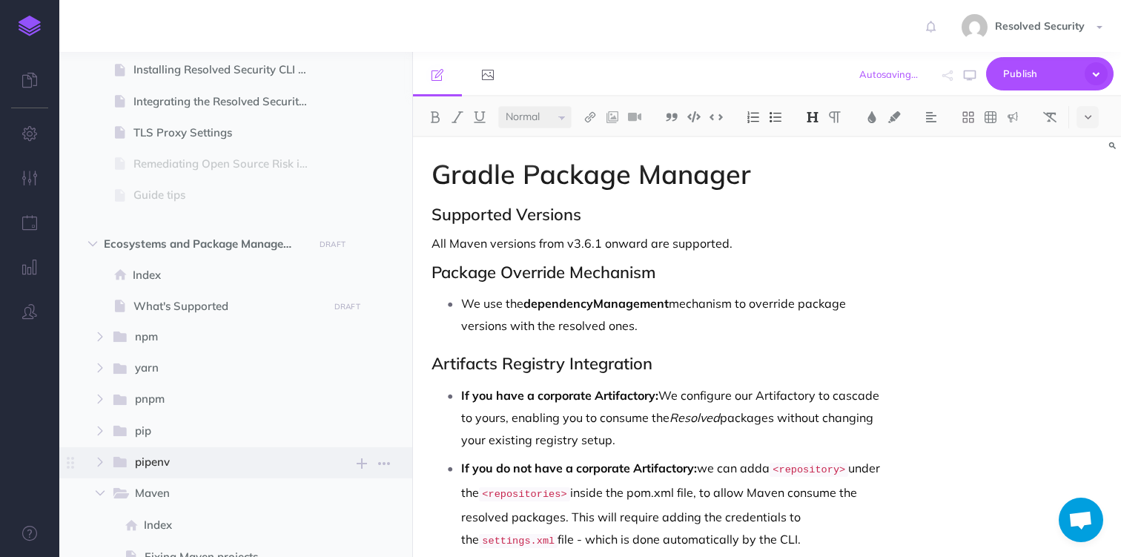
scroll to position [240, 0]
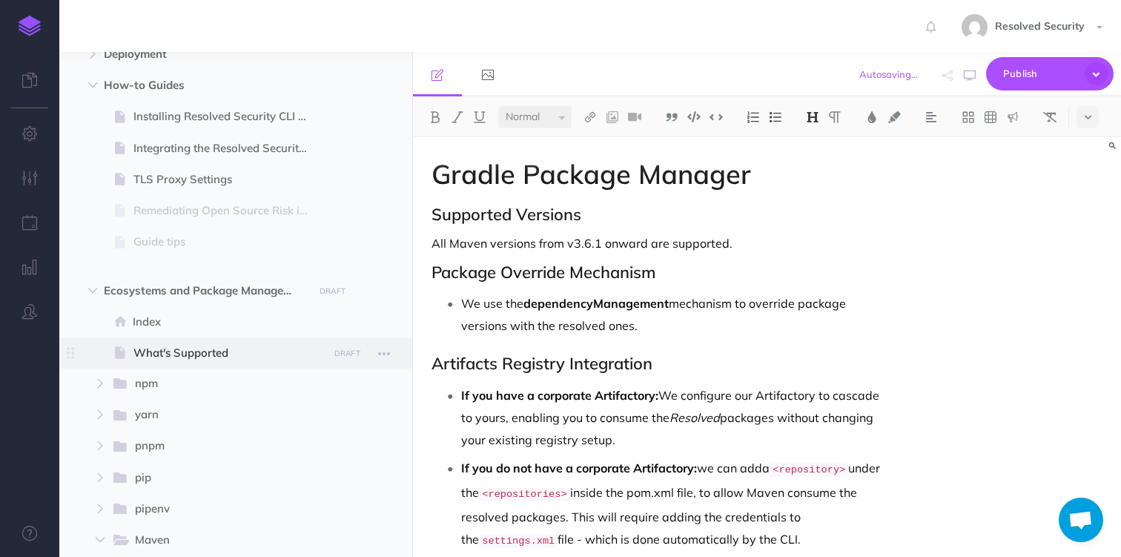
click at [185, 363] on span at bounding box center [235, 352] width 353 height 31
select select "null"
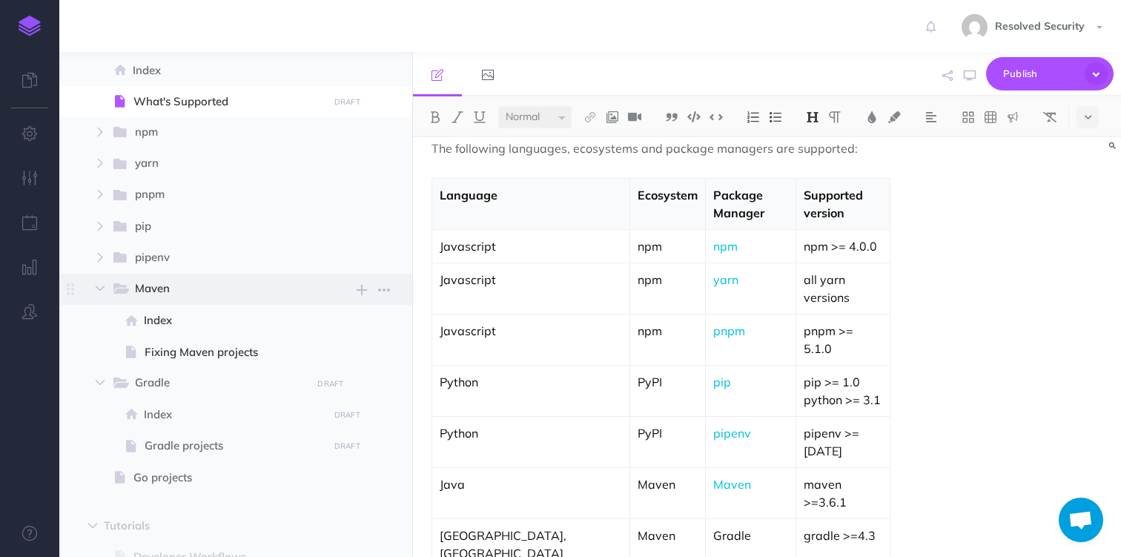
scroll to position [536, 0]
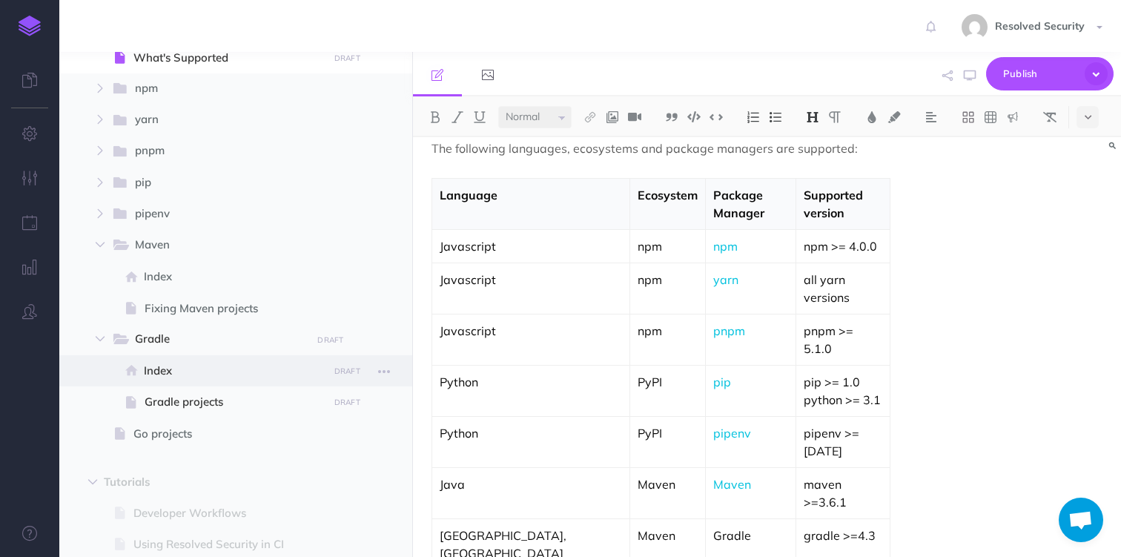
click at [174, 372] on span "Index" at bounding box center [233, 371] width 179 height 18
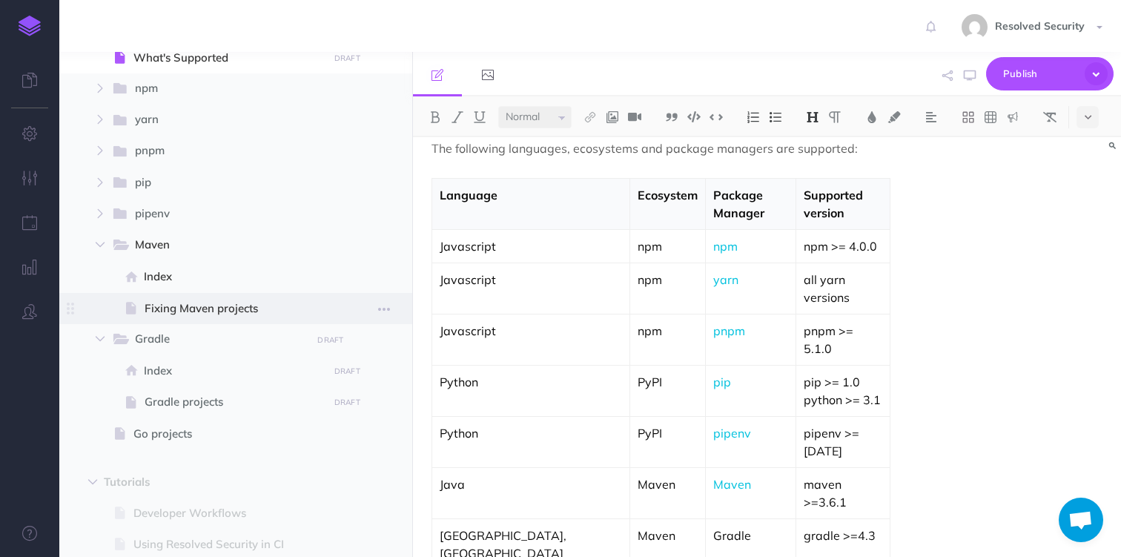
select select "null"
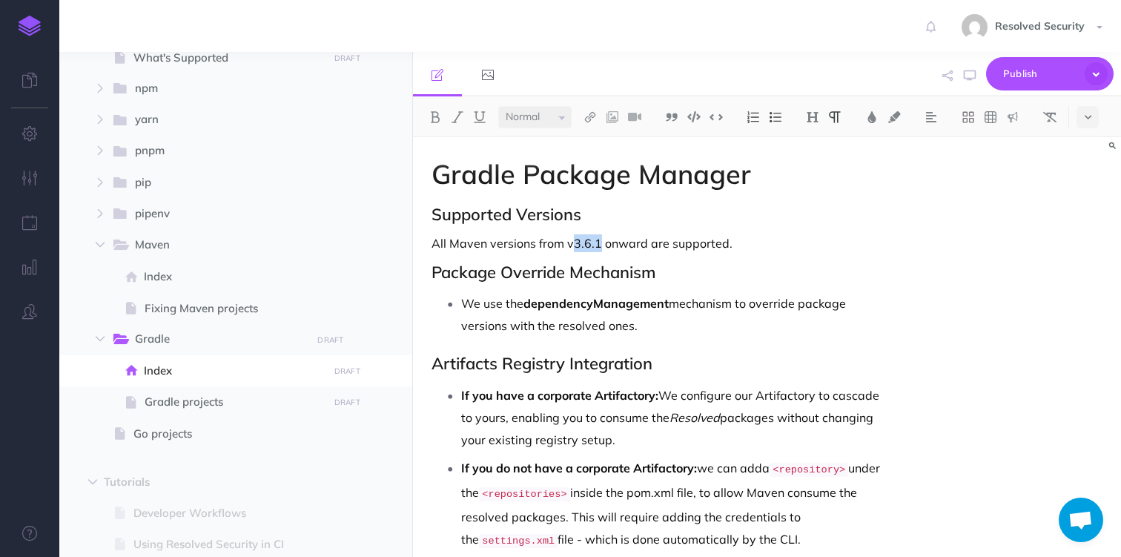
drag, startPoint x: 574, startPoint y: 242, endPoint x: 600, endPoint y: 241, distance: 26.0
click at [600, 241] on p "All Maven versions from v3.6.1 onward are supported." at bounding box center [661, 243] width 458 height 18
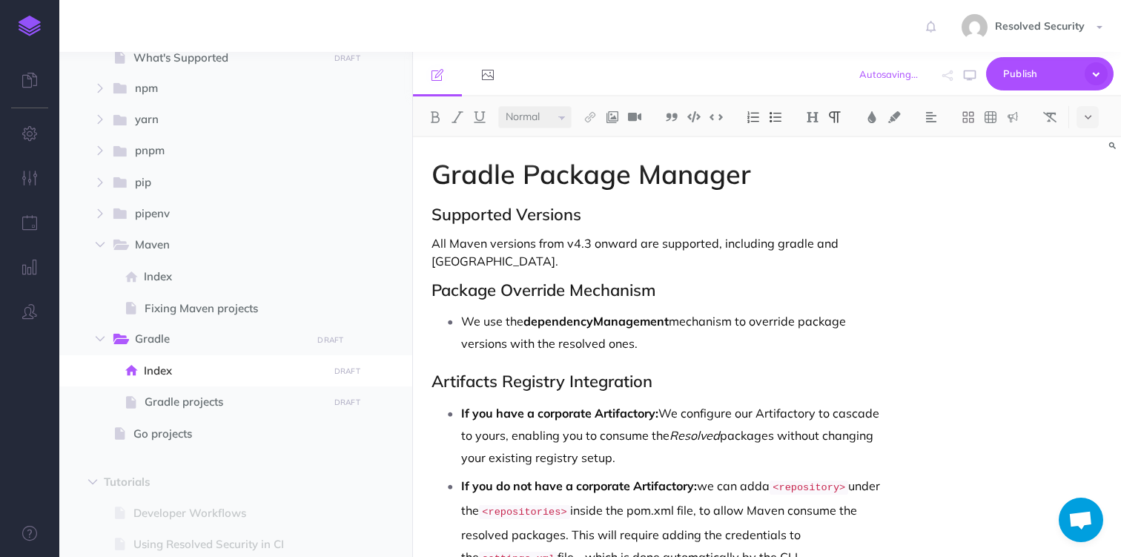
click at [485, 320] on p "We use the dependencyManagement mechanism to override package versions with the…" at bounding box center [675, 332] width 429 height 45
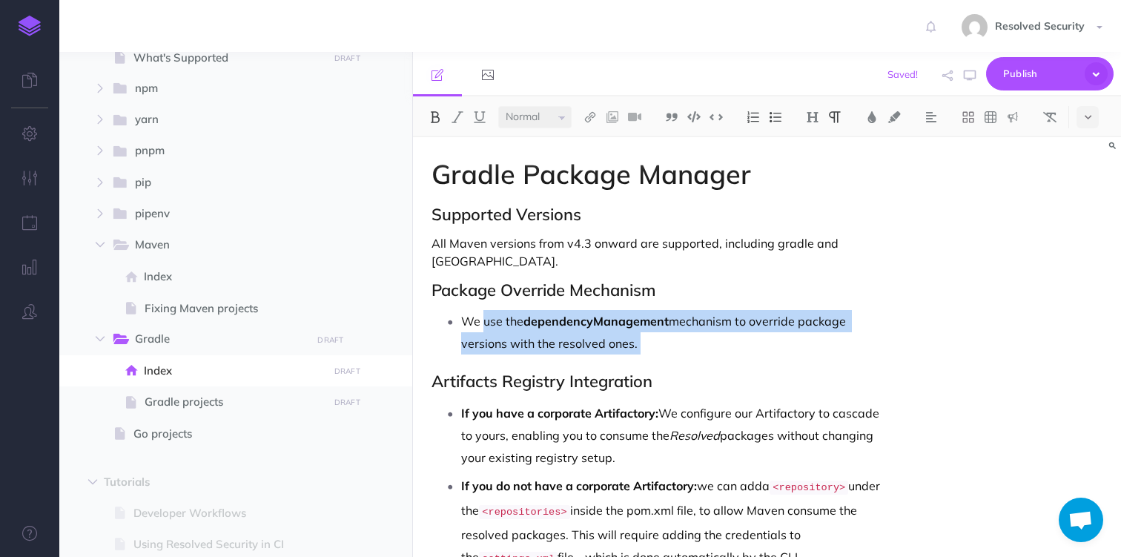
drag, startPoint x: 485, startPoint y: 320, endPoint x: 645, endPoint y: 337, distance: 161.2
click at [645, 337] on p "We use the dependencyManagement mechanism to override package versions with the…" at bounding box center [675, 332] width 429 height 45
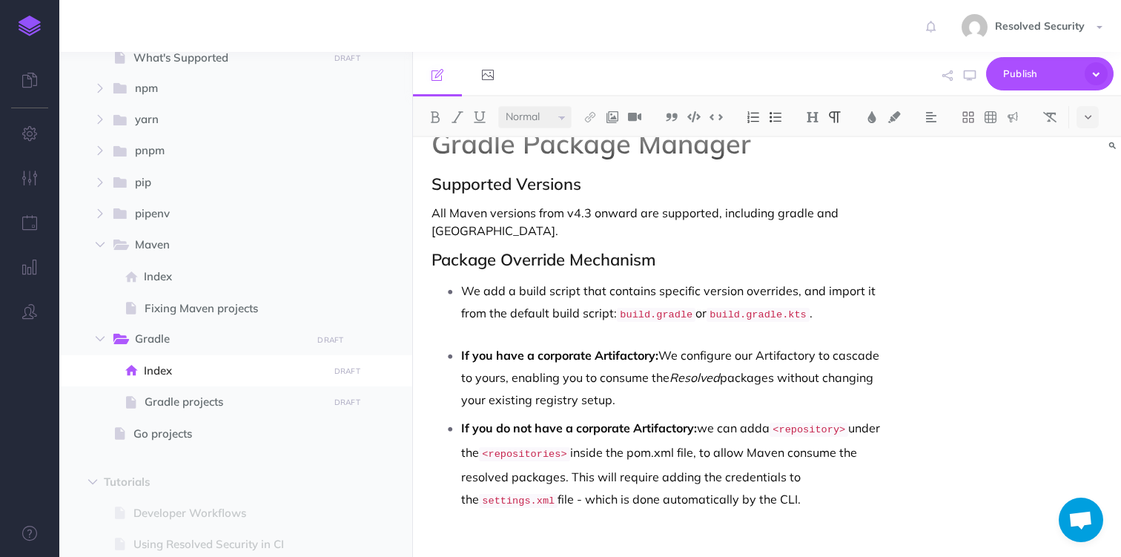
scroll to position [47, 0]
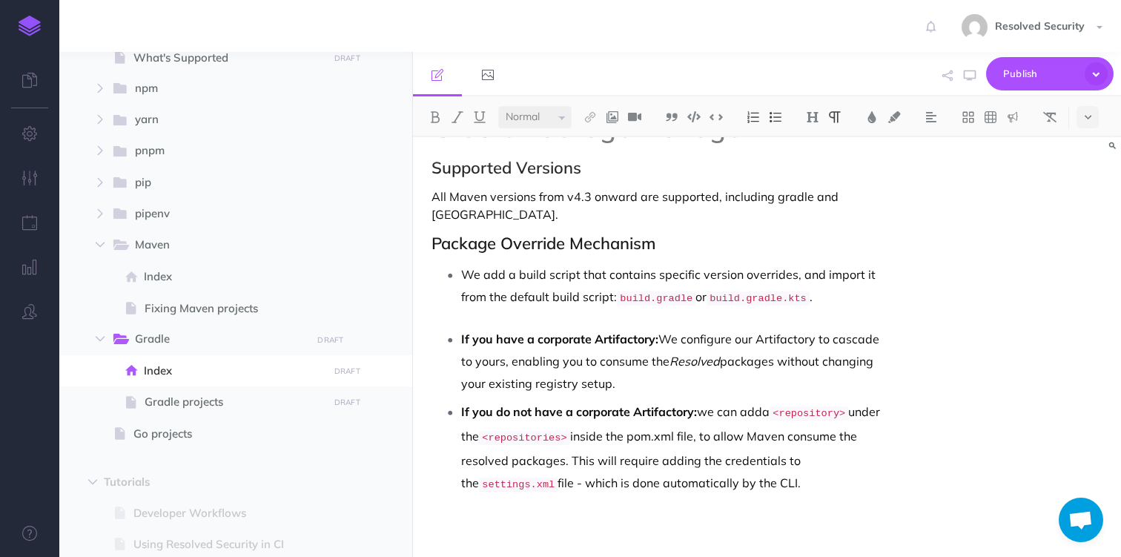
click at [765, 410] on p "If you do not have a corporate Artifactory: we can adda <repository> under the …" at bounding box center [675, 449] width 429 height 96
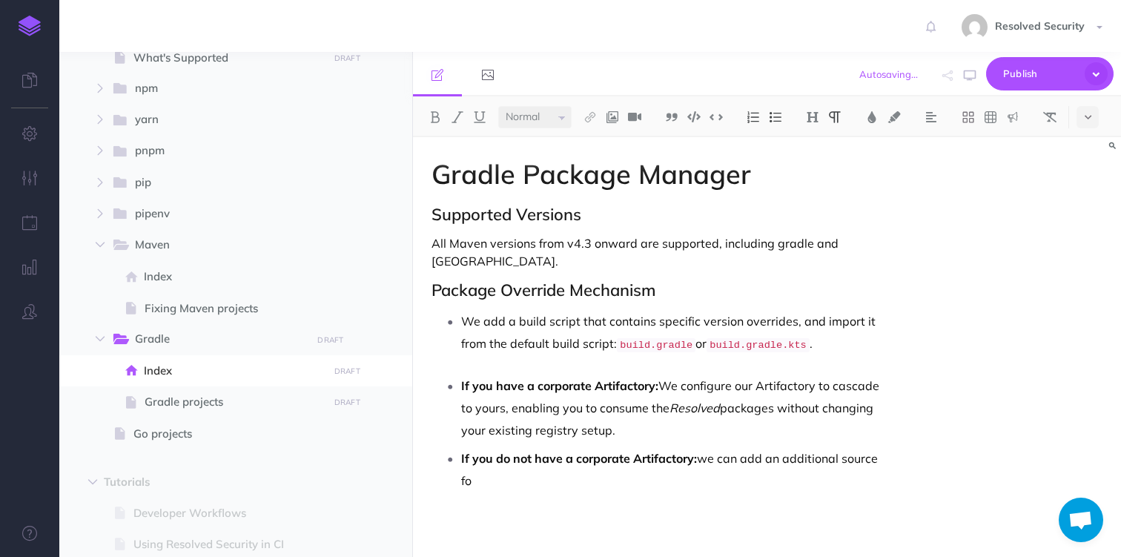
click at [768, 461] on p "If you do not have a corporate Artifactory: we can add an additional source fo" at bounding box center [675, 469] width 429 height 45
click at [589, 481] on p "If you do not have a corporate Artifactory: we can add our artifacts registry a…" at bounding box center [675, 470] width 429 height 47
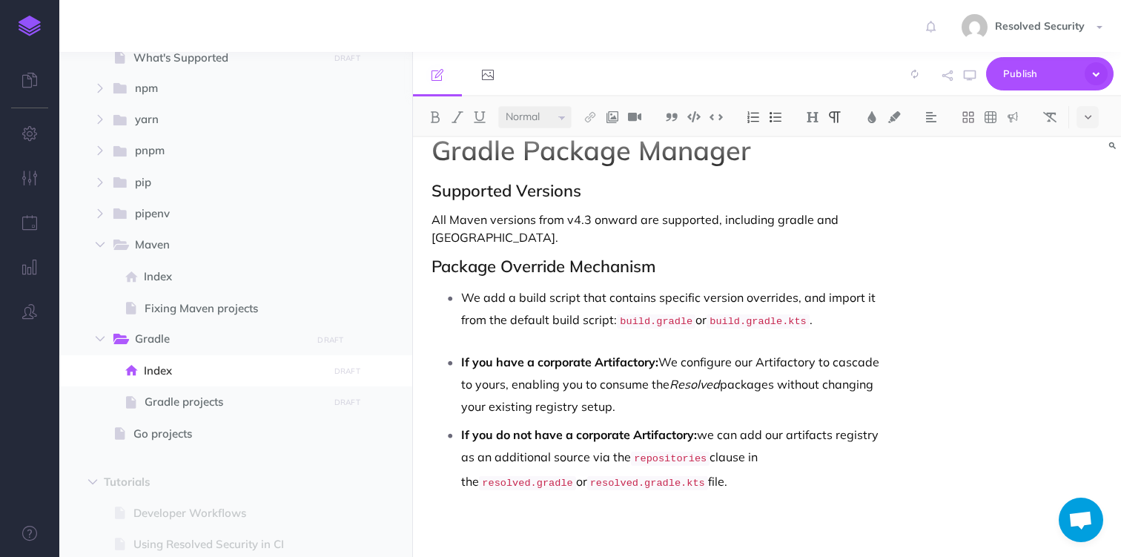
click at [591, 345] on div "Gradle Package Manager Supported Versions All Maven versions from v4.3 onward a…" at bounding box center [660, 336] width 495 height 447
click at [158, 271] on span "Index" at bounding box center [233, 277] width 179 height 18
select select "null"
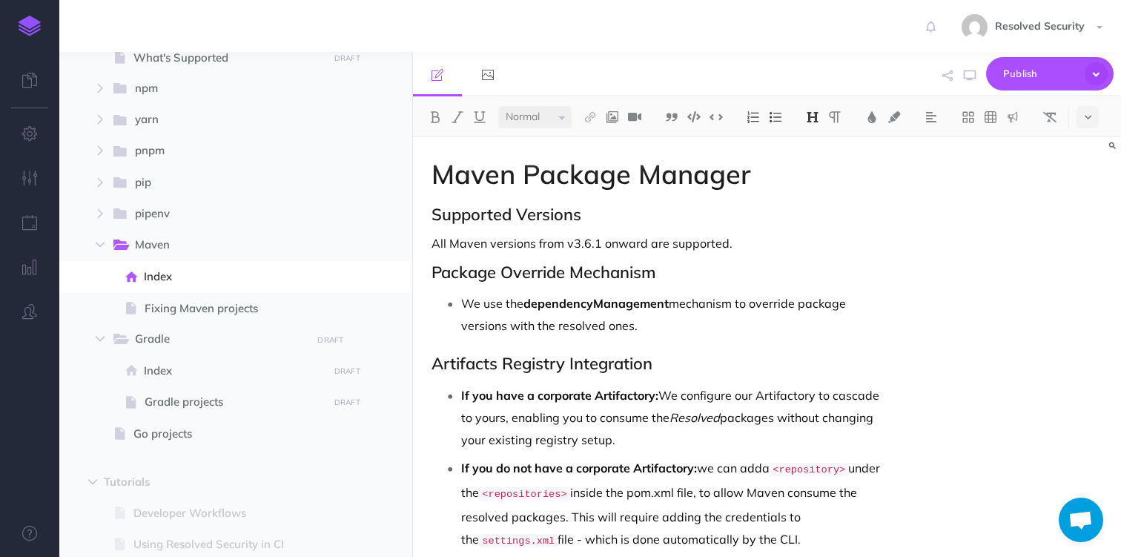
click at [448, 367] on h2 "Artifacts Registry Integration" at bounding box center [661, 364] width 458 height 18
copy h2 "Artifacts Registry Integration"
click at [162, 369] on span "Index" at bounding box center [233, 371] width 179 height 18
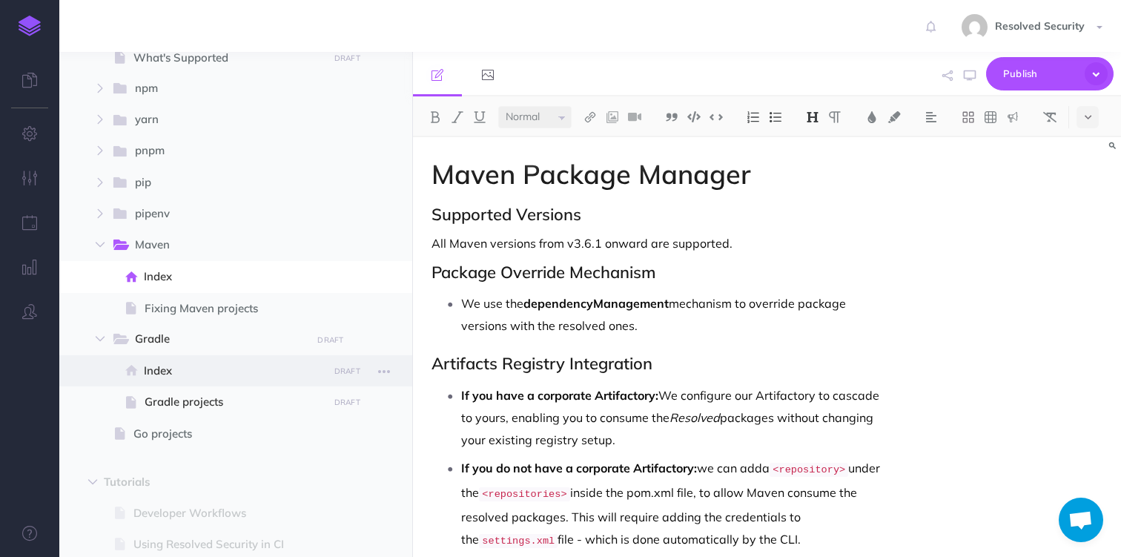
select select "null"
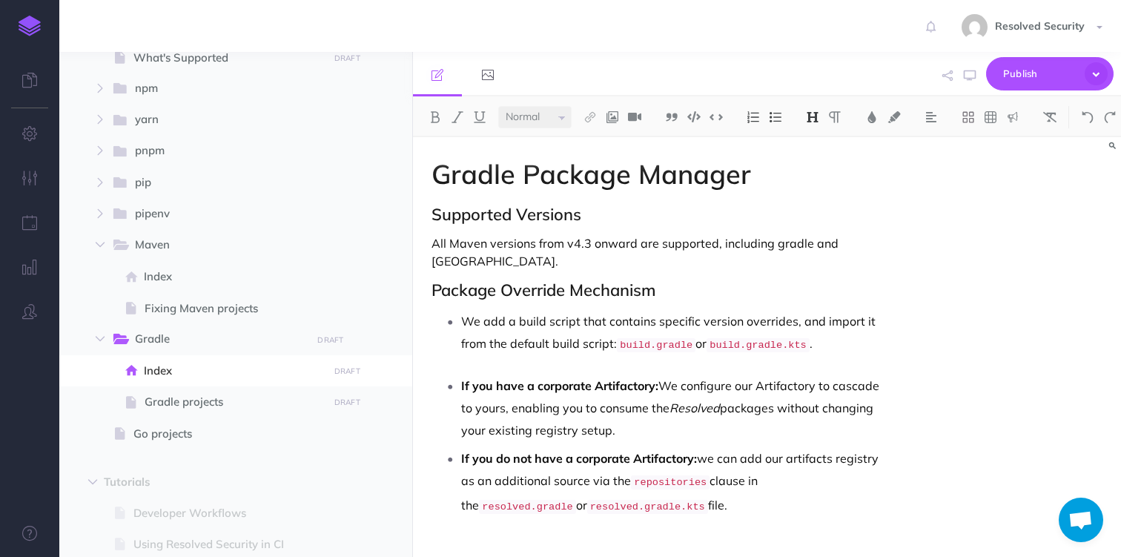
click at [472, 357] on div "Gradle Package Manager Supported Versions All Maven versions from v4.3 onward a…" at bounding box center [660, 360] width 495 height 447
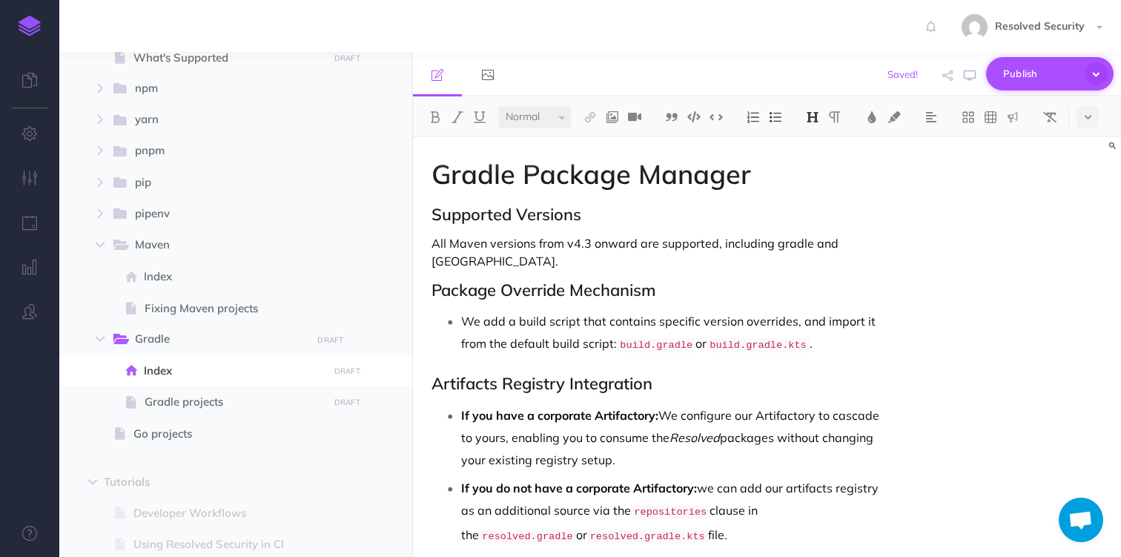
click at [1035, 75] on span "Publish" at bounding box center [1041, 73] width 74 height 23
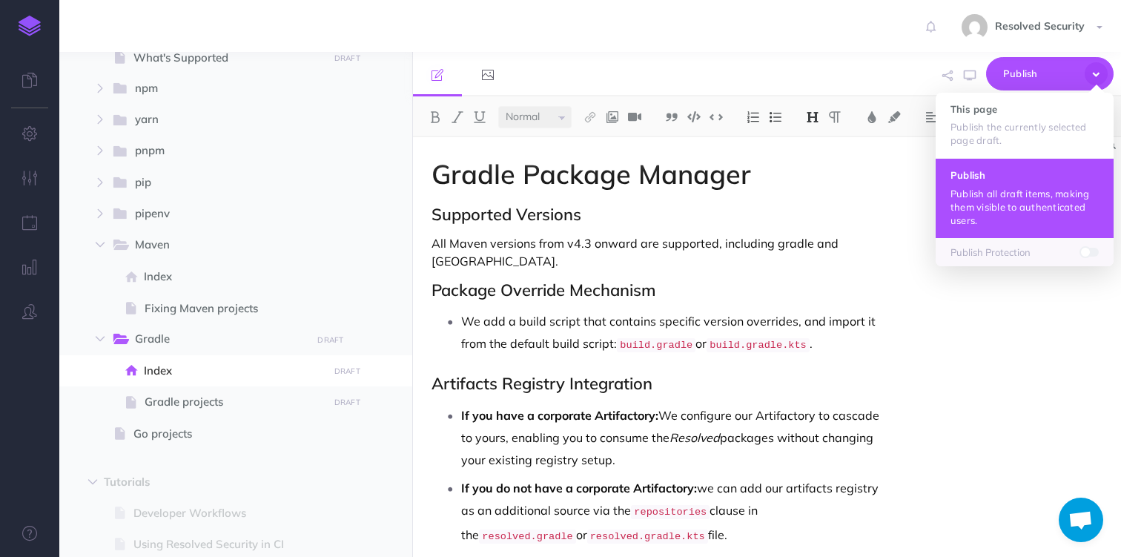
click at [989, 170] on h4 "Publish" at bounding box center [1025, 175] width 148 height 10
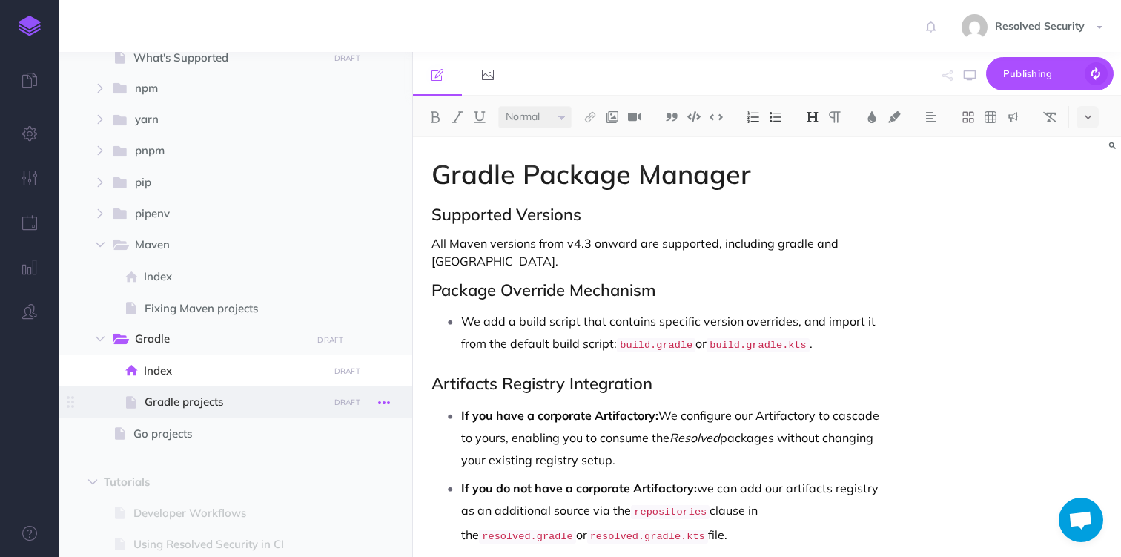
click at [386, 403] on icon "button" at bounding box center [384, 403] width 12 height 18
click at [337, 499] on link "Settings" at bounding box center [341, 502] width 111 height 24
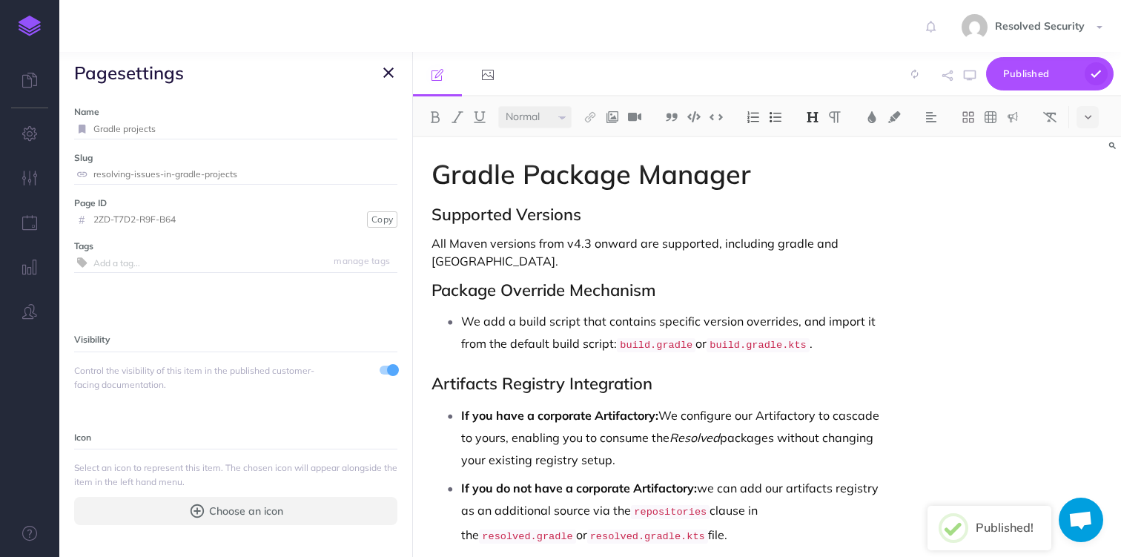
click at [95, 128] on input "Gradle projects" at bounding box center [245, 128] width 304 height 19
type input "Fixing Gradle projects"
click at [375, 127] on small "Save" at bounding box center [379, 128] width 19 height 11
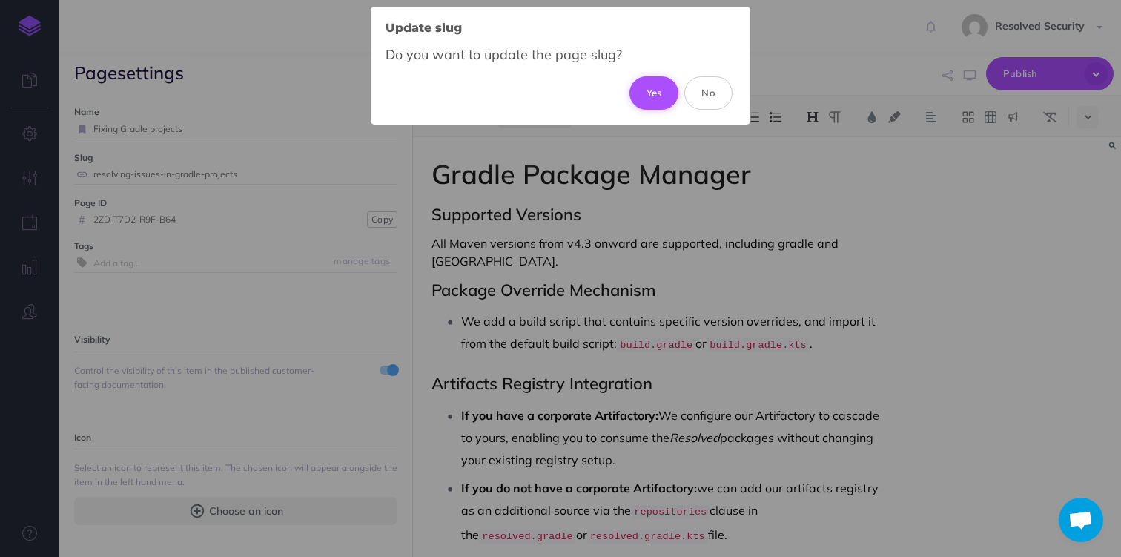
click at [659, 90] on button "Yes" at bounding box center [655, 92] width 50 height 33
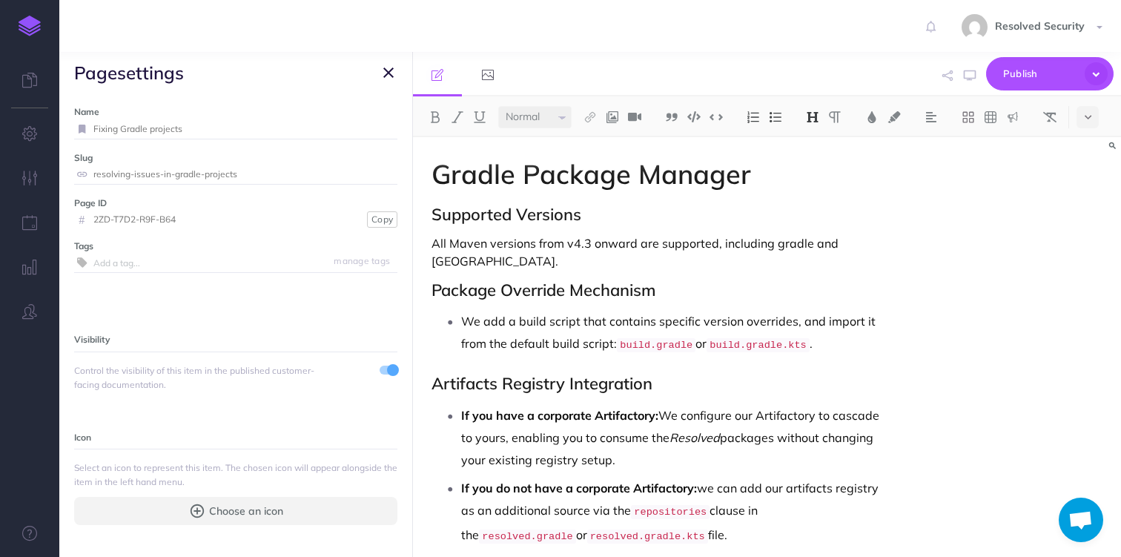
type input "fixing-gradle-projects"
click at [386, 73] on icon "button" at bounding box center [388, 73] width 10 height 18
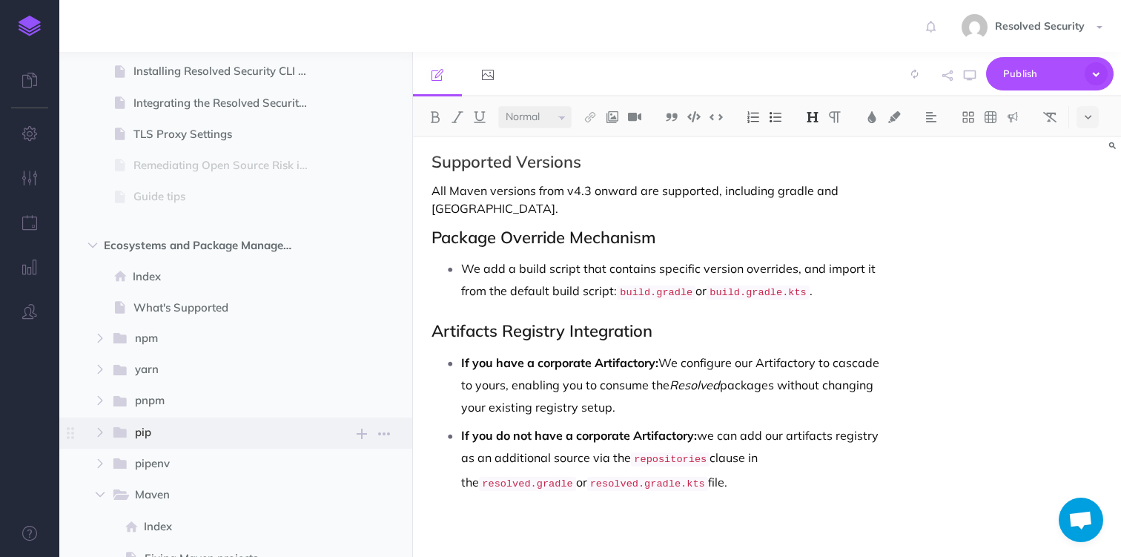
scroll to position [307, 0]
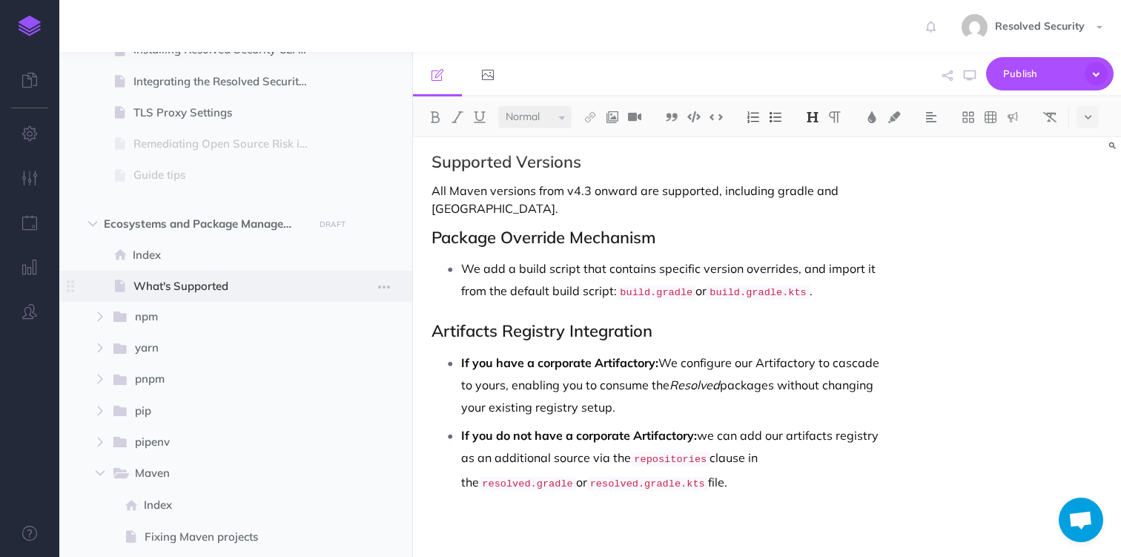
click at [208, 286] on span "What's Supported" at bounding box center [229, 286] width 190 height 18
select select "null"
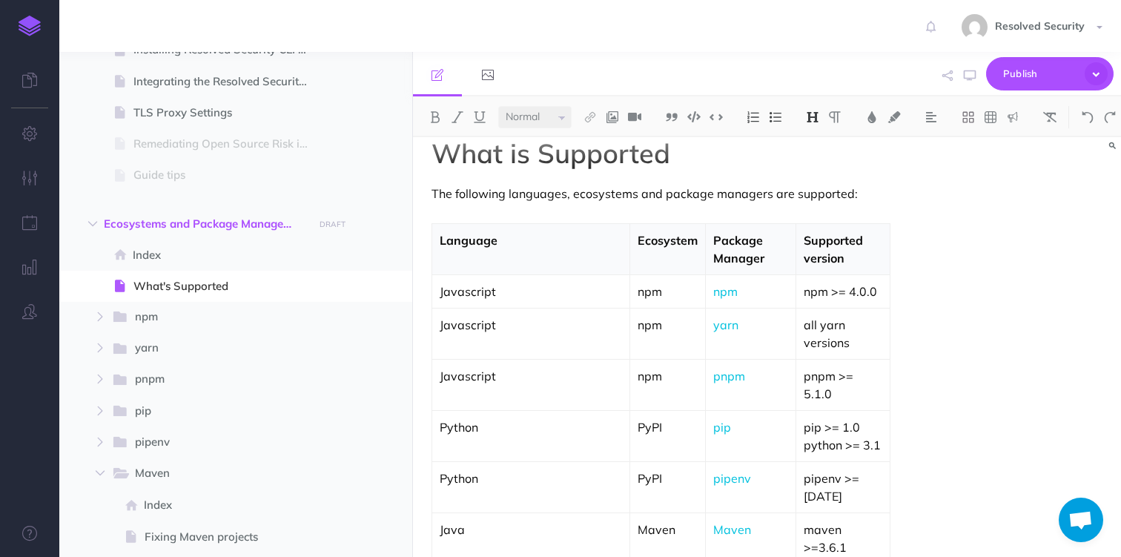
scroll to position [66, 0]
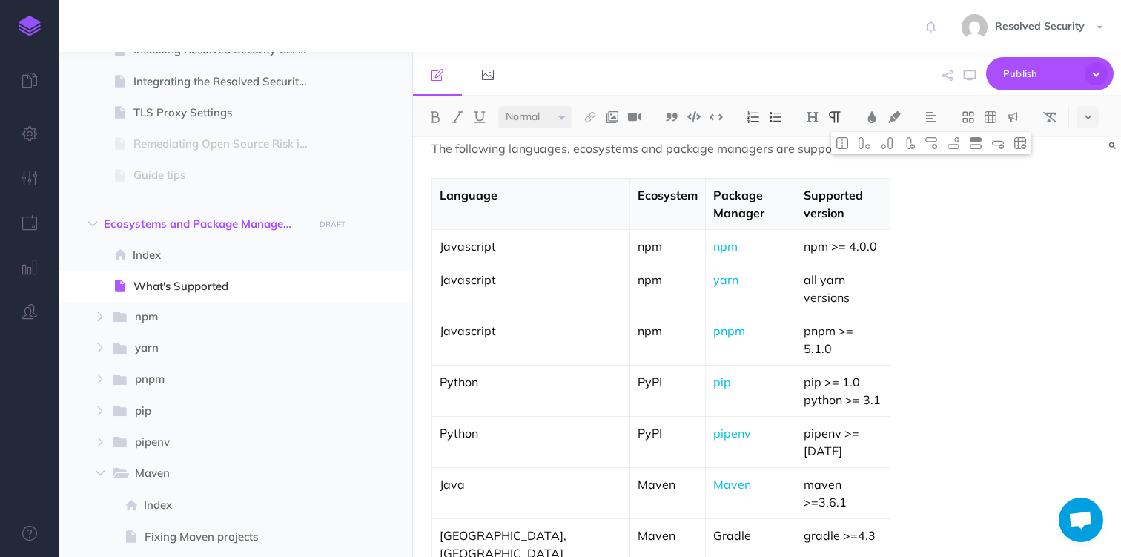
click at [714, 527] on p "Gradle" at bounding box center [751, 536] width 74 height 18
click at [593, 113] on img at bounding box center [590, 117] width 13 height 12
click at [593, 165] on icon at bounding box center [590, 165] width 12 height 10
select select
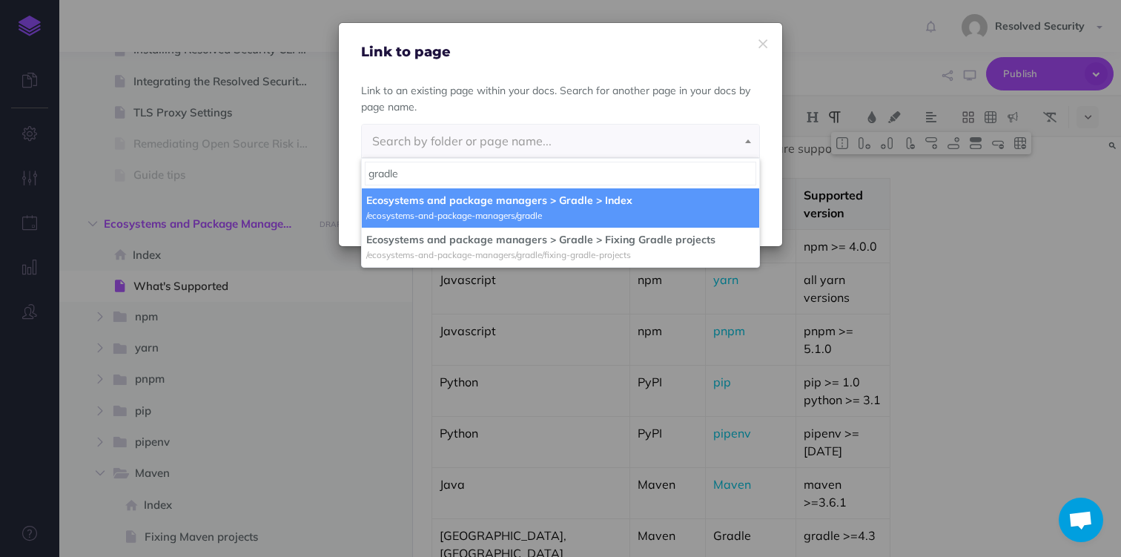
type input "gradle"
select select "L8Z-0I0P-MZF-2YI"
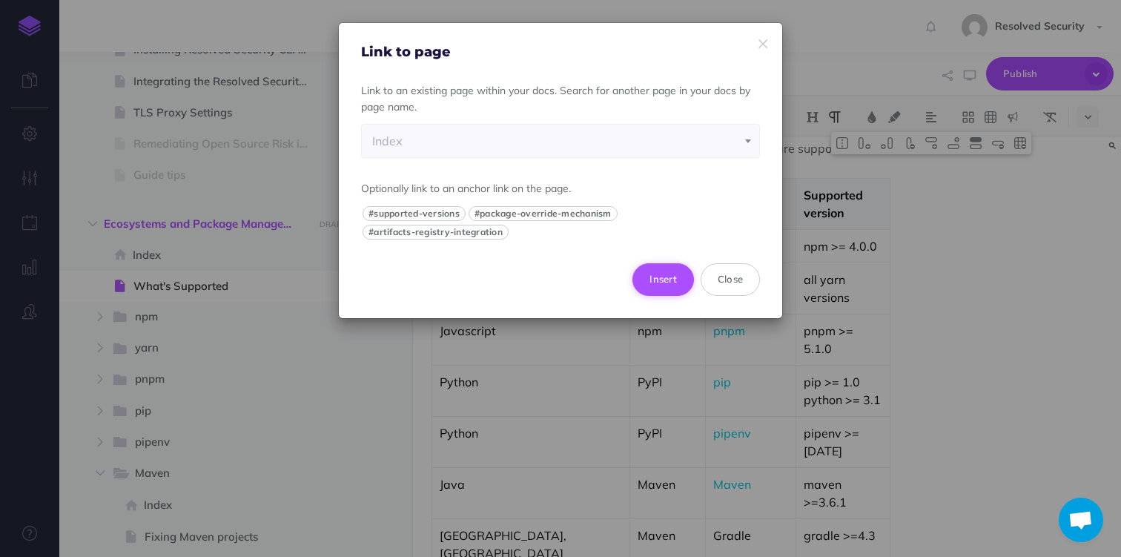
click at [662, 280] on button "Insert" at bounding box center [664, 279] width 62 height 33
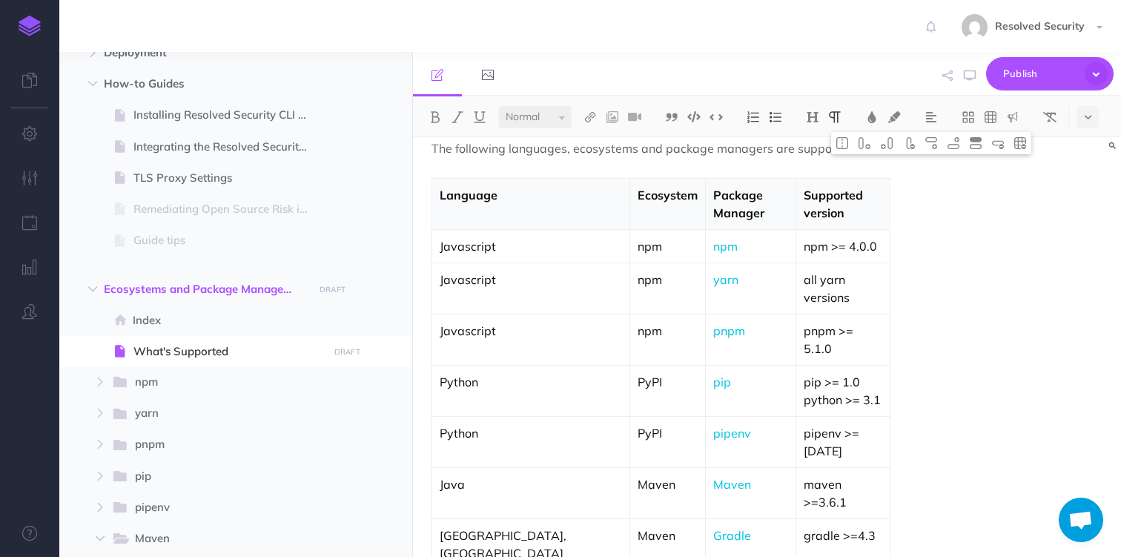
scroll to position [253, 0]
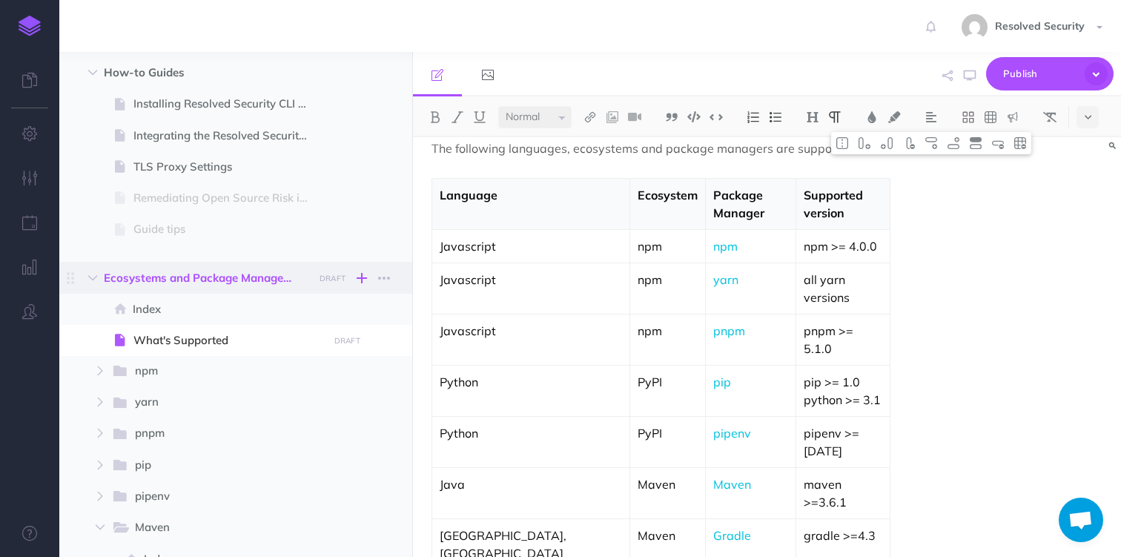
click at [366, 279] on icon "button" at bounding box center [362, 278] width 10 height 18
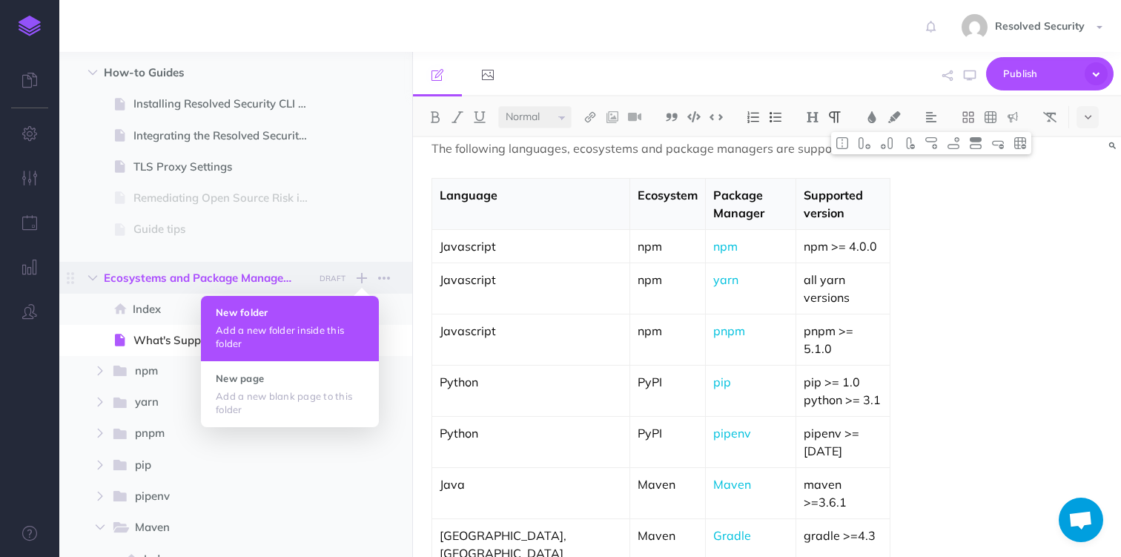
click at [309, 328] on p "Add a new folder inside this folder" at bounding box center [290, 336] width 148 height 27
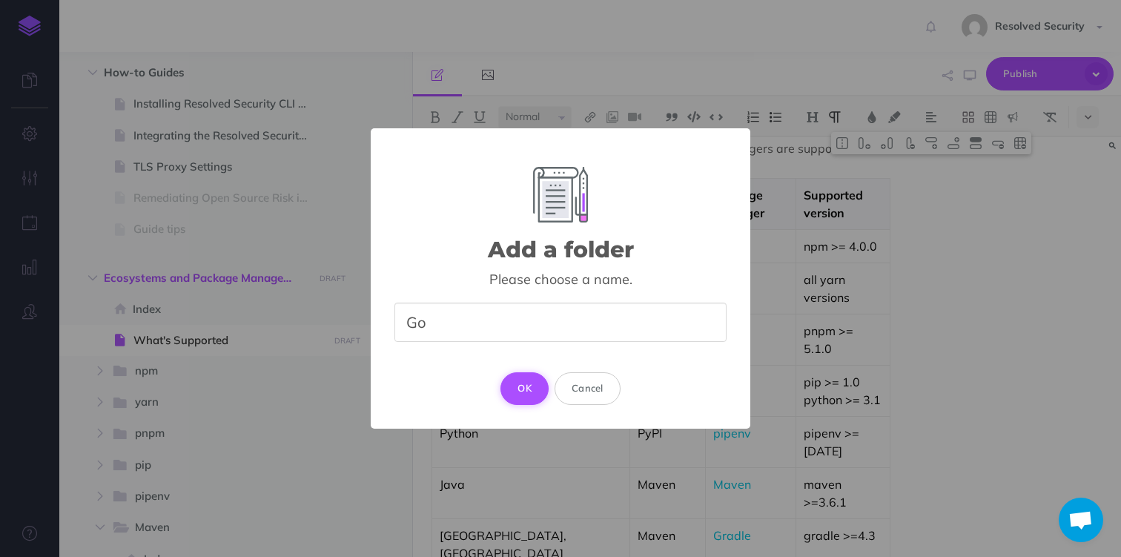
type input "Go"
click at [530, 382] on button "OK" at bounding box center [525, 388] width 48 height 33
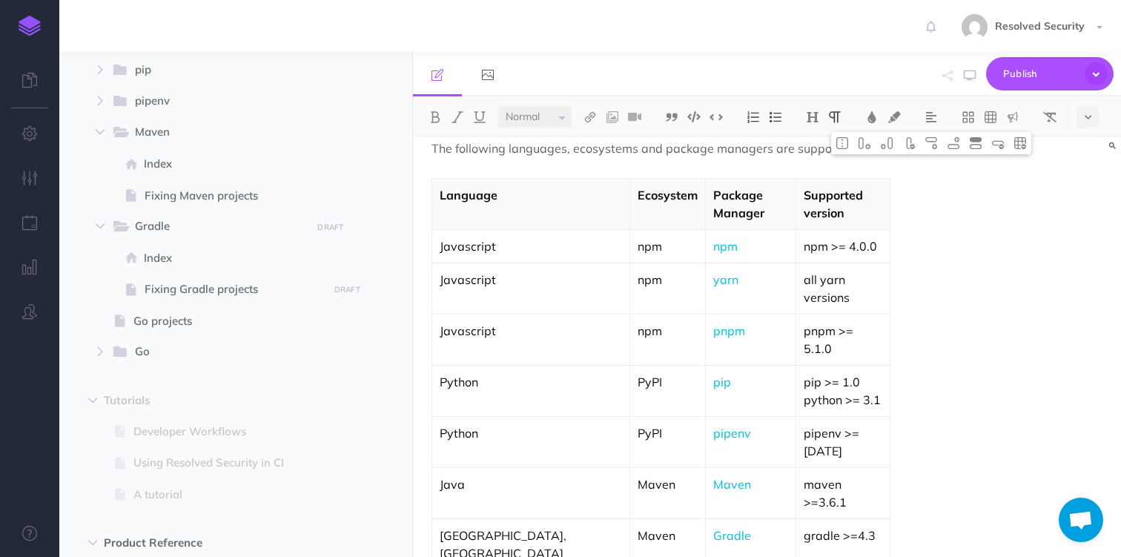
scroll to position [650, 0]
select select "null"
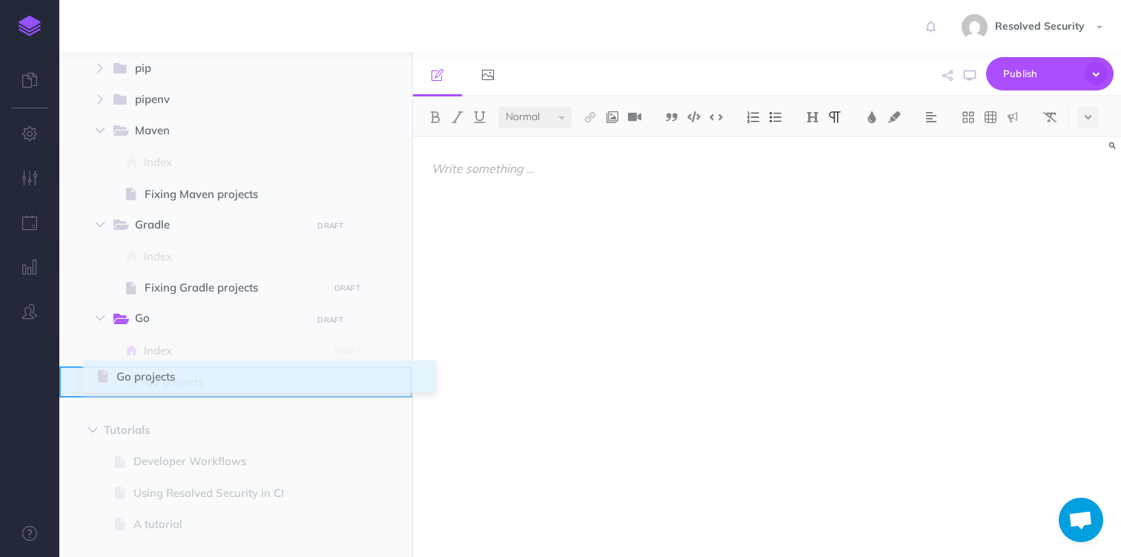
drag, startPoint x: 73, startPoint y: 319, endPoint x: 99, endPoint y: 376, distance: 62.7
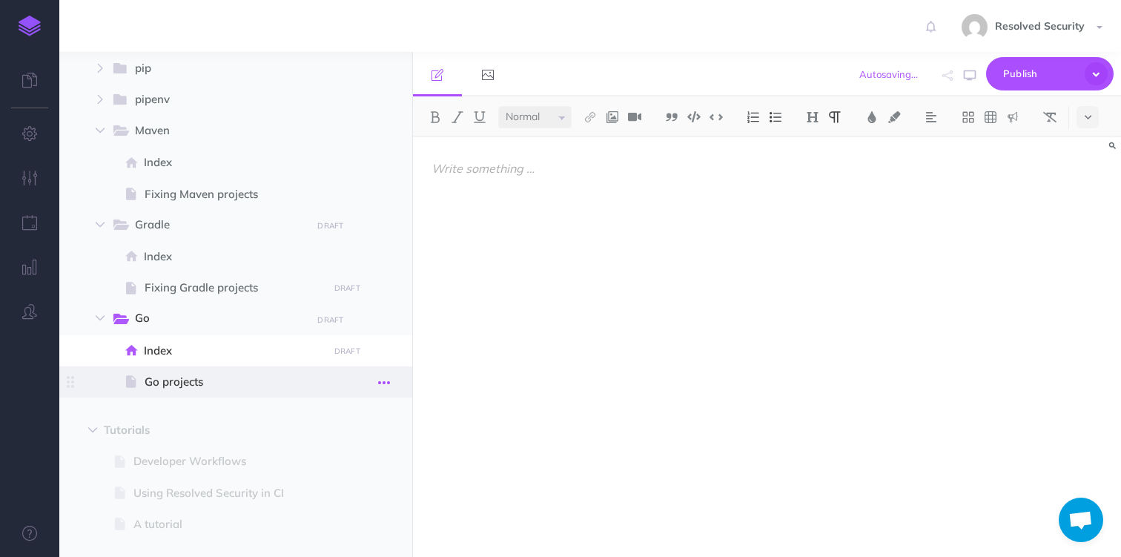
click at [384, 388] on icon "button" at bounding box center [384, 383] width 12 height 18
click at [336, 483] on link "Settings" at bounding box center [341, 482] width 111 height 24
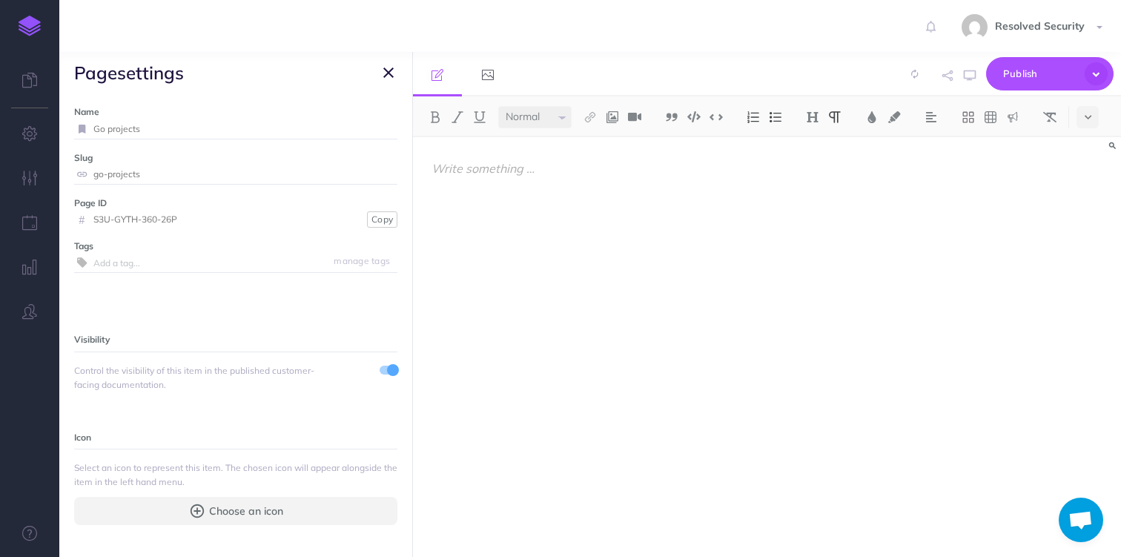
click at [97, 129] on input "Go projects" at bounding box center [245, 128] width 304 height 19
type input "Fixing Go projects"
click at [380, 129] on small "Save" at bounding box center [379, 128] width 19 height 11
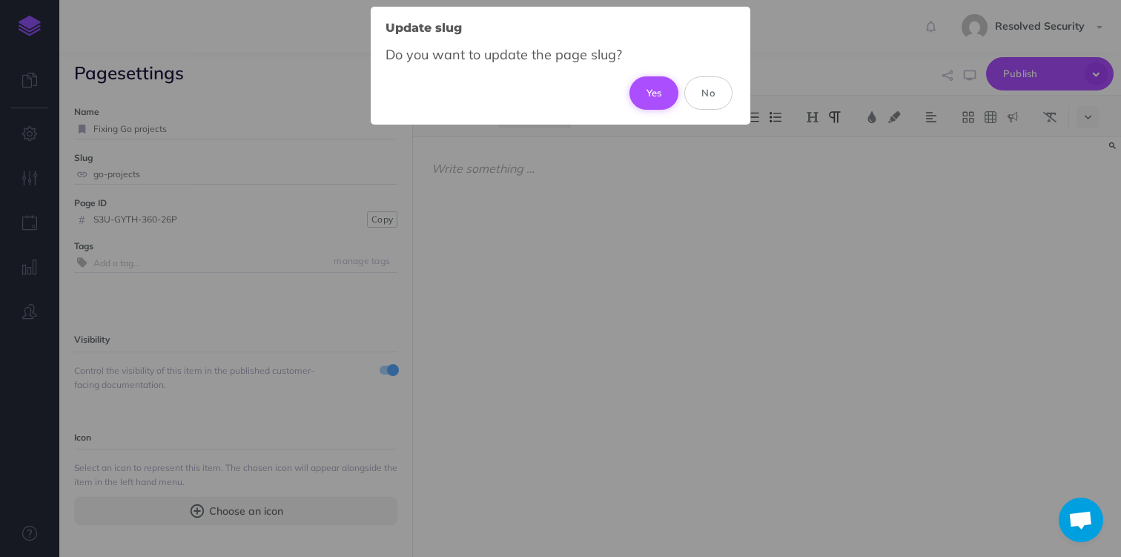
click at [660, 99] on button "Yes" at bounding box center [655, 92] width 50 height 33
type input "fixing-go-projects"
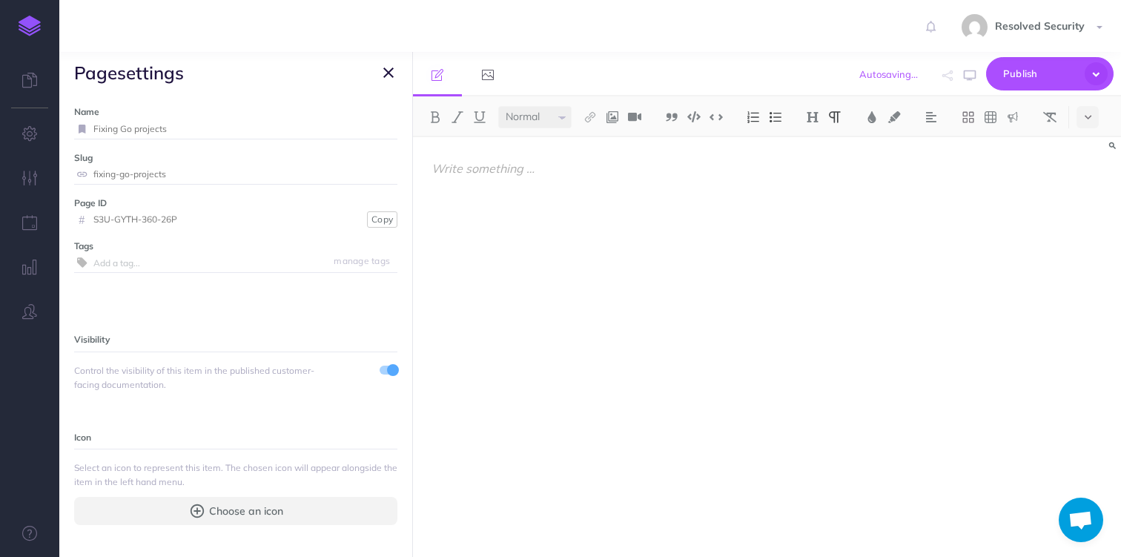
click at [387, 73] on icon "button" at bounding box center [388, 73] width 10 height 18
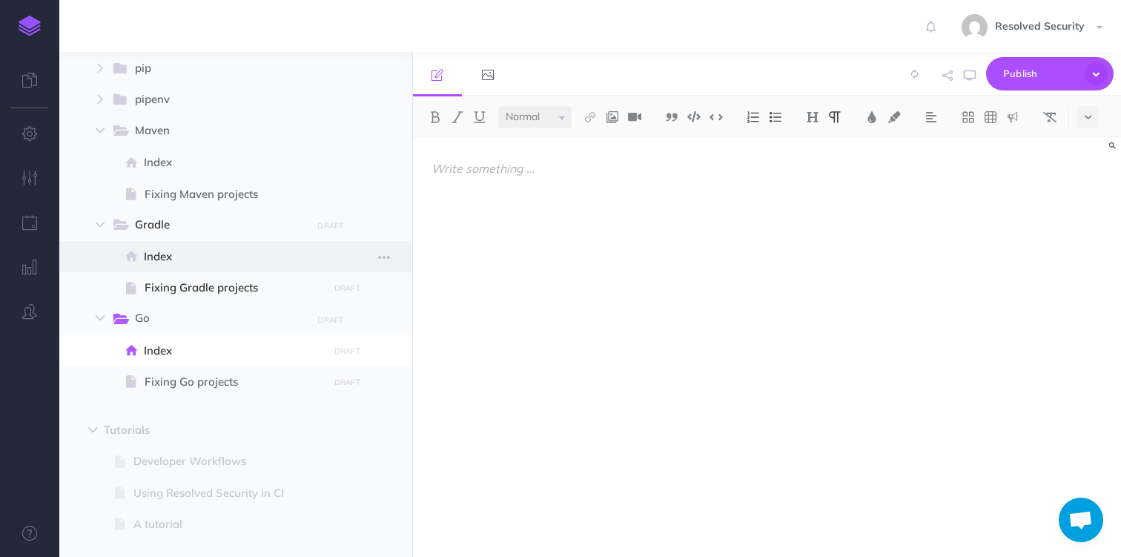
click at [191, 255] on span "Index" at bounding box center [233, 257] width 179 height 18
select select "null"
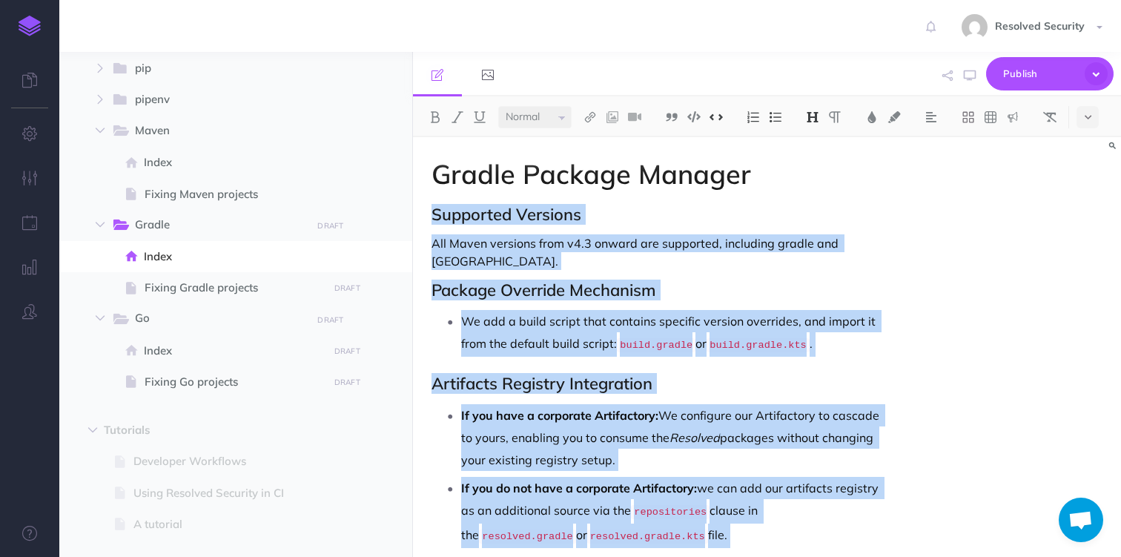
scroll to position [53, 0]
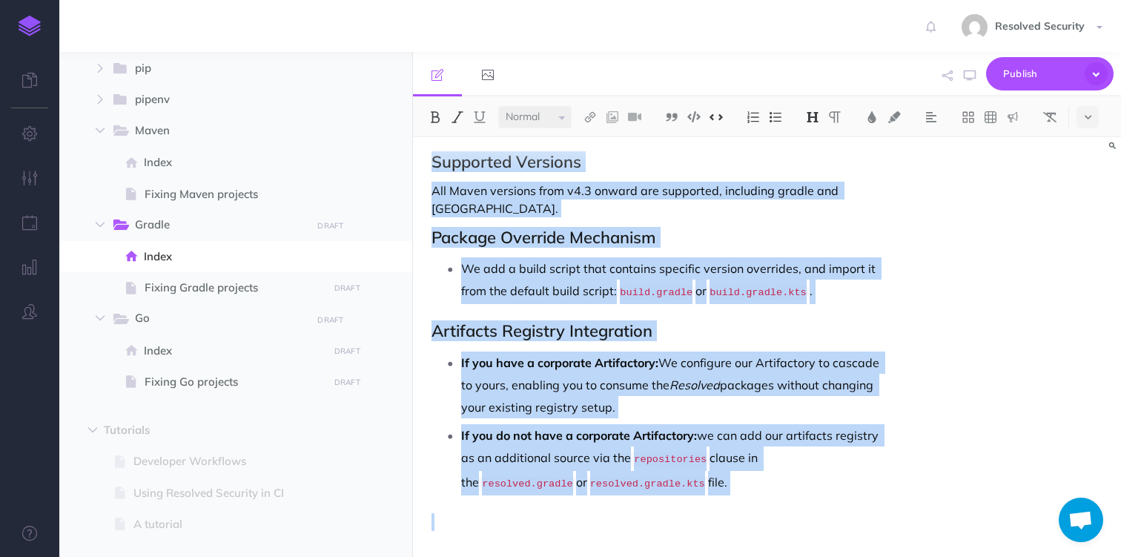
drag, startPoint x: 432, startPoint y: 207, endPoint x: 841, endPoint y: 570, distance: 547.5
click at [841, 556] on html "Toggle Navigation Resolved Security Settings Account Settings Teams Create Team…" at bounding box center [560, 278] width 1121 height 557
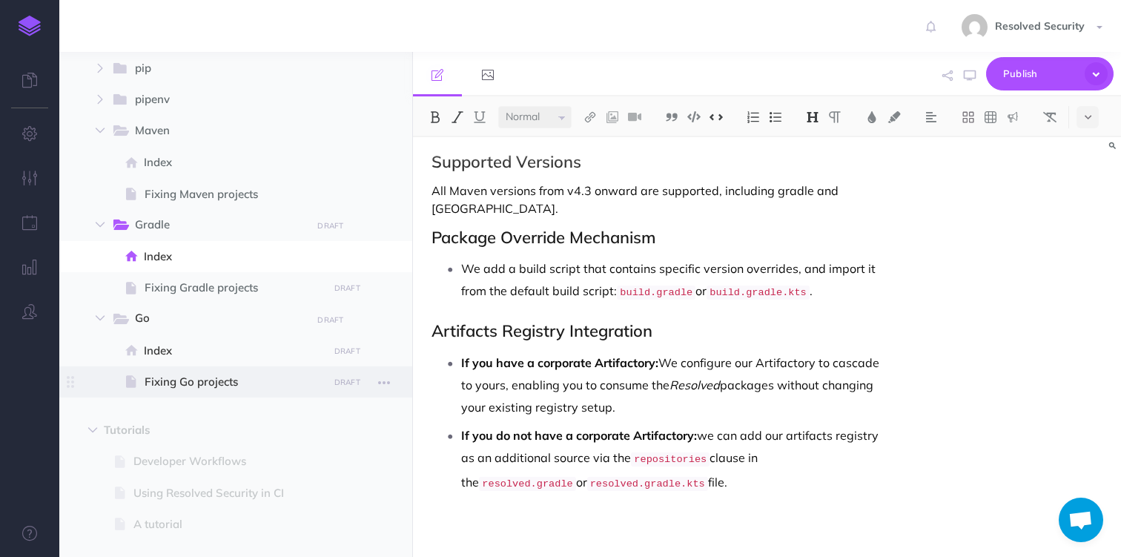
click at [206, 375] on span "Fixing Go projects" at bounding box center [234, 382] width 179 height 18
select select "null"
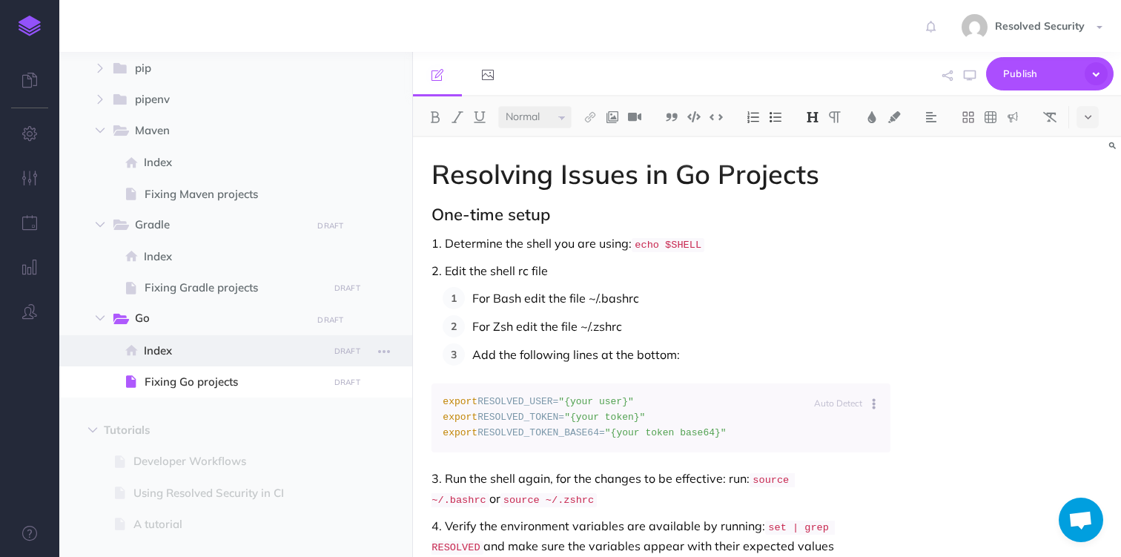
click at [171, 350] on span "Index" at bounding box center [233, 351] width 179 height 18
select select "null"
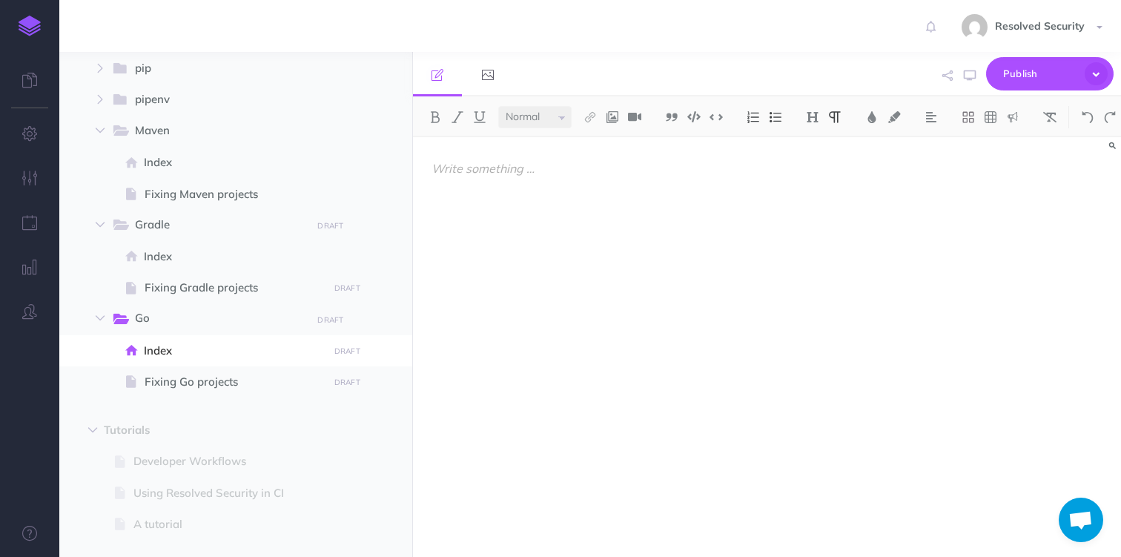
click at [445, 210] on div at bounding box center [660, 339] width 495 height 405
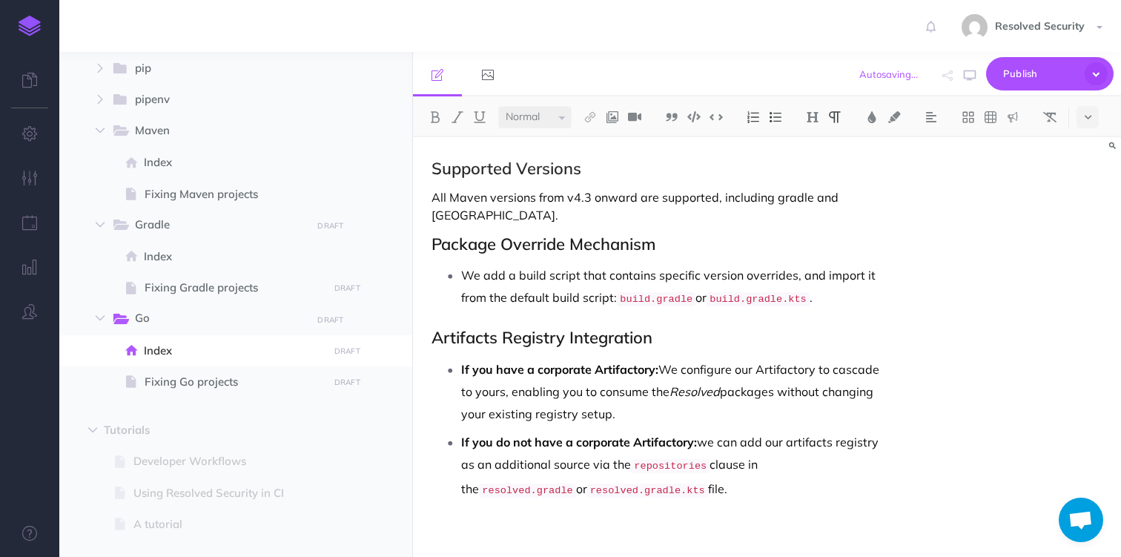
click at [470, 198] on p "All Maven versions from v4.3 onward are supported, including gradle and [GEOGRA…" at bounding box center [661, 206] width 458 height 36
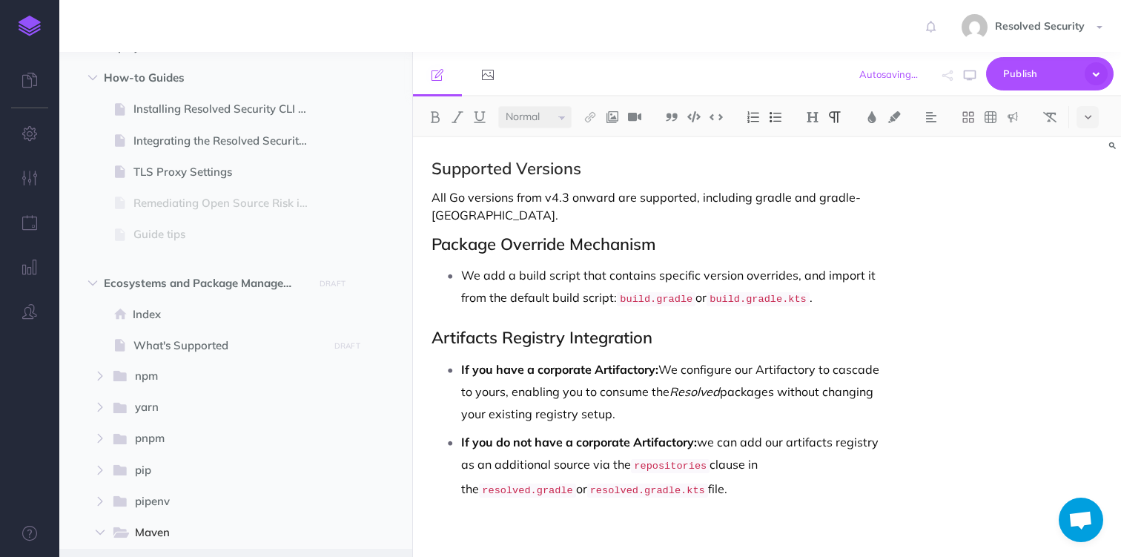
scroll to position [272, 0]
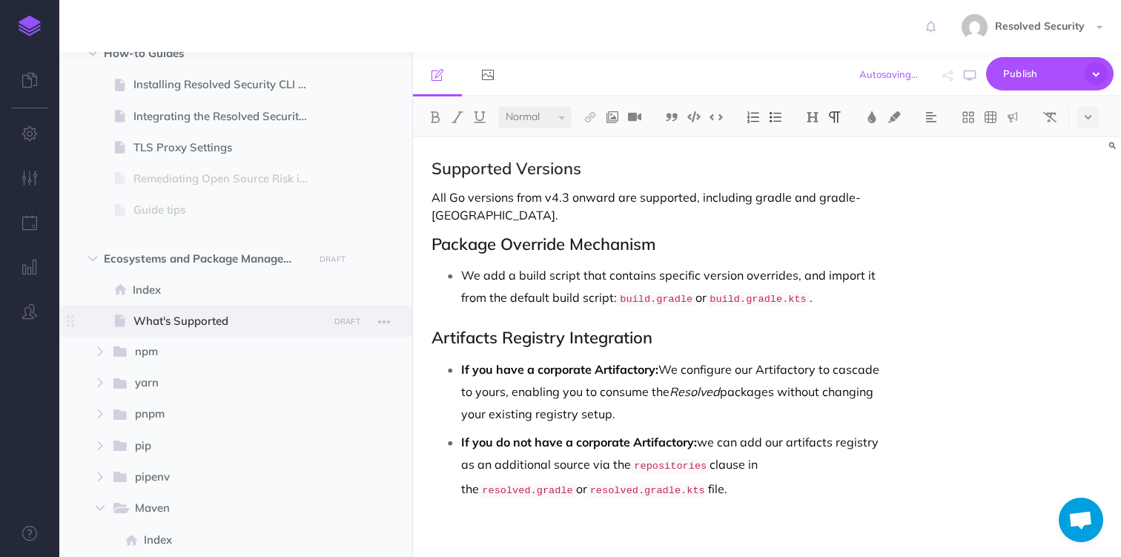
click at [203, 322] on span "What's Supported" at bounding box center [229, 321] width 190 height 18
click at [233, 317] on span "What's Supported" at bounding box center [229, 321] width 190 height 18
select select "null"
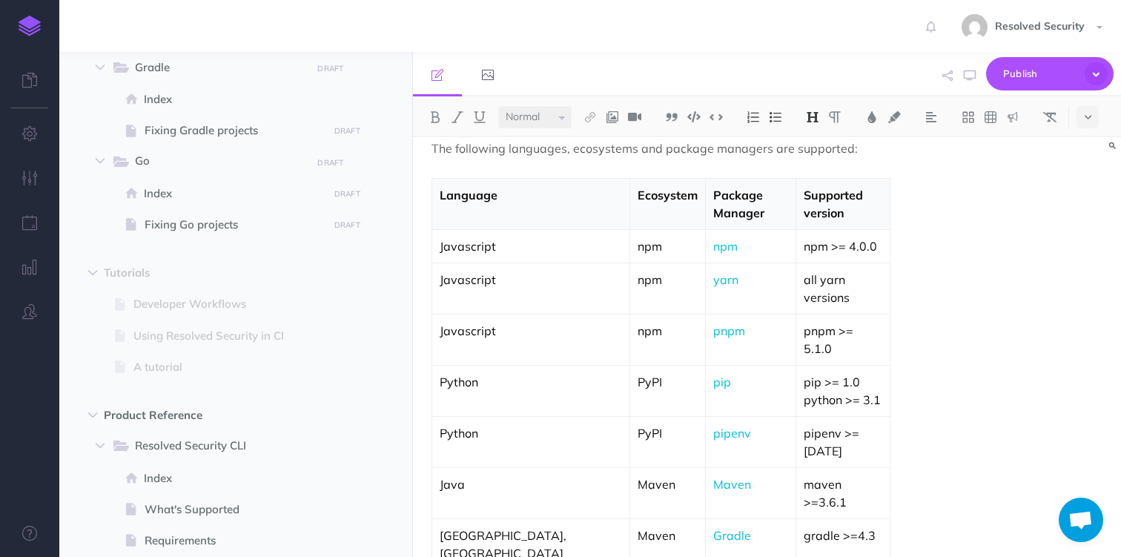
scroll to position [794, 0]
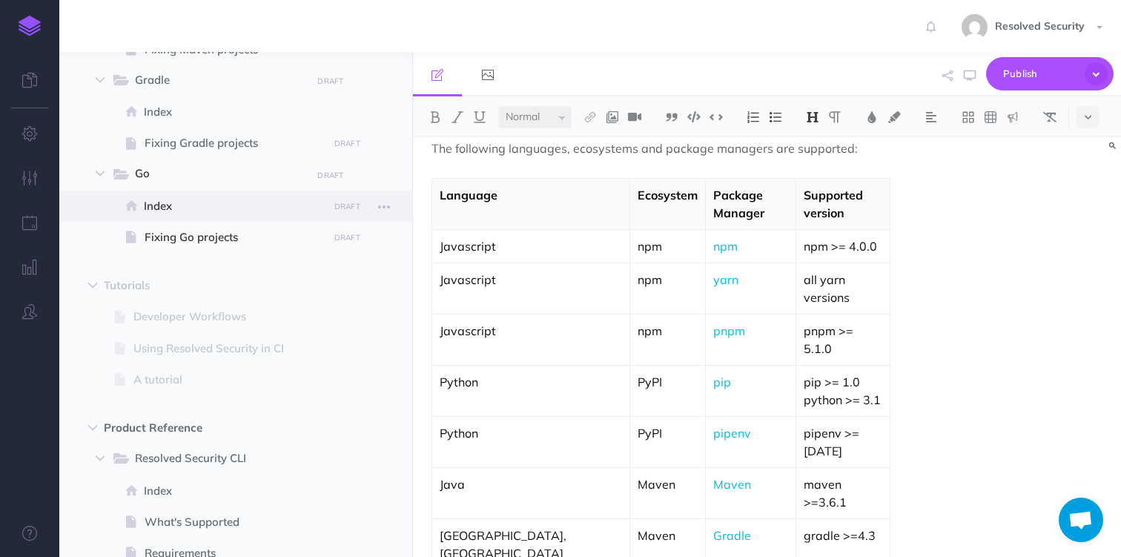
click at [203, 205] on span "Index" at bounding box center [233, 206] width 179 height 18
select select "null"
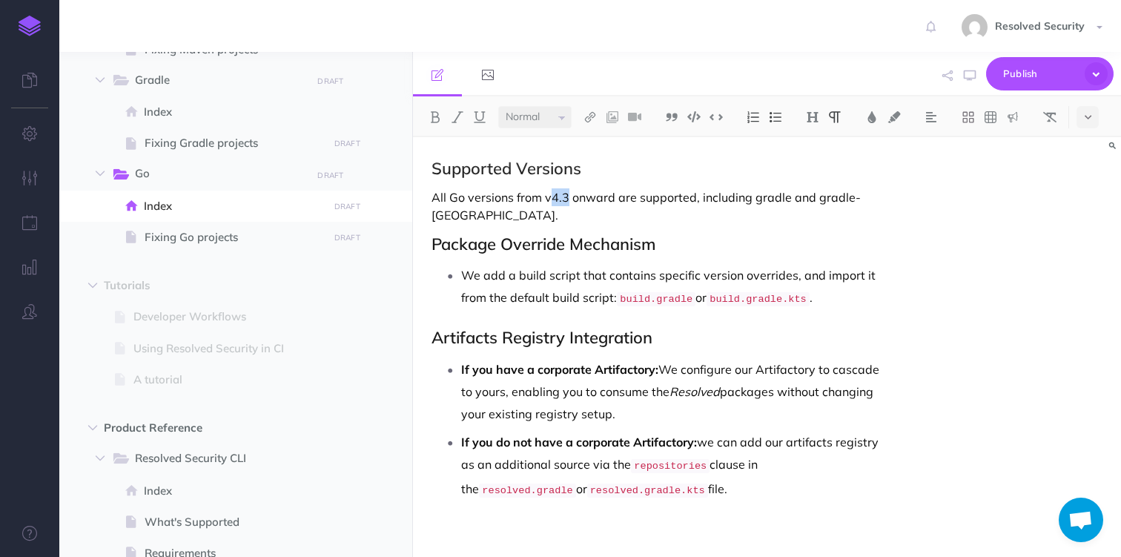
drag, startPoint x: 553, startPoint y: 198, endPoint x: 569, endPoint y: 198, distance: 16.3
click at [569, 198] on p "All Go versions from v4.3 onward are supported, including gradle and gradle-[GE…" at bounding box center [661, 206] width 458 height 36
drag, startPoint x: 702, startPoint y: 200, endPoint x: 738, endPoint y: 210, distance: 37.8
click at [738, 210] on p "All Go versions from v1.13 onward are supported, including gradle and [GEOGRAPH…" at bounding box center [661, 206] width 458 height 36
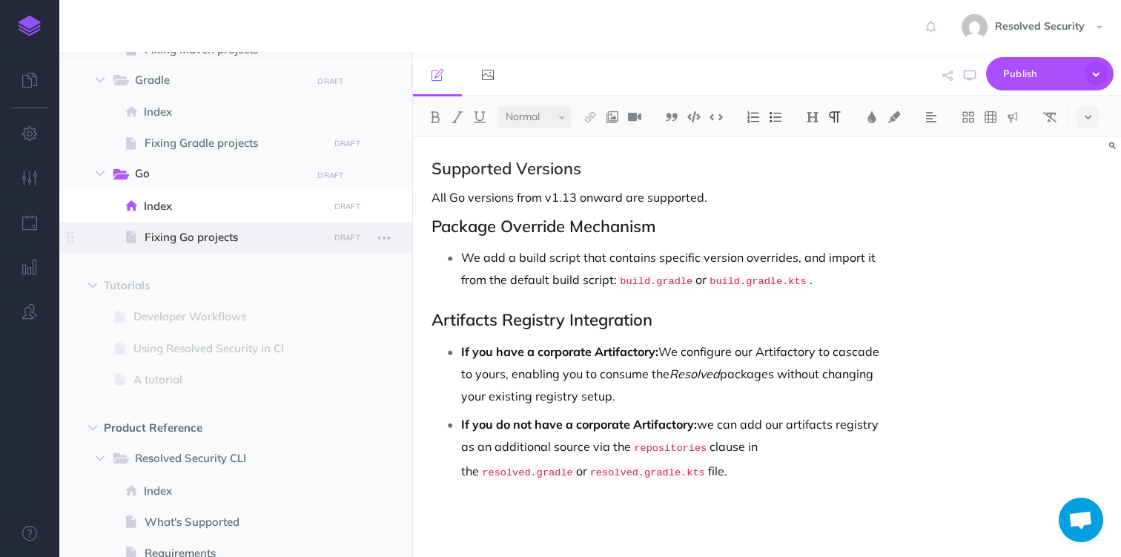
click at [188, 240] on span "Fixing Go projects" at bounding box center [234, 237] width 179 height 18
select select "null"
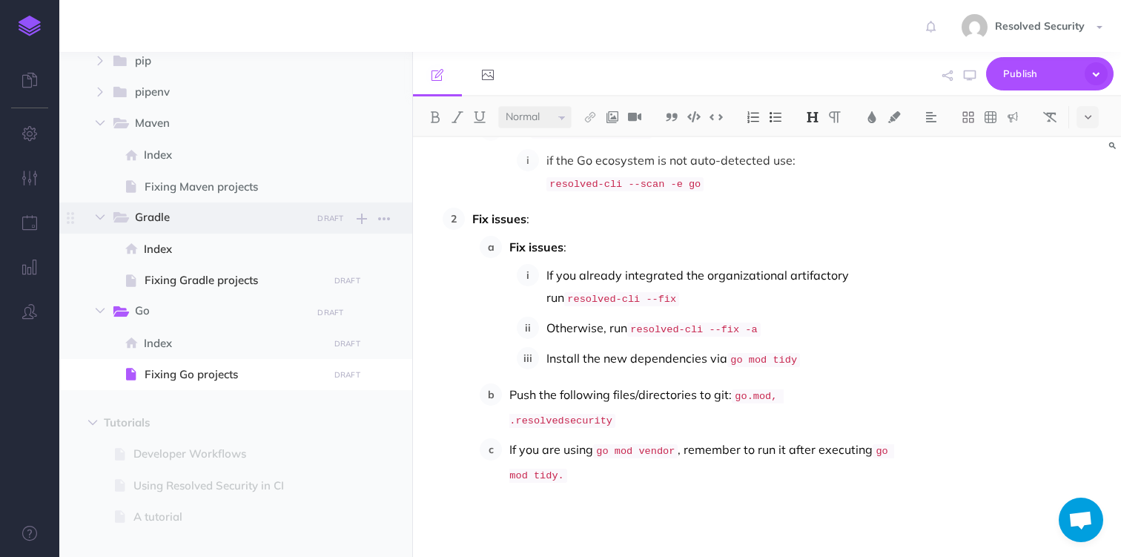
scroll to position [646, 0]
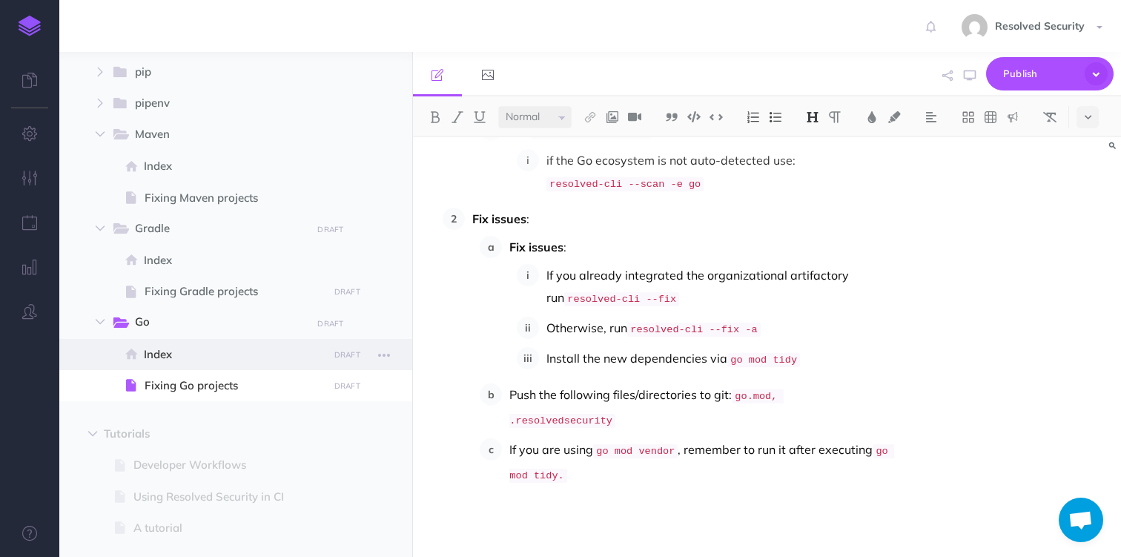
click at [167, 358] on span "Index" at bounding box center [233, 355] width 179 height 18
select select "null"
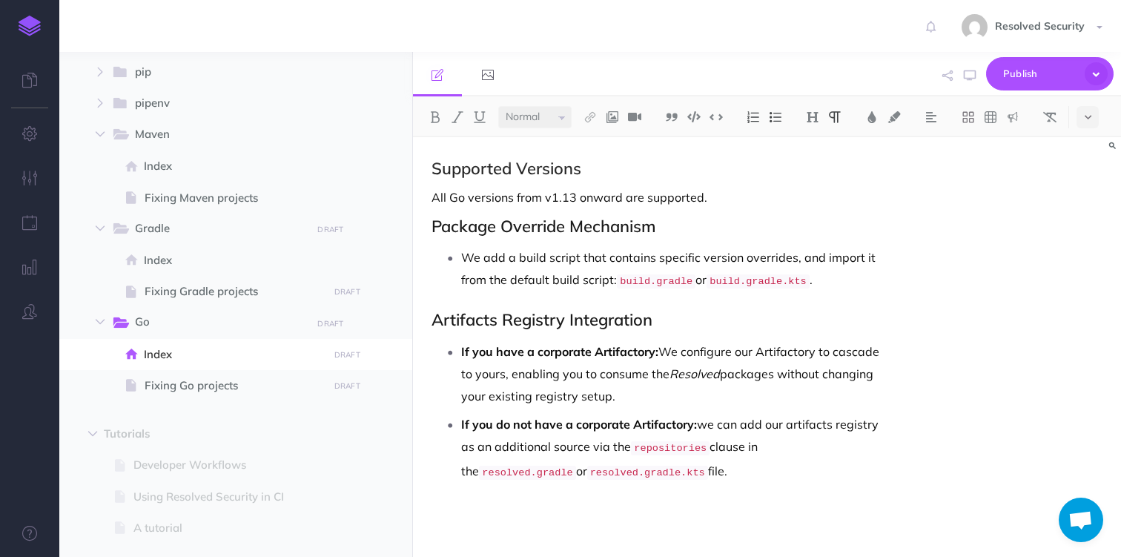
click at [714, 197] on p "All Go versions from v1.13 onward are supported." at bounding box center [661, 197] width 458 height 18
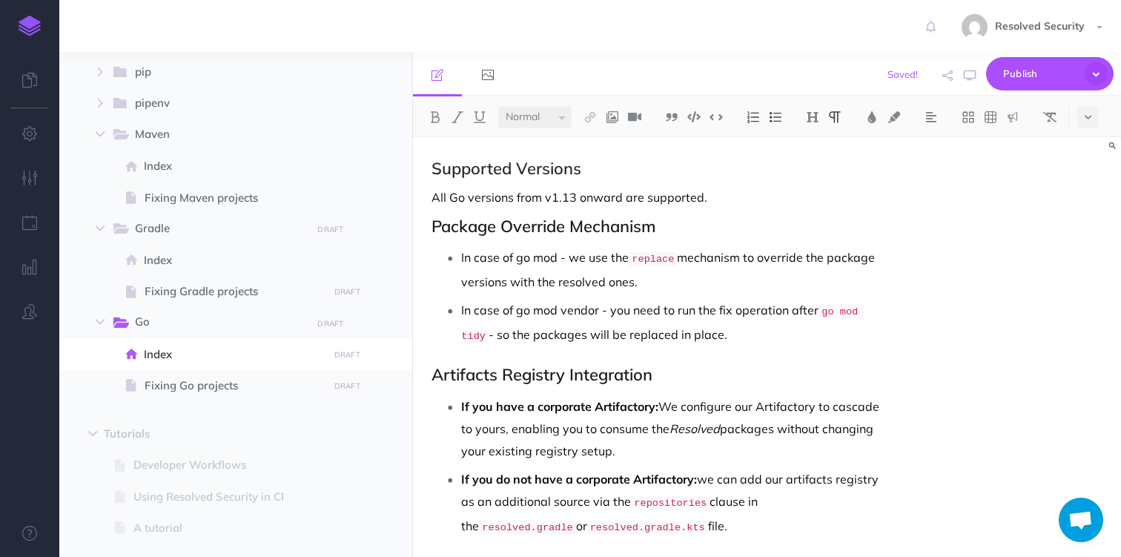
click at [686, 257] on p "In case of go mod - we use the replace mechanism to override the package versio…" at bounding box center [675, 269] width 429 height 47
click at [749, 259] on p "In case of go mod - we use the replace mechanism to override the package versio…" at bounding box center [675, 269] width 429 height 47
click at [177, 379] on span "Fixing Go projects" at bounding box center [234, 386] width 179 height 18
select select "null"
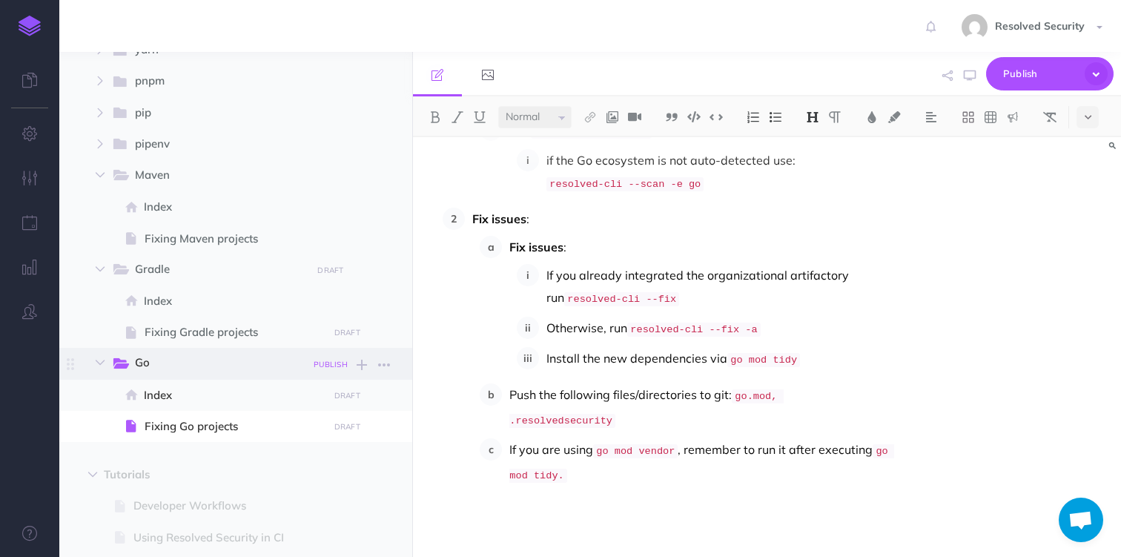
scroll to position [594, 0]
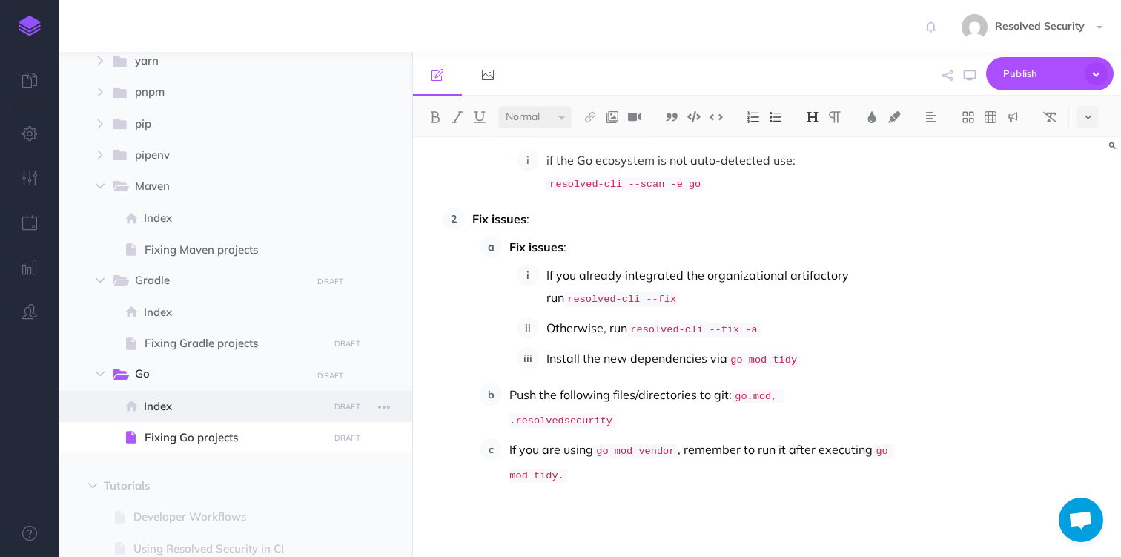
click at [226, 406] on span "Index" at bounding box center [233, 407] width 179 height 18
select select "null"
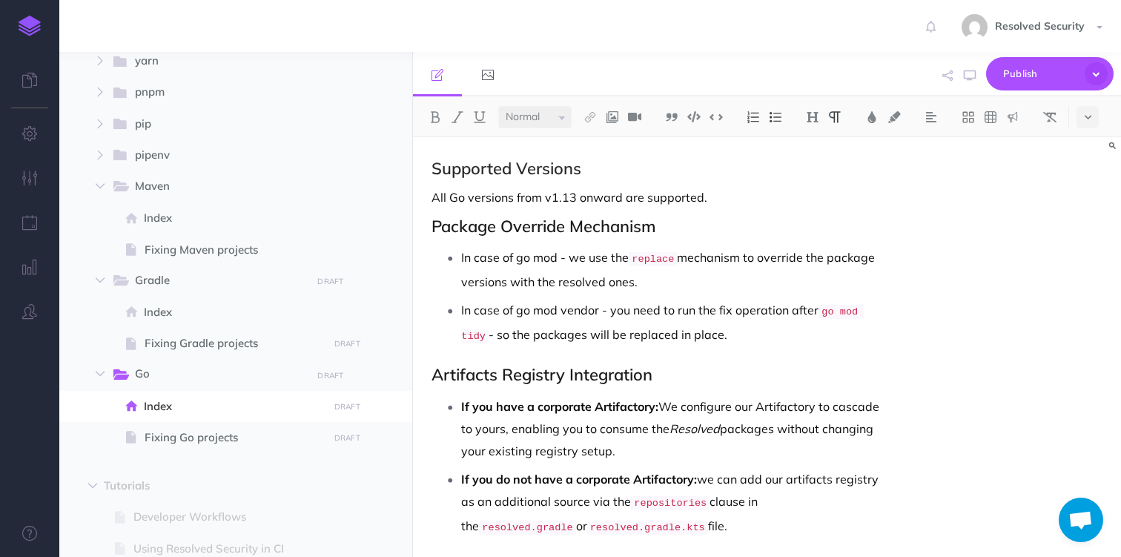
click at [750, 257] on p "In case of go mod - we use the replace mechanism to override the package versio…" at bounding box center [675, 269] width 429 height 47
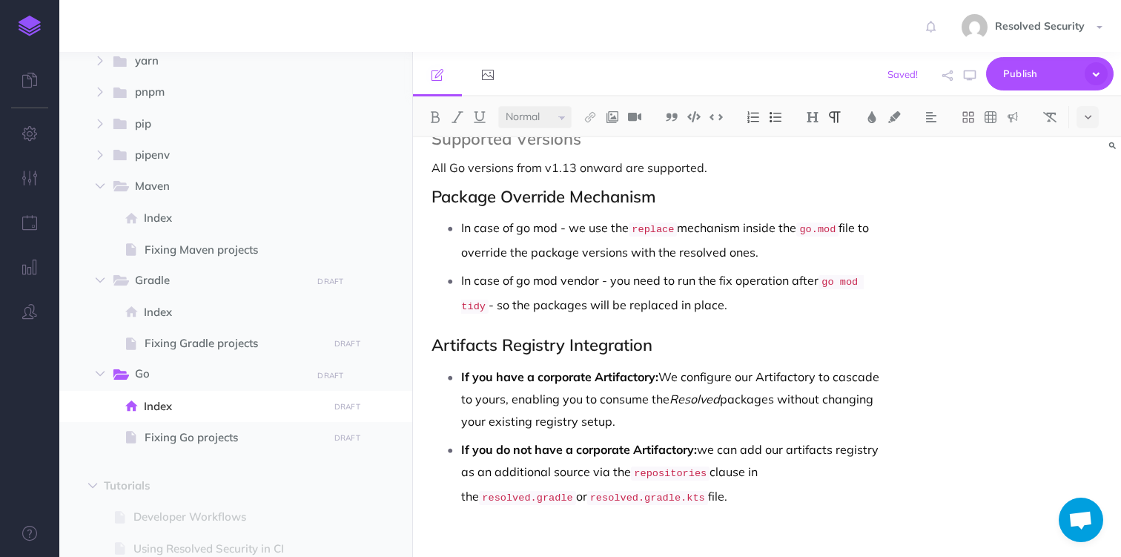
scroll to position [42, 0]
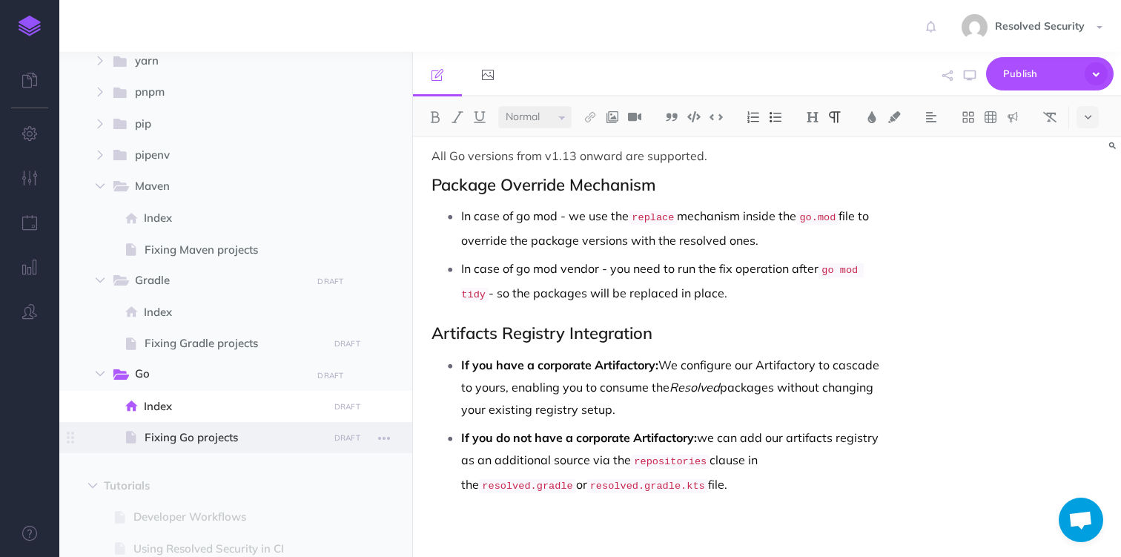
click at [162, 439] on span "Fixing Go projects" at bounding box center [234, 438] width 179 height 18
select select "null"
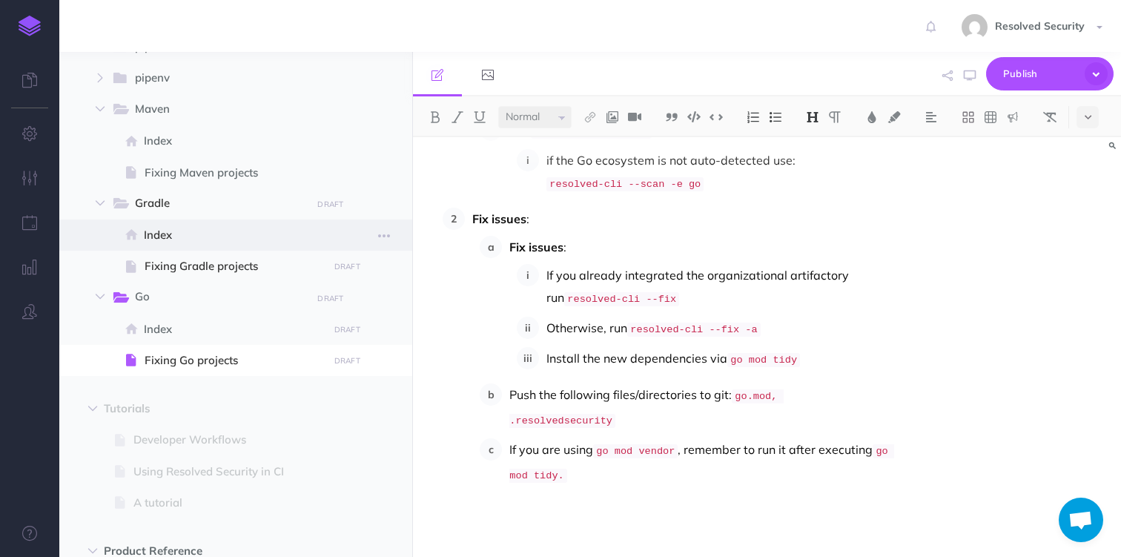
scroll to position [725, 0]
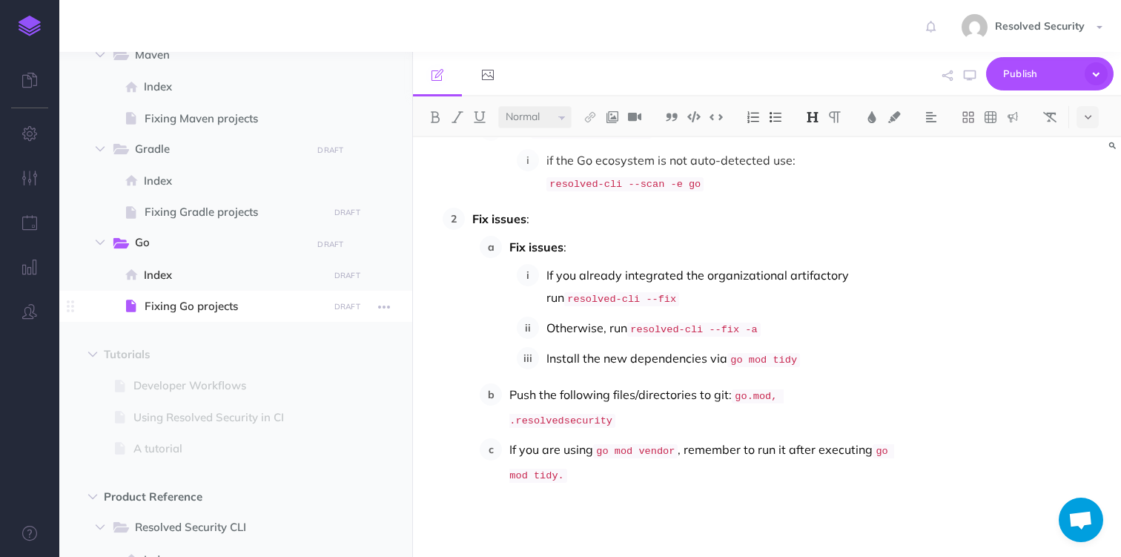
click at [198, 312] on span "Fixing Go projects" at bounding box center [234, 306] width 179 height 18
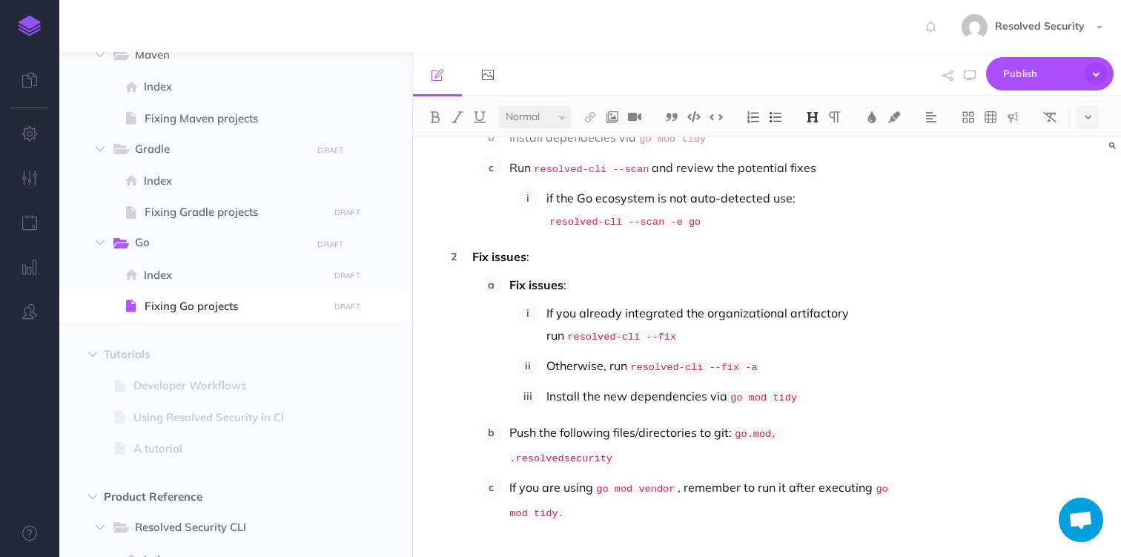
scroll to position [594, 0]
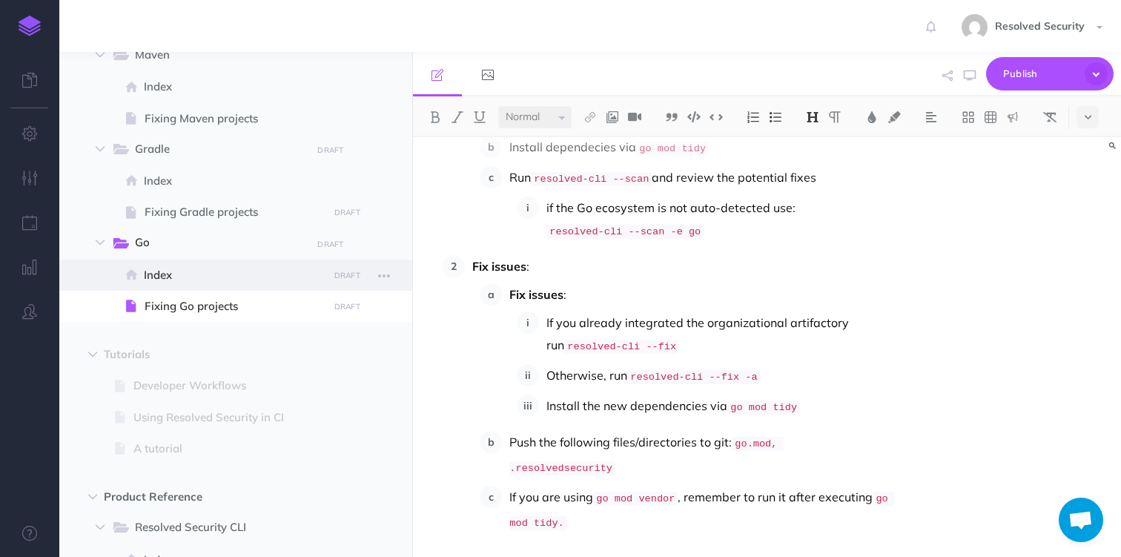
click at [164, 270] on span "Index" at bounding box center [233, 275] width 179 height 18
select select "null"
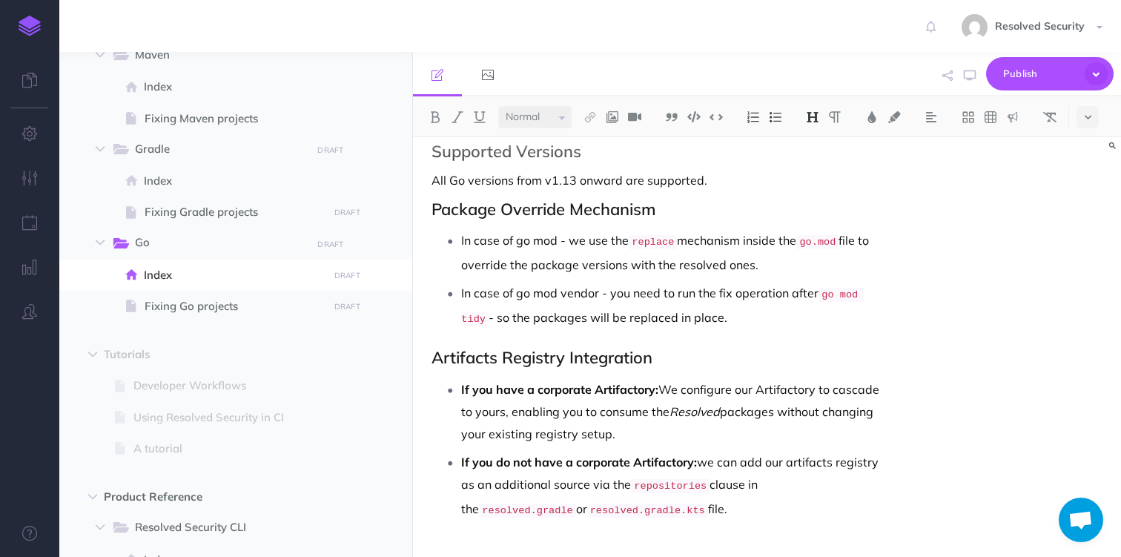
scroll to position [42, 0]
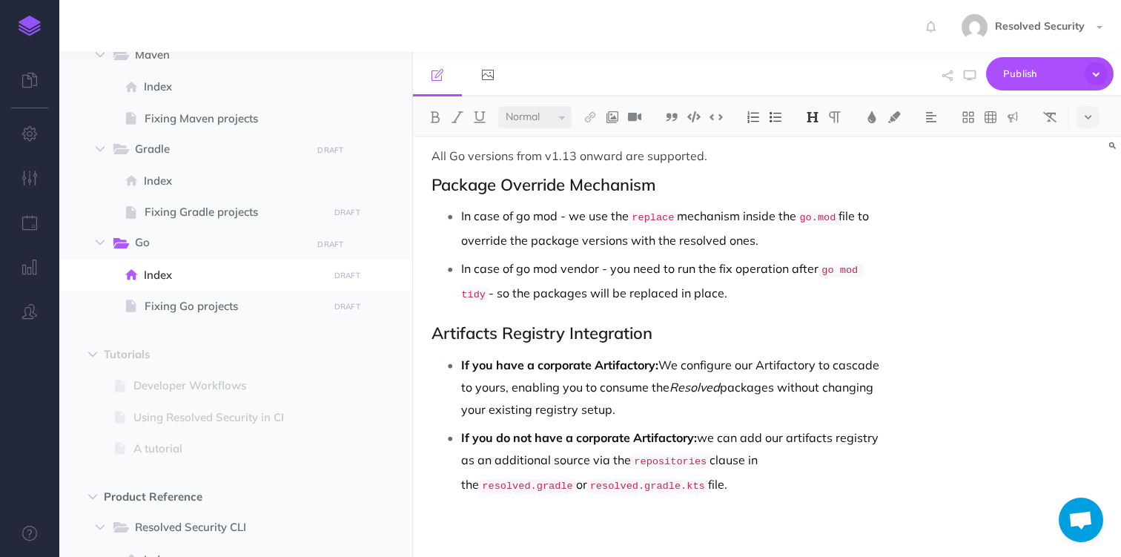
click at [779, 436] on p "If you do not have a corporate Artifactory: we can add our artifacts registry a…" at bounding box center [675, 461] width 429 height 71
click at [482, 458] on p "If you do not have a corporate Artifactory: we can add our artifacts registry a…" at bounding box center [675, 461] width 429 height 71
click at [488, 457] on p "If you do not have a corporate Artifactory: we can add our artifacts registry a…" at bounding box center [675, 461] width 429 height 71
click at [477, 457] on p "If you do not have a corporate Artifactory: we can add our artifacts registry a…" at bounding box center [675, 461] width 429 height 71
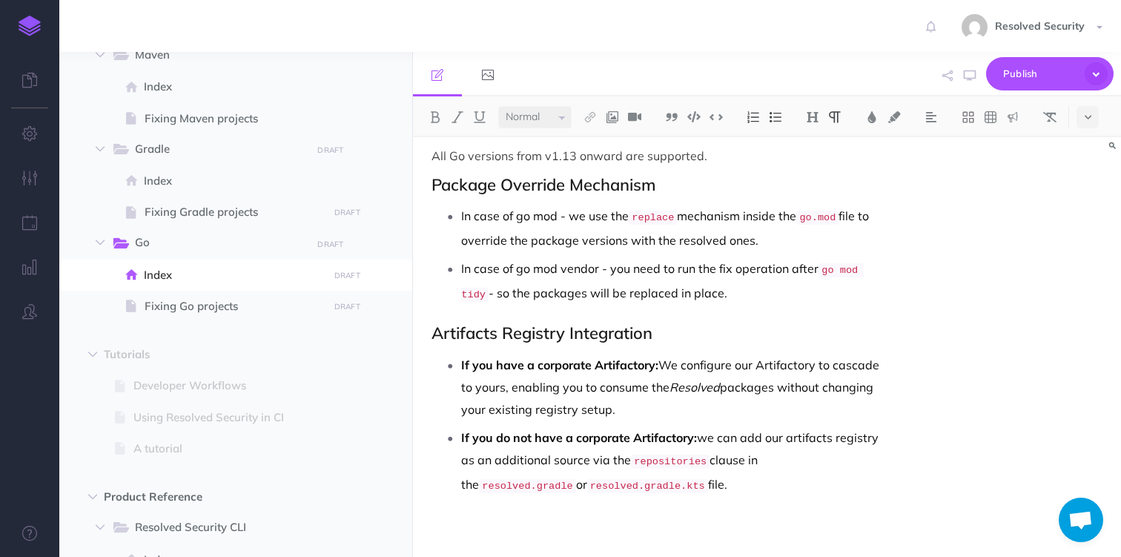
click at [653, 457] on code "repositories" at bounding box center [670, 462] width 79 height 14
click at [611, 456] on p "If you do not have a corporate Artifactory: we can add our artifacts registry a…" at bounding box center [675, 461] width 429 height 71
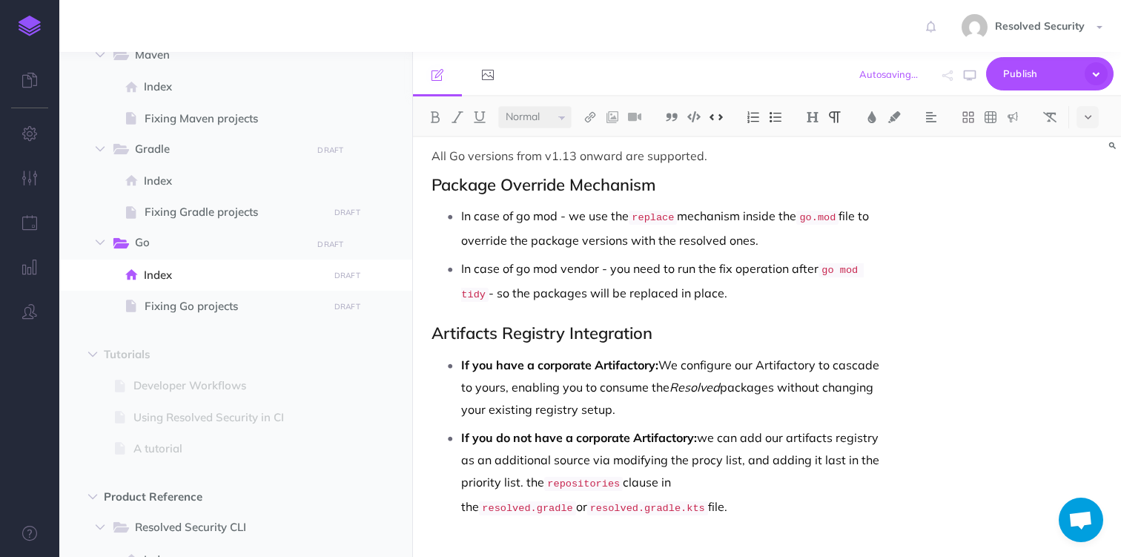
scroll to position [39, 0]
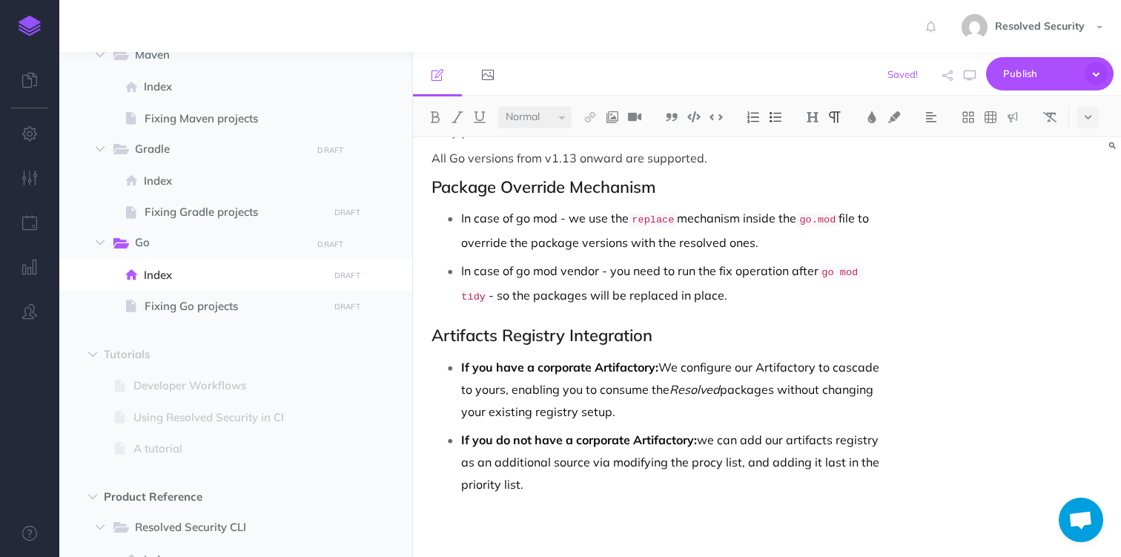
click at [718, 458] on p "If you do not have a corporate Artifactory: we can add our artifacts registry a…" at bounding box center [675, 462] width 429 height 67
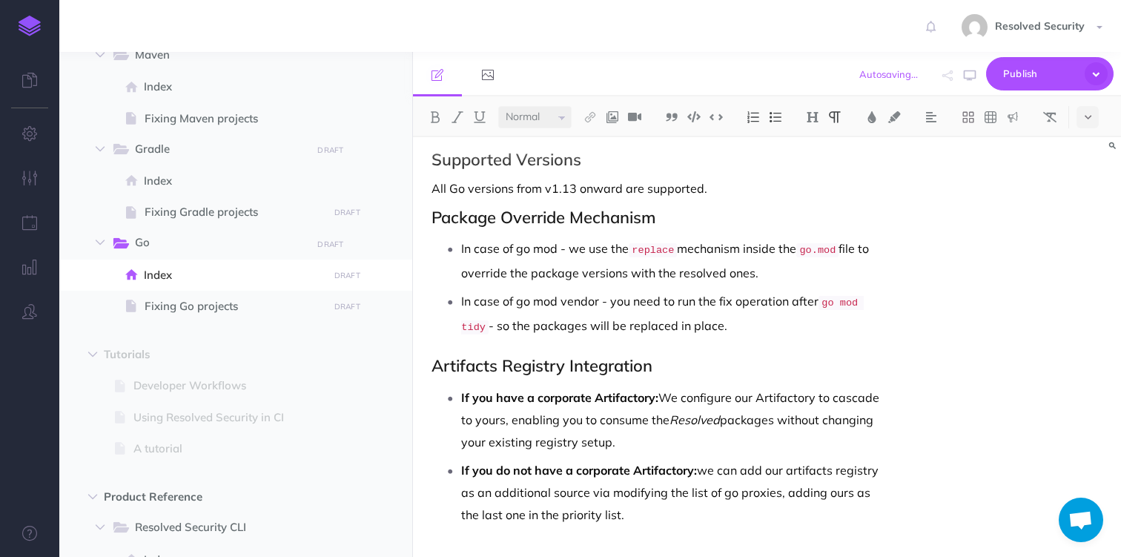
scroll to position [0, 0]
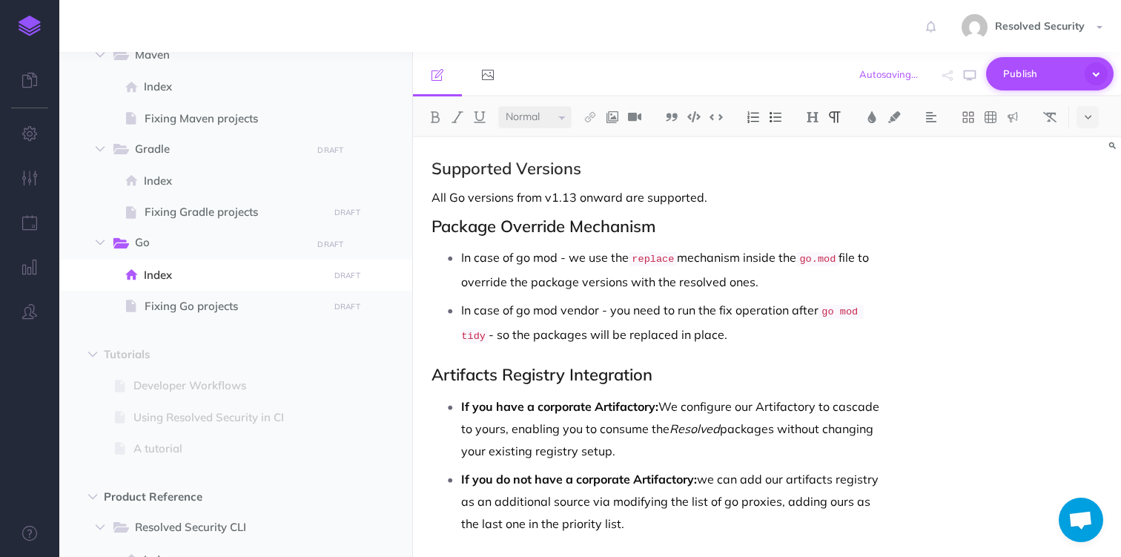
click at [1029, 79] on span "Publish" at bounding box center [1041, 73] width 74 height 23
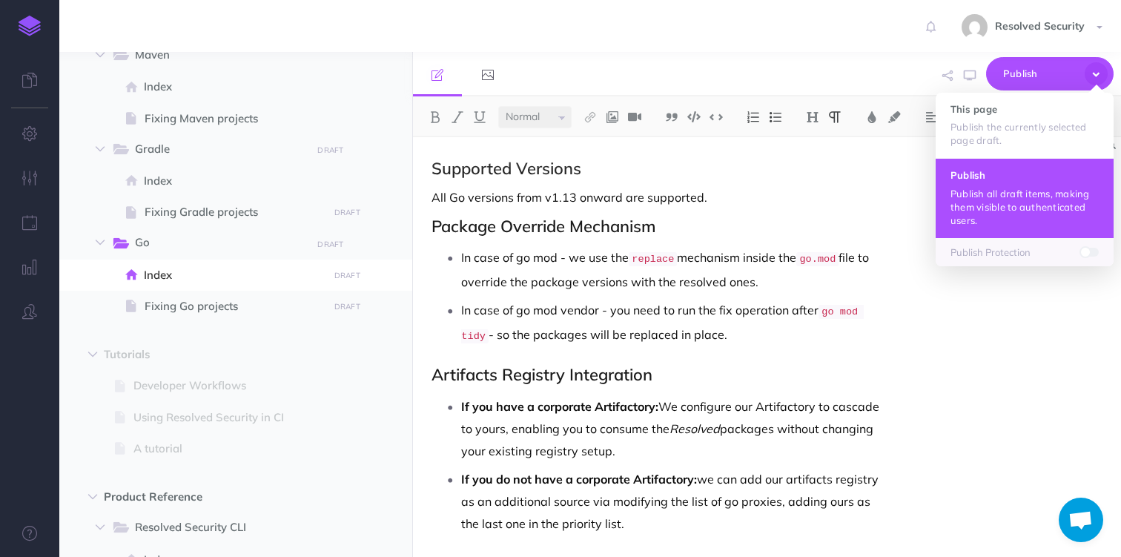
click at [995, 187] on p "Publish all draft items, making them visible to authenticated users." at bounding box center [1025, 207] width 148 height 40
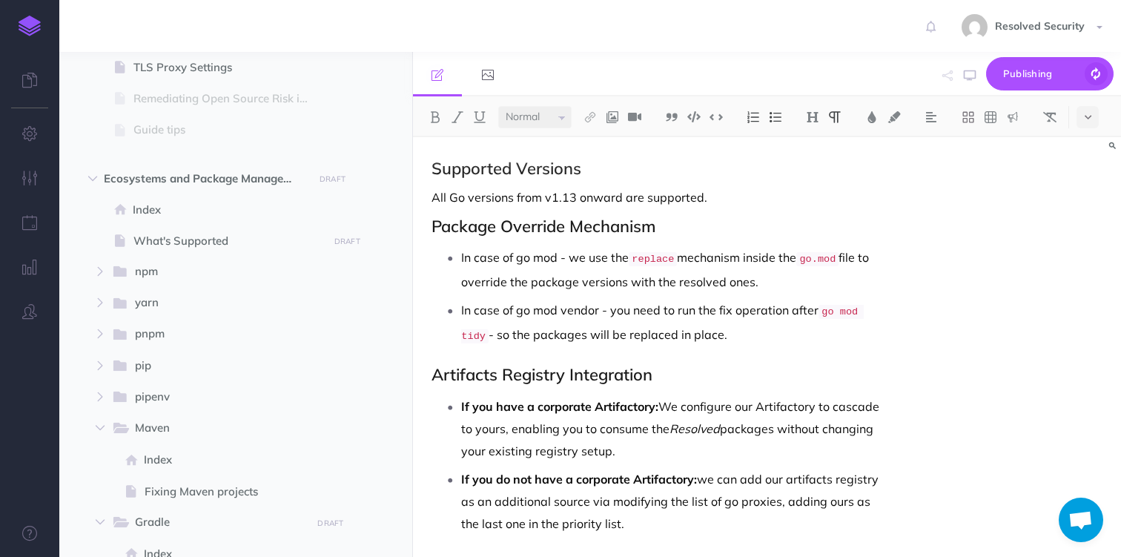
scroll to position [329, 0]
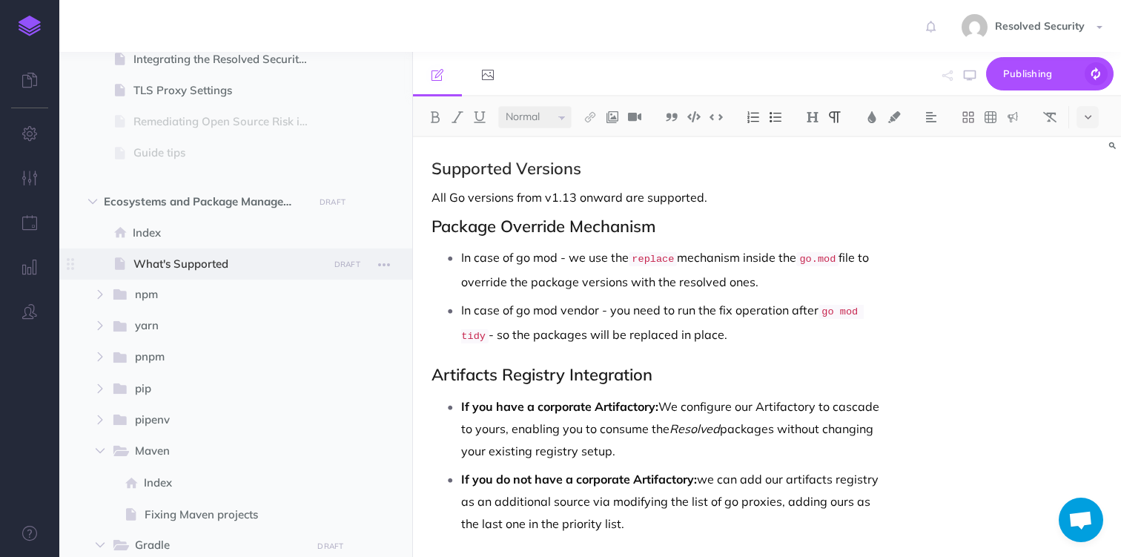
click at [174, 265] on span "What's Supported" at bounding box center [229, 264] width 190 height 18
select select "null"
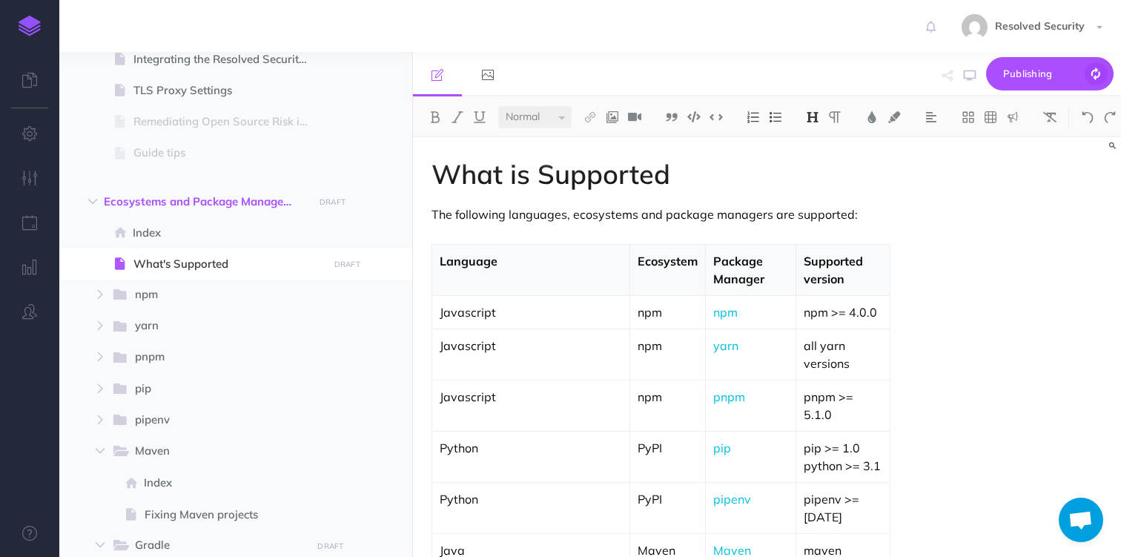
scroll to position [66, 0]
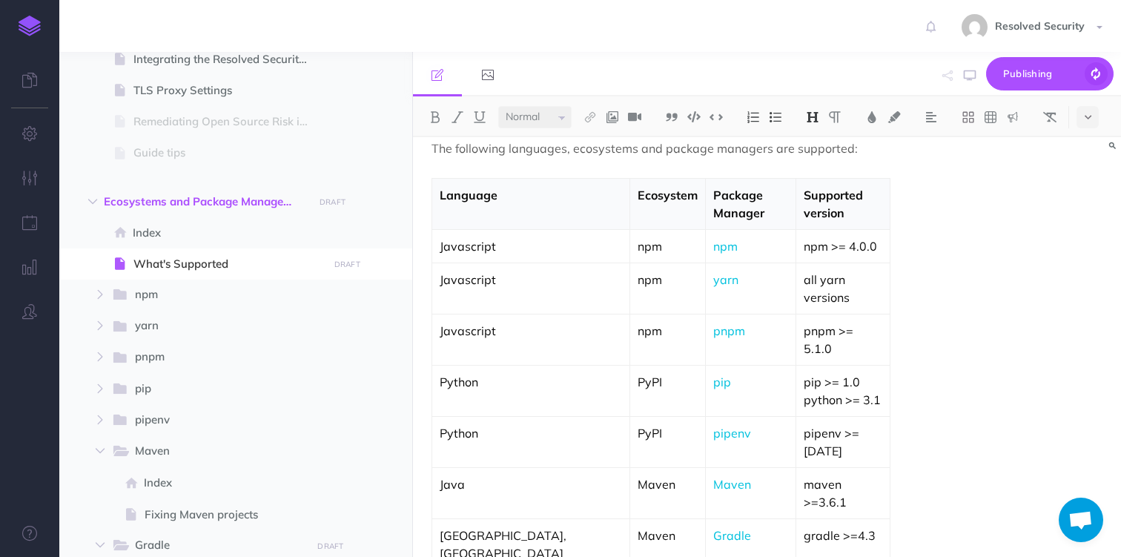
click at [591, 119] on img at bounding box center [590, 117] width 13 height 12
click at [593, 161] on icon at bounding box center [590, 165] width 12 height 10
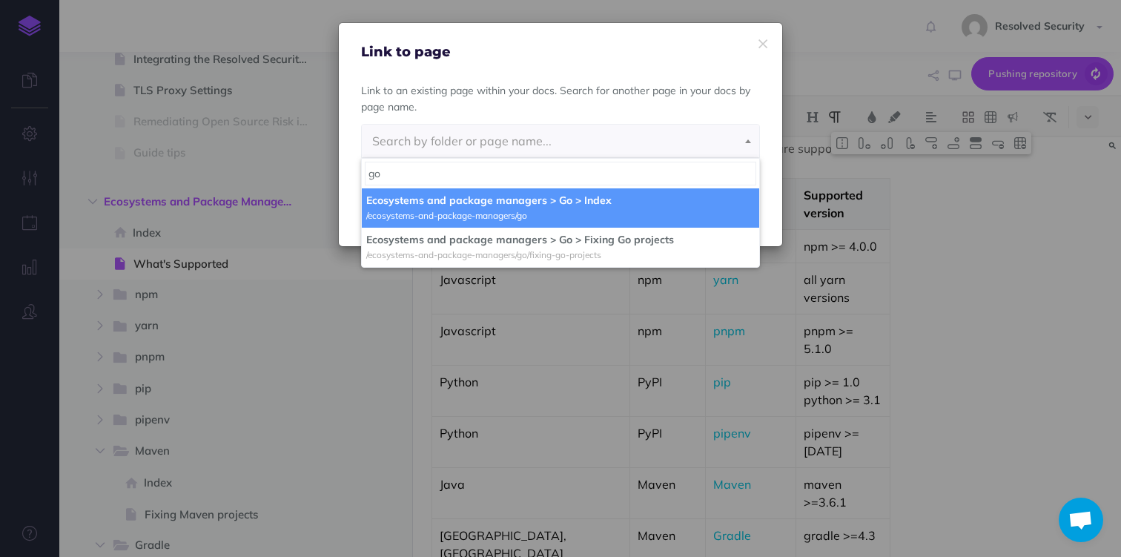
type input "go"
select select "5I5-5L6Q-IO5-42N"
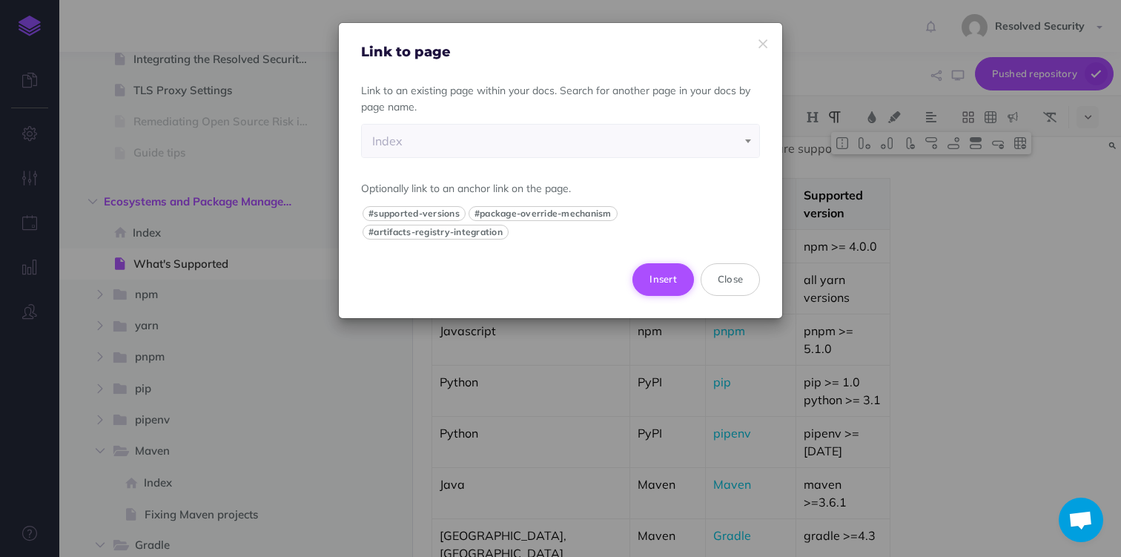
click at [669, 284] on button "Insert" at bounding box center [664, 279] width 62 height 33
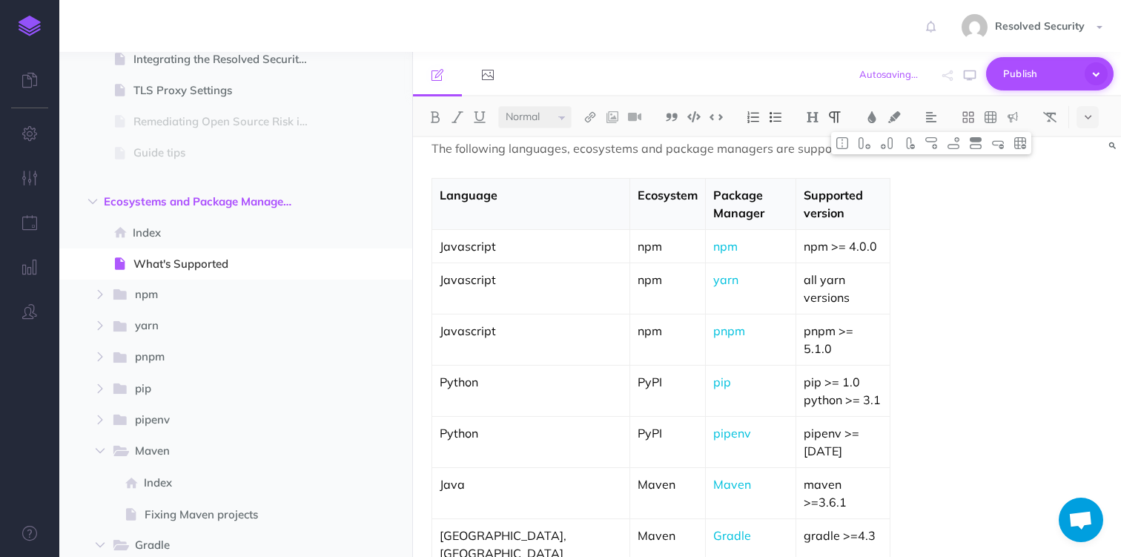
click at [1034, 73] on span "Publish" at bounding box center [1041, 73] width 74 height 23
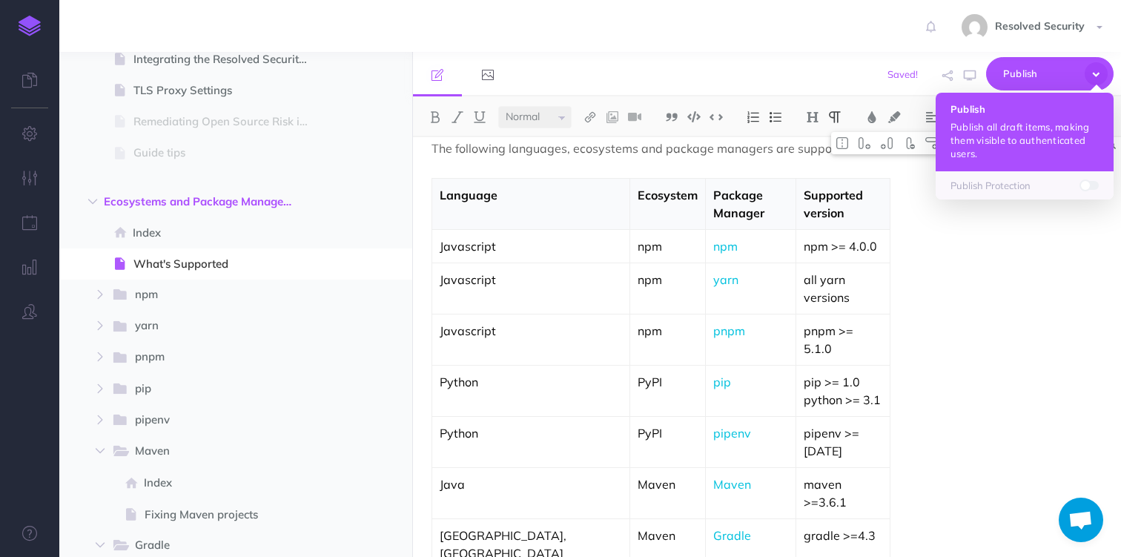
click at [991, 127] on p "Publish all draft items, making them visible to authenticated users." at bounding box center [1025, 140] width 148 height 40
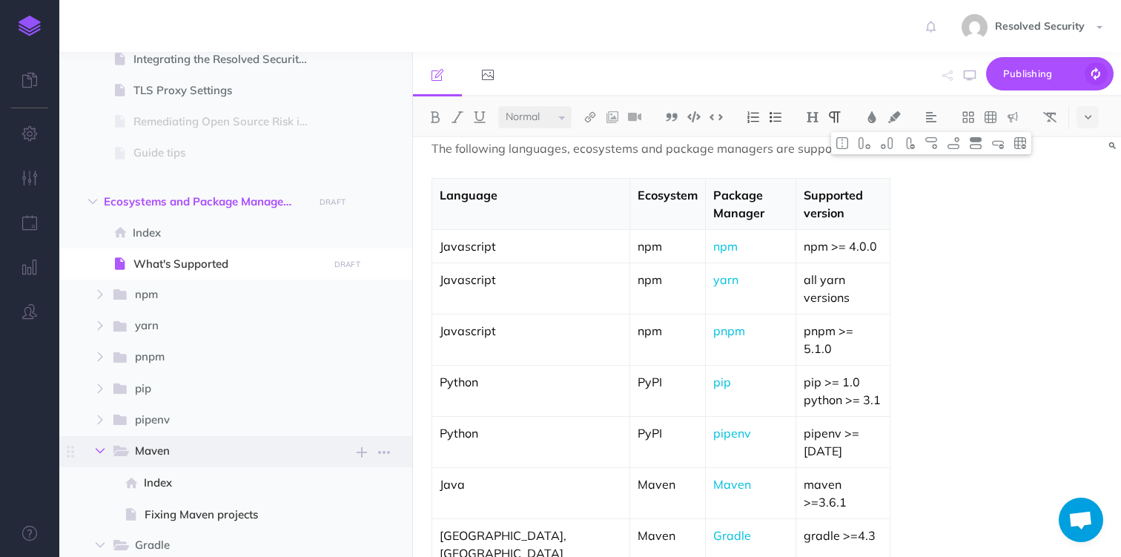
click at [99, 449] on icon "button" at bounding box center [100, 451] width 9 height 9
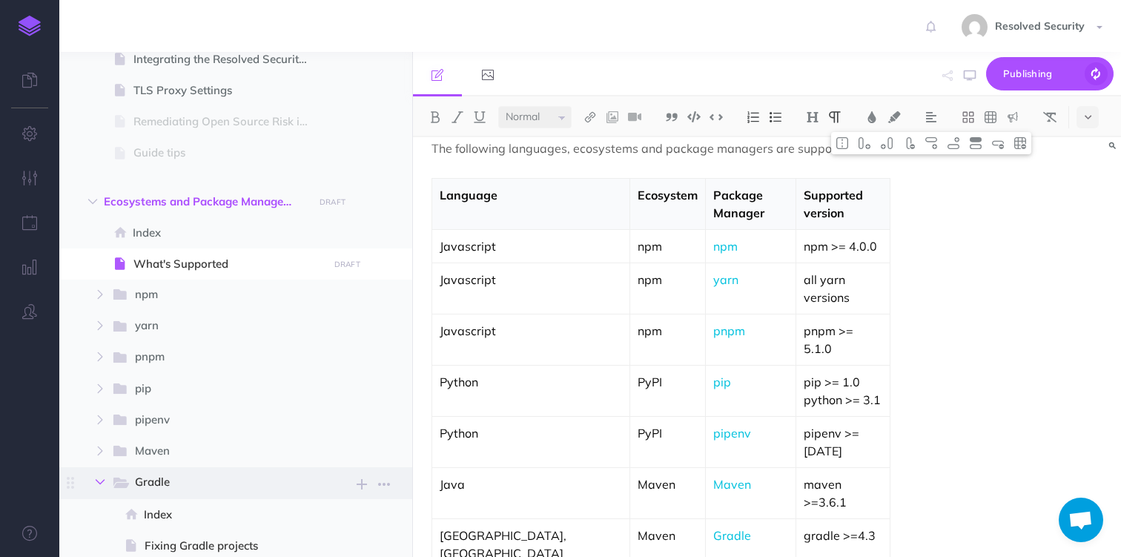
click at [102, 481] on icon "button" at bounding box center [100, 482] width 9 height 9
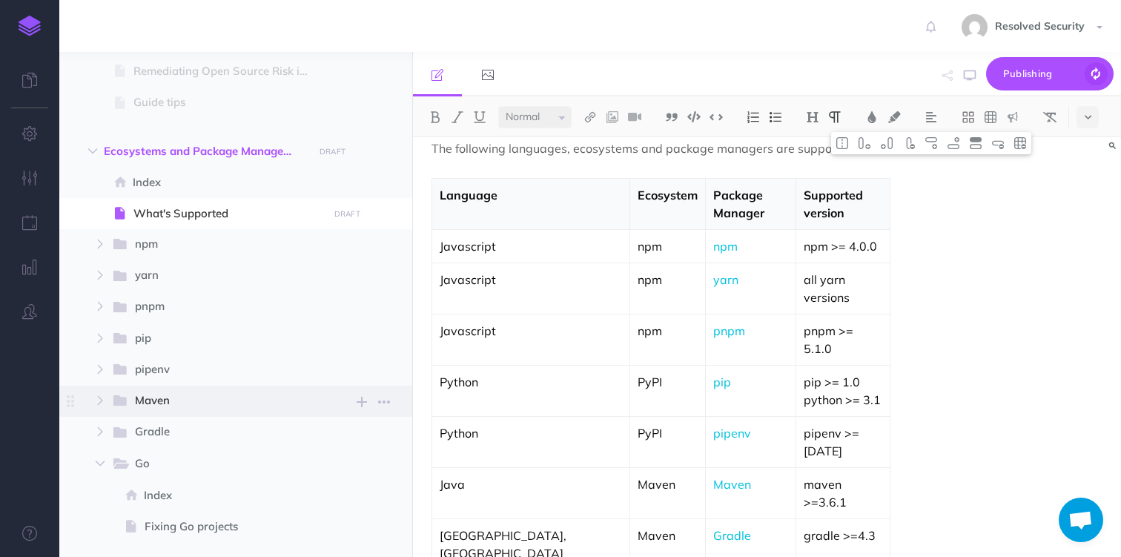
scroll to position [385, 0]
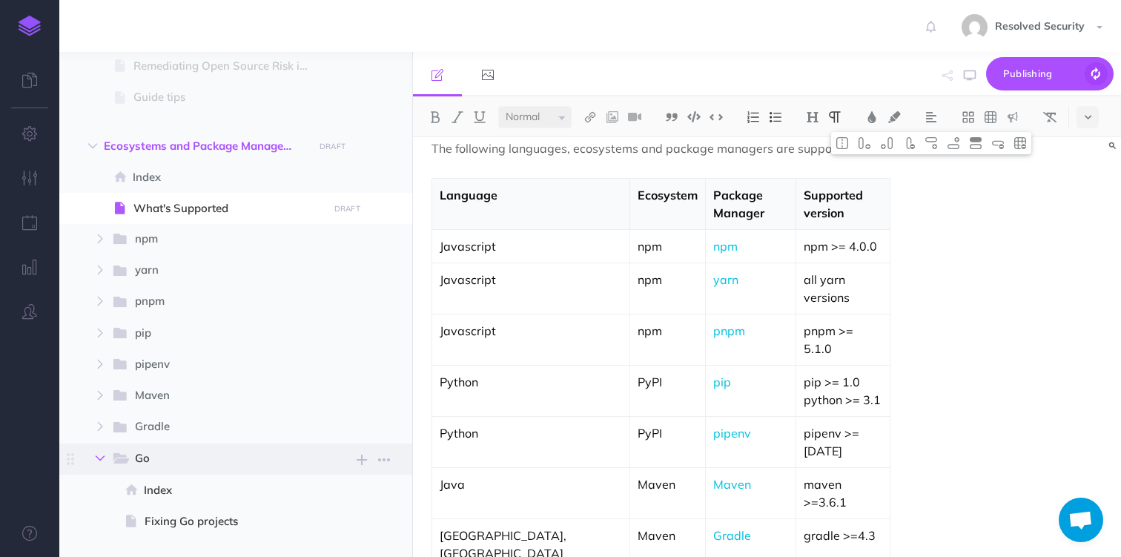
click at [98, 459] on icon "button" at bounding box center [100, 458] width 9 height 9
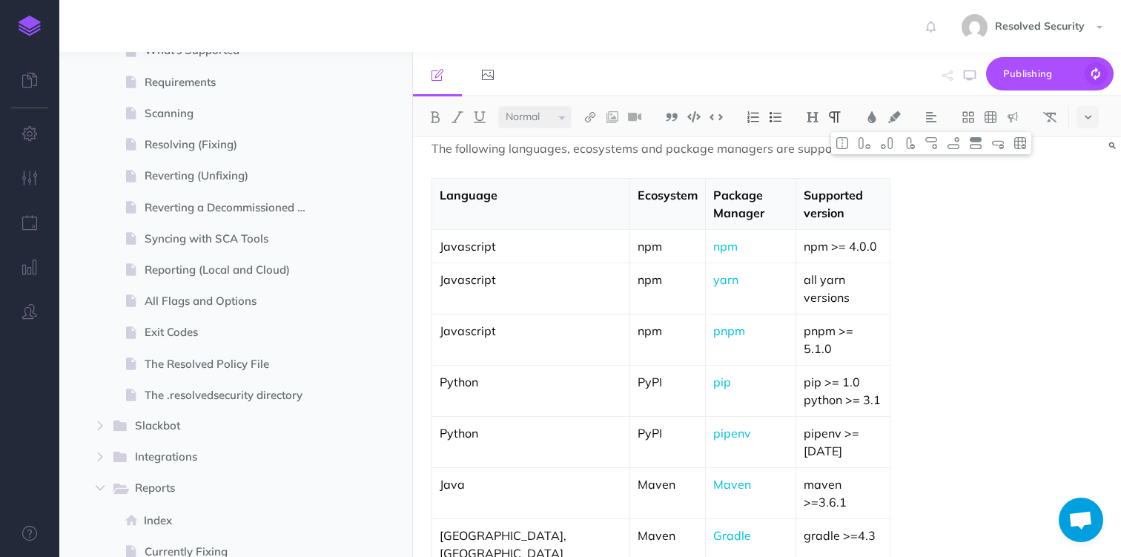
scroll to position [1078, 0]
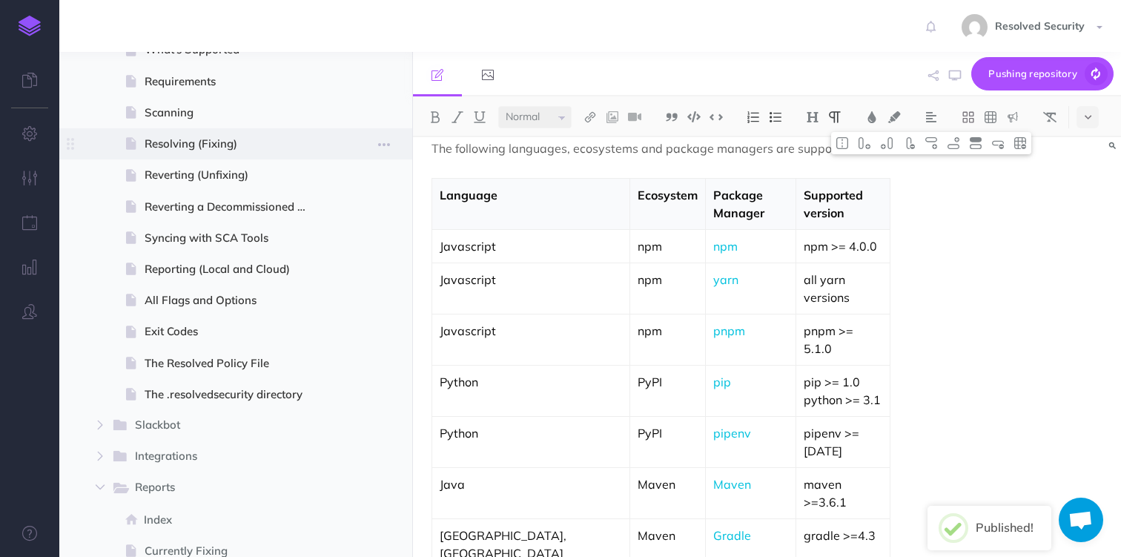
click at [224, 149] on span "Resolving (Fixing)" at bounding box center [234, 144] width 179 height 18
select select "null"
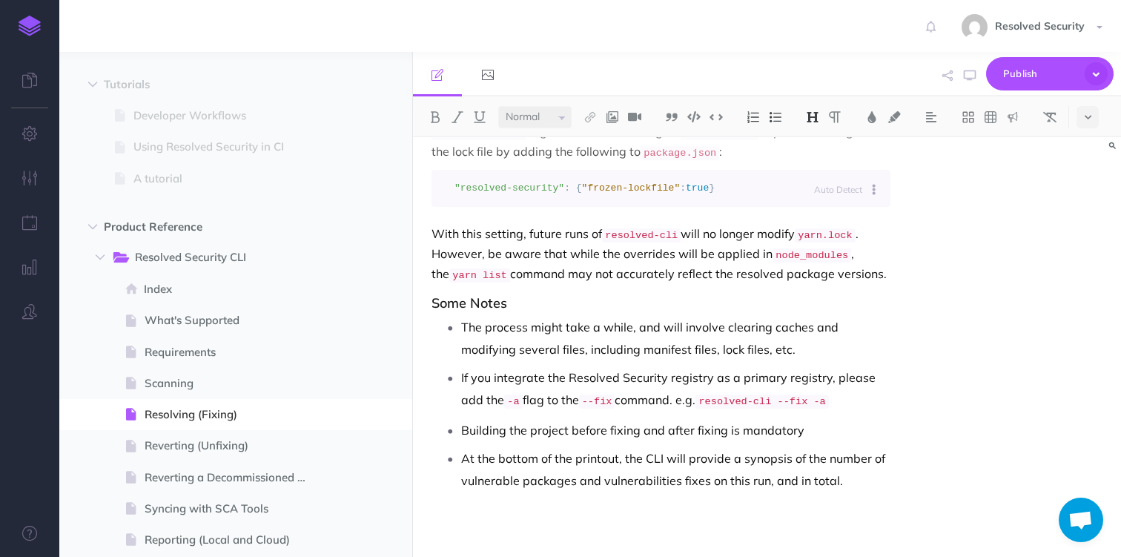
scroll to position [786, 0]
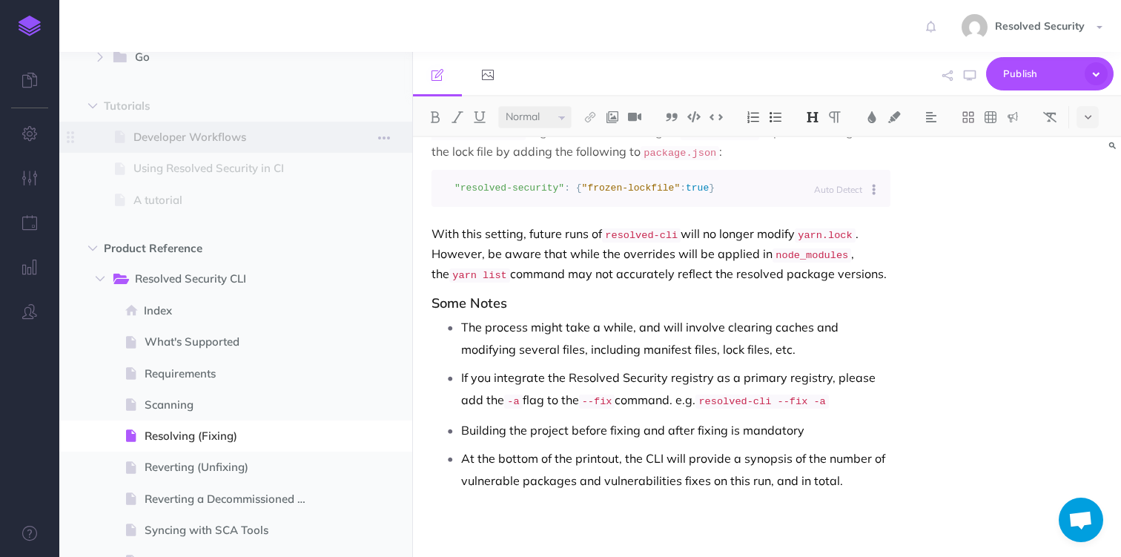
click at [207, 145] on span "Developer Workflows" at bounding box center [229, 137] width 190 height 18
select select "null"
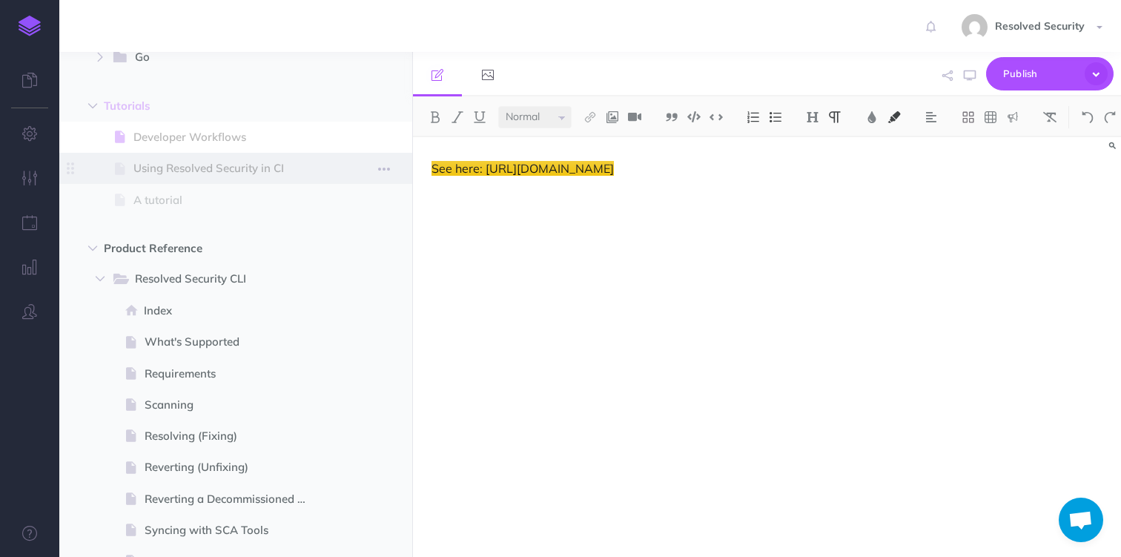
click at [206, 170] on span "Using Resolved Security in CI" at bounding box center [229, 168] width 190 height 18
select select "null"
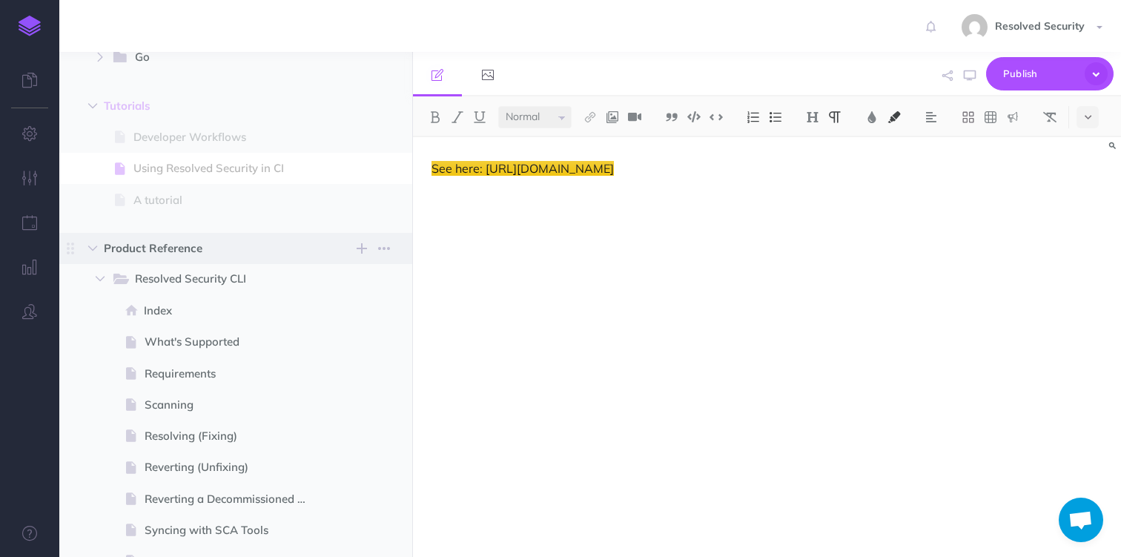
click at [163, 250] on span "Product Reference" at bounding box center [204, 249] width 201 height 18
select select "null"
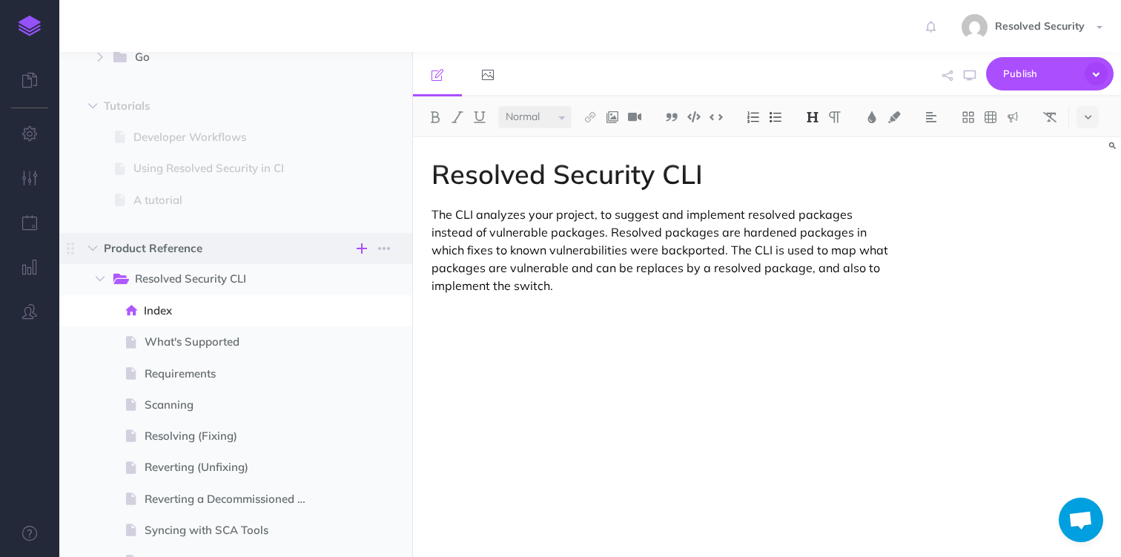
click at [361, 247] on icon "button" at bounding box center [362, 249] width 10 height 18
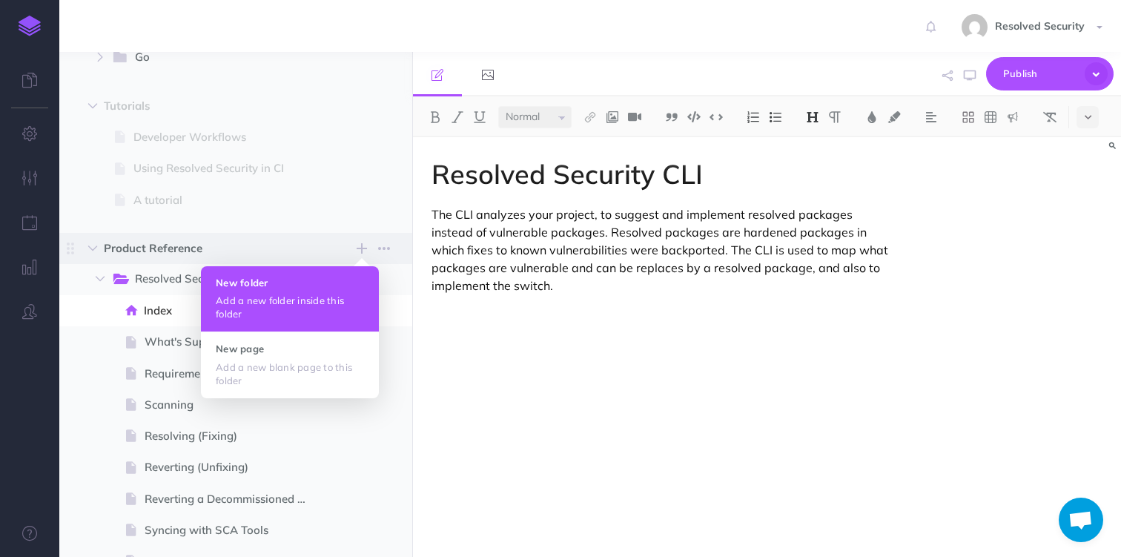
click at [295, 284] on h4 "New folder" at bounding box center [290, 282] width 148 height 10
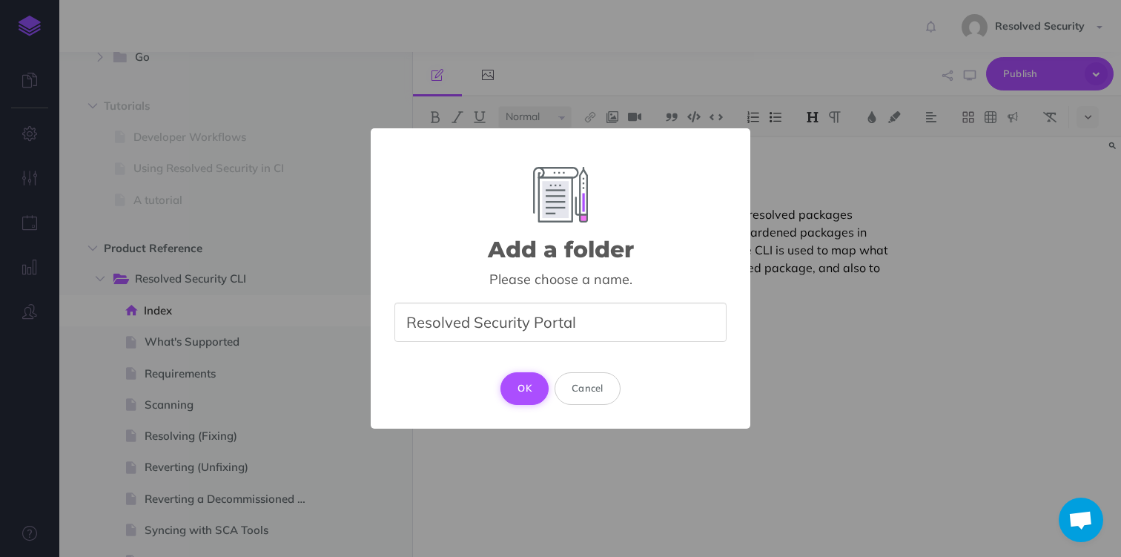
type input "Resolved Security Portal"
click at [522, 385] on button "OK" at bounding box center [525, 388] width 48 height 33
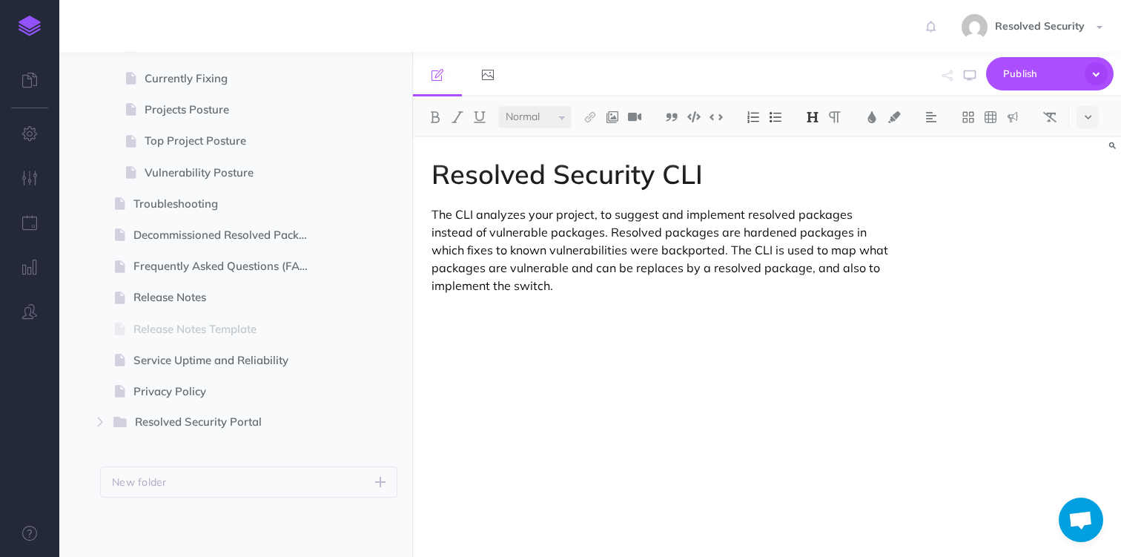
scroll to position [1535, 0]
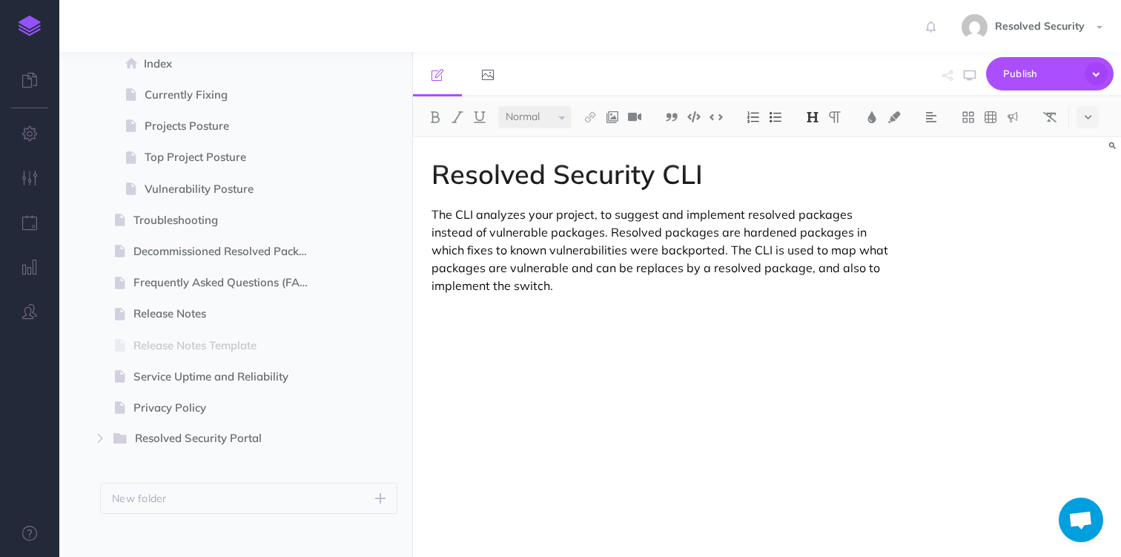
select select "null"
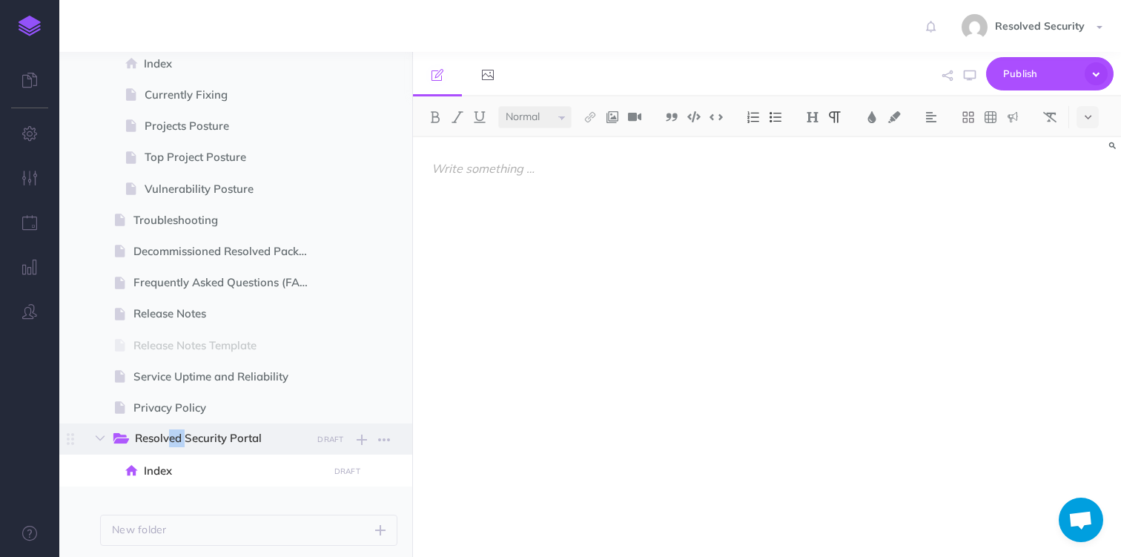
click at [154, 451] on span "Resolved Security Portal DRAFT Publish these changes Nevermind Publish New fold…" at bounding box center [254, 439] width 286 height 31
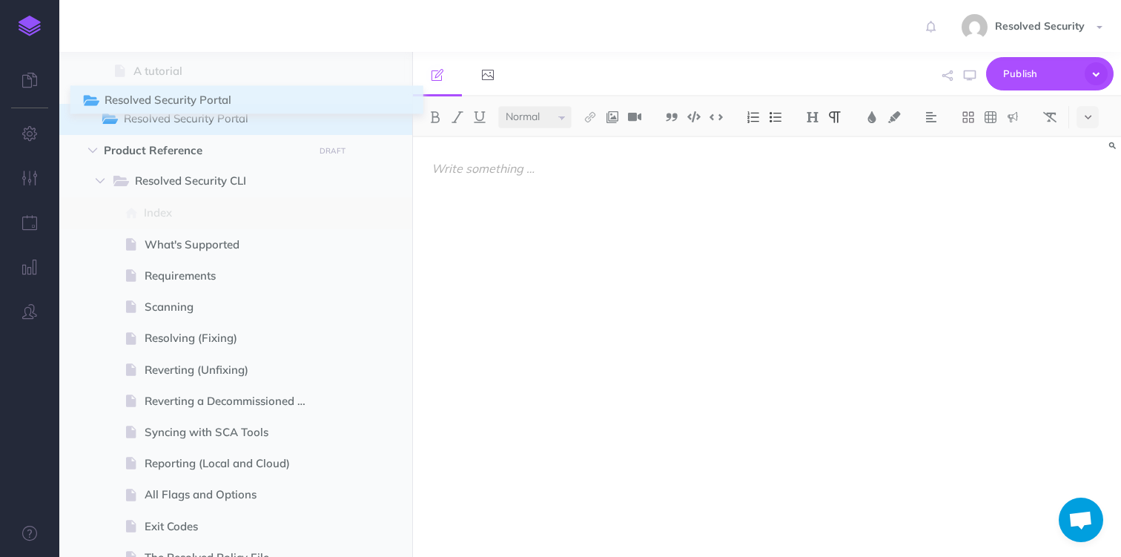
scroll to position [908, 0]
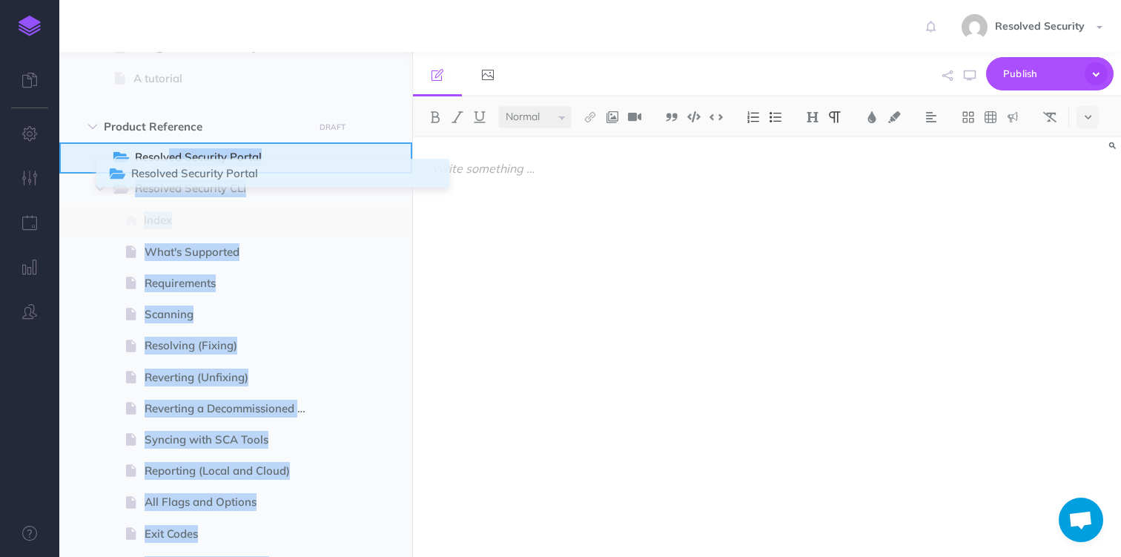
drag, startPoint x: 73, startPoint y: 435, endPoint x: 112, endPoint y: 171, distance: 267.7
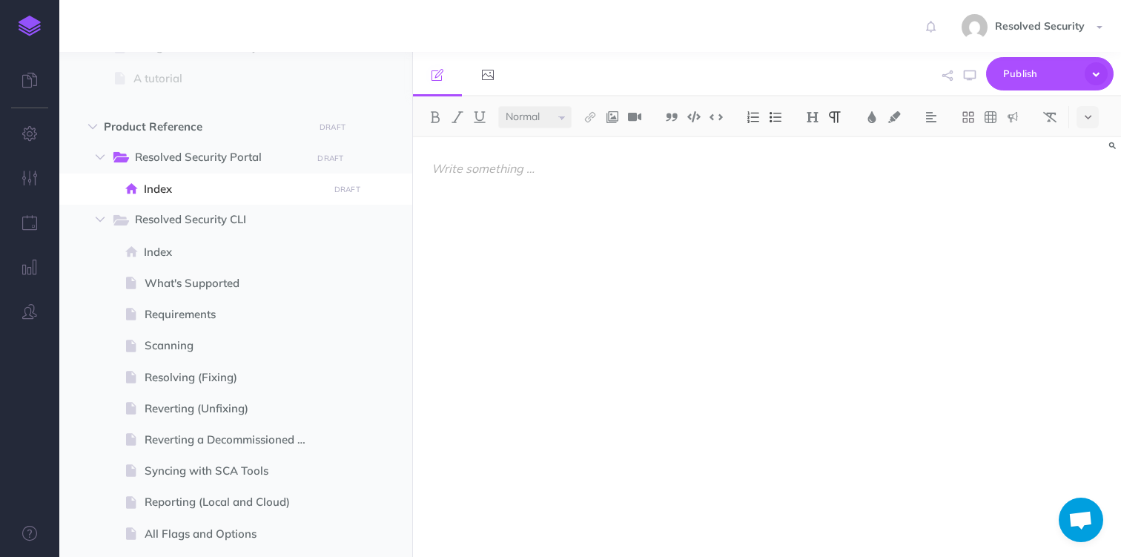
click at [501, 171] on p at bounding box center [661, 168] width 458 height 18
click at [821, 115] on button at bounding box center [813, 117] width 22 height 22
click at [820, 145] on button "H1" at bounding box center [813, 143] width 22 height 22
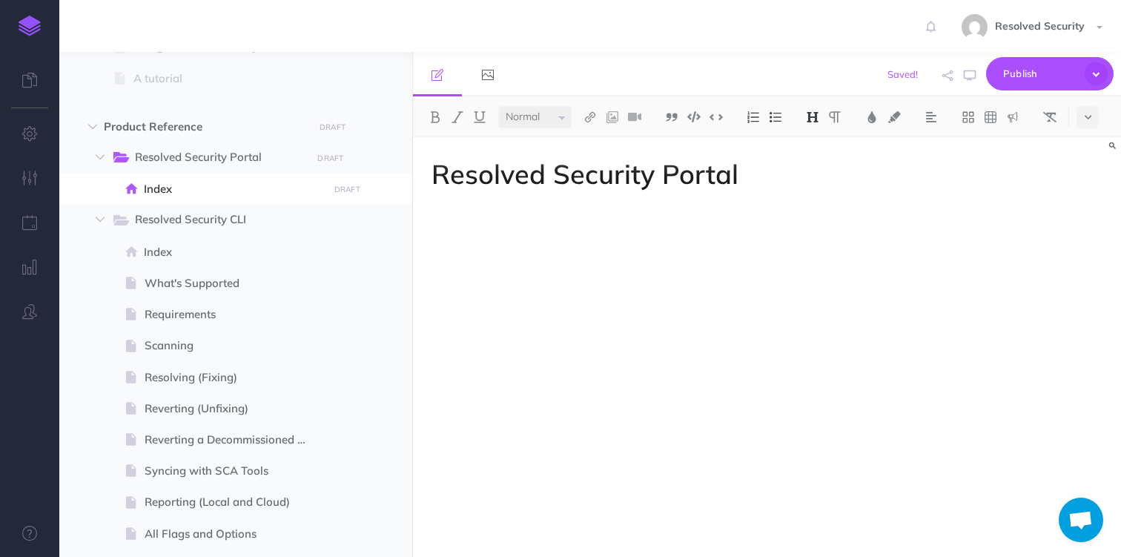
click at [692, 200] on div "Resolved Security Portal" at bounding box center [660, 339] width 495 height 405
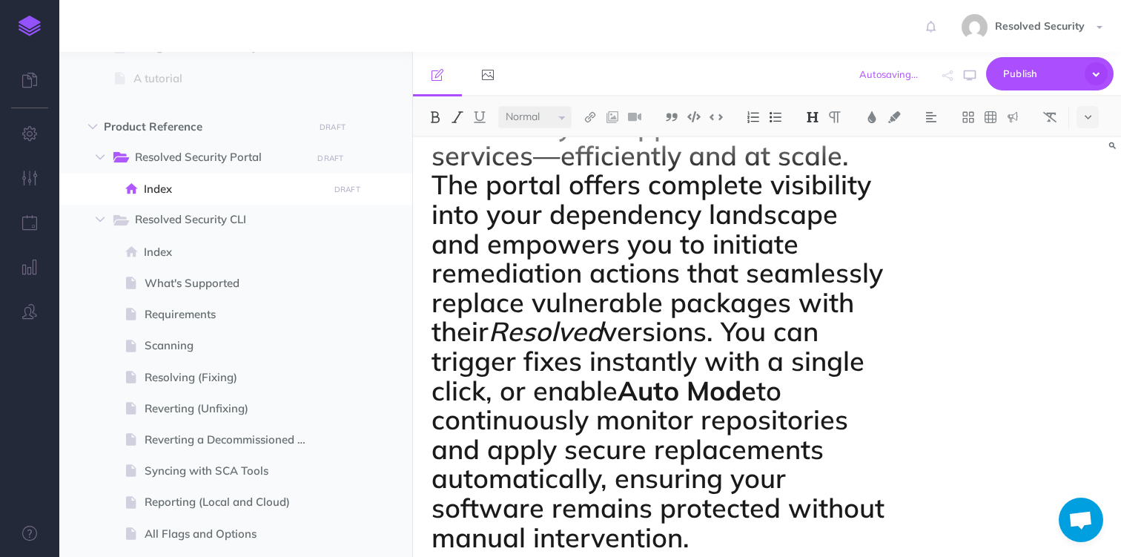
scroll to position [0, 0]
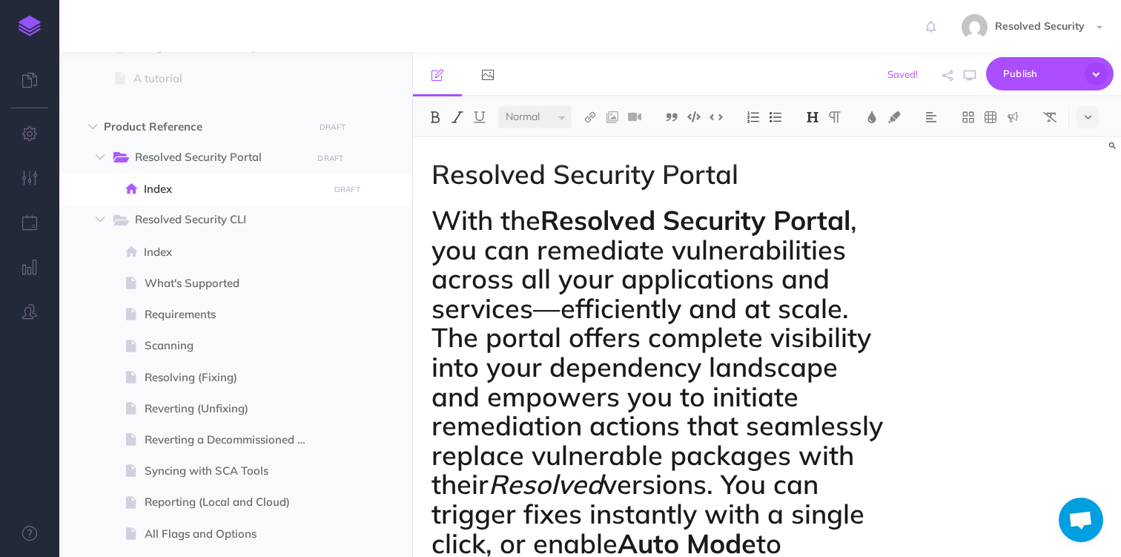
drag, startPoint x: 708, startPoint y: 536, endPoint x: 433, endPoint y: 213, distance: 424.1
click at [433, 213] on h1 "With the Resolved Security Portal , you can remediate vulnerabilities across al…" at bounding box center [661, 454] width 458 height 499
click at [818, 119] on img at bounding box center [812, 117] width 13 height 12
click at [815, 142] on button "H1" at bounding box center [813, 143] width 22 height 22
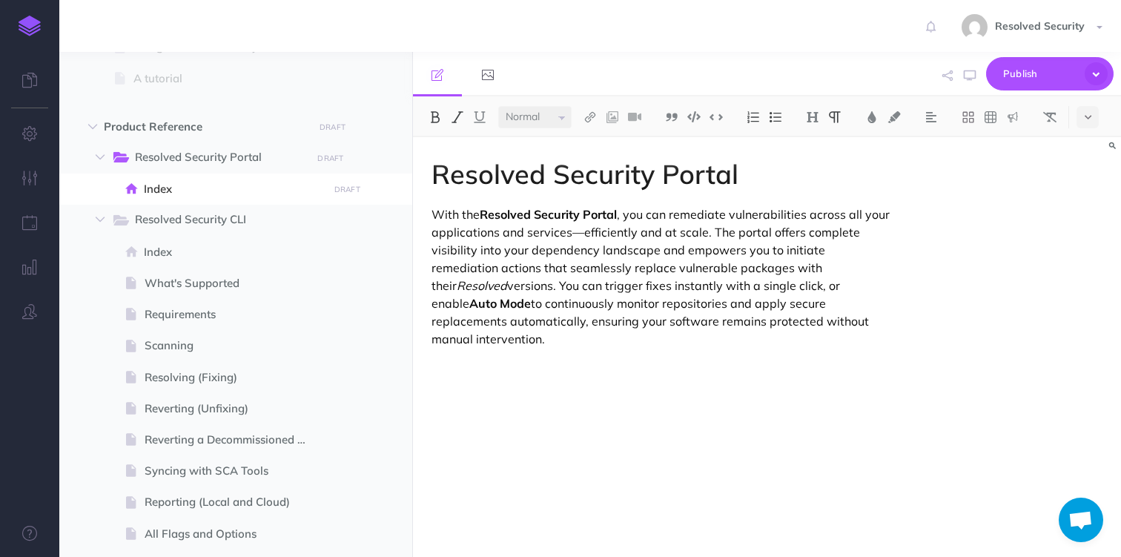
click at [705, 238] on p "With the Resolved Security Portal , you can remediate vulnerabilities across al…" at bounding box center [661, 276] width 458 height 142
click at [1021, 76] on span "Publish" at bounding box center [1041, 73] width 74 height 23
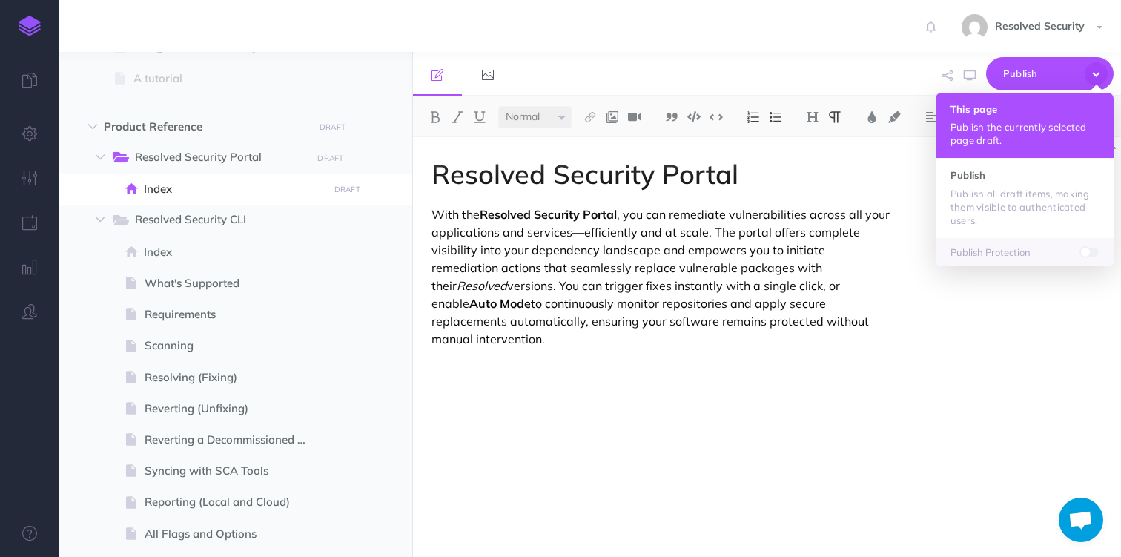
click at [981, 116] on button "This page Publish the currently selected page draft." at bounding box center [1025, 125] width 178 height 65
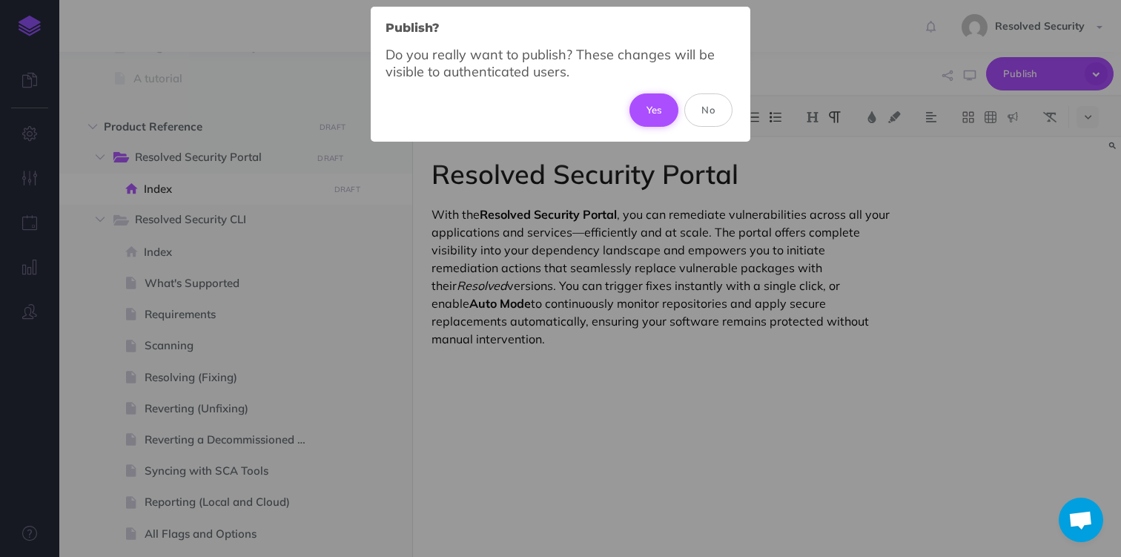
click at [654, 108] on button "Yes" at bounding box center [655, 109] width 50 height 33
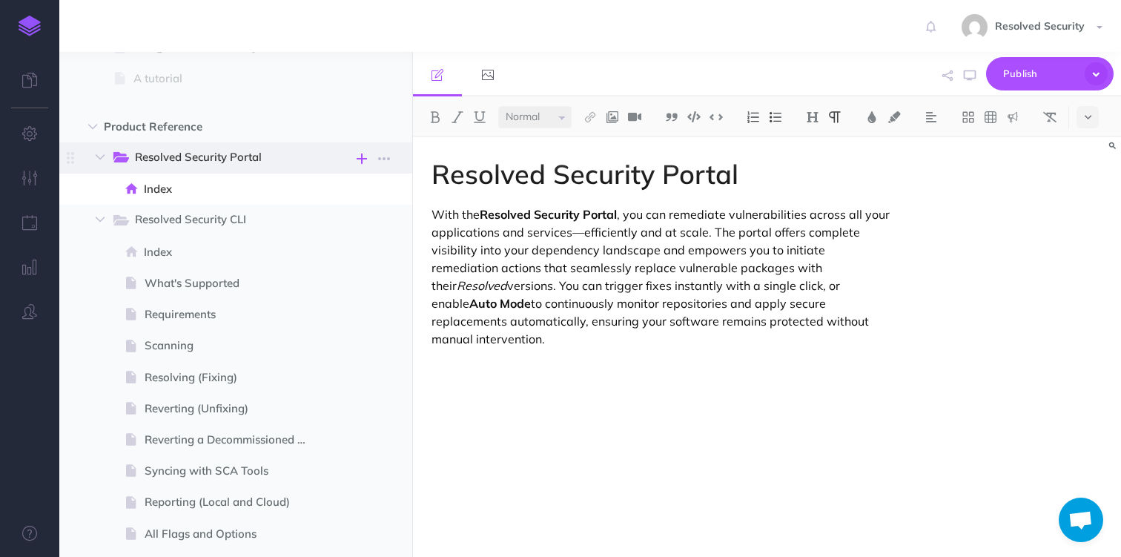
click at [363, 156] on icon "button" at bounding box center [362, 159] width 10 height 18
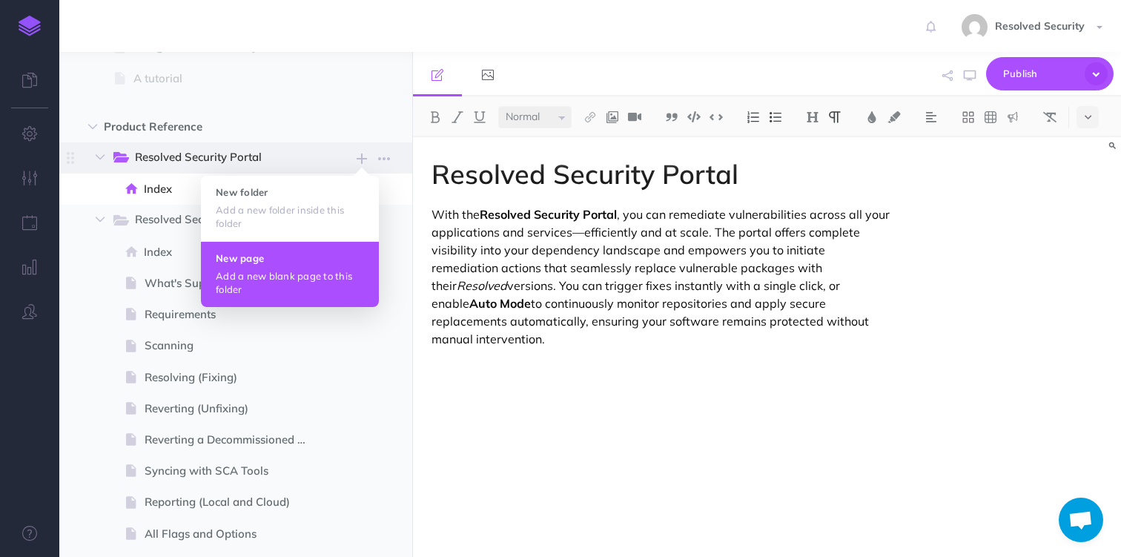
click at [249, 261] on h4 "New page" at bounding box center [290, 258] width 148 height 10
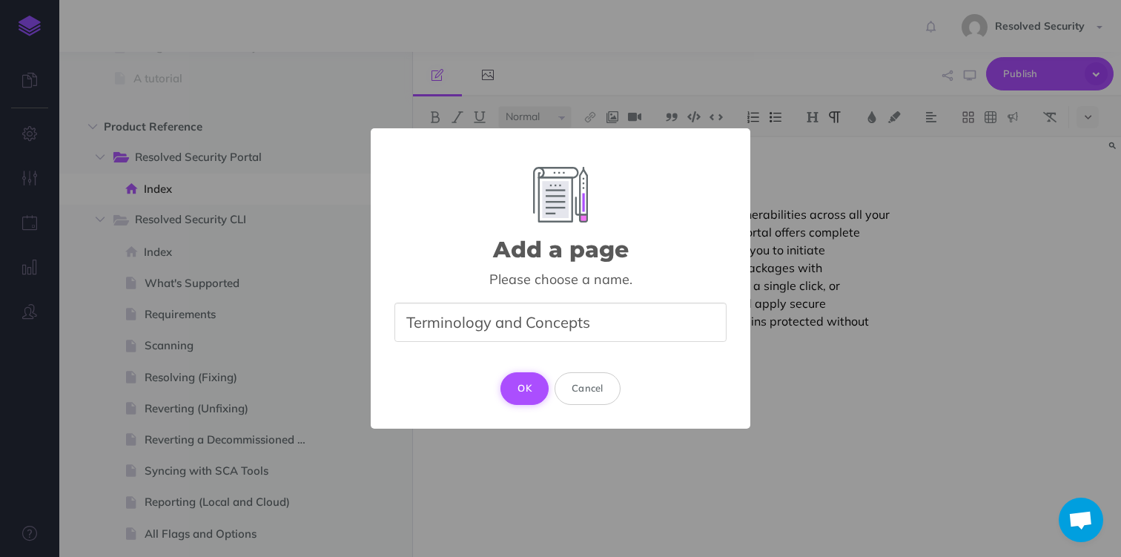
type input "Terminology and Concepts"
click at [524, 389] on button "OK" at bounding box center [525, 388] width 48 height 33
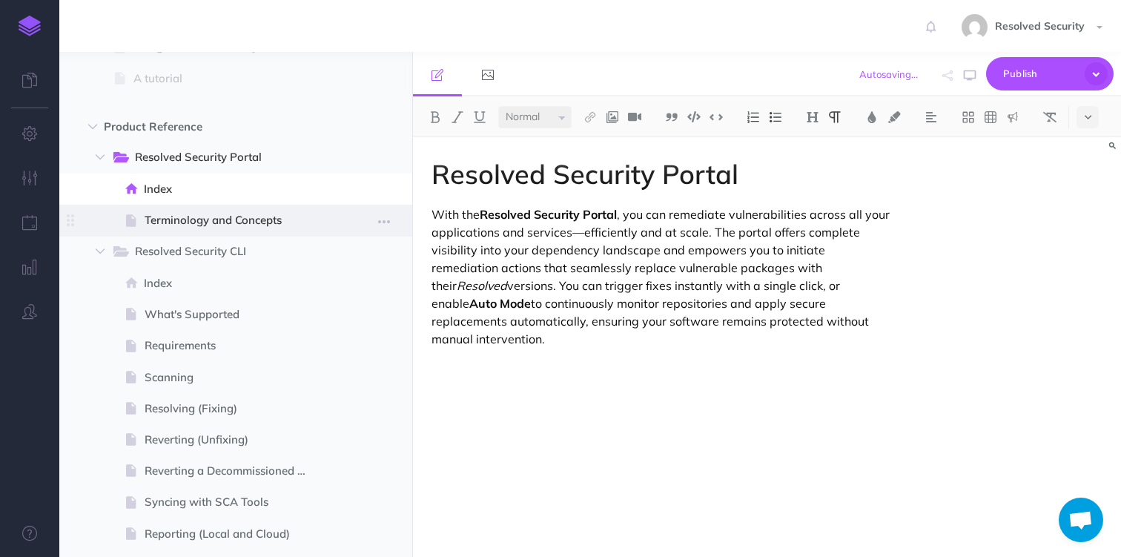
click at [258, 221] on span "Terminology and Concepts" at bounding box center [234, 220] width 179 height 18
select select "null"
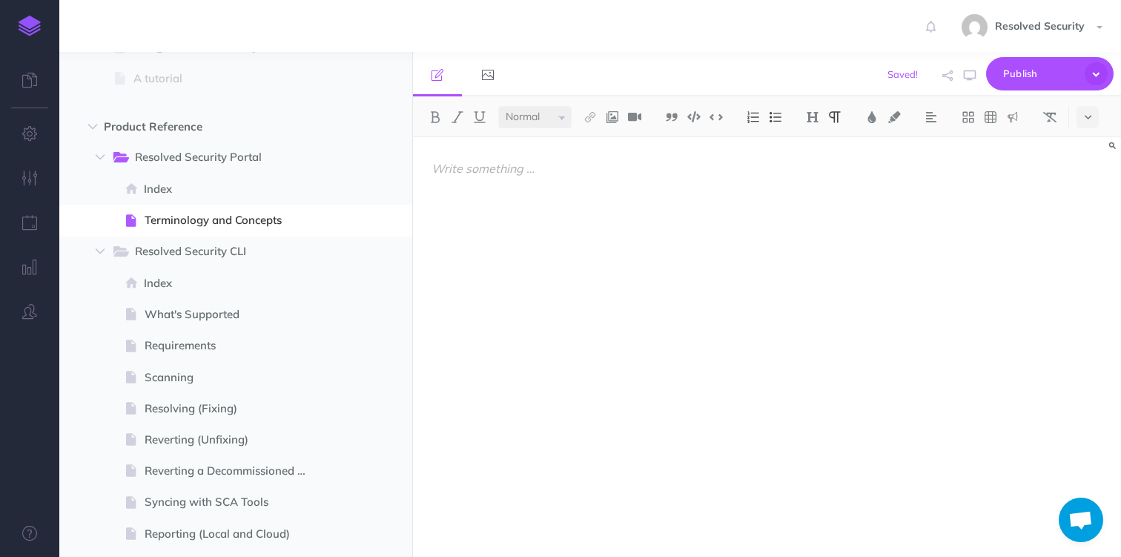
click at [450, 172] on p at bounding box center [661, 168] width 458 height 18
click at [815, 117] on img at bounding box center [812, 117] width 13 height 12
click at [817, 143] on button "H1" at bounding box center [813, 143] width 22 height 22
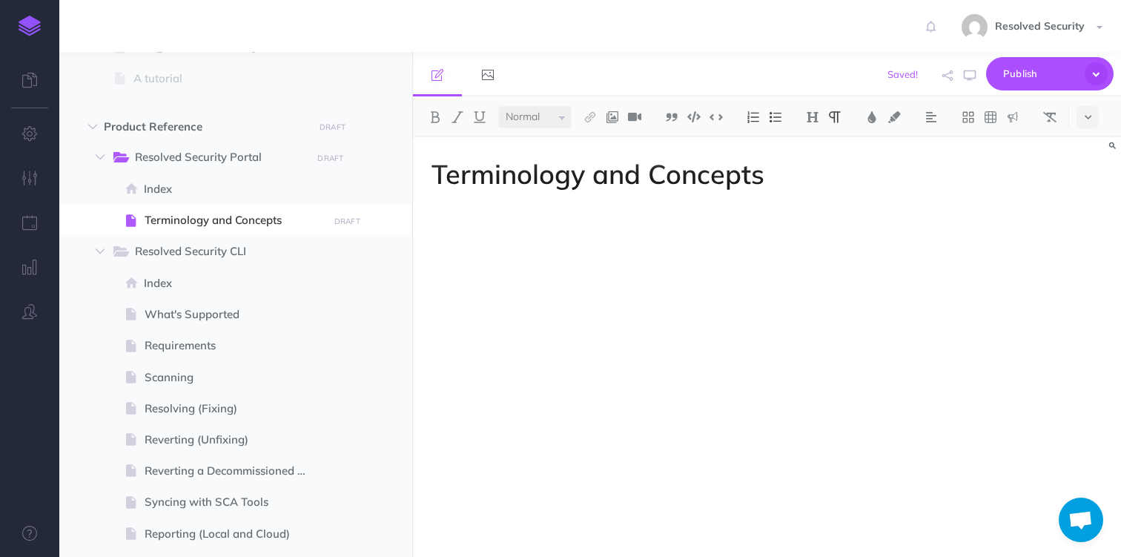
click at [602, 226] on div "Terminology and Concepts" at bounding box center [660, 339] width 495 height 405
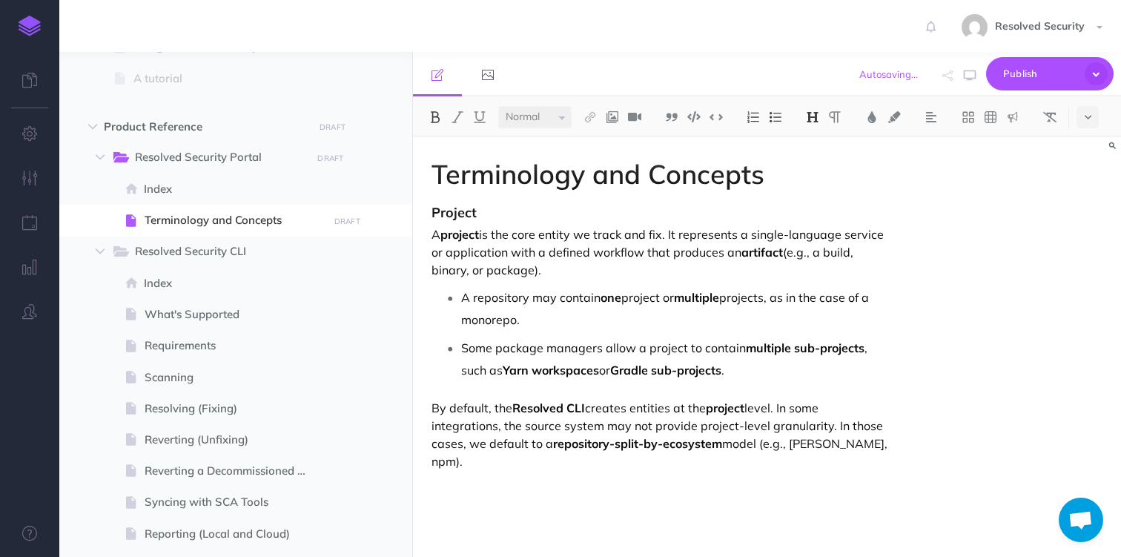
click at [456, 220] on strong "Project" at bounding box center [454, 212] width 45 height 17
click at [818, 111] on img at bounding box center [812, 117] width 13 height 12
click at [538, 220] on div "Terminology and Concepts Project A project is the core entity we track and fix.…" at bounding box center [660, 339] width 495 height 405
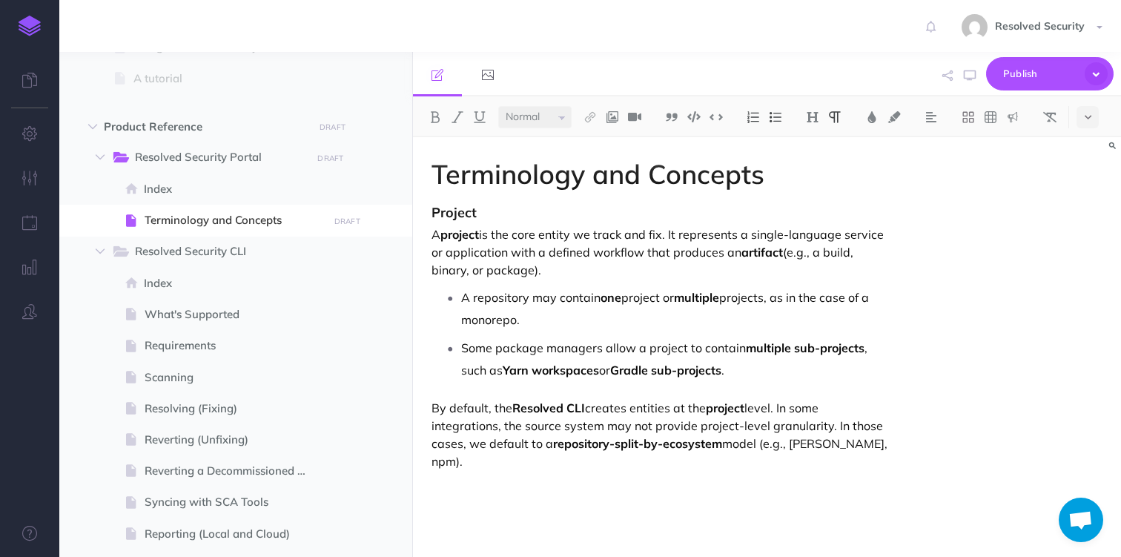
click at [882, 444] on p "By default, the Resolved CLI creates entities at the project level. In some int…" at bounding box center [661, 434] width 458 height 71
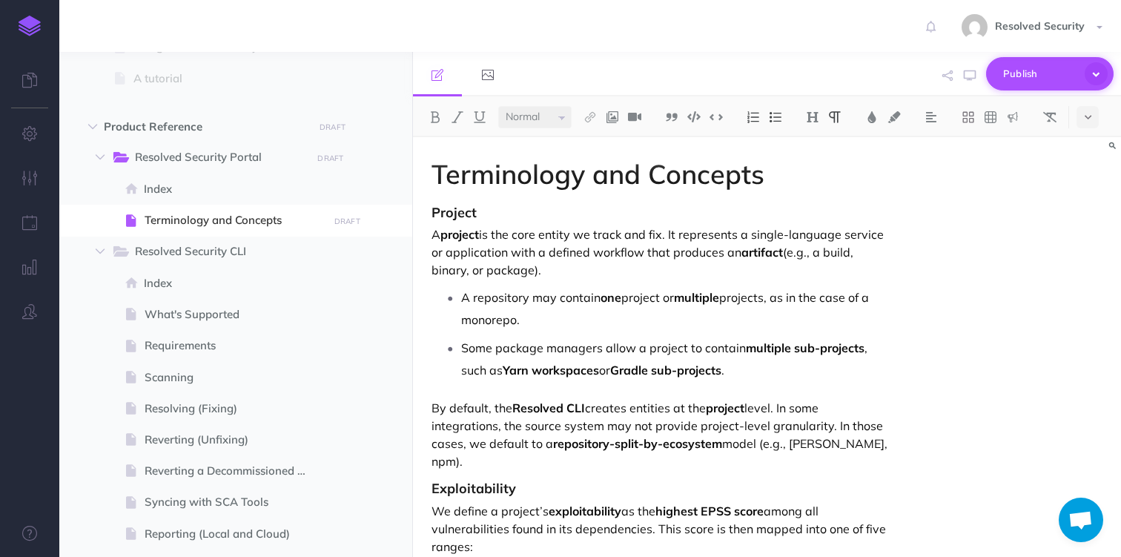
click at [1017, 73] on span "Publish" at bounding box center [1041, 73] width 74 height 23
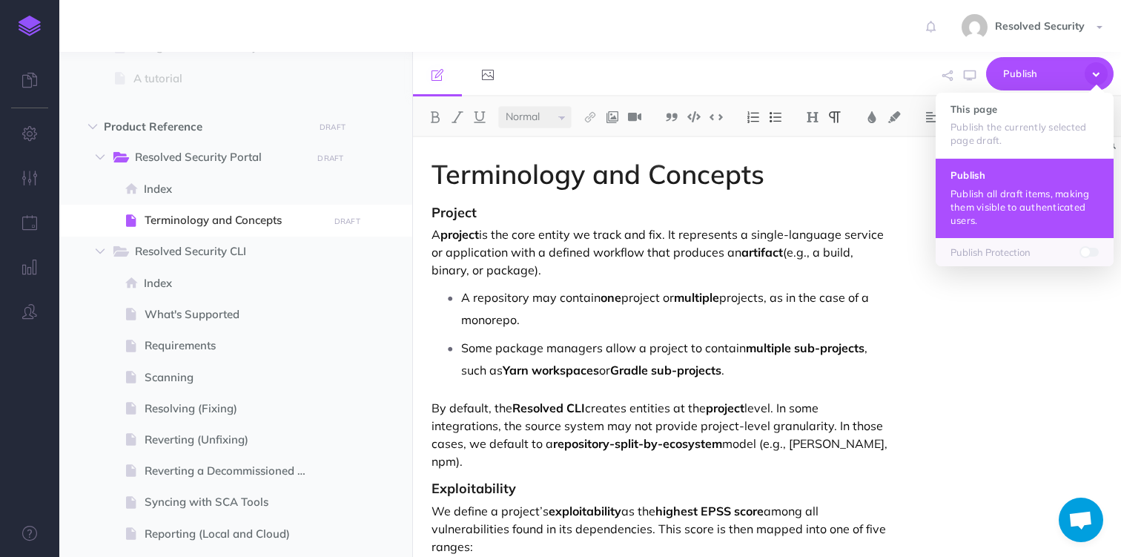
drag, startPoint x: 981, startPoint y: 111, endPoint x: 958, endPoint y: 182, distance: 74.6
click at [958, 182] on ul "This page Publish the currently selected page draft. Publish Publish all draft …" at bounding box center [1025, 180] width 178 height 174
click at [958, 182] on button "Publish Publish all draft items, making them visible to authenticated users." at bounding box center [1025, 197] width 178 height 79
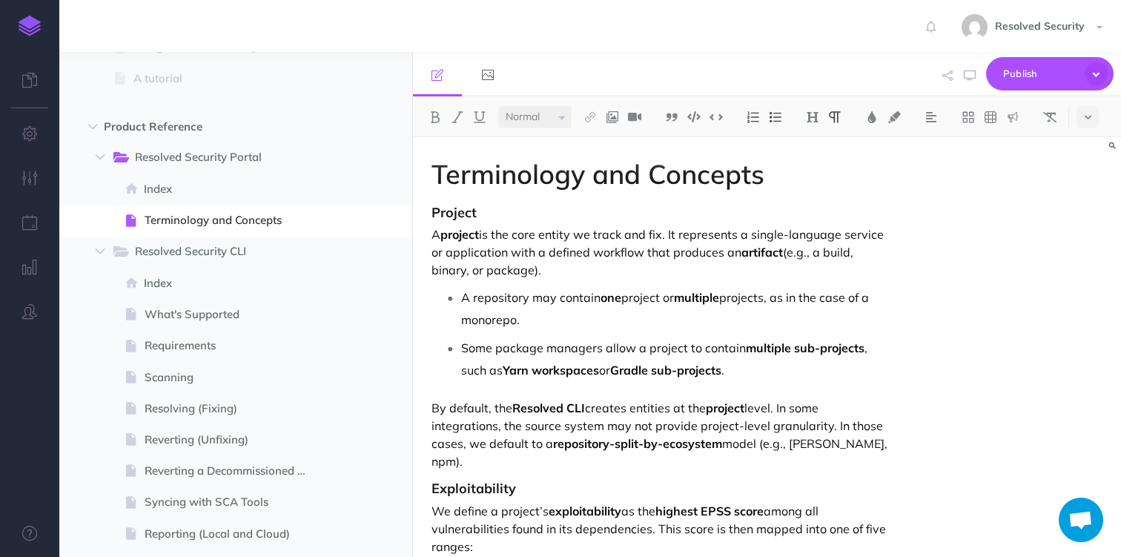
click at [852, 412] on p "By default, the Resolved CLI creates entities at the project level. In some int…" at bounding box center [661, 434] width 458 height 71
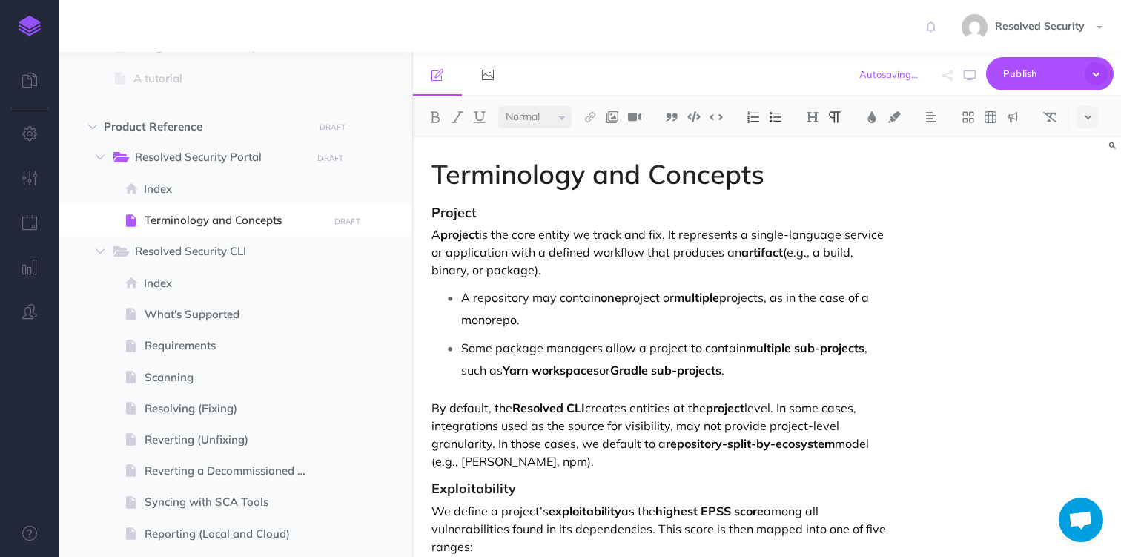
click at [627, 465] on p "By default, the Resolved CLI creates entities at the project level. In some cas…" at bounding box center [661, 434] width 458 height 71
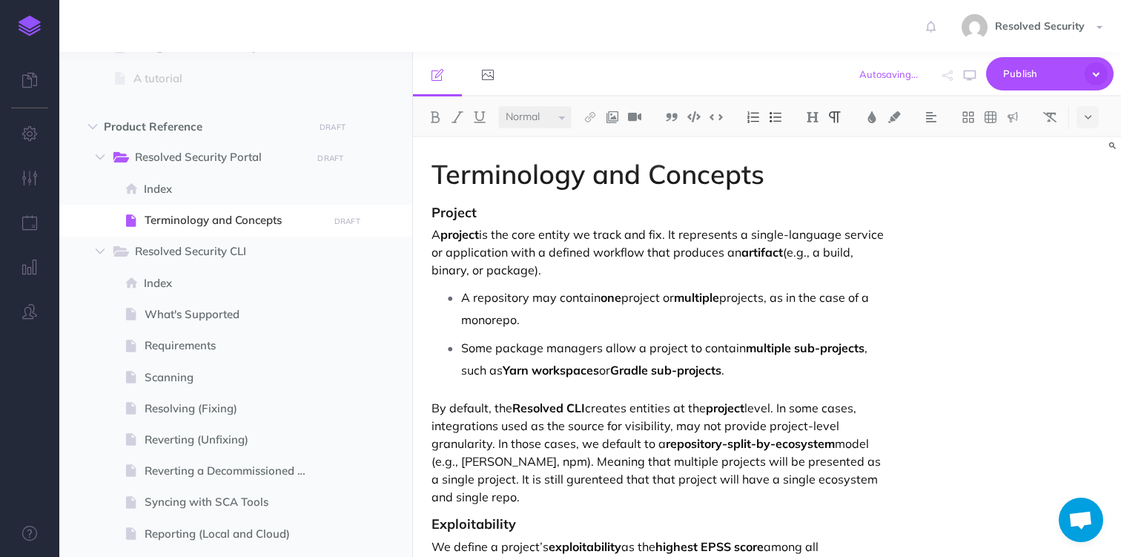
click at [544, 478] on p "By default, the Resolved CLI creates entities at the project level. In some cas…" at bounding box center [661, 452] width 458 height 107
click at [823, 234] on p "A project is the core entity we track and fix. It represents a single-language …" at bounding box center [661, 251] width 458 height 53
click at [833, 233] on p "A project is the core entity we track and fix. It represents a single-ecosystem…" at bounding box center [661, 251] width 458 height 53
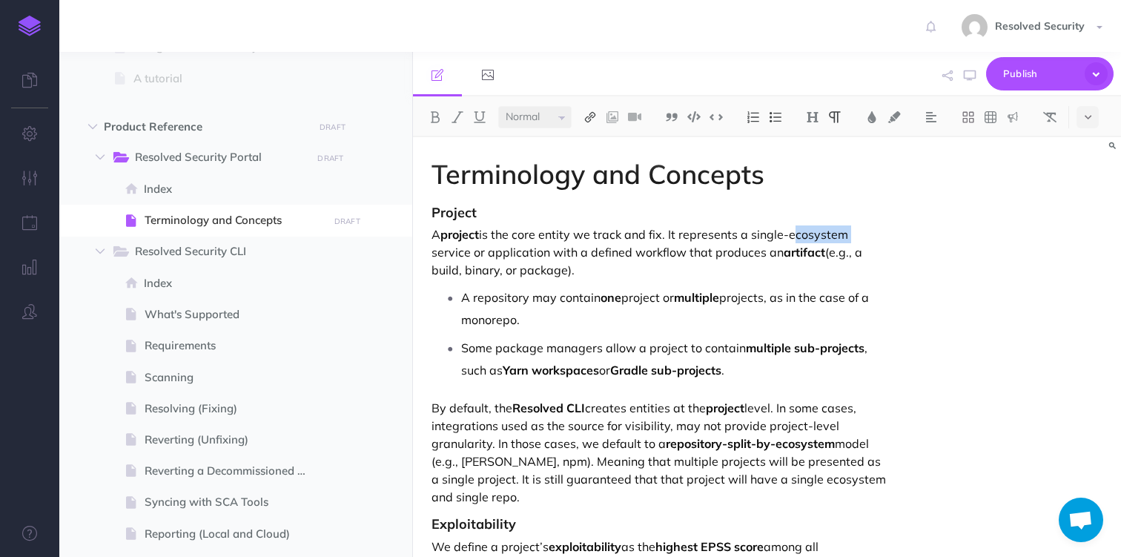
click at [597, 116] on img at bounding box center [590, 117] width 13 height 12
click at [596, 163] on icon at bounding box center [590, 165] width 12 height 10
select select
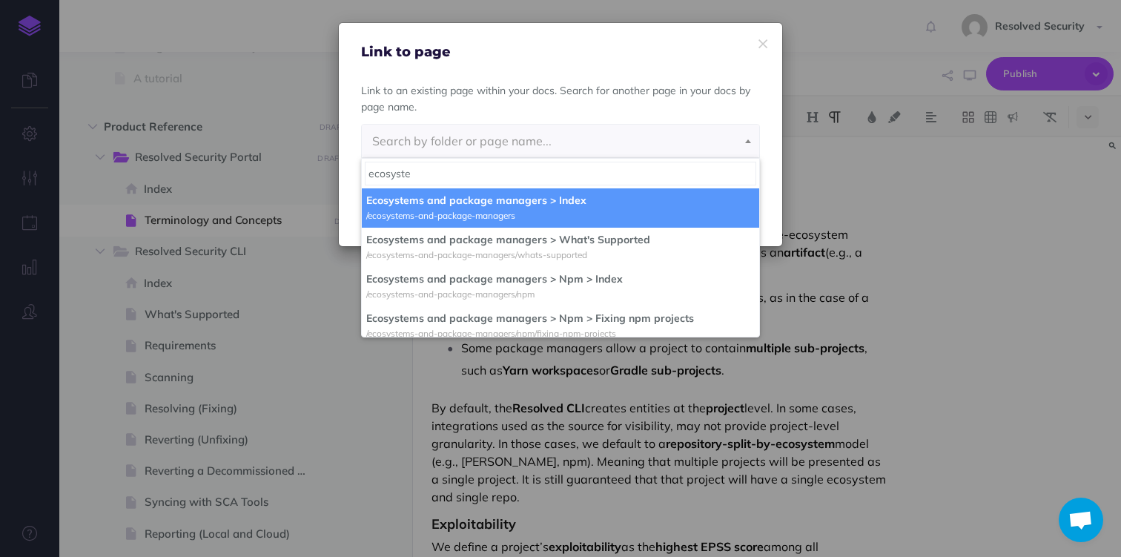
type input "ecosyste"
select select "ZBX-63S3-8ET-EU3"
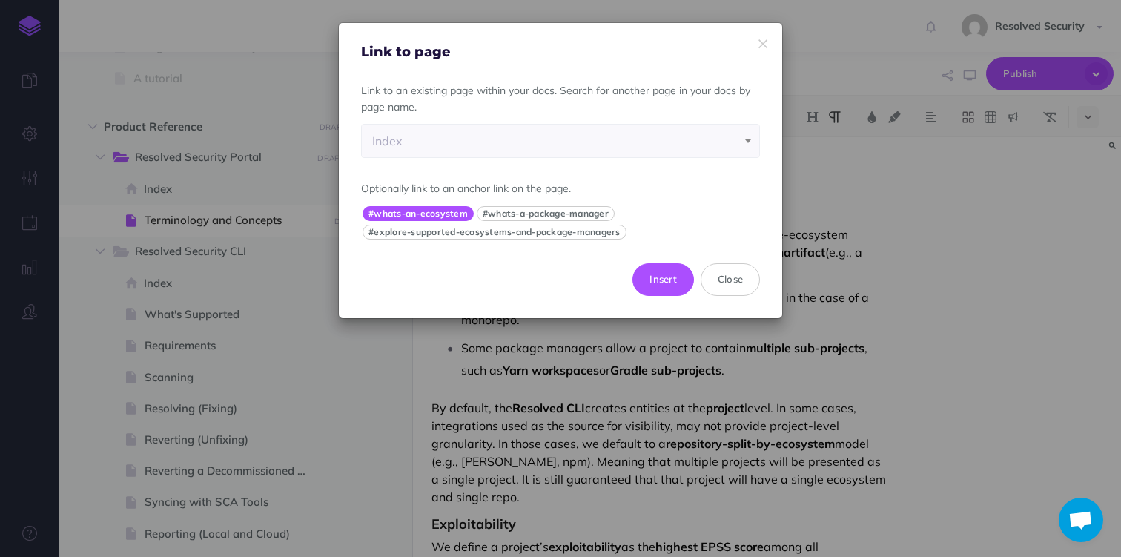
click at [449, 212] on button "#whats-an-ecosystem" at bounding box center [418, 213] width 111 height 15
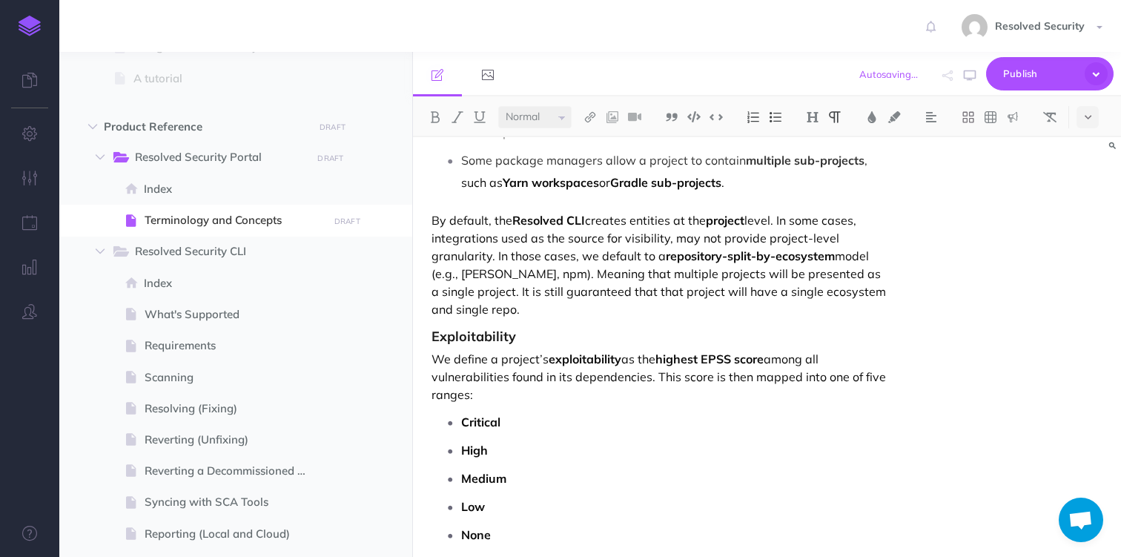
scroll to position [195, 0]
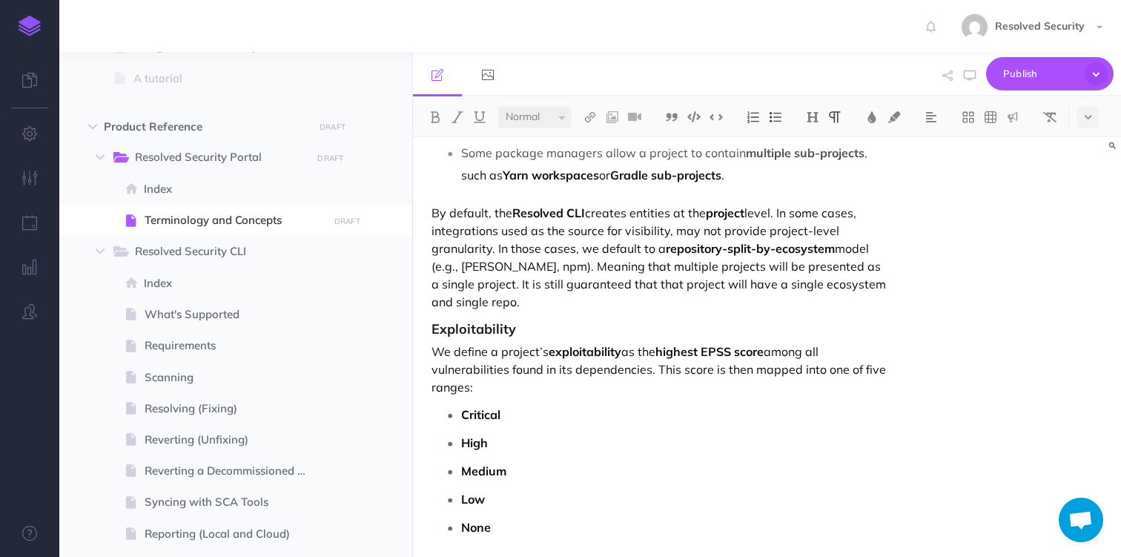
click at [800, 282] on p "By default, the Resolved CLI creates entities at the project level. In some cas…" at bounding box center [661, 257] width 458 height 107
click at [591, 115] on img at bounding box center [590, 117] width 13 height 12
click at [595, 165] on icon at bounding box center [590, 165] width 12 height 10
select select
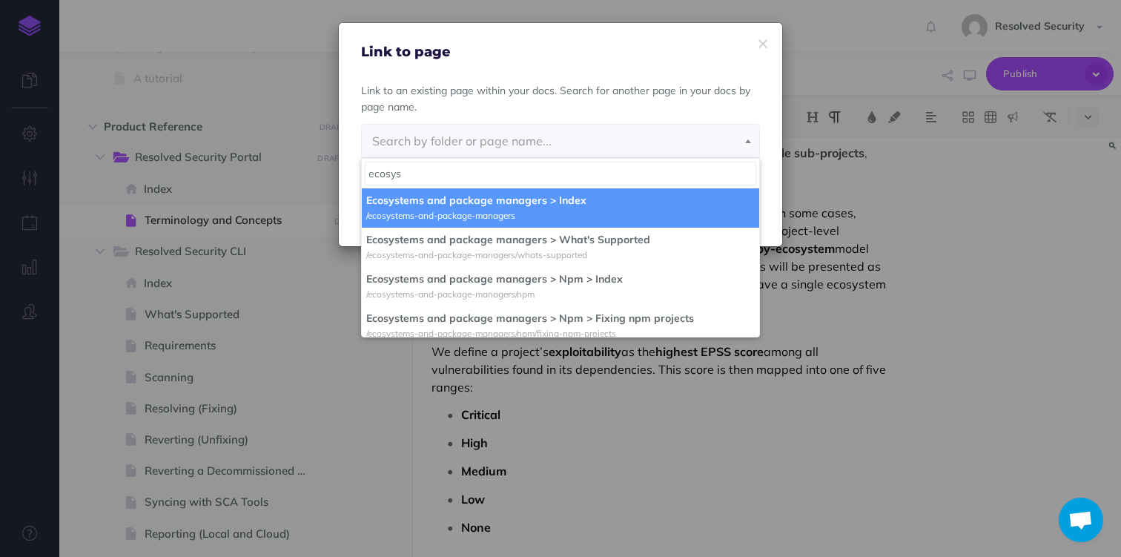
type input "ecosys"
select select "ZBX-63S3-8ET-EU3"
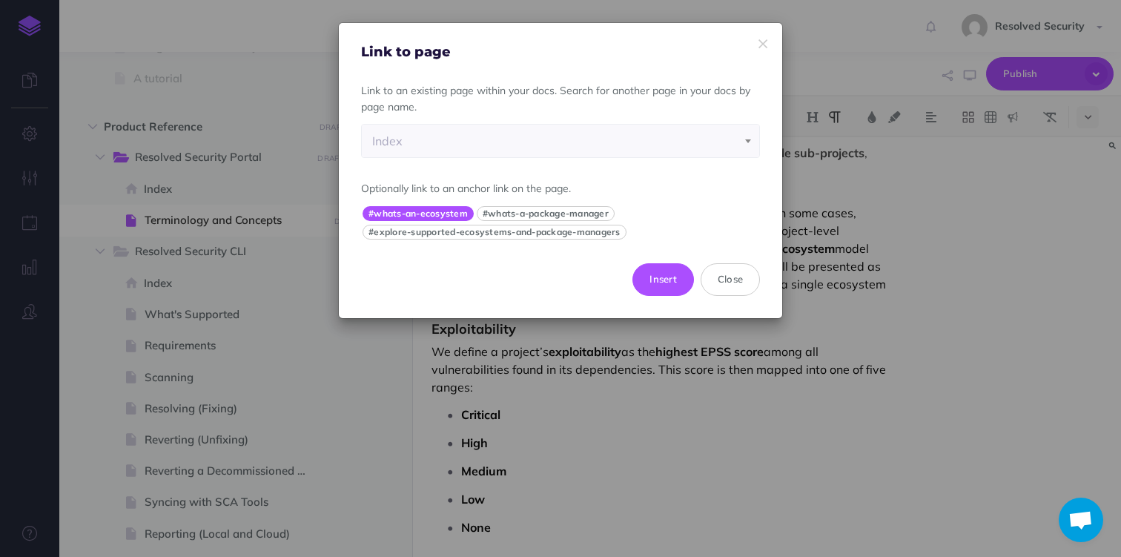
click at [454, 215] on button "#whats-an-ecosystem" at bounding box center [418, 213] width 111 height 15
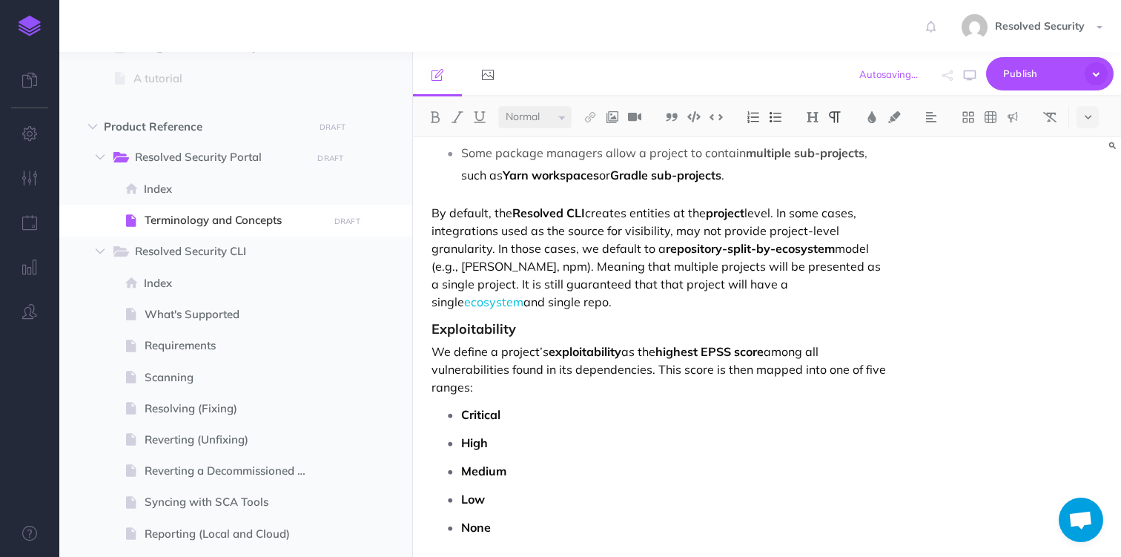
click at [693, 263] on p "By default, the Resolved CLI creates entities at the project level. In some cas…" at bounding box center [661, 257] width 458 height 107
click at [1045, 75] on span "Publish" at bounding box center [1041, 73] width 74 height 23
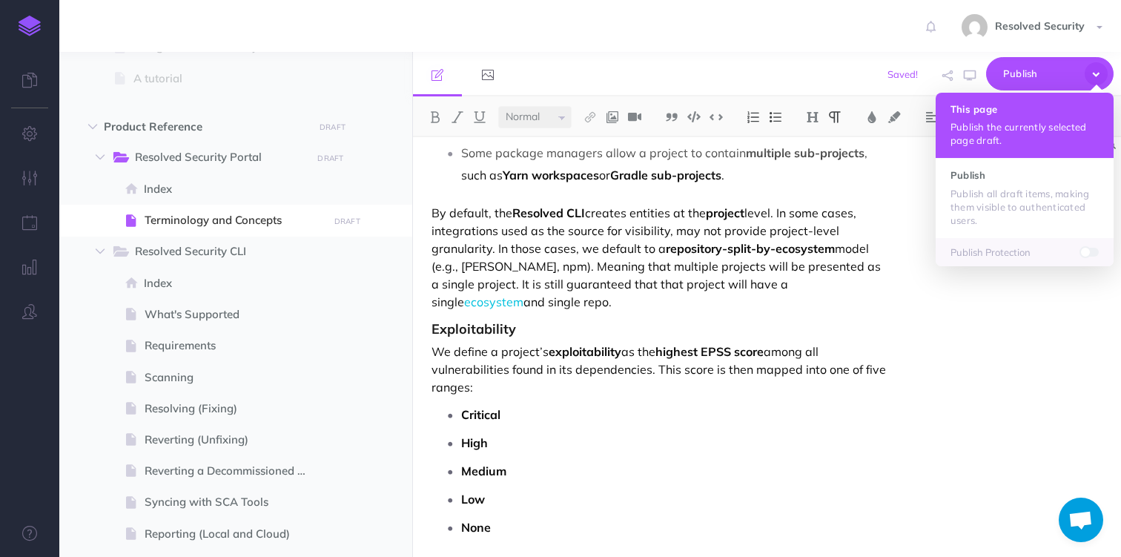
click at [1018, 119] on button "This page Publish the currently selected page draft." at bounding box center [1025, 125] width 178 height 65
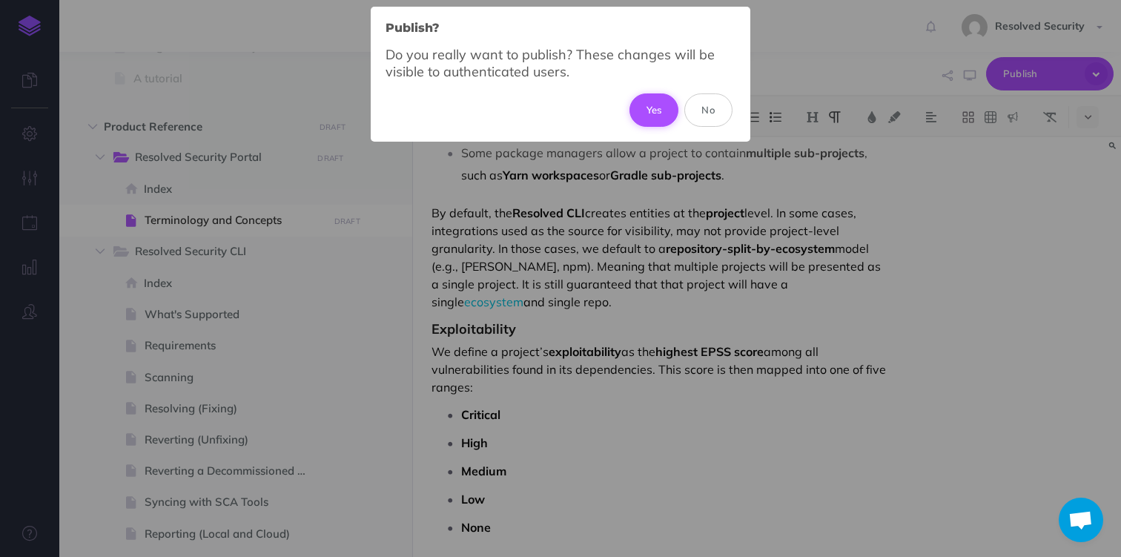
click at [663, 110] on button "Yes" at bounding box center [655, 109] width 50 height 33
